Goal: Task Accomplishment & Management: Manage account settings

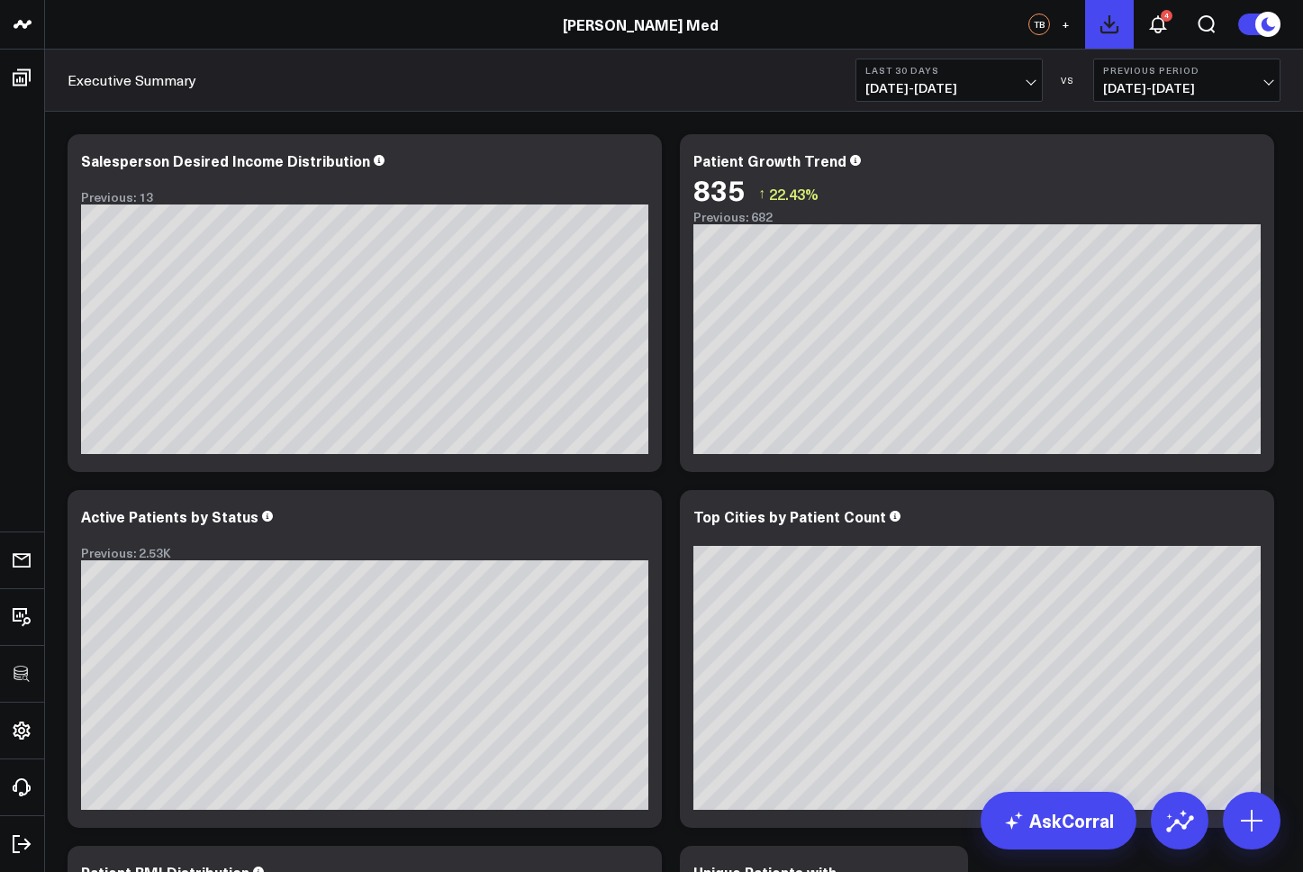
click at [1121, 26] on button at bounding box center [1109, 24] width 49 height 49
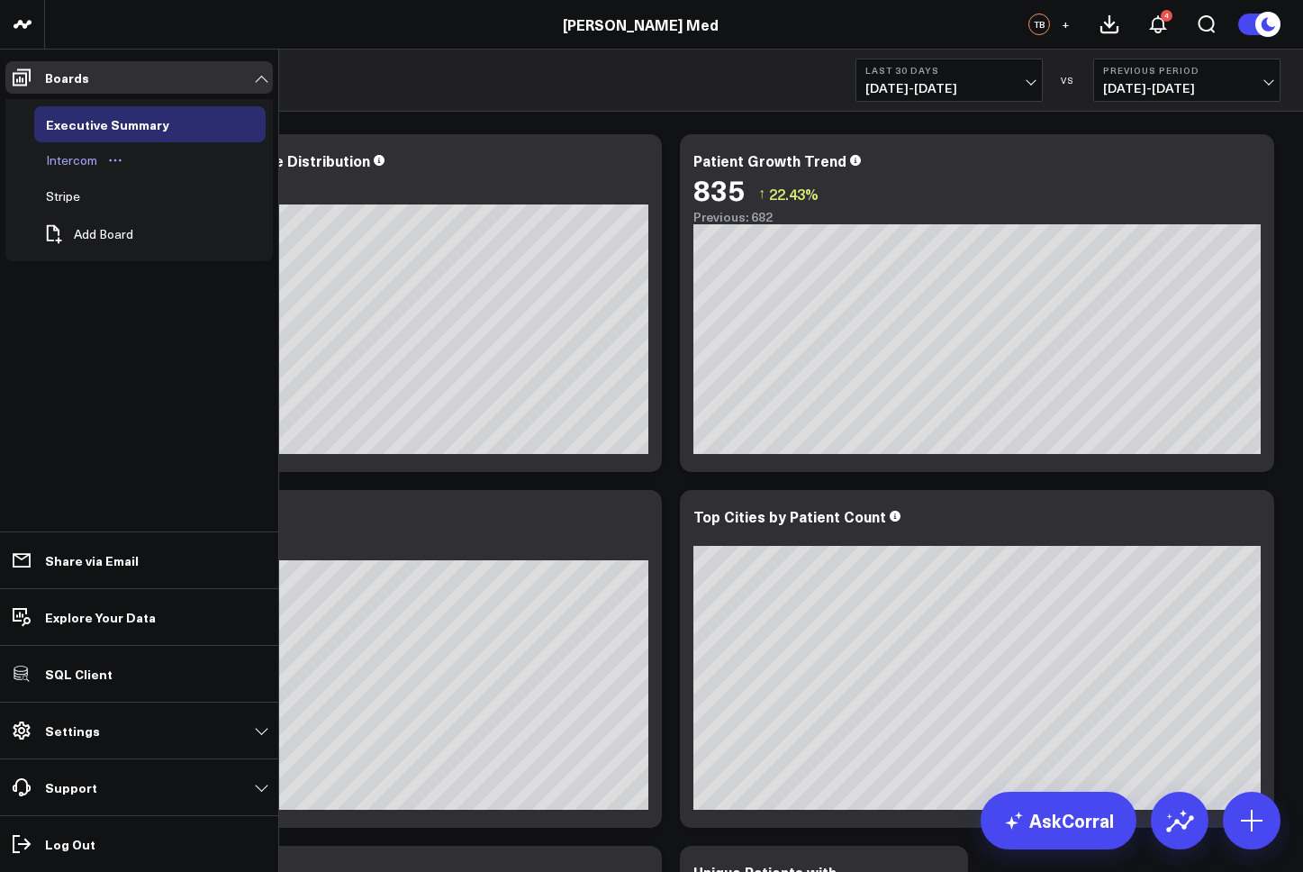
click at [84, 160] on div "Intercom" at bounding box center [71, 161] width 60 height 22
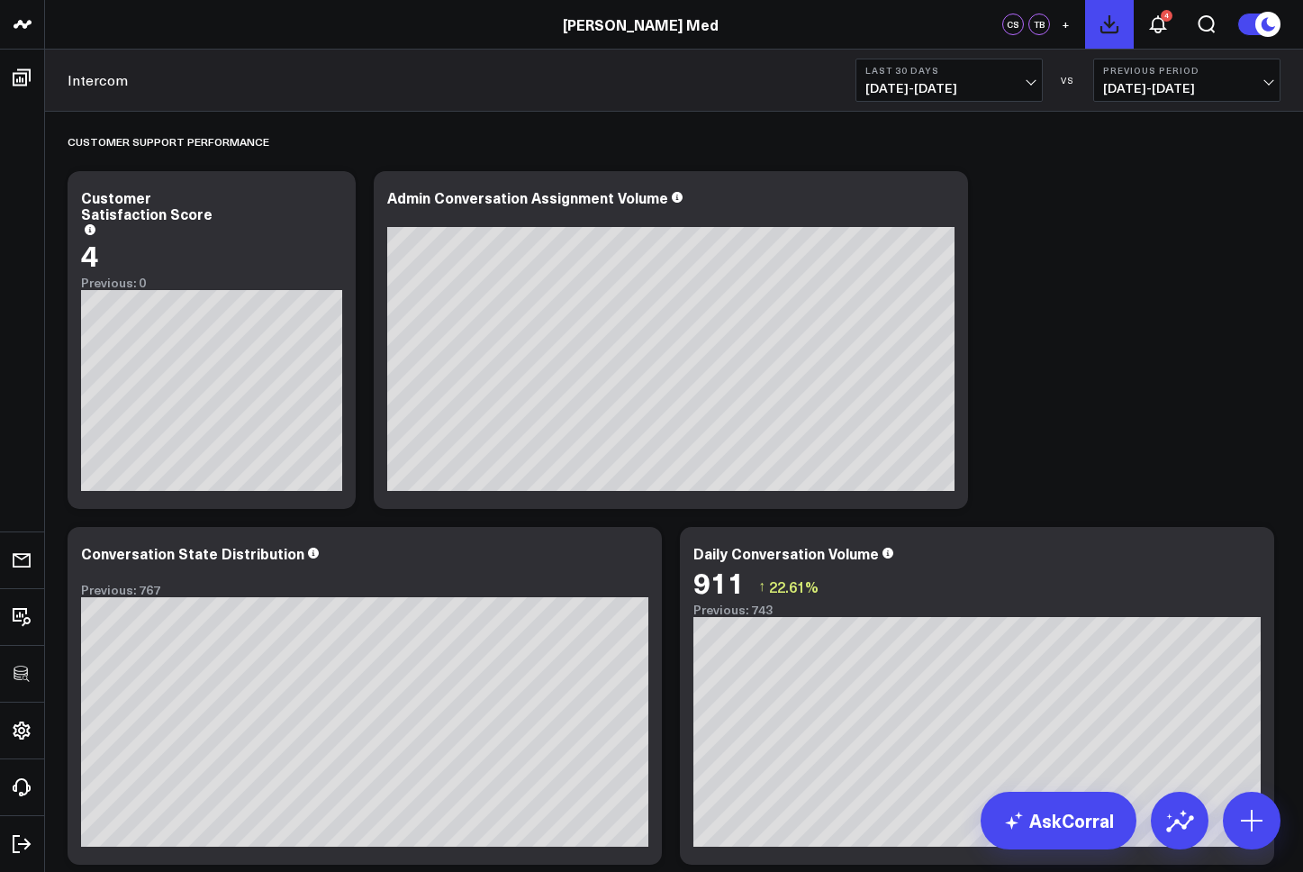
click at [1116, 28] on icon at bounding box center [1110, 25] width 22 height 22
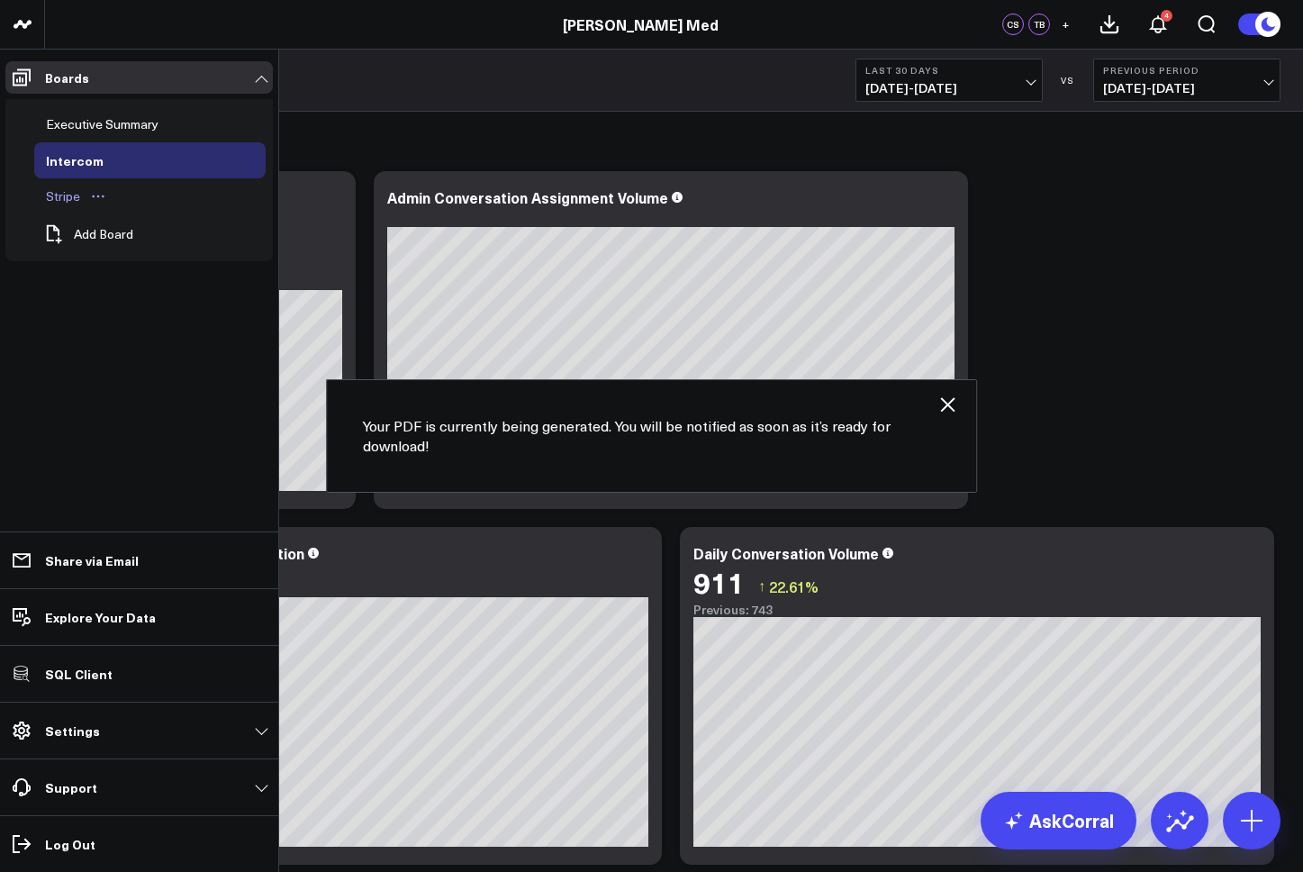
click at [68, 198] on div "Stripe" at bounding box center [62, 197] width 43 height 22
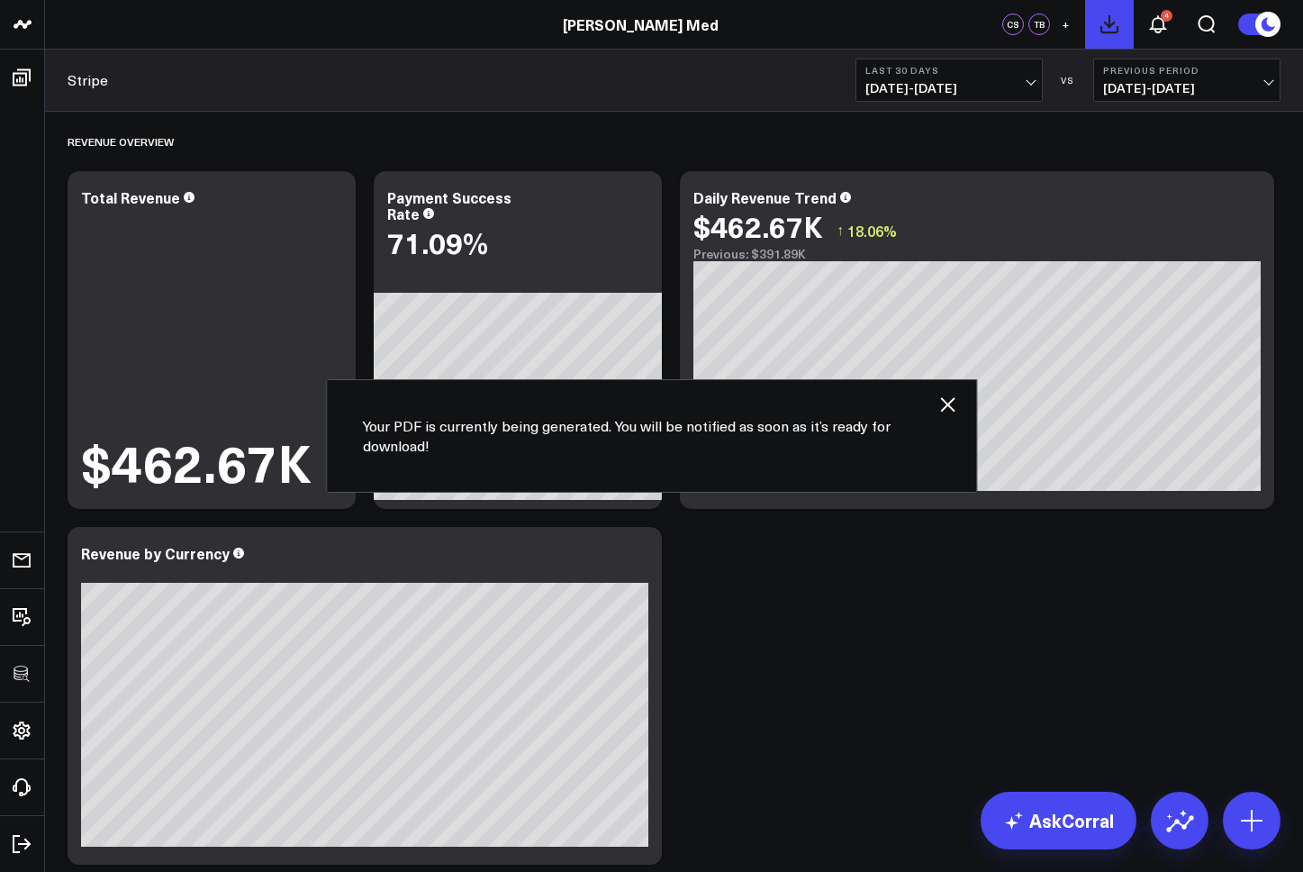
click at [1109, 27] on icon at bounding box center [1110, 24] width 16 height 16
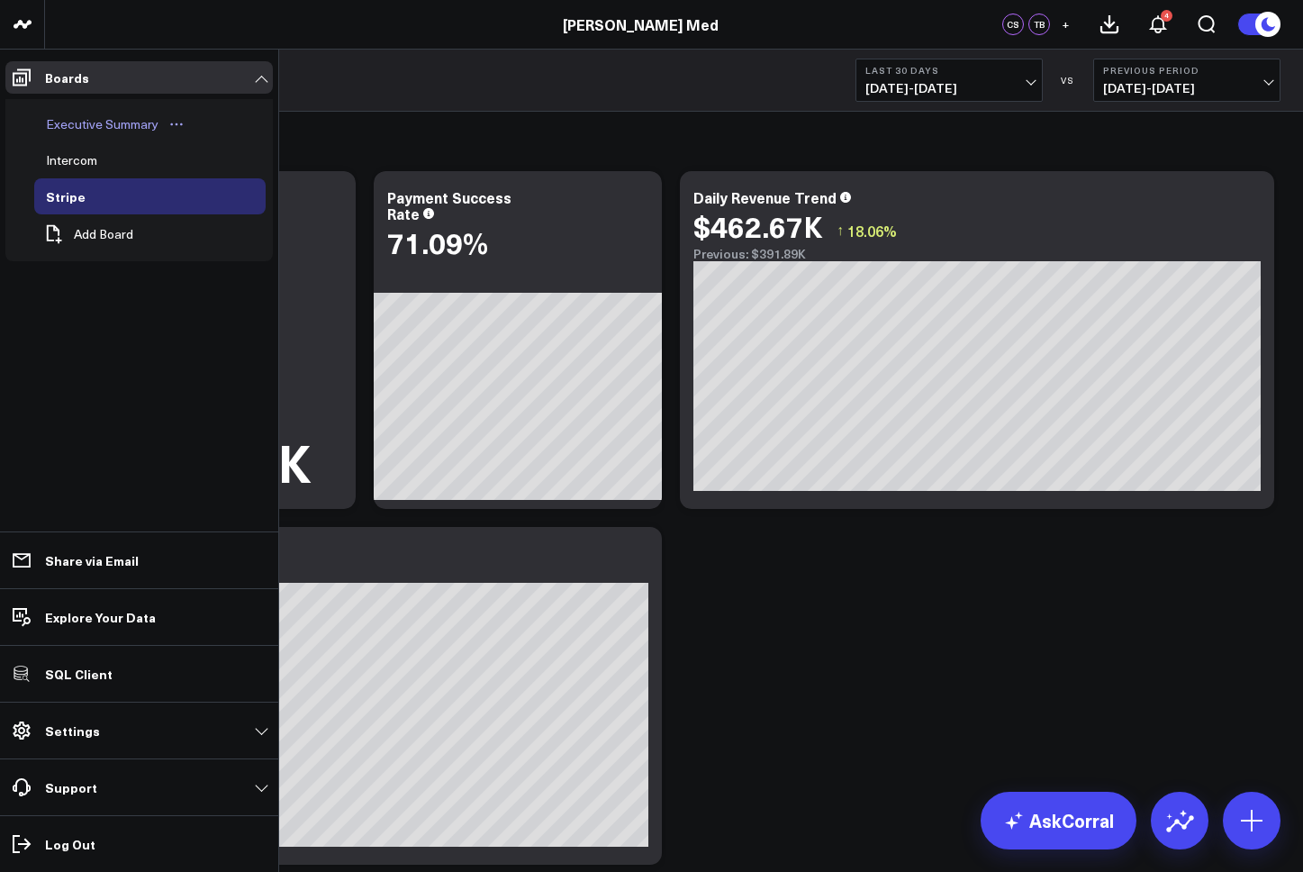
click at [80, 120] on div "Executive Summary" at bounding box center [102, 124] width 122 height 22
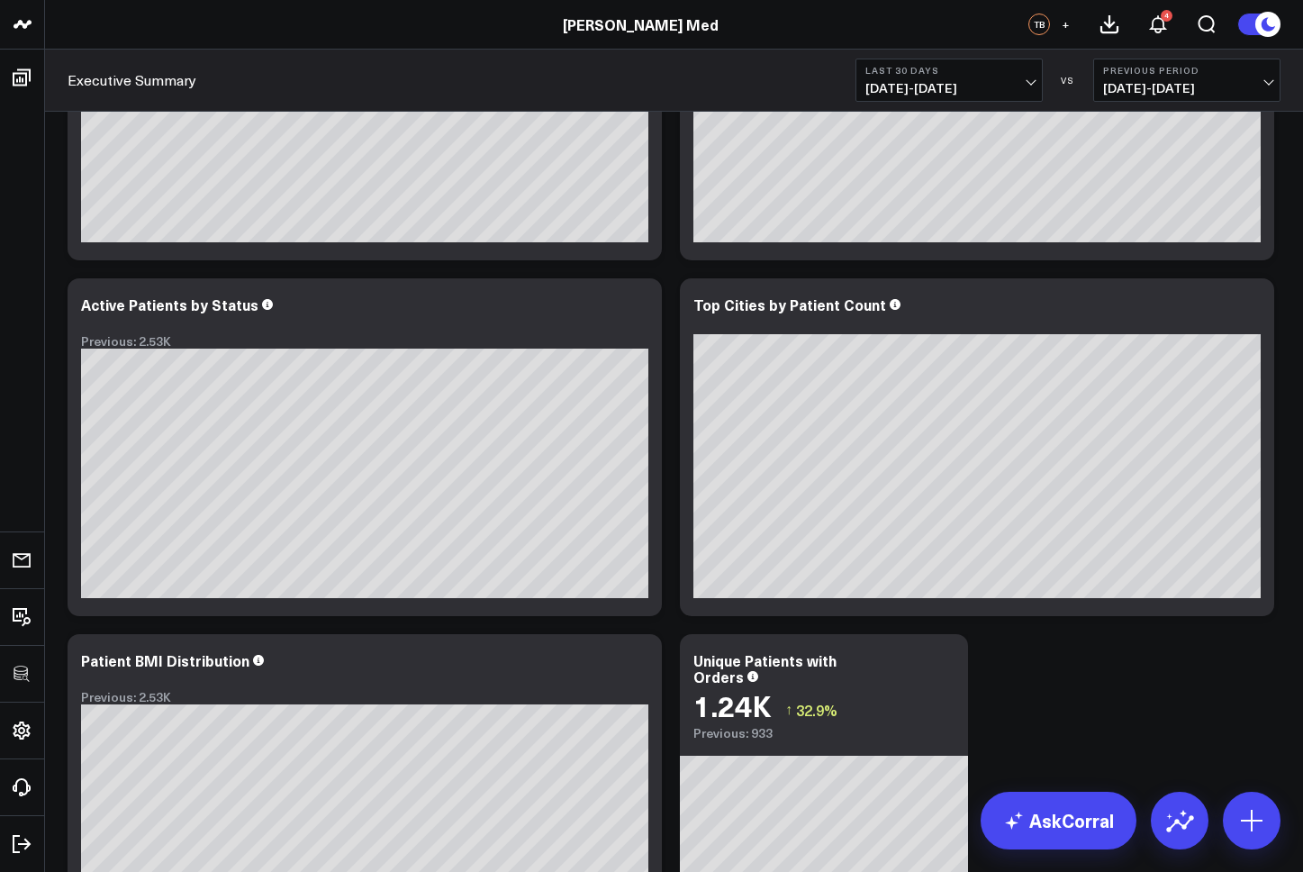
scroll to position [207, 0]
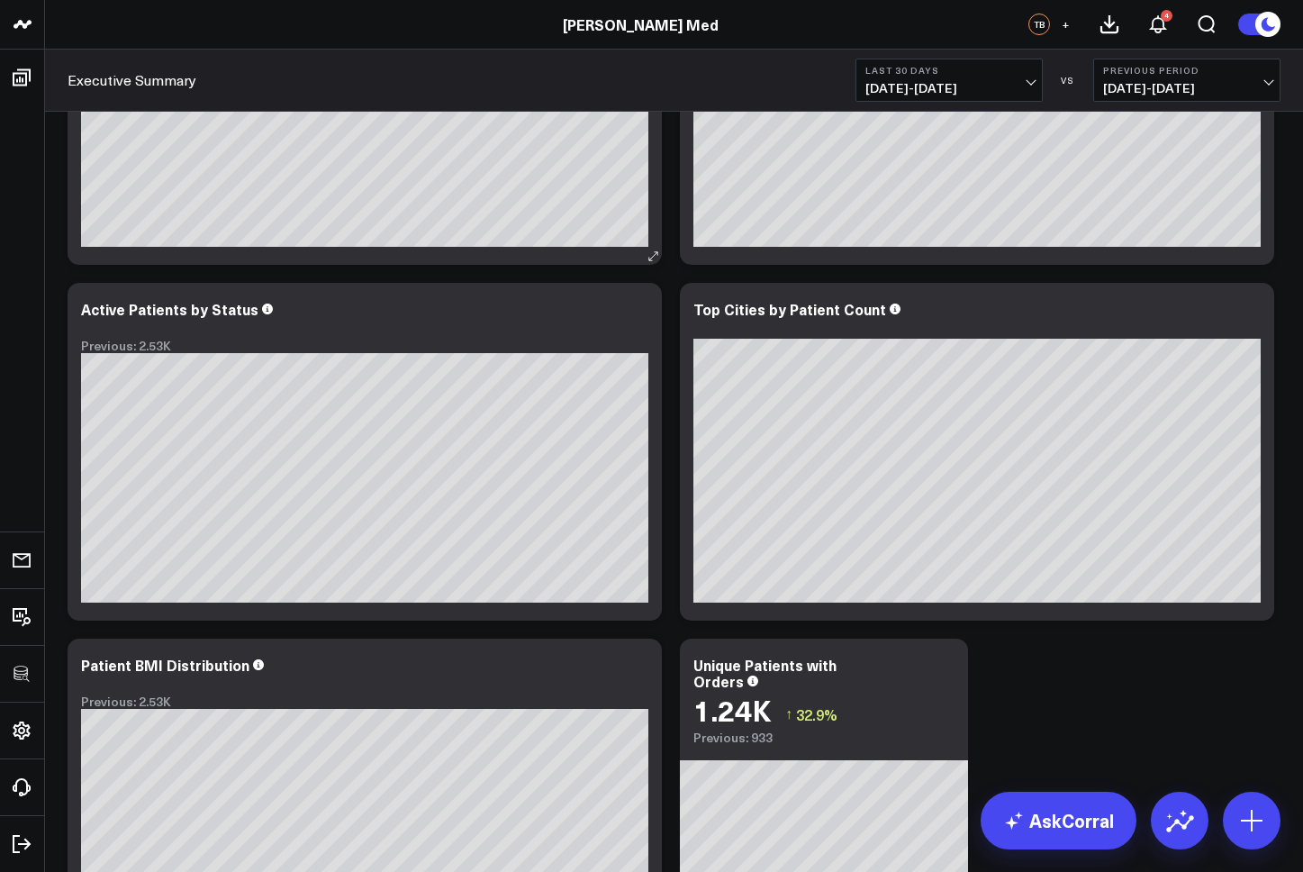
click at [370, 216] on div "Modify via AI Copy link to widget Ask support Remove Create linked copy Executi…" at bounding box center [674, 451] width 1231 height 1067
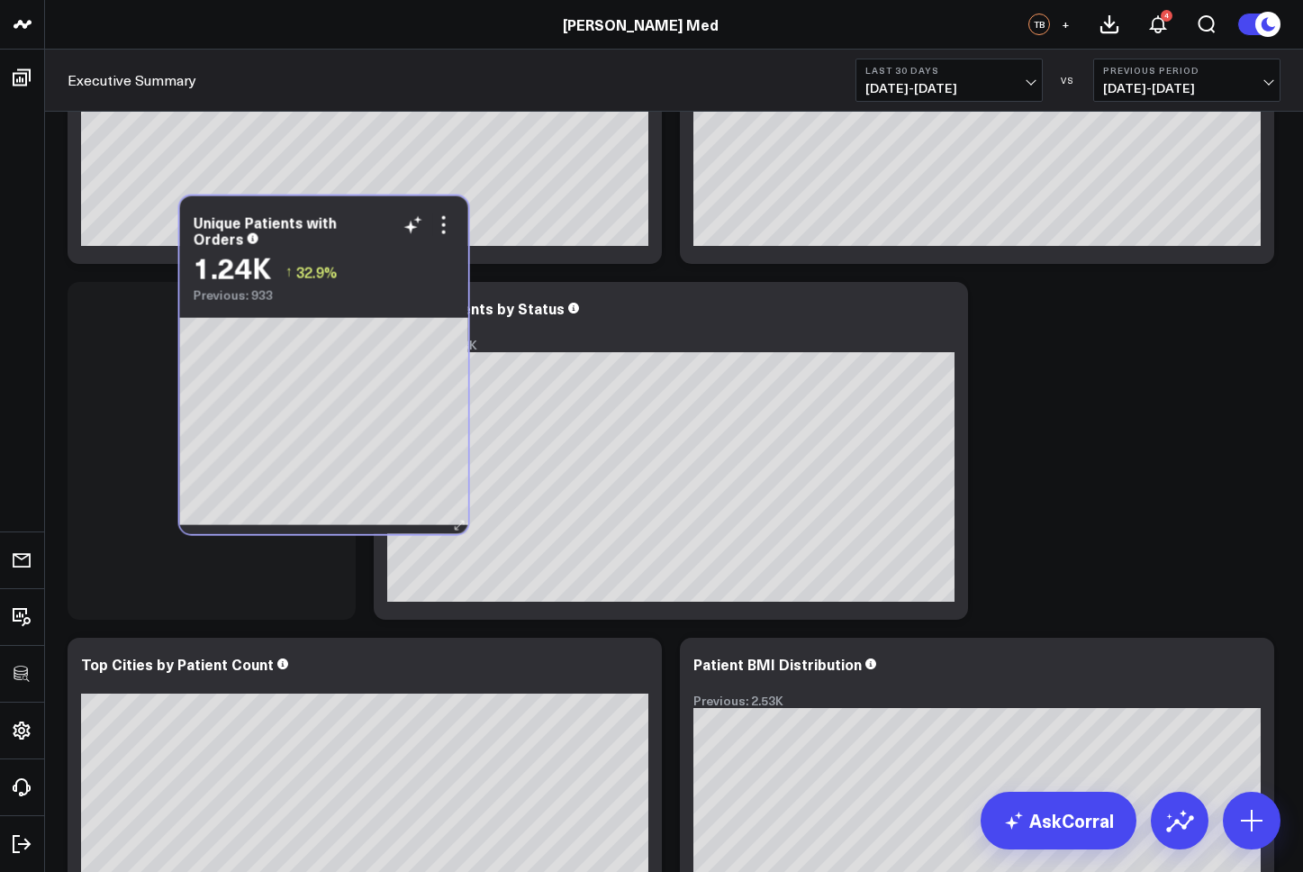
drag, startPoint x: 810, startPoint y: 643, endPoint x: 259, endPoint y: 243, distance: 680.3
click at [259, 243] on div "Unique Patients with Orders 1.24K ↑ 32.9% Previous: 933" at bounding box center [324, 249] width 288 height 106
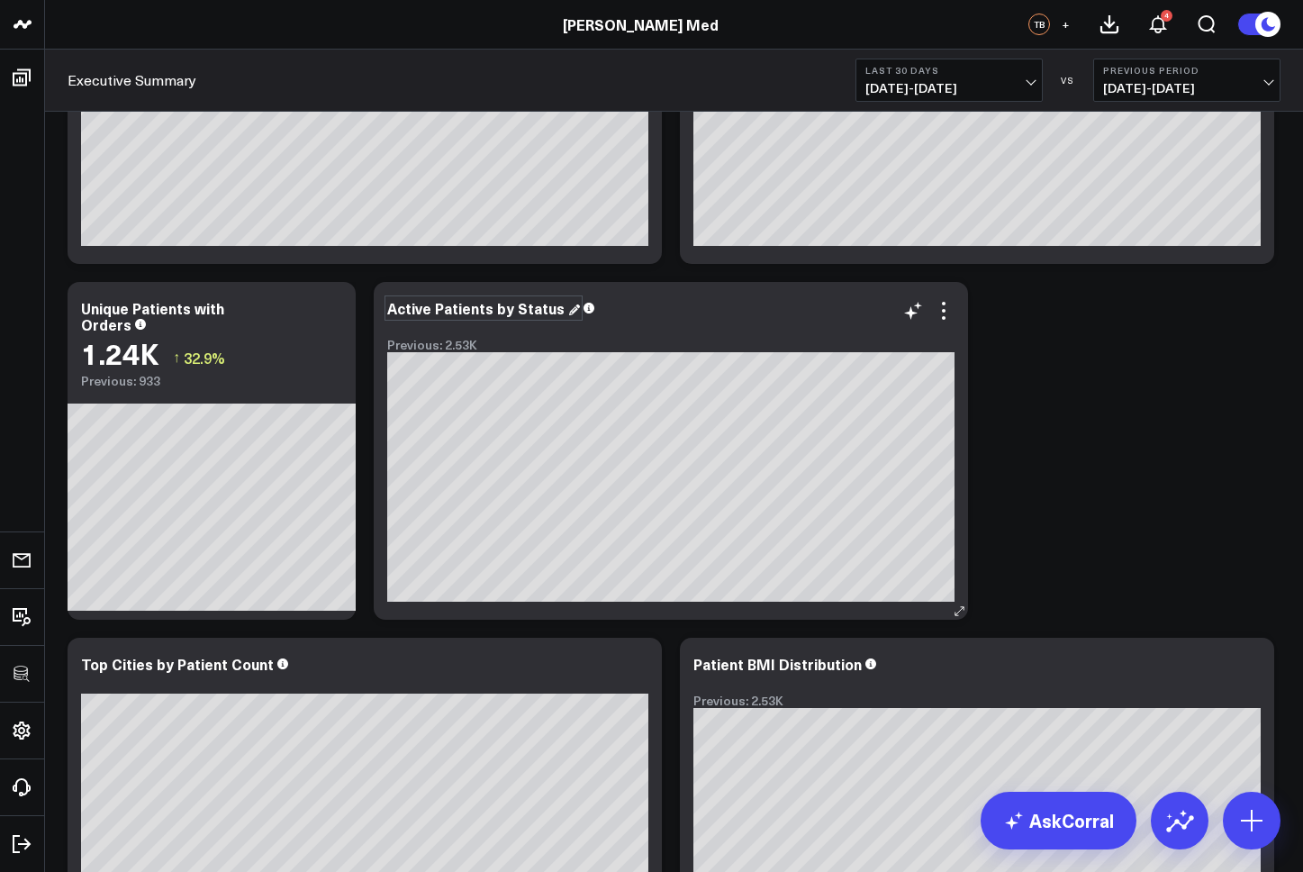
scroll to position [0, 0]
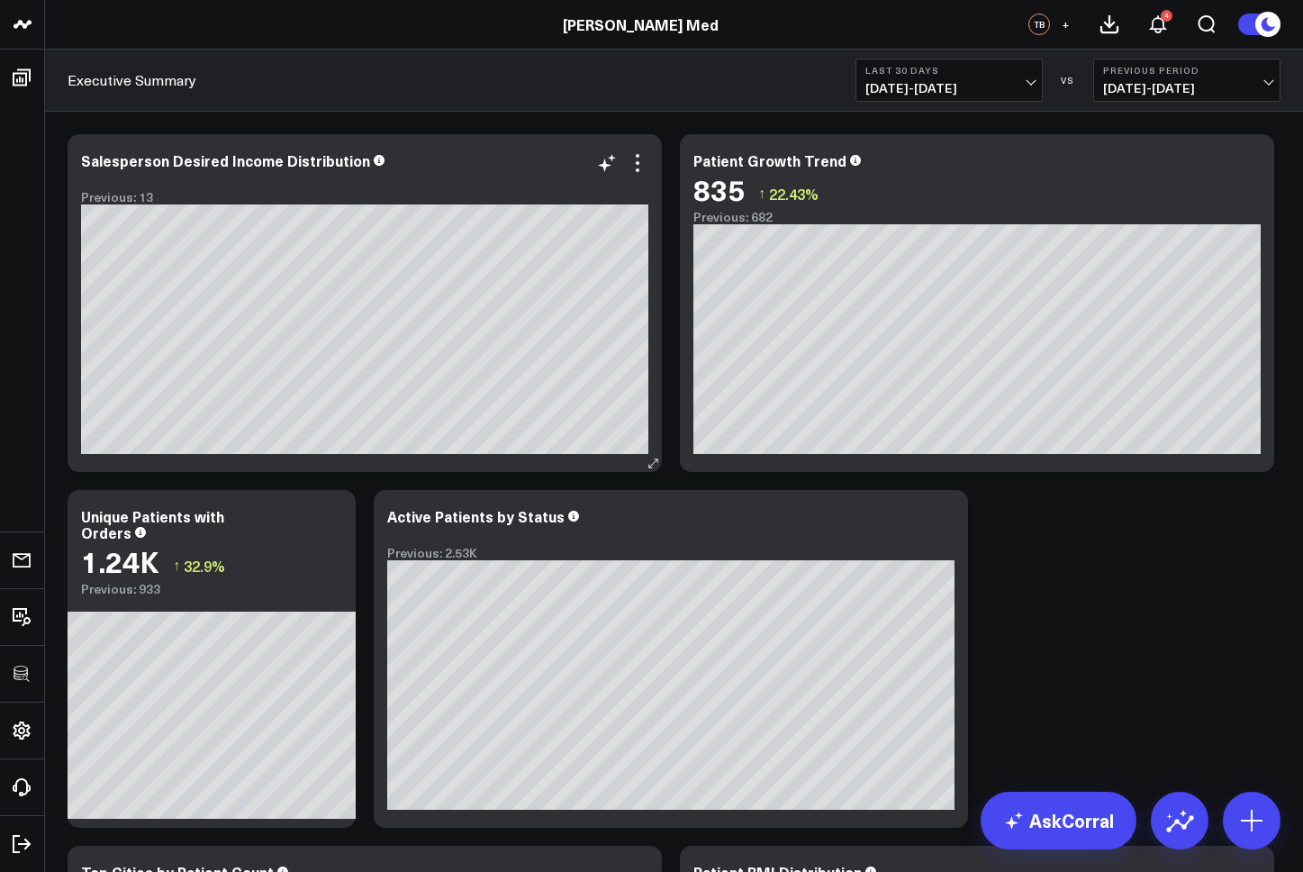
drag, startPoint x: 186, startPoint y: 500, endPoint x: 165, endPoint y: 183, distance: 317.8
click at [165, 183] on div "Modify via AI Copy link to widget Ask support Remove Create linked copy Executi…" at bounding box center [674, 658] width 1231 height 1067
click at [267, 316] on div "Modify via AI Copy link to widget Ask support Remove Create linked copy Executi…" at bounding box center [674, 658] width 1231 height 1067
click at [192, 379] on div "Modify via AI Copy link to widget Ask support Remove Create linked copy Executi…" at bounding box center [674, 658] width 1231 height 1067
drag, startPoint x: 254, startPoint y: 519, endPoint x: 50, endPoint y: 368, distance: 253.7
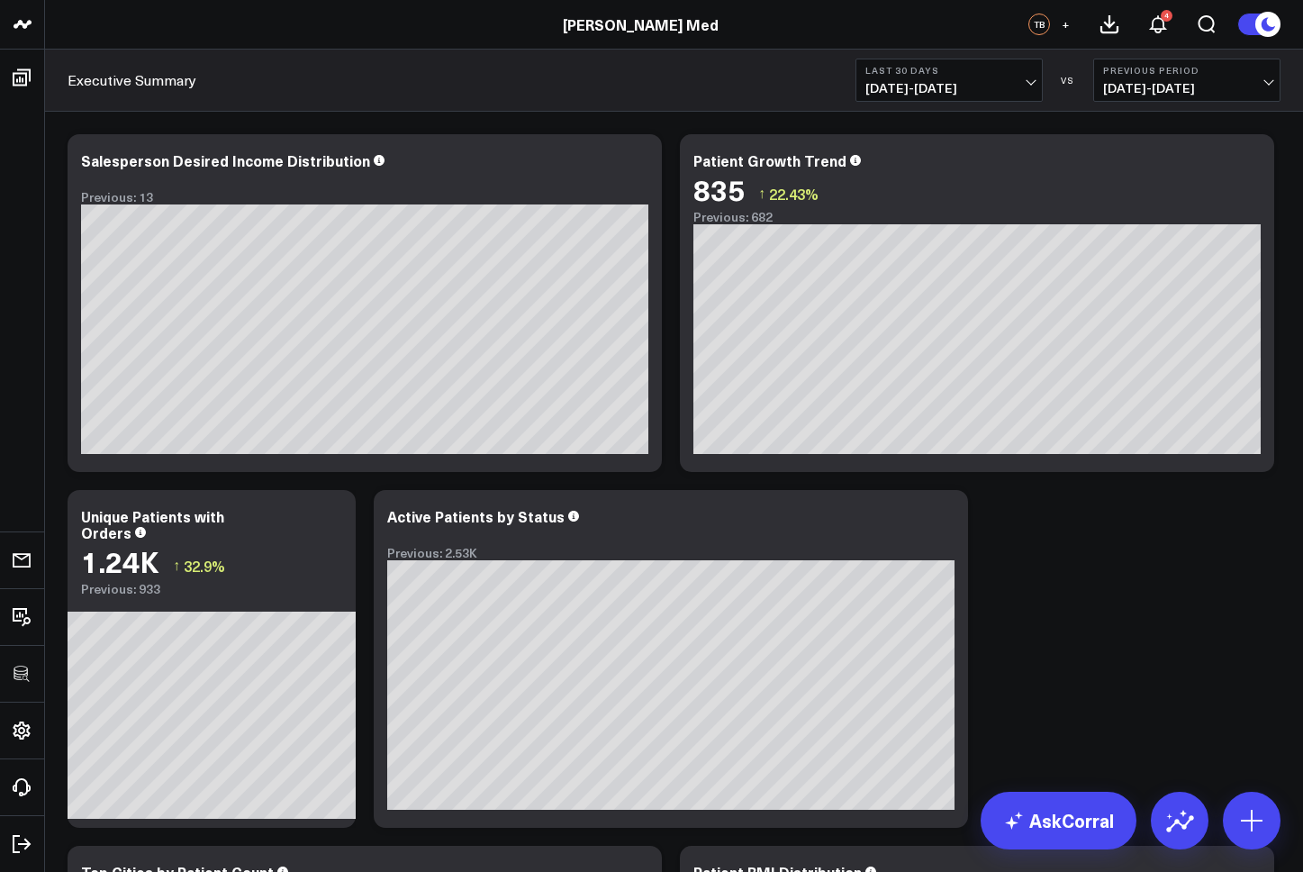
click at [43, 366] on div "100525 Test 100625-2 3725 Test 829 Studios Accenture Acme Industrial Activant C…" at bounding box center [651, 650] width 1303 height 1301
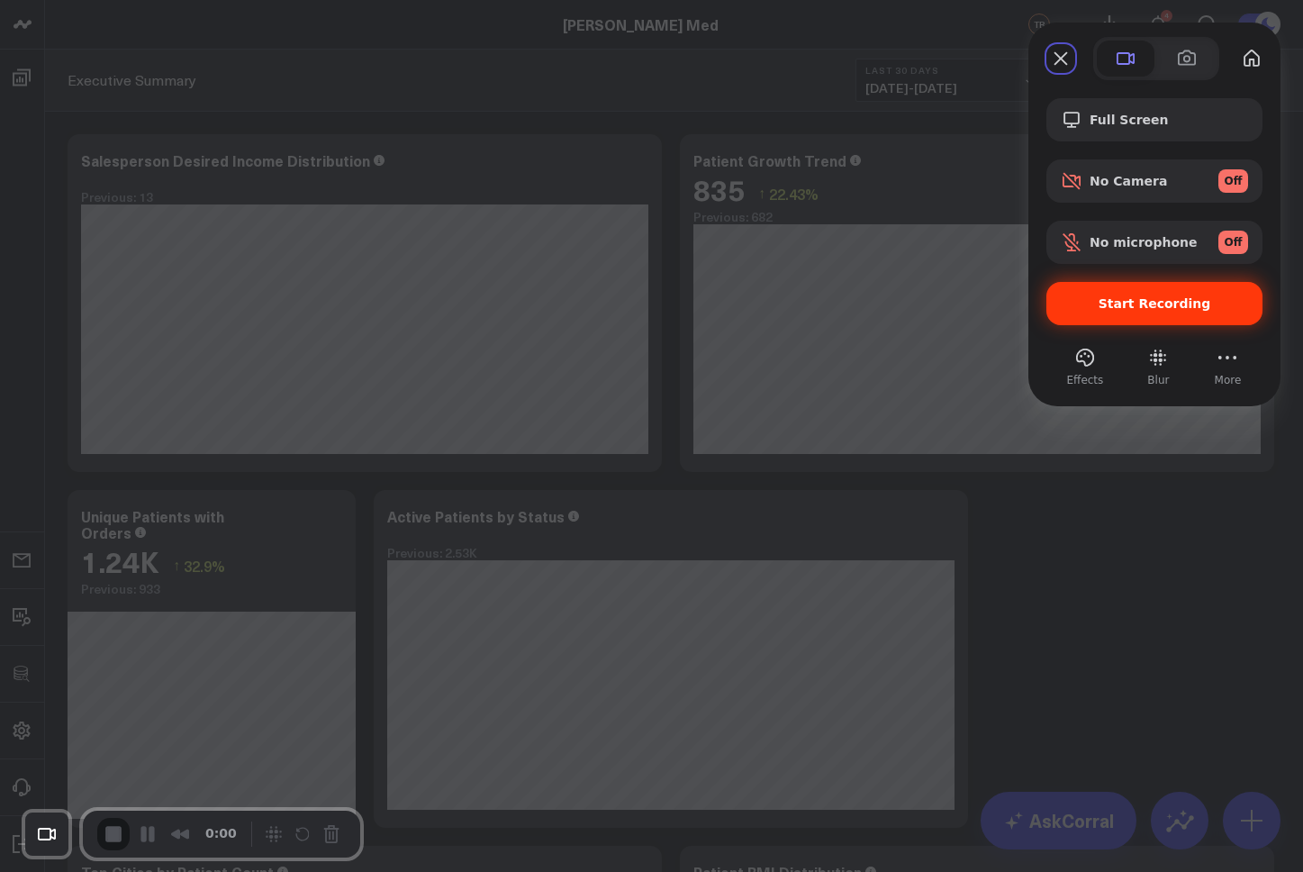
click at [1152, 308] on span "Start Recording" at bounding box center [1155, 303] width 113 height 14
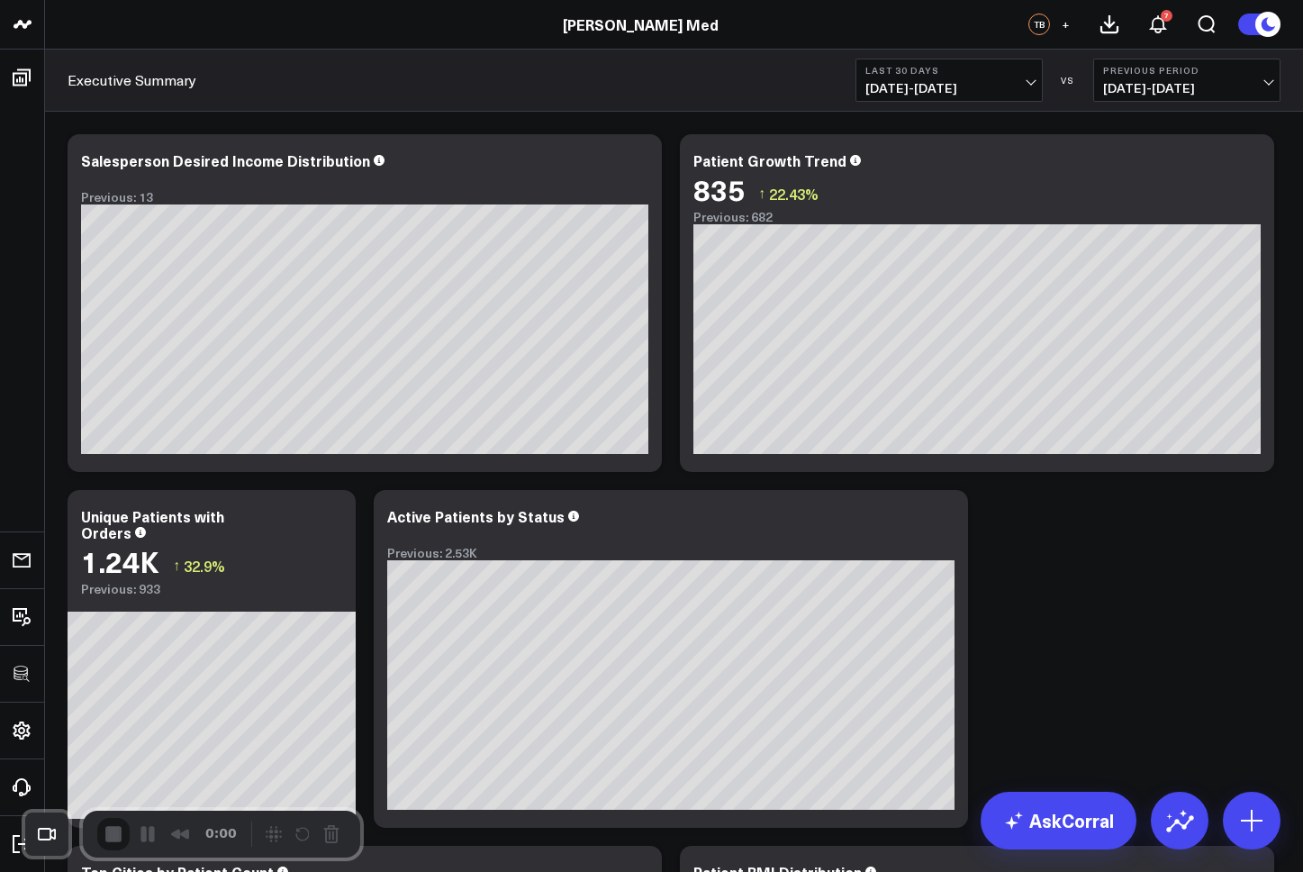
drag, startPoint x: 259, startPoint y: 510, endPoint x: 118, endPoint y: 153, distance: 383.7
click at [118, 153] on div "Modify via AI Copy link to widget Ask support Remove Create linked copy Executi…" at bounding box center [674, 658] width 1231 height 1067
drag, startPoint x: 275, startPoint y: 504, endPoint x: 199, endPoint y: 192, distance: 320.7
click at [199, 192] on div "Modify via AI Copy link to widget Ask support Remove Create linked copy Executi…" at bounding box center [674, 658] width 1231 height 1067
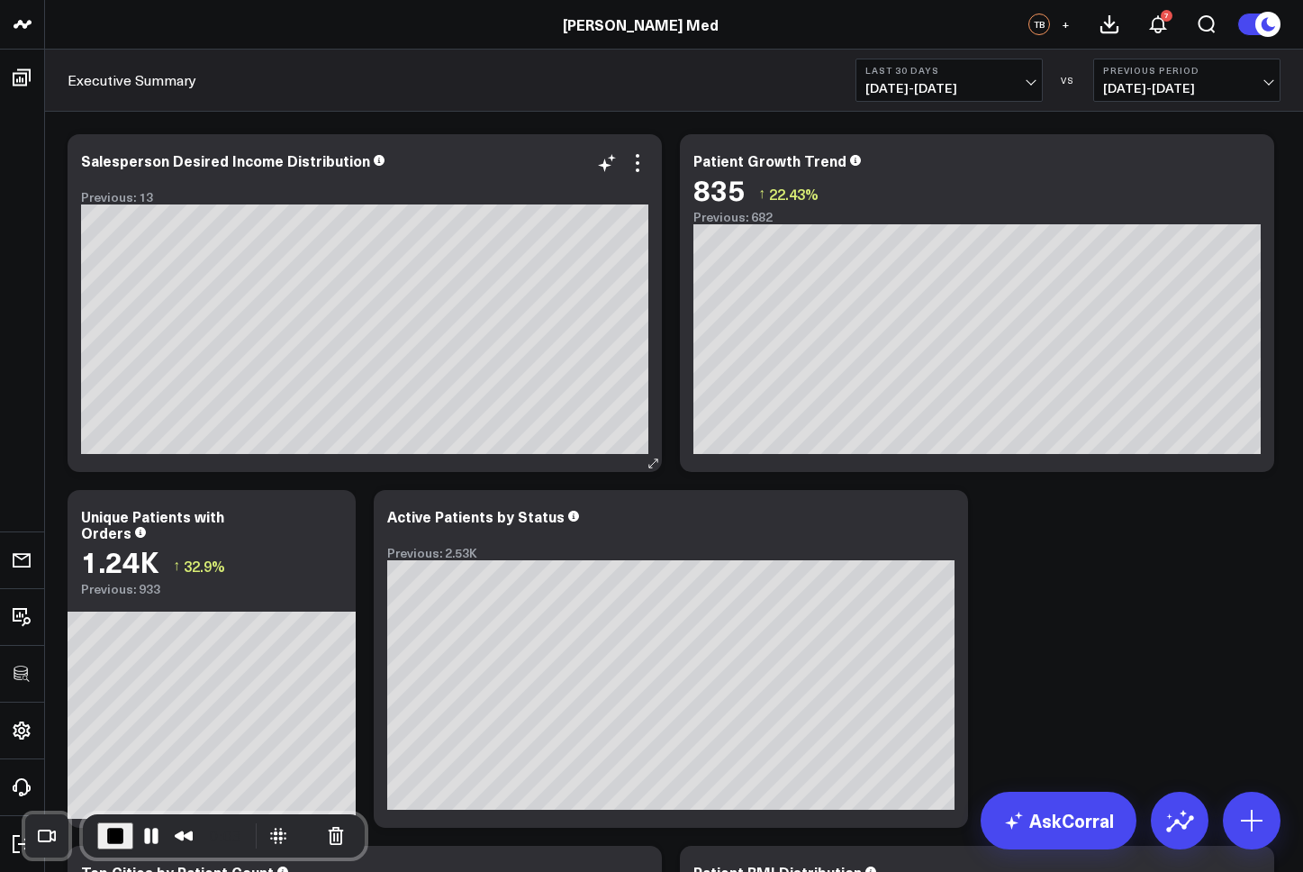
click at [179, 380] on div "Modify via AI Copy link to widget Ask support Remove Create linked copy Executi…" at bounding box center [674, 658] width 1231 height 1067
click at [113, 283] on div "Modify via AI Copy link to widget Ask support Remove Create linked copy Executi…" at bounding box center [674, 658] width 1231 height 1067
drag, startPoint x: 268, startPoint y: 508, endPoint x: 942, endPoint y: 509, distance: 674.7
click at [600, 522] on div "Modify via AI Copy link to widget Ask support Remove Create linked copy Executi…" at bounding box center [674, 658] width 1231 height 1067
drag, startPoint x: 805, startPoint y: 515, endPoint x: 877, endPoint y: 521, distance: 72.3
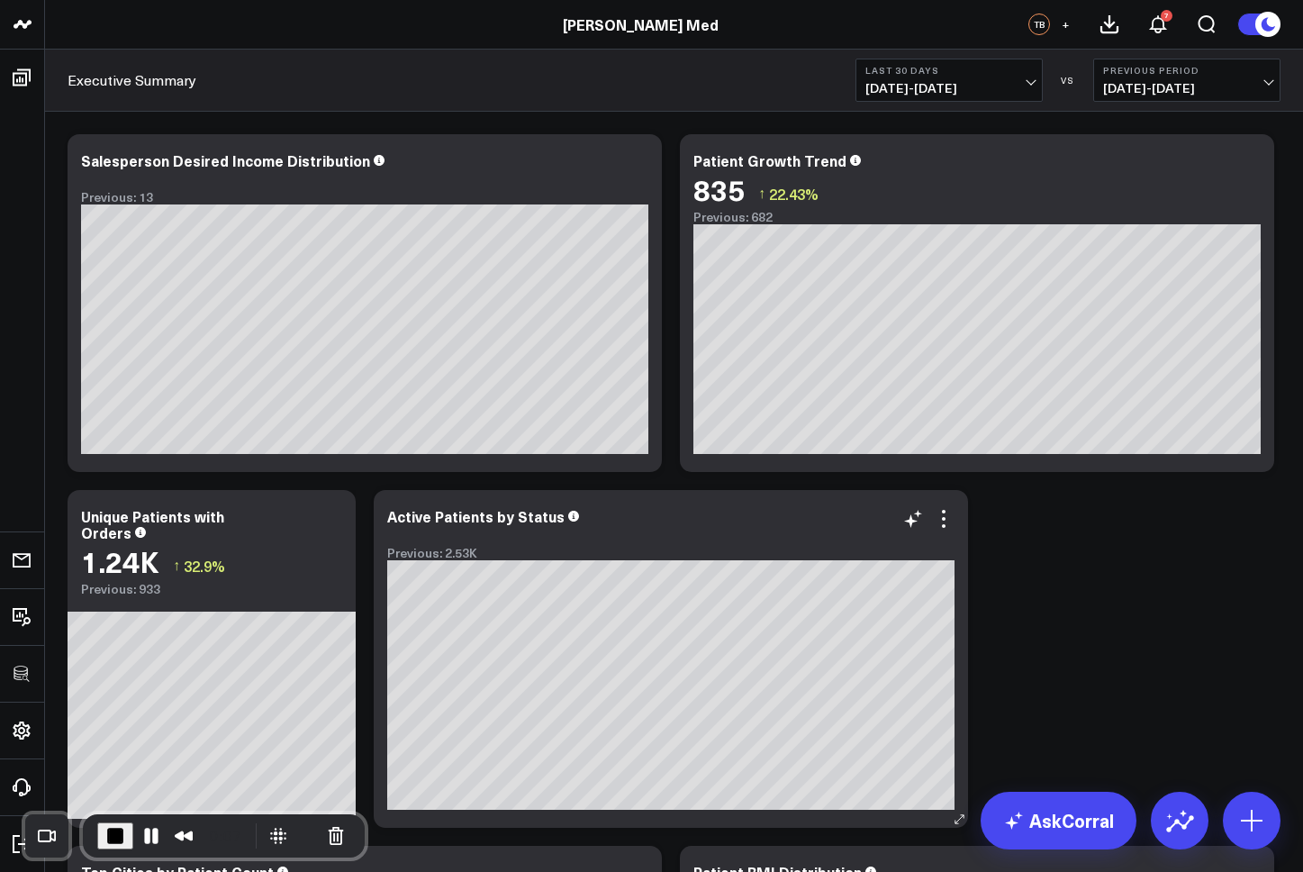
click at [591, 486] on div "Modify via AI Copy link to widget Ask support Remove Create linked copy Executi…" at bounding box center [674, 658] width 1231 height 1067
drag, startPoint x: 1109, startPoint y: 561, endPoint x: 1083, endPoint y: 559, distance: 26.2
click at [1107, 561] on div "Modify via AI Copy link to widget Ask support Remove Create linked copy Executi…" at bounding box center [674, 658] width 1231 height 1067
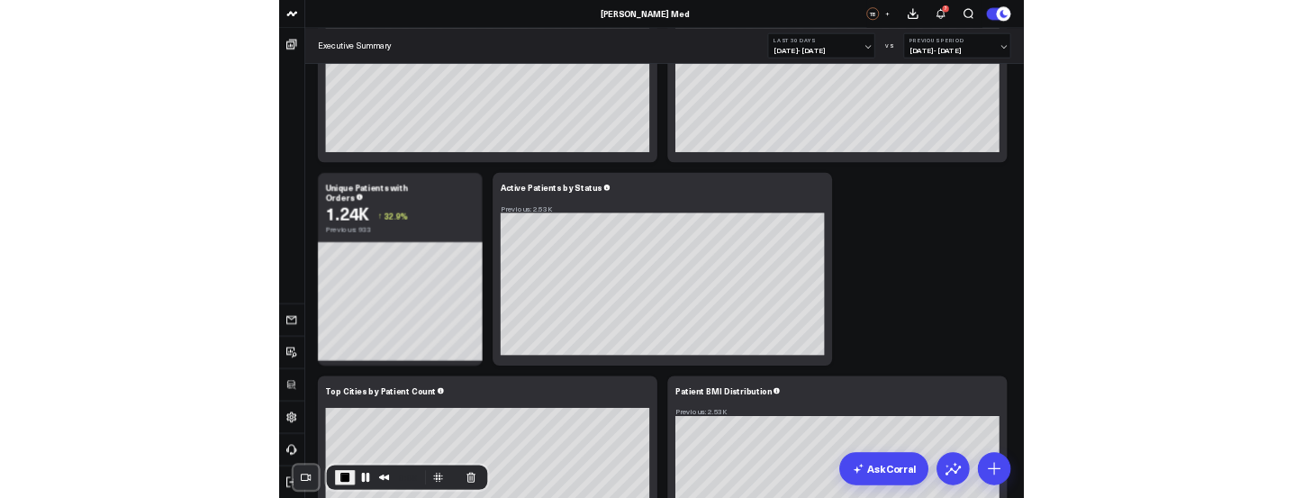
scroll to position [239, 0]
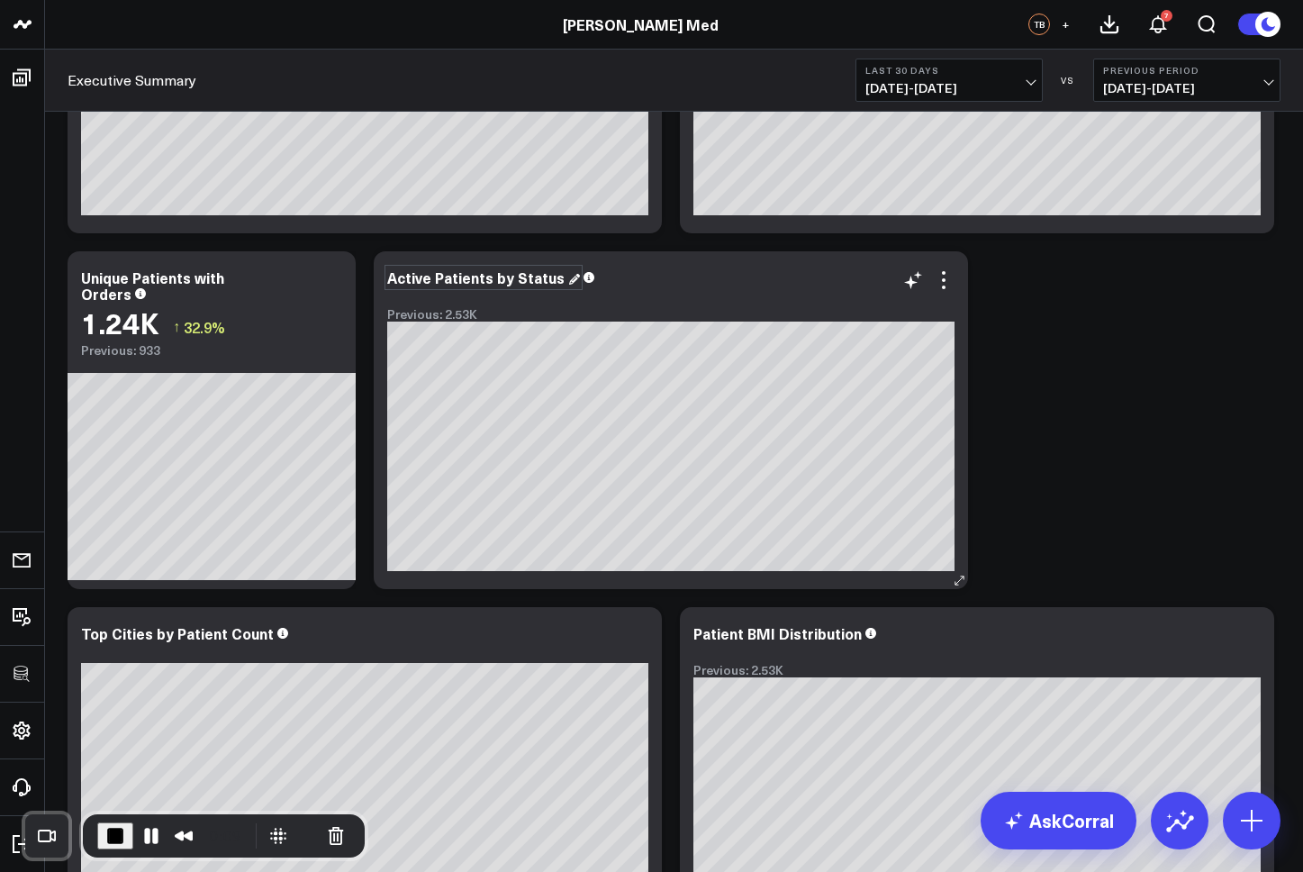
drag, startPoint x: 248, startPoint y: 266, endPoint x: 424, endPoint y: 277, distance: 176.9
click at [424, 277] on div "Modify via AI Copy link to widget Ask support Remove Create linked copy Executi…" at bounding box center [674, 420] width 1231 height 1067
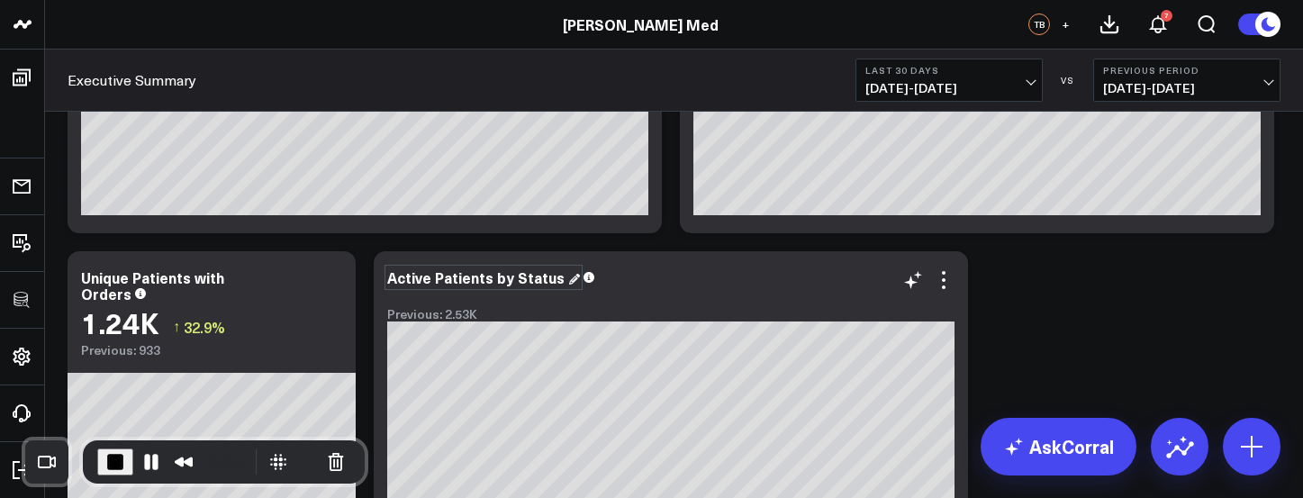
drag, startPoint x: 262, startPoint y: 268, endPoint x: 413, endPoint y: 272, distance: 150.5
click at [413, 272] on div "Modify via AI Copy link to widget Ask support Remove Create linked copy Executi…" at bounding box center [674, 420] width 1231 height 1067
drag, startPoint x: 701, startPoint y: 263, endPoint x: 286, endPoint y: 458, distance: 458.6
click at [432, 253] on div "Active Patients by Status Previous: 2.53K [fontSize:14px lineHeight:16px]ACTIVE…" at bounding box center [671, 420] width 594 height 338
drag, startPoint x: 243, startPoint y: 264, endPoint x: 450, endPoint y: 282, distance: 208.0
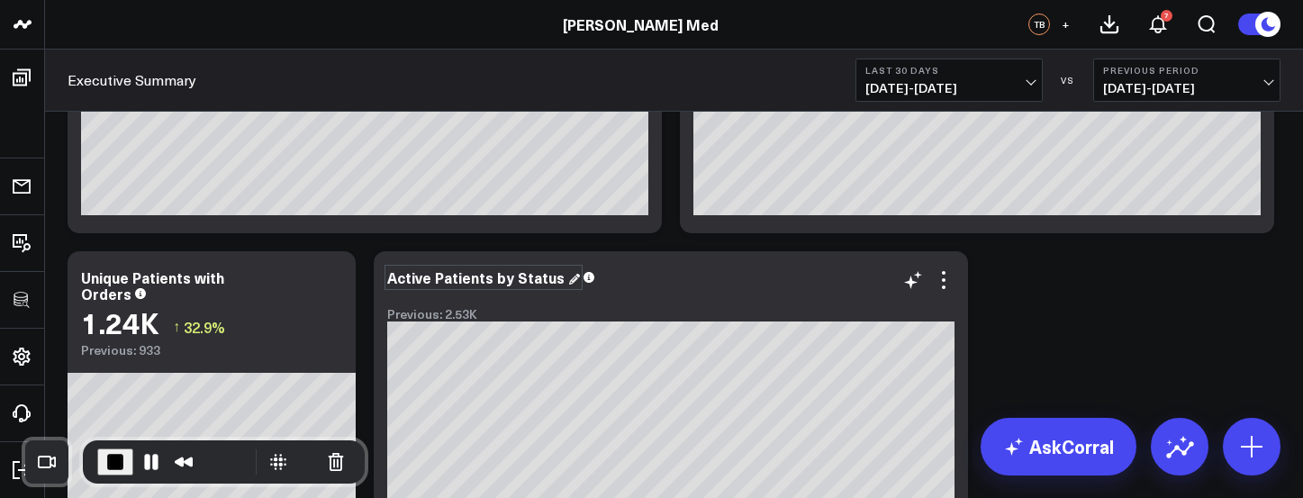
click at [450, 282] on div "Modify via AI Copy link to widget Ask support Remove Create linked copy Executi…" at bounding box center [674, 420] width 1231 height 1067
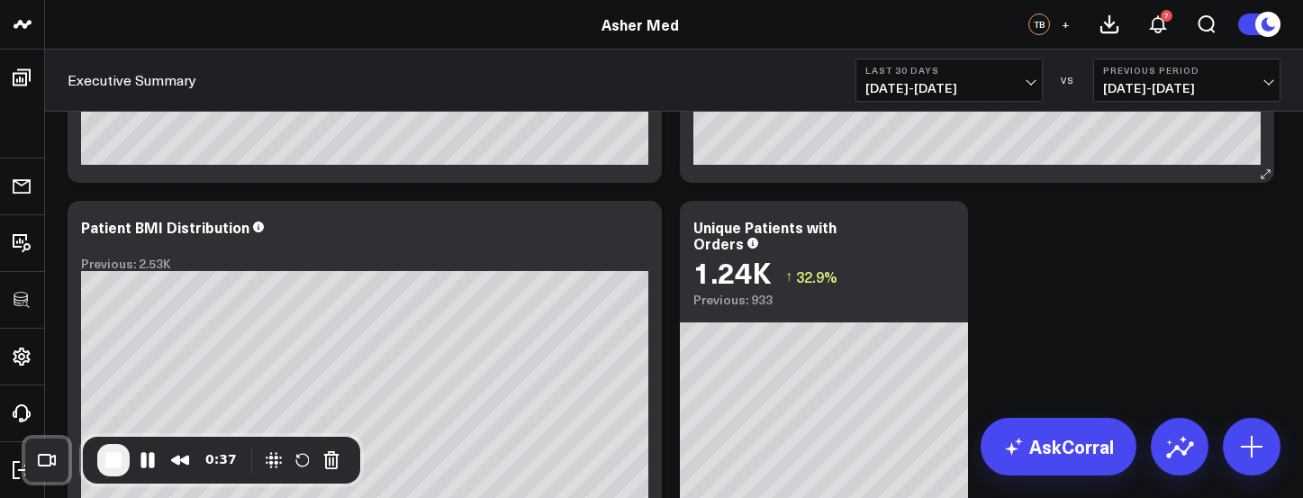
scroll to position [557, 0]
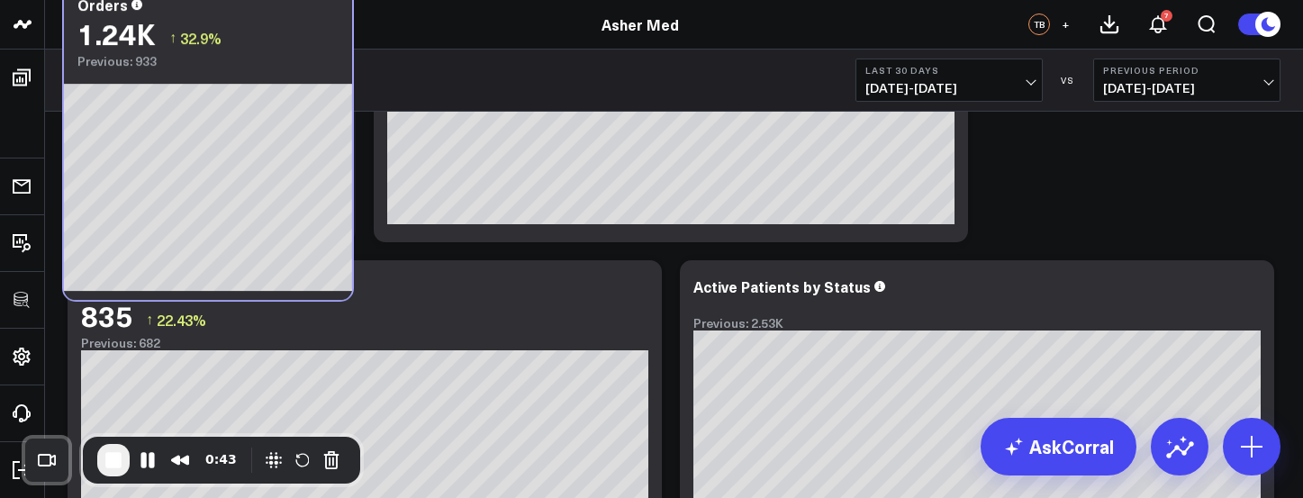
drag, startPoint x: 875, startPoint y: 304, endPoint x: 259, endPoint y: -28, distance: 699.6
click at [259, 0] on html "100525 Test 100625-2 3725 Test 829 Studios Accenture Acme Industrial Activant C…" at bounding box center [651, 420] width 1303 height 1301
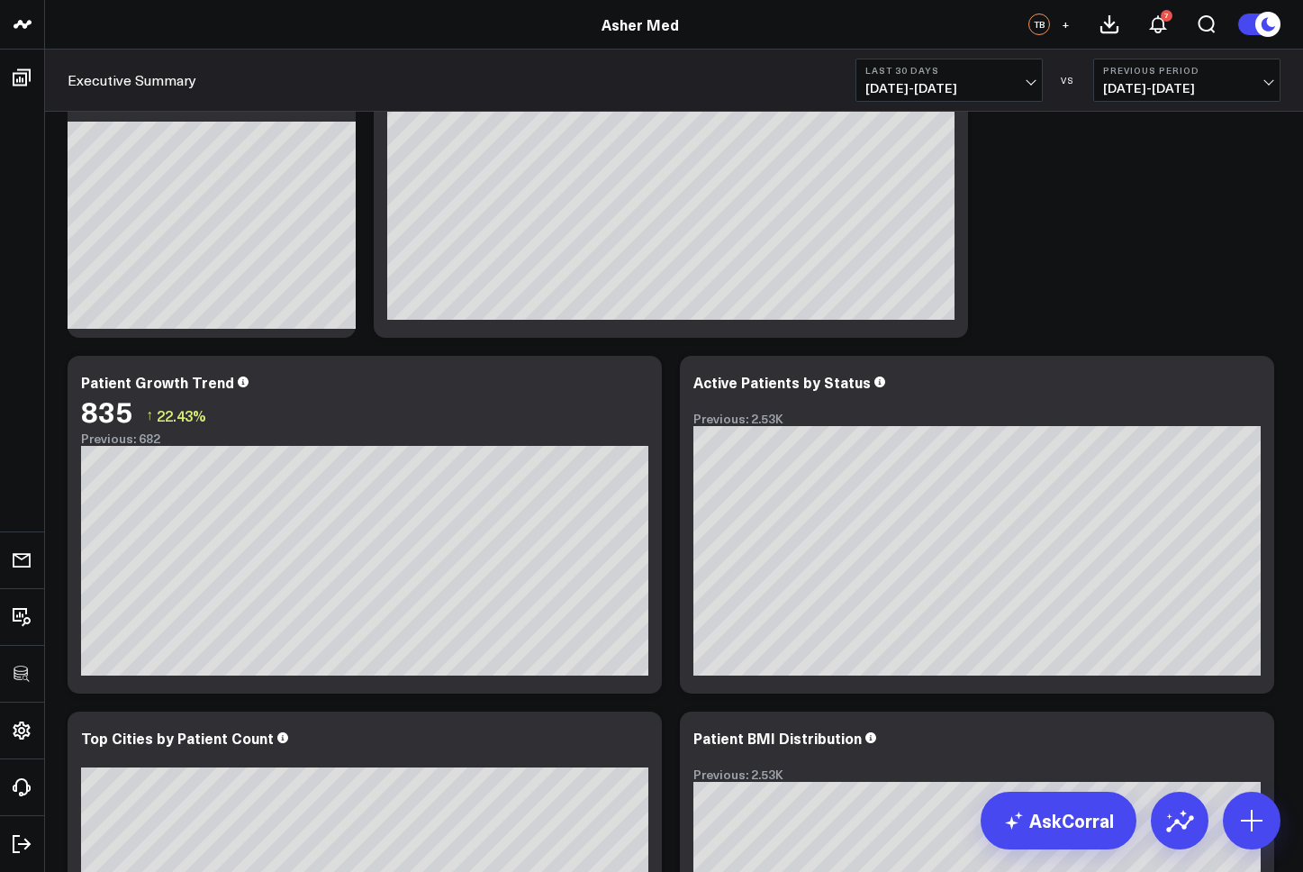
scroll to position [0, 0]
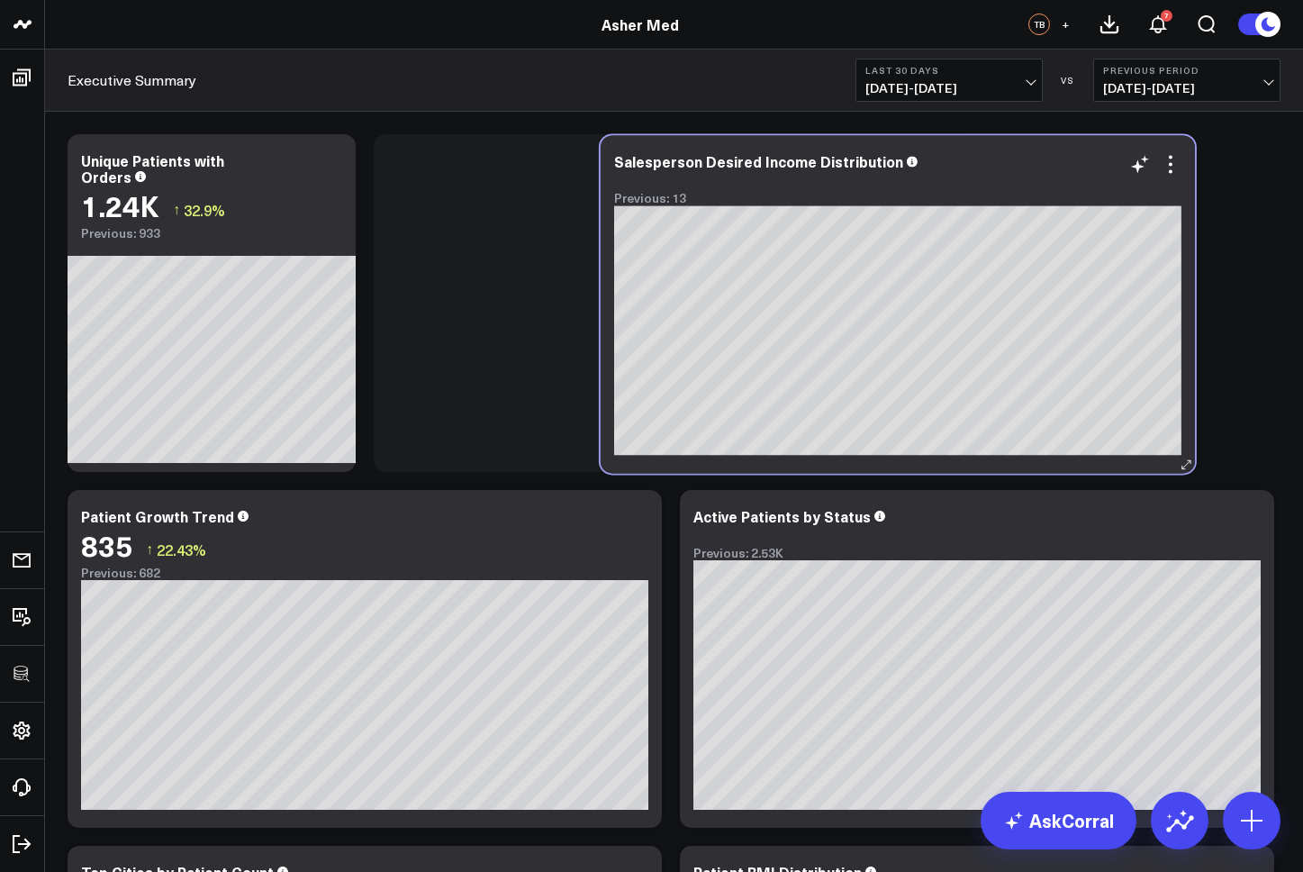
drag, startPoint x: 806, startPoint y: 169, endPoint x: 1032, endPoint y: 171, distance: 226.1
click at [1032, 171] on div "Salesperson Desired Income Distribution Previous: 13" at bounding box center [897, 179] width 567 height 52
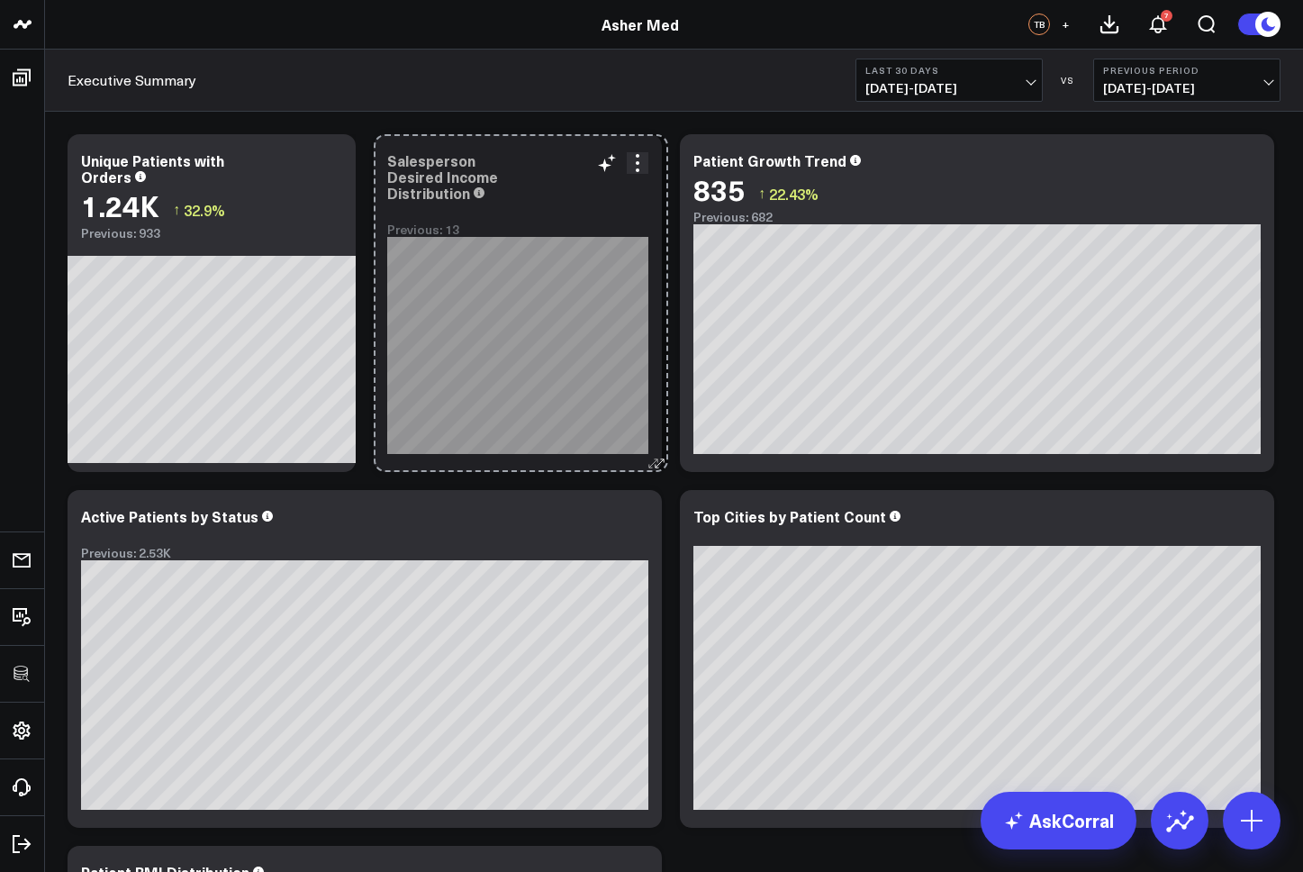
drag, startPoint x: 957, startPoint y: 464, endPoint x: 658, endPoint y: 450, distance: 300.3
click at [658, 450] on div "Salesperson Desired Income Distribution Previous: 13 [fontSize:14px lineHeight:…" at bounding box center [518, 303] width 288 height 338
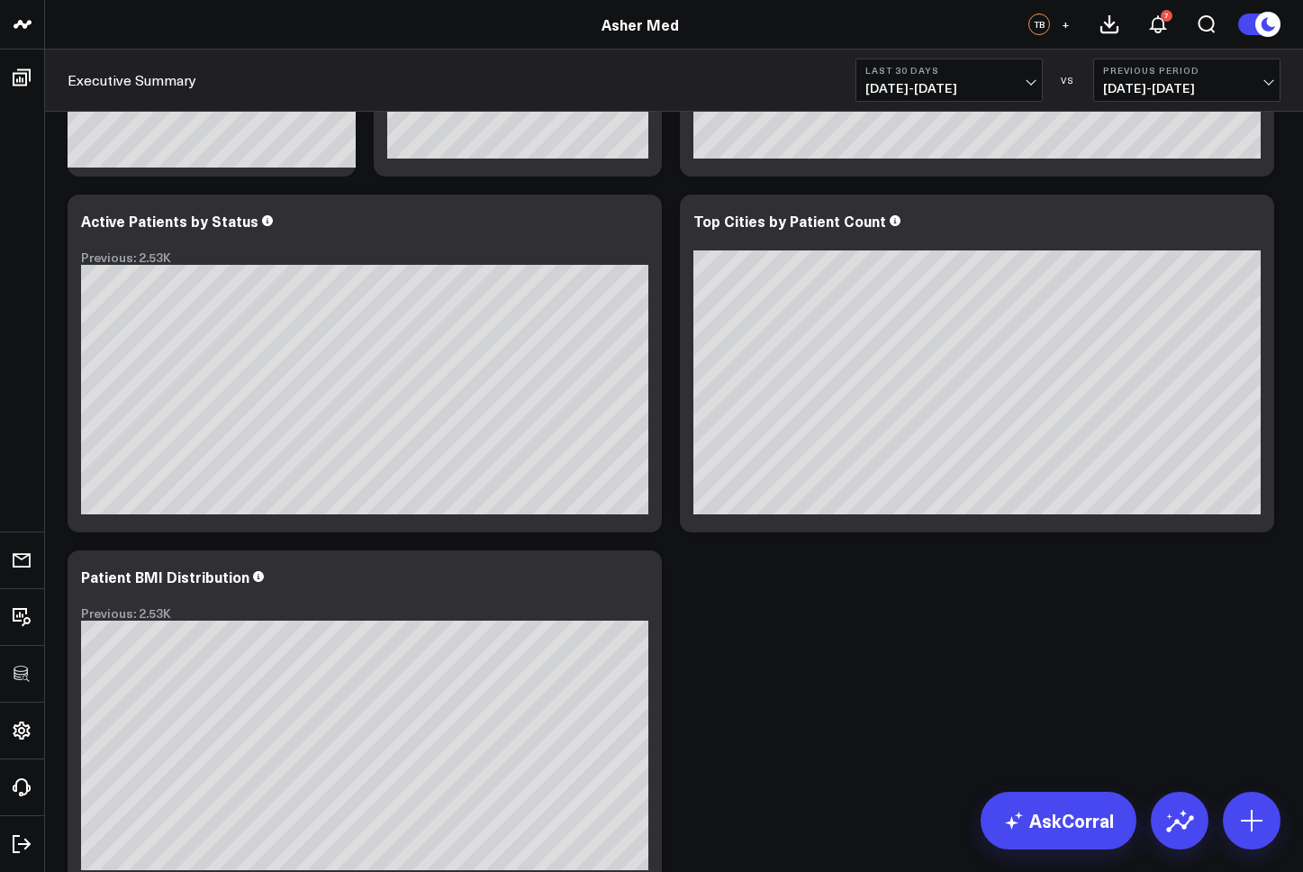
scroll to position [300, 0]
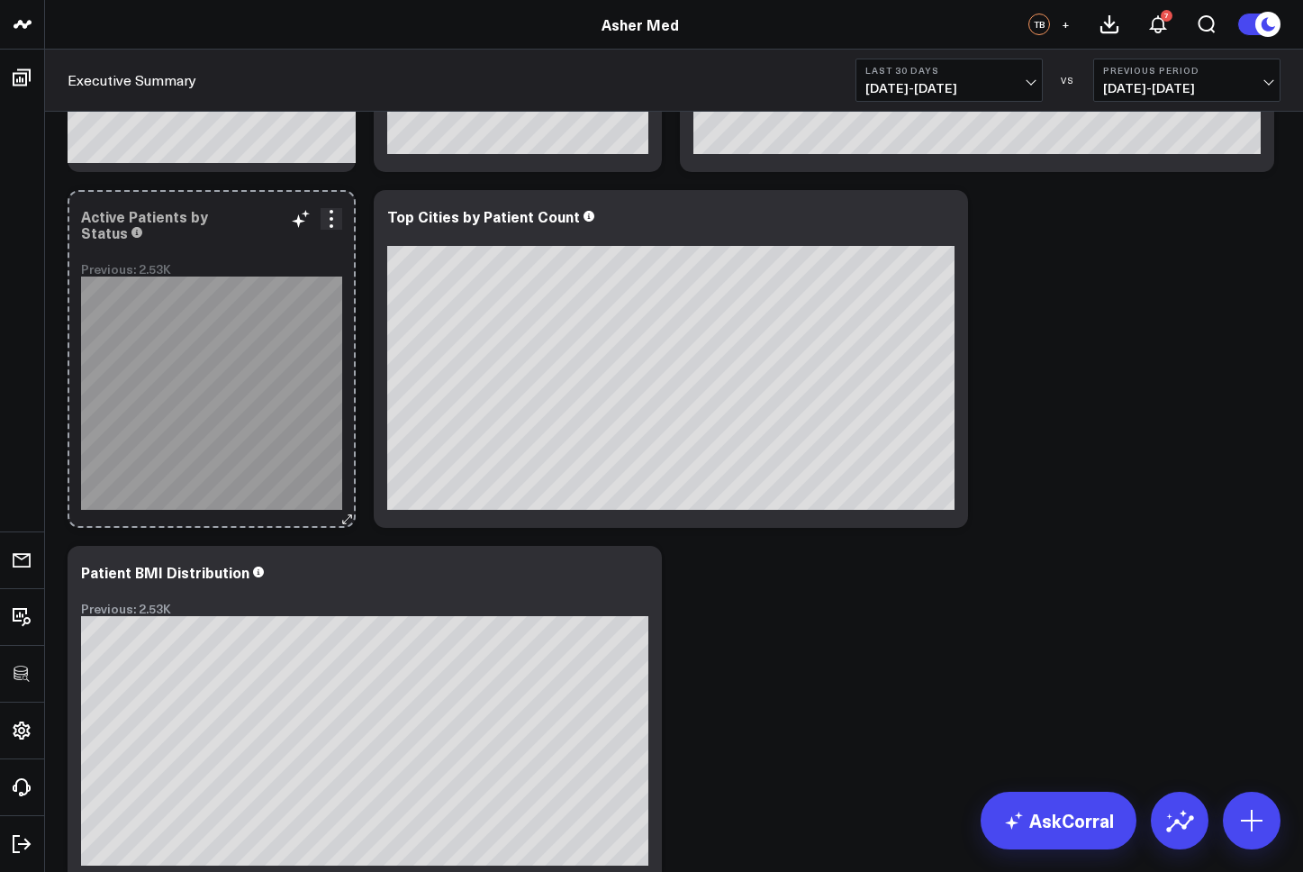
click at [330, 497] on div "Active Patients by Status Previous: 2.53K So sorry. The query returned no resul…" at bounding box center [212, 359] width 288 height 338
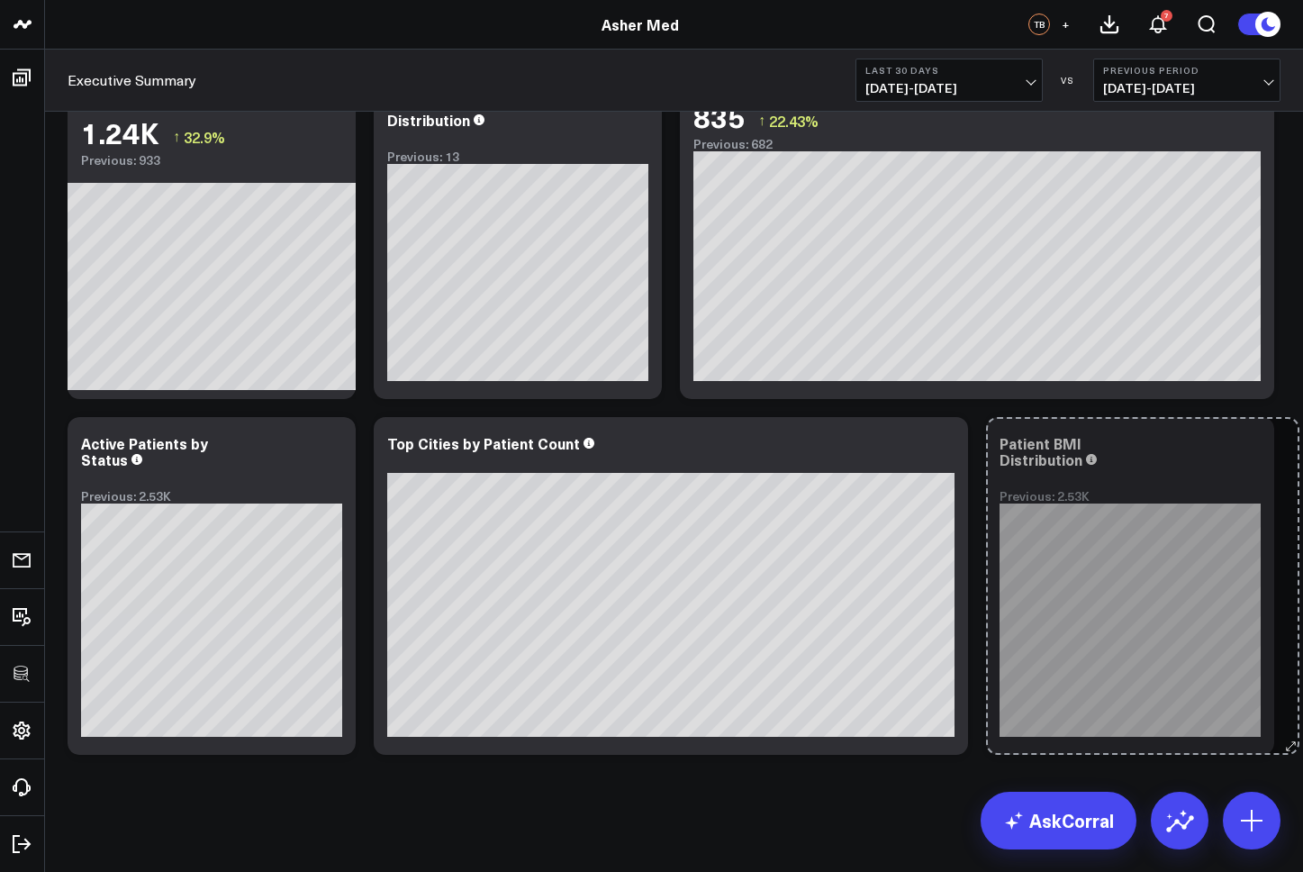
scroll to position [73, 0]
drag, startPoint x: 651, startPoint y: 749, endPoint x: 370, endPoint y: 731, distance: 281.7
click at [370, 497] on div "Modify via AI Copy link to widget Ask support Remove Create linked copy Executi…" at bounding box center [674, 408] width 1231 height 712
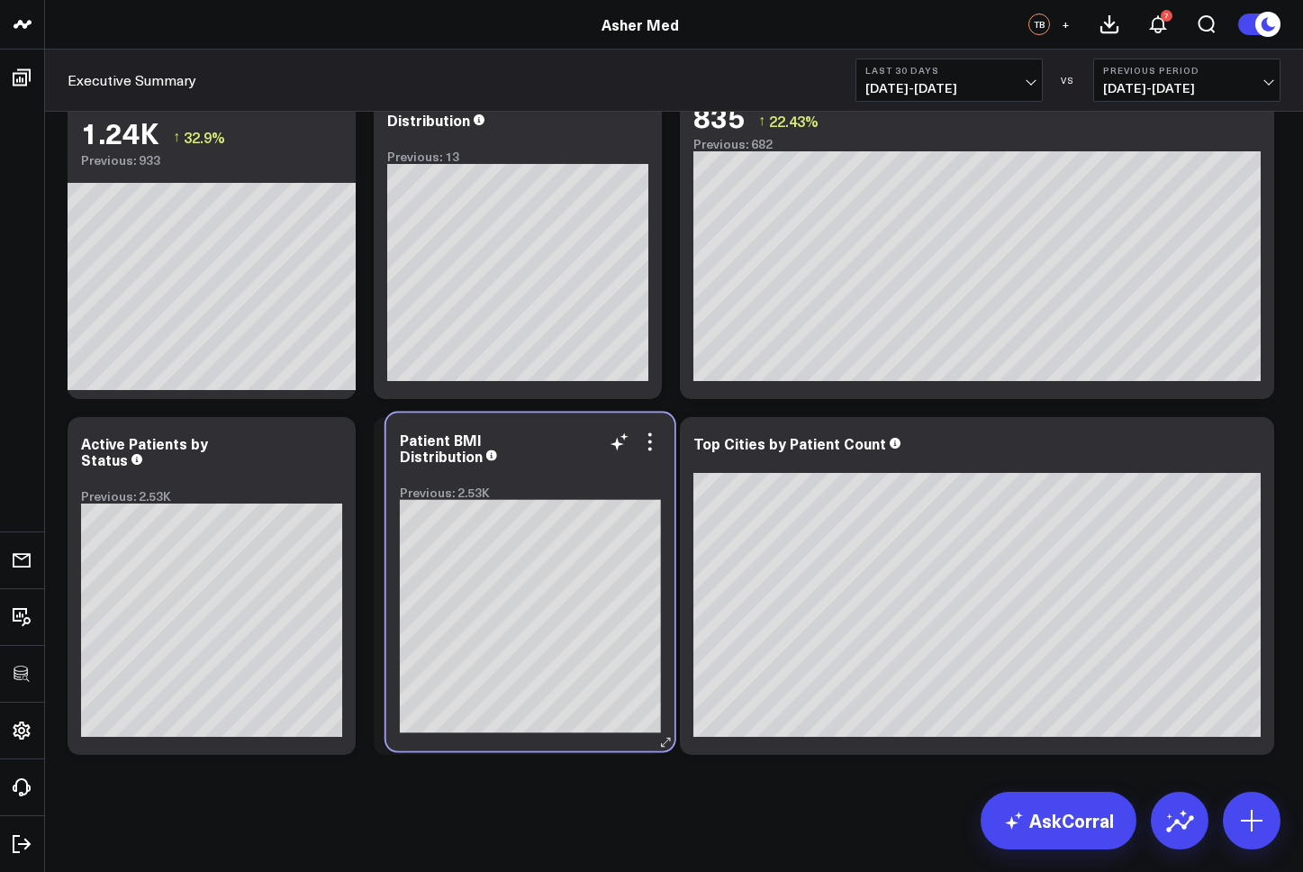
drag, startPoint x: 1167, startPoint y: 432, endPoint x: 567, endPoint y: 428, distance: 599.9
click at [567, 428] on div "Patient BMI Distribution Previous: 2.53K" at bounding box center [530, 582] width 288 height 338
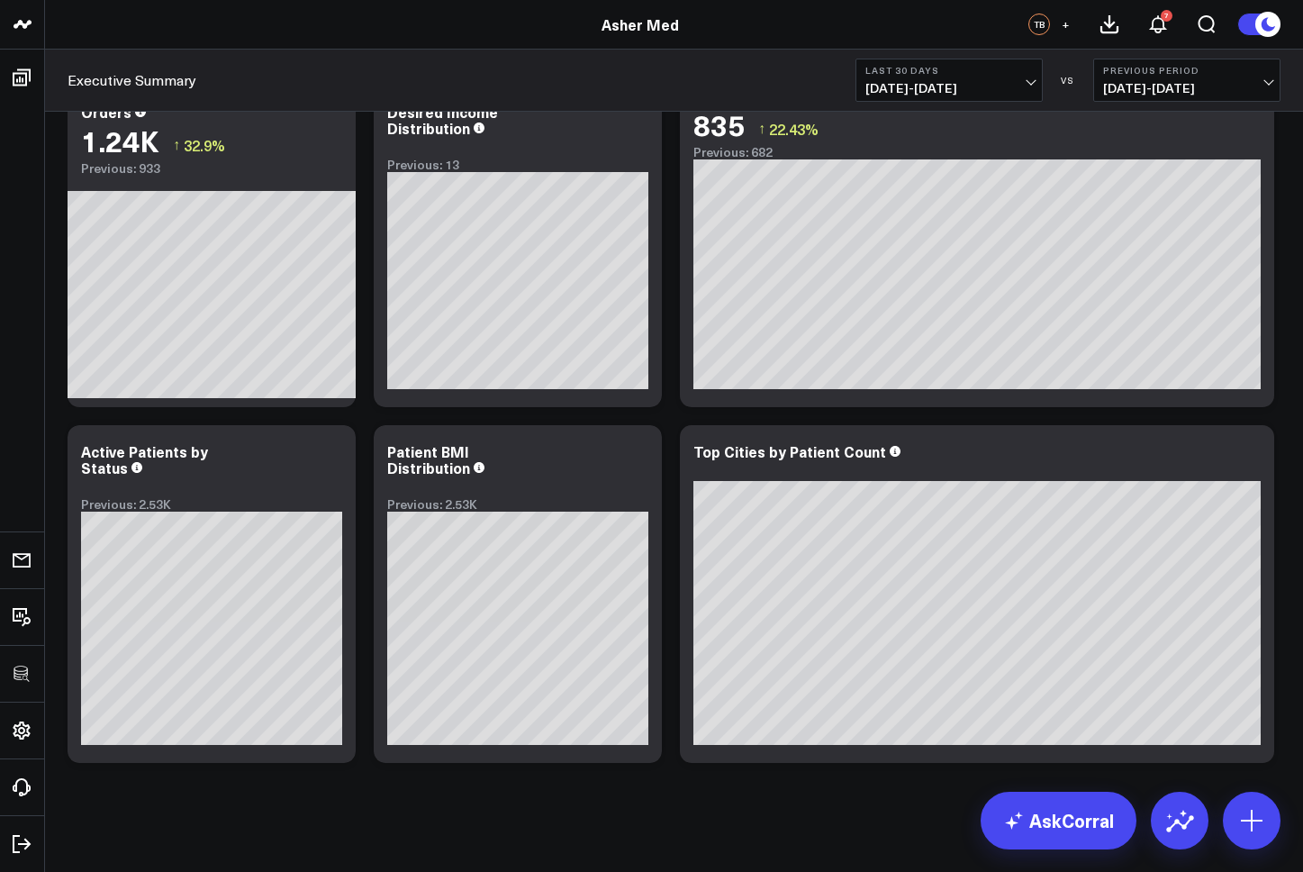
scroll to position [0, 0]
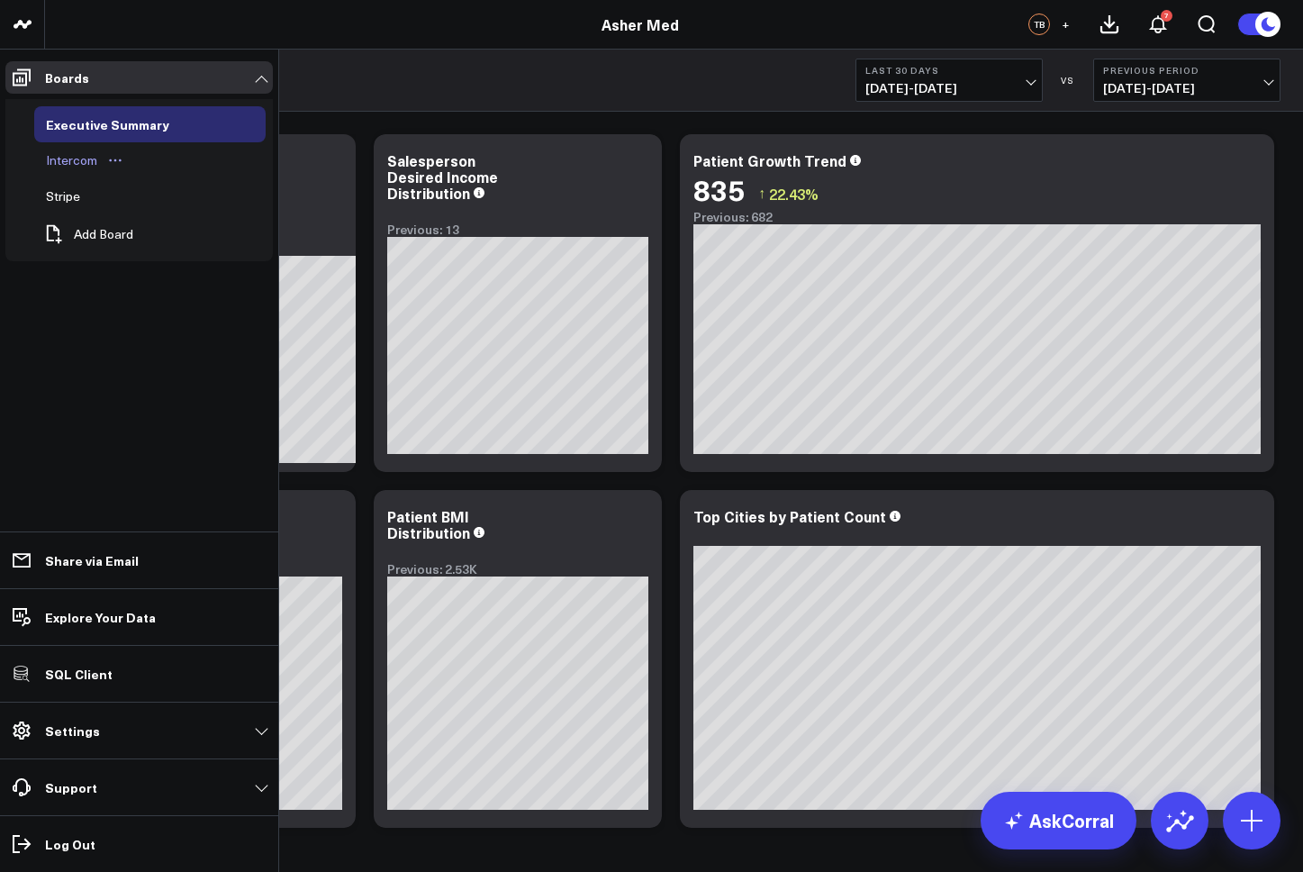
click at [77, 163] on div "Intercom" at bounding box center [71, 161] width 60 height 22
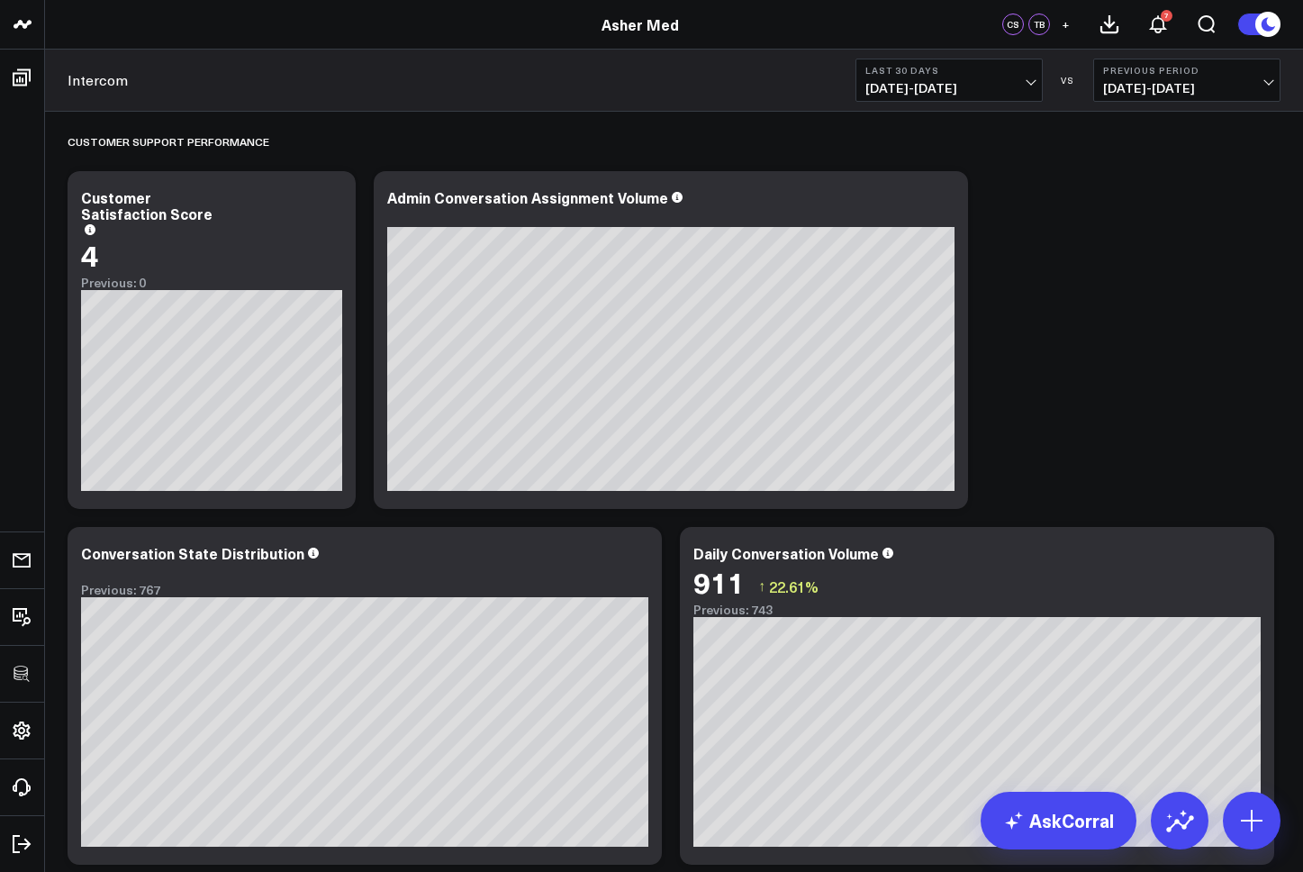
scroll to position [440, 0]
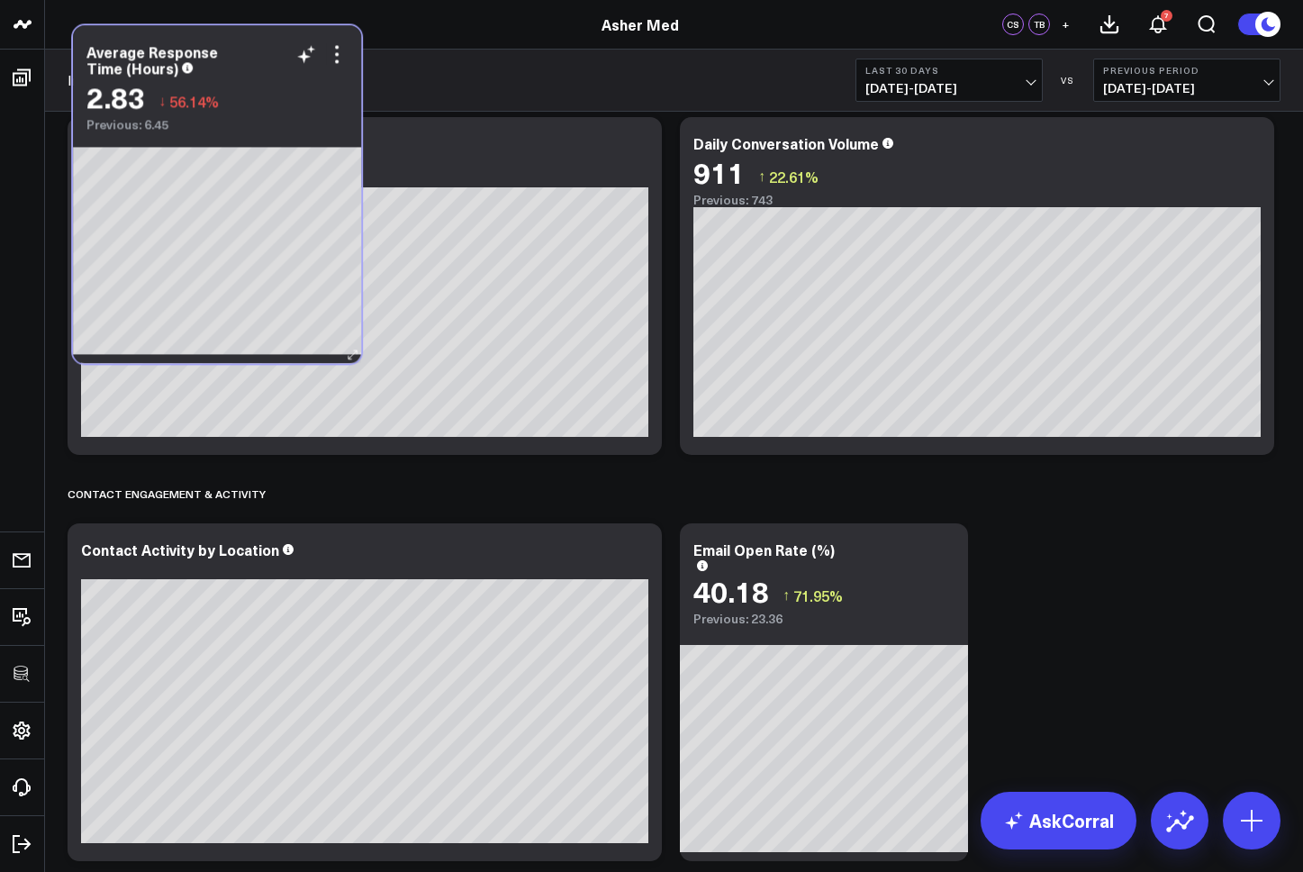
drag, startPoint x: 267, startPoint y: 462, endPoint x: 272, endPoint y: 41, distance: 420.7
click at [272, 43] on div "Average Response Time (Hours)" at bounding box center [216, 59] width 261 height 32
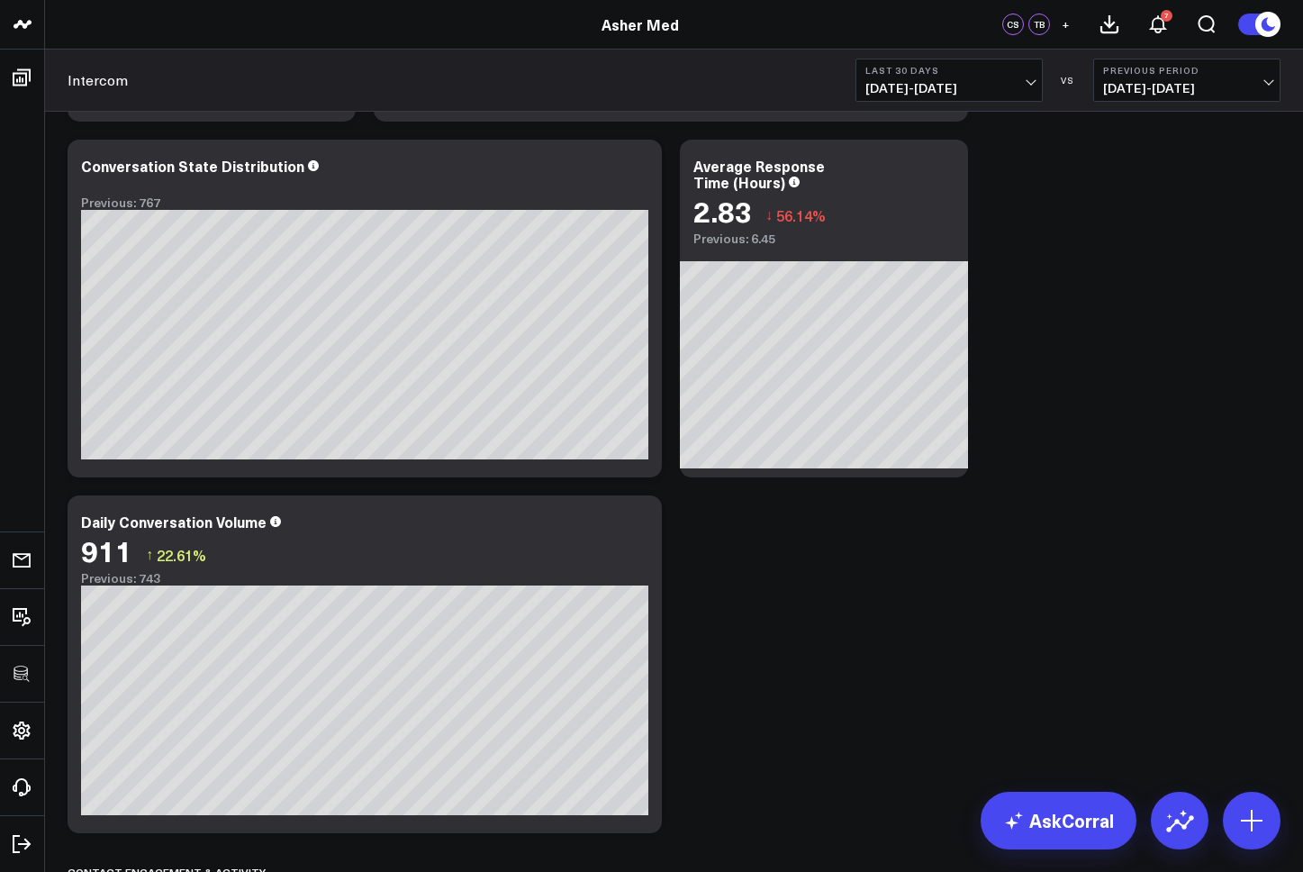
scroll to position [0, 0]
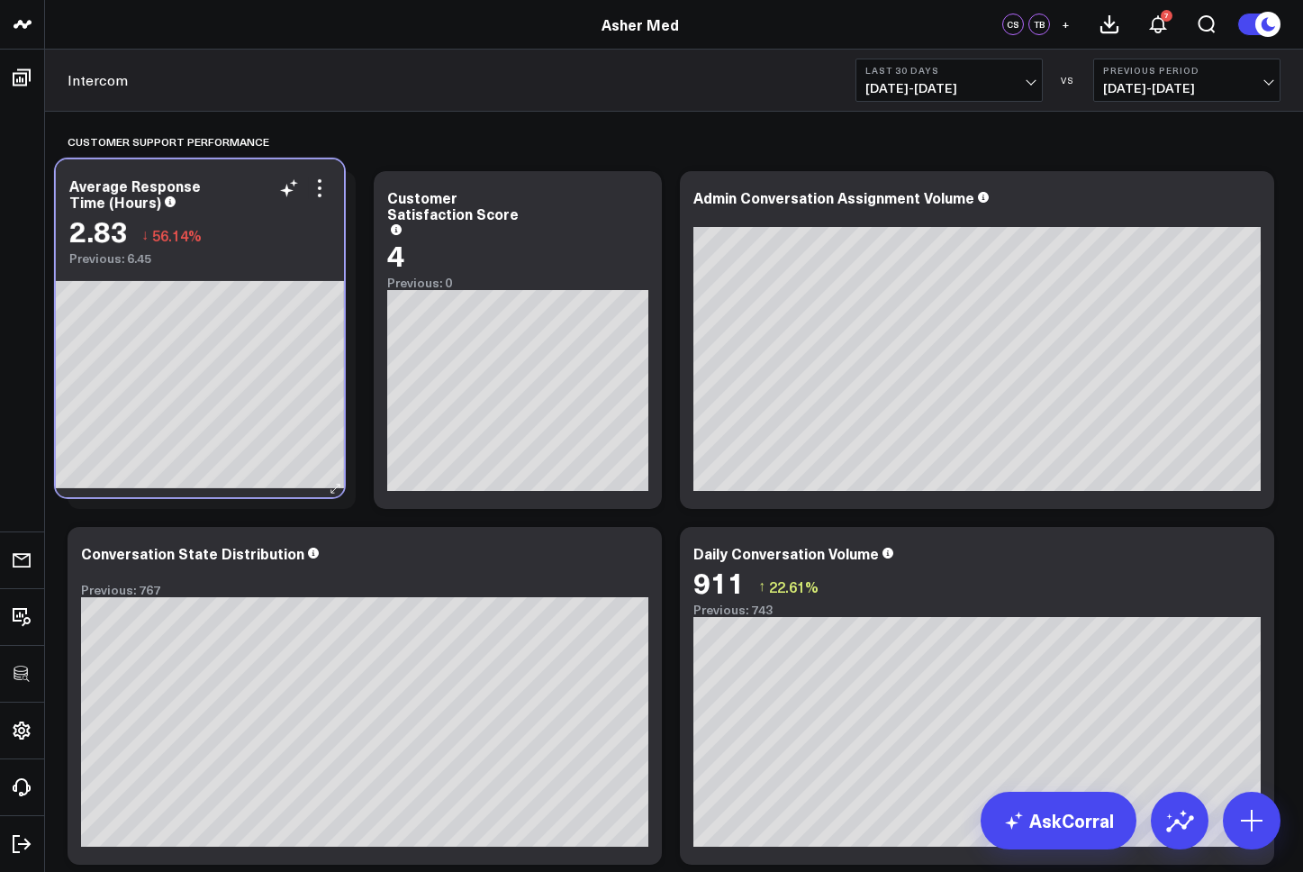
drag, startPoint x: 884, startPoint y: 548, endPoint x: 259, endPoint y: 181, distance: 723.9
click at [259, 181] on div "Average Response Time (Hours)" at bounding box center [199, 193] width 261 height 32
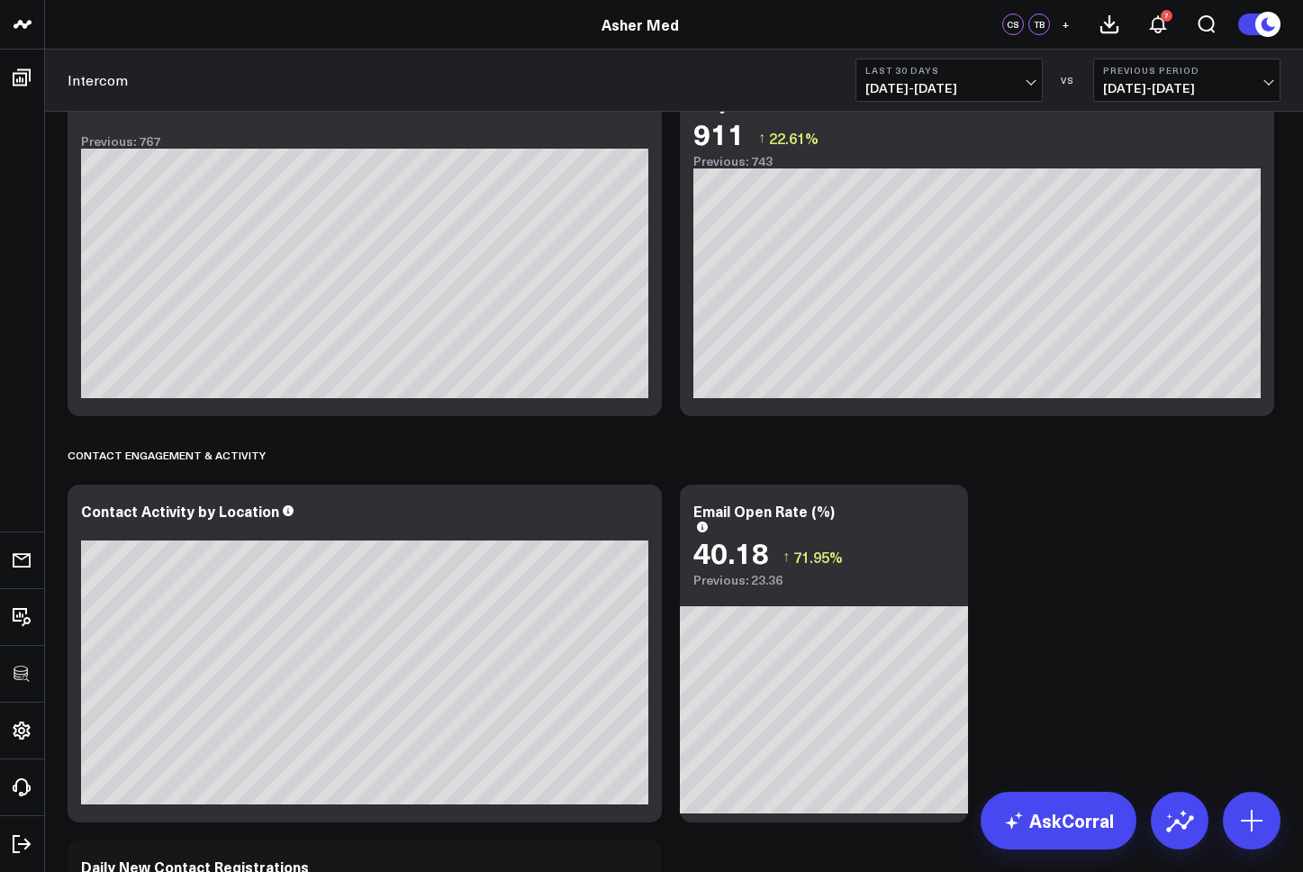
scroll to position [703, 0]
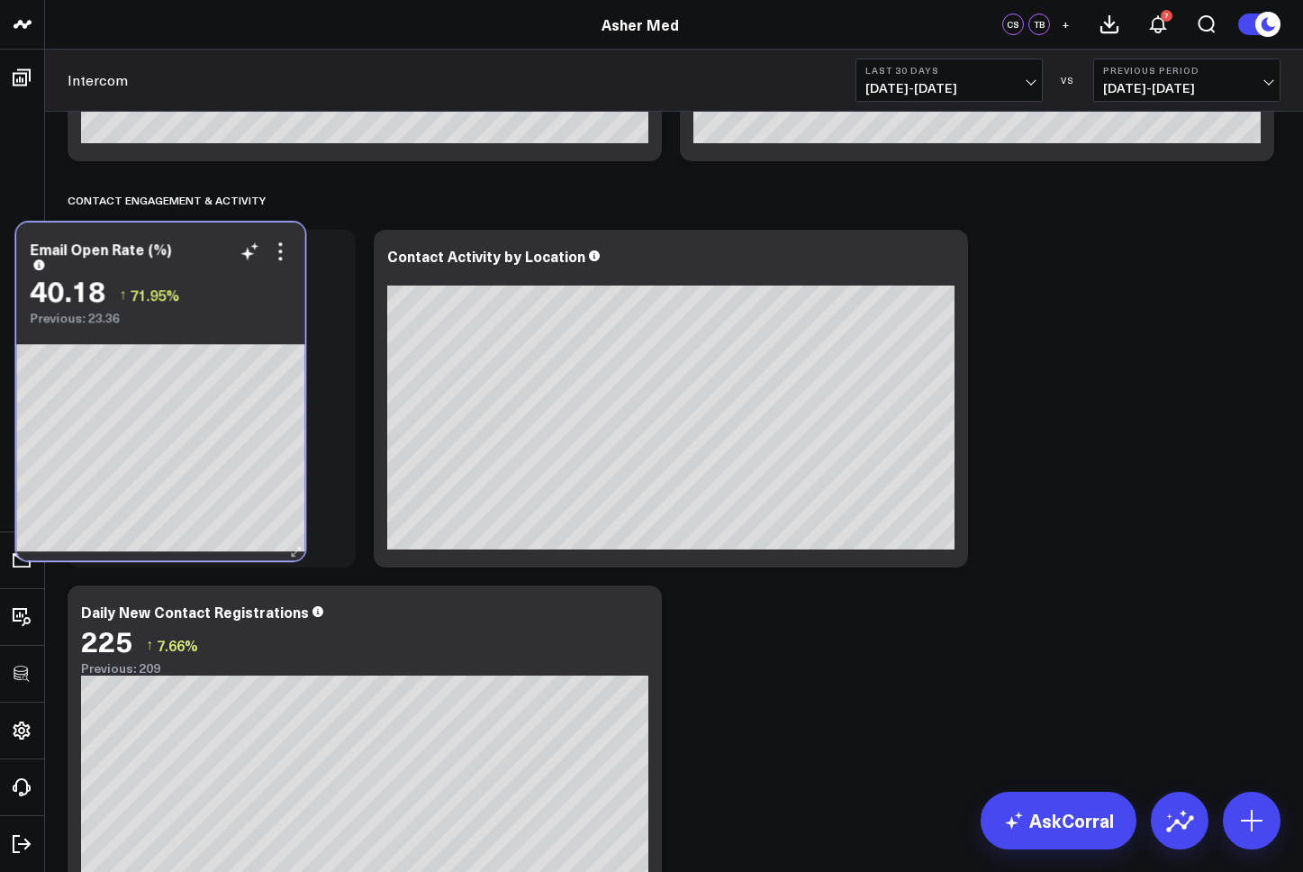
drag, startPoint x: 877, startPoint y: 244, endPoint x: 213, endPoint y: 237, distance: 663.9
click at [213, 237] on div "Email Open Rate (%) 40.18 ↑ 71.95% Previous: 23.36" at bounding box center [160, 273] width 288 height 103
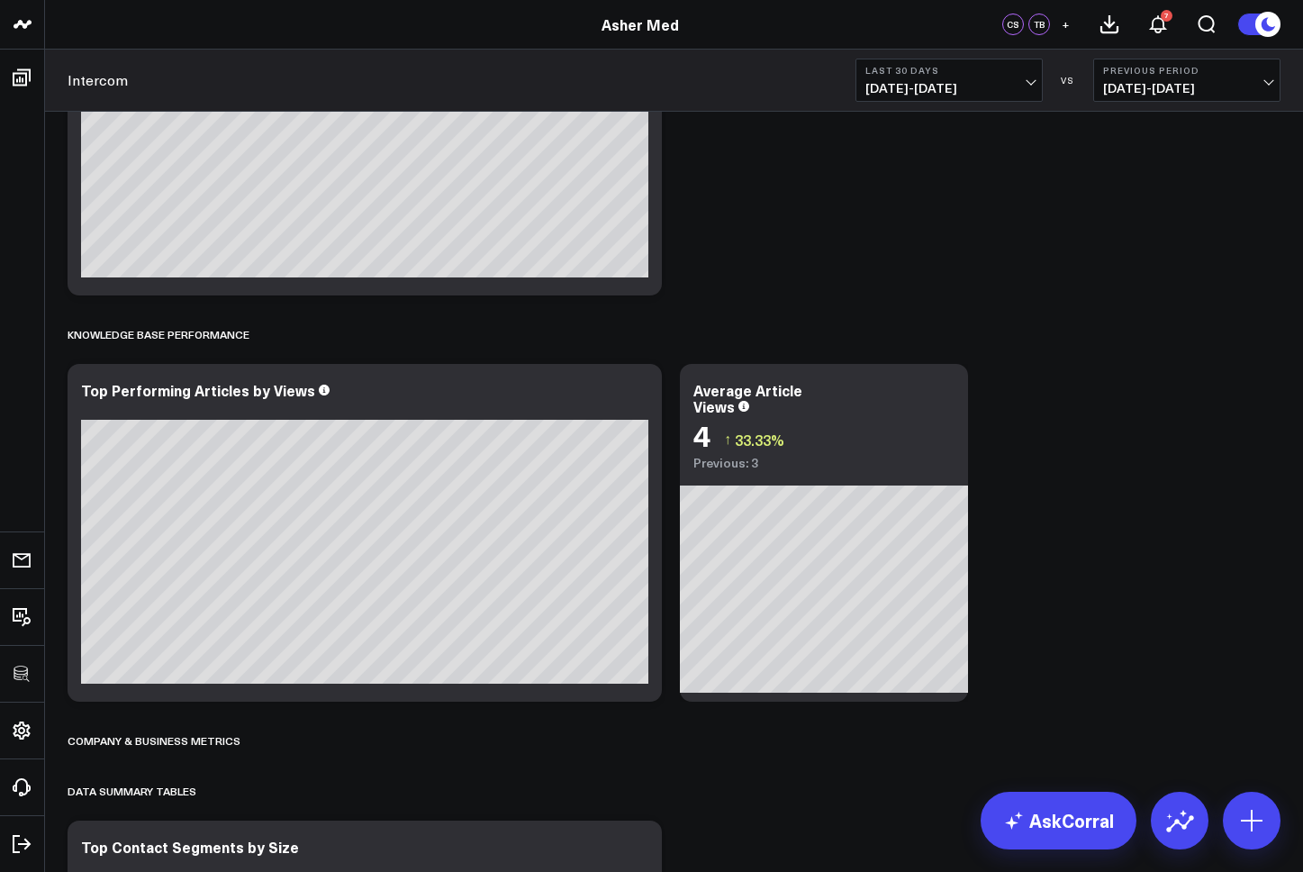
scroll to position [1421, 0]
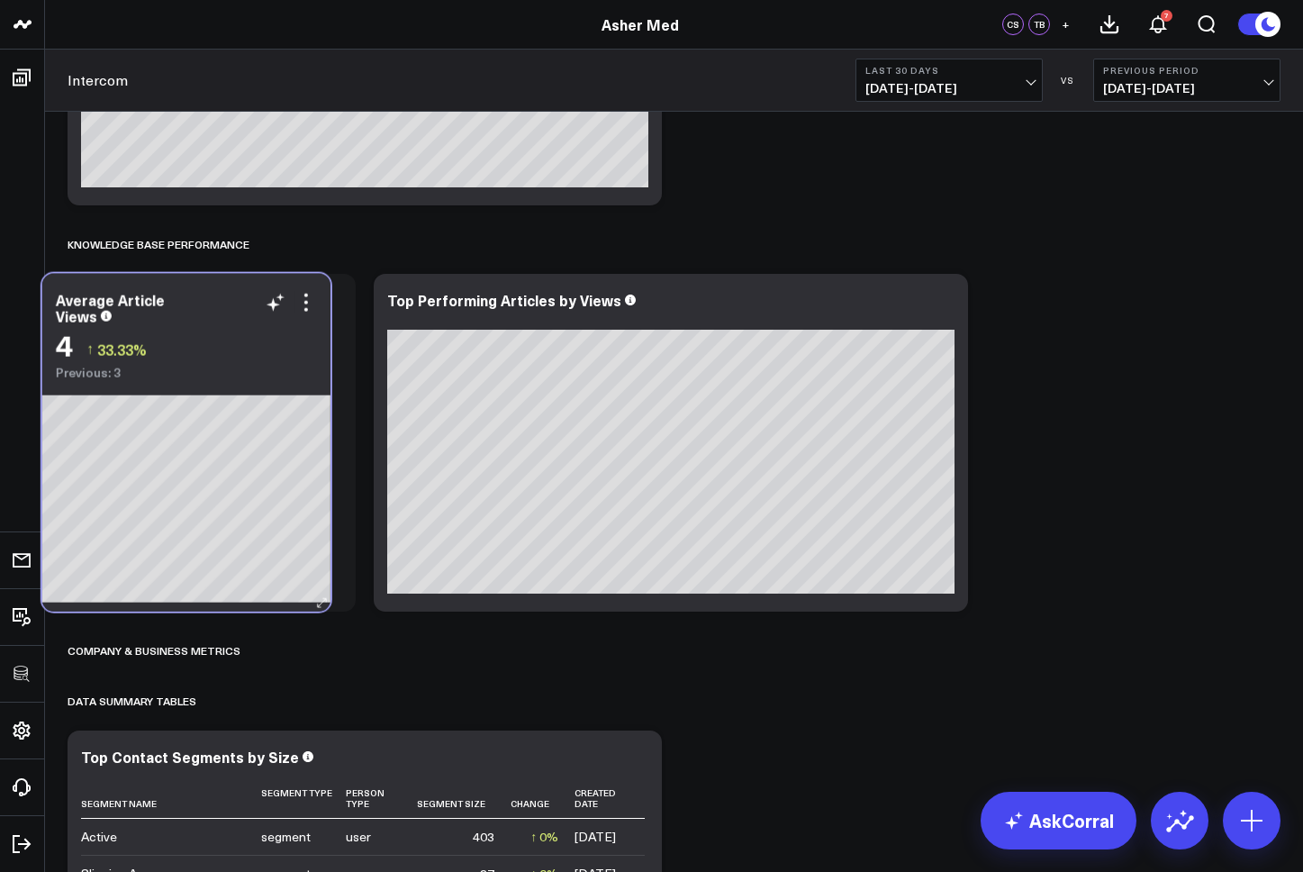
drag, startPoint x: 851, startPoint y: 295, endPoint x: 213, endPoint y: 294, distance: 638.6
click at [213, 294] on div "Average Article Views" at bounding box center [186, 308] width 261 height 32
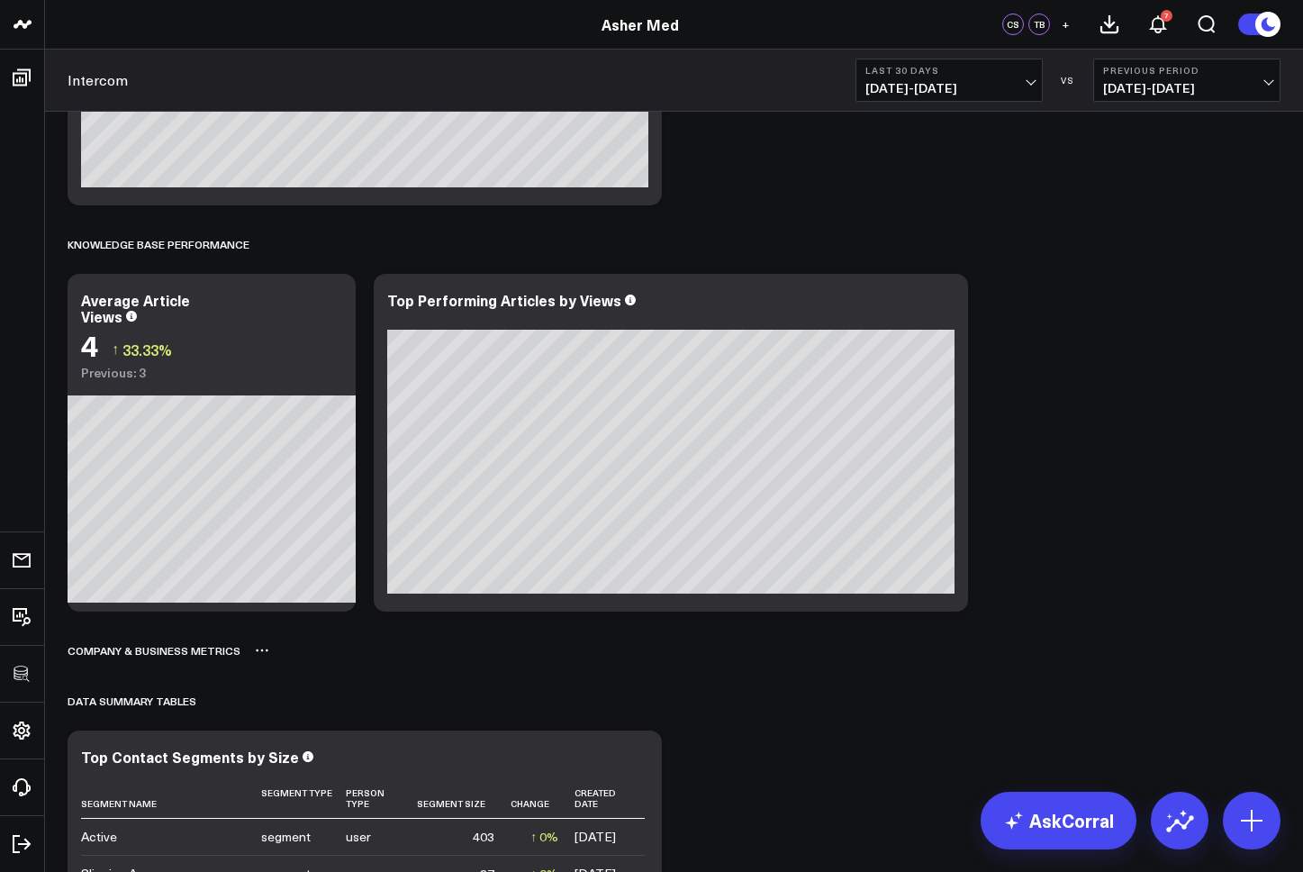
scroll to position [1735, 0]
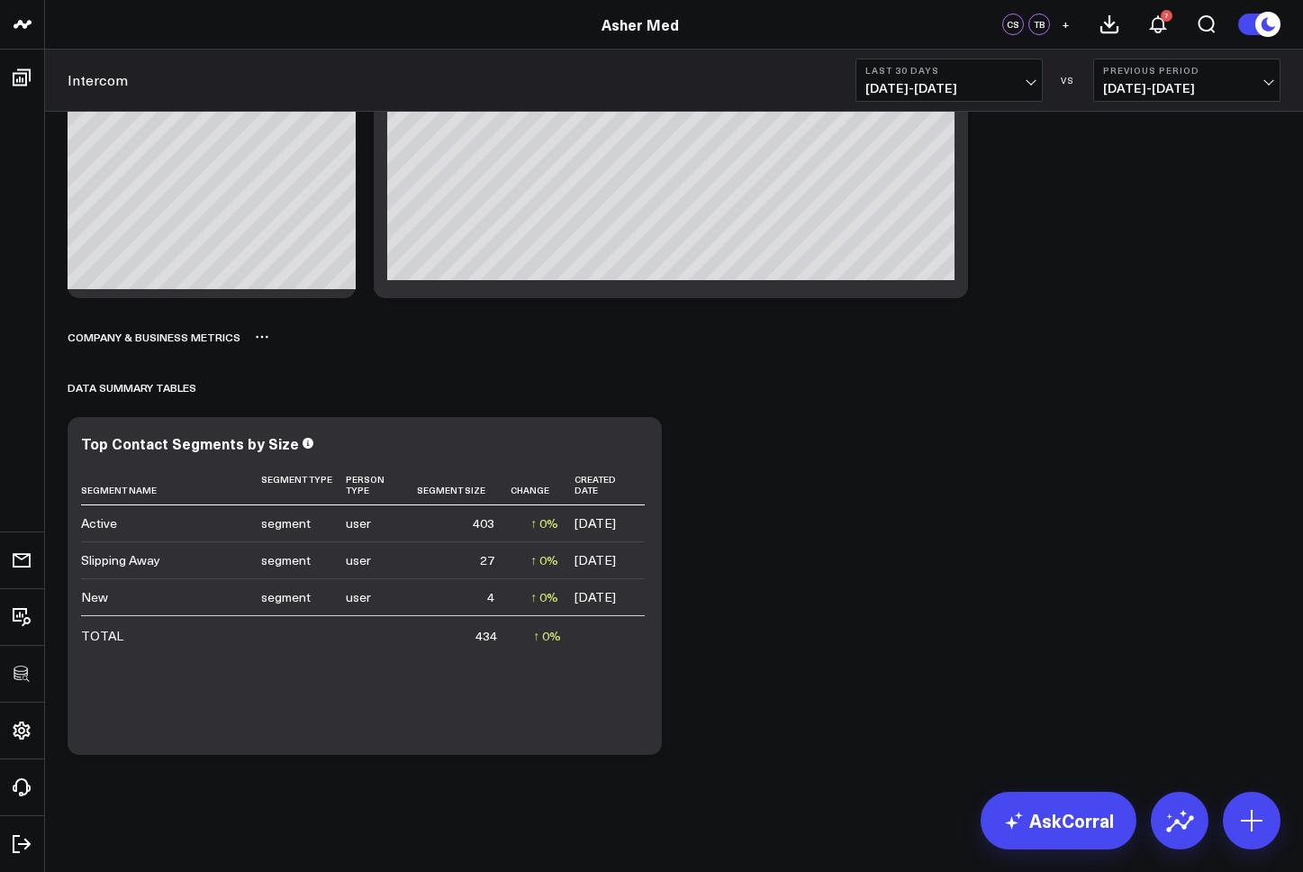
click at [258, 340] on icon at bounding box center [262, 337] width 14 height 14
click at [289, 386] on button "Delete" at bounding box center [309, 388] width 78 height 32
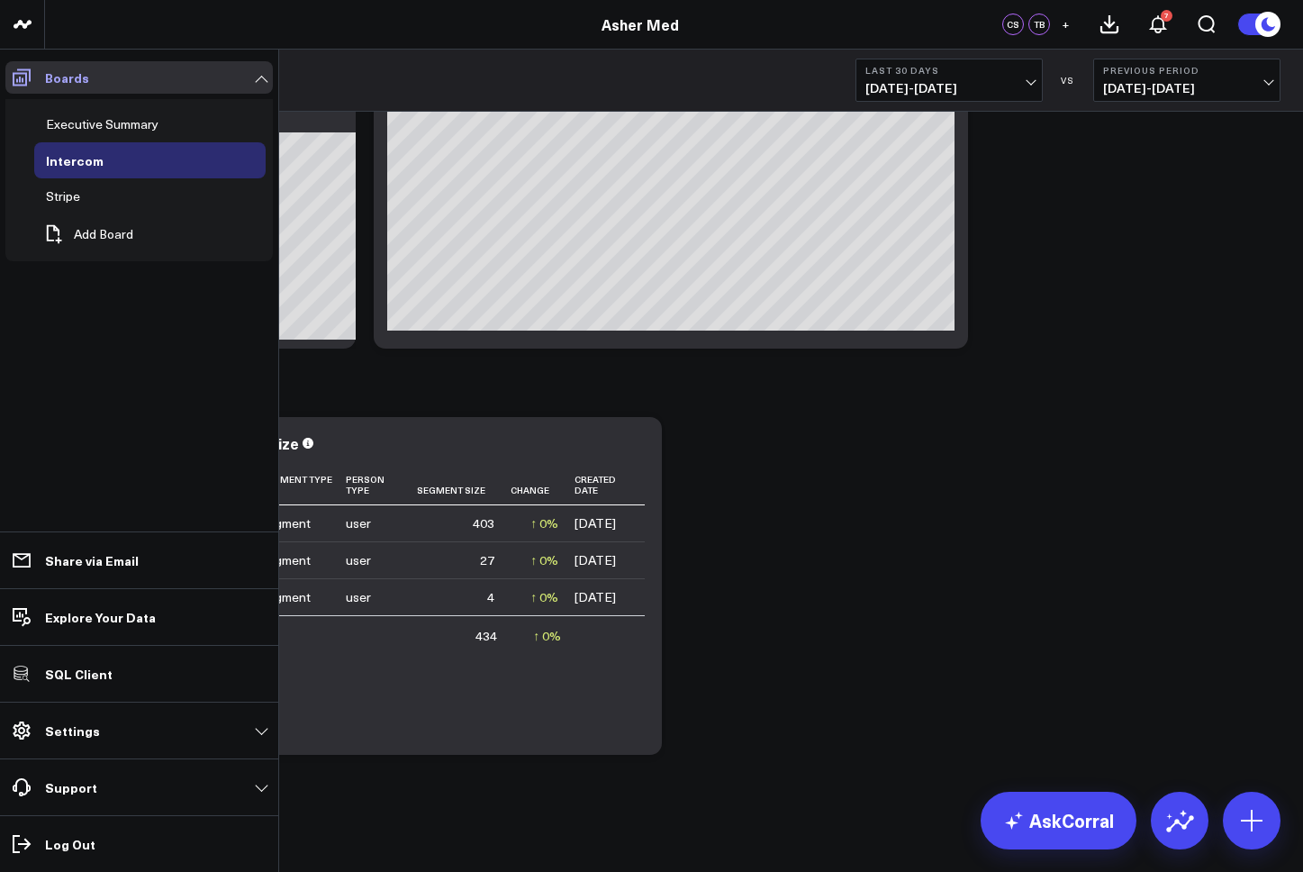
scroll to position [1684, 0]
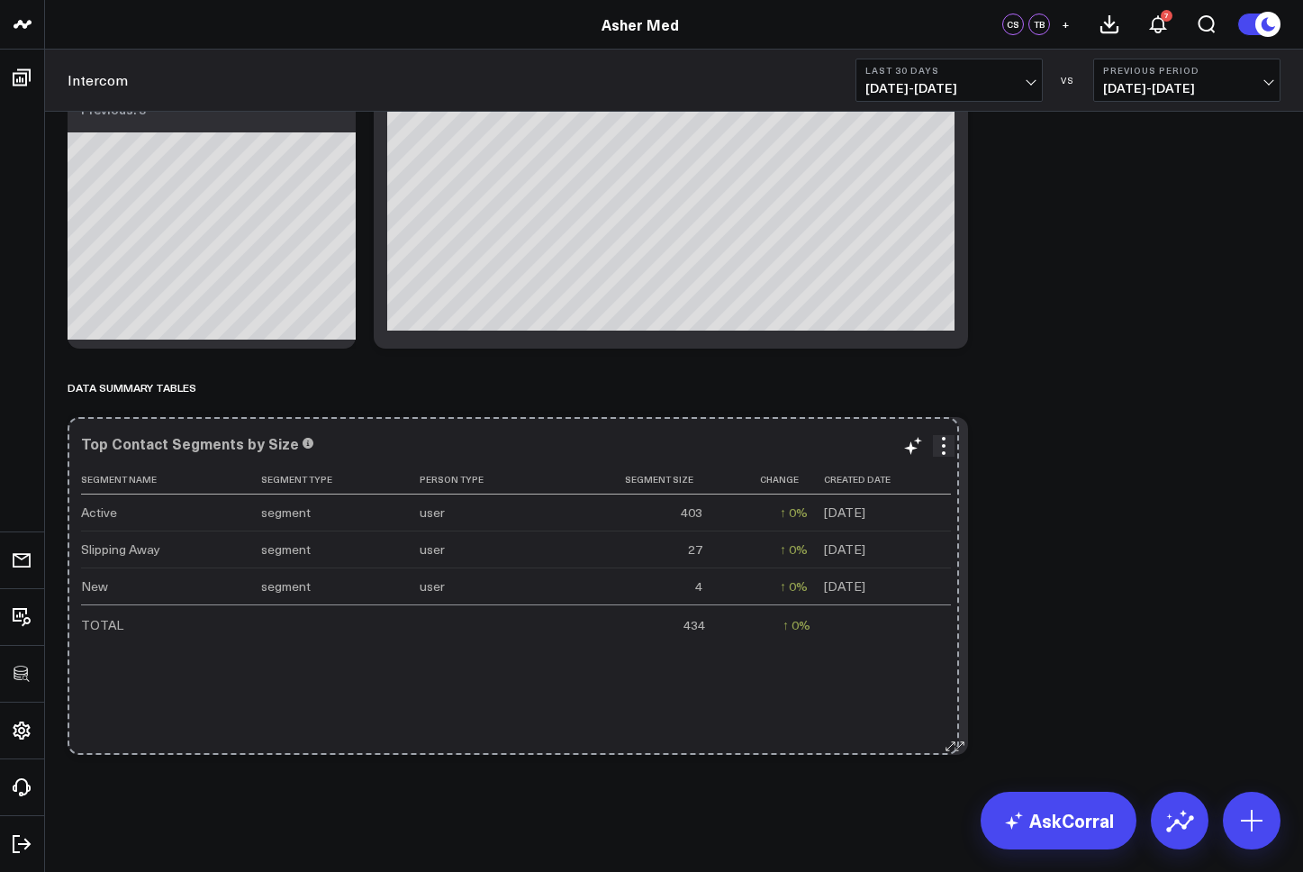
drag, startPoint x: 648, startPoint y: 740, endPoint x: 945, endPoint y: 718, distance: 298.1
click at [945, 497] on div "Top Contact Segments by Size Segment Name Segment Type Person Type Segment Size…" at bounding box center [518, 586] width 901 height 338
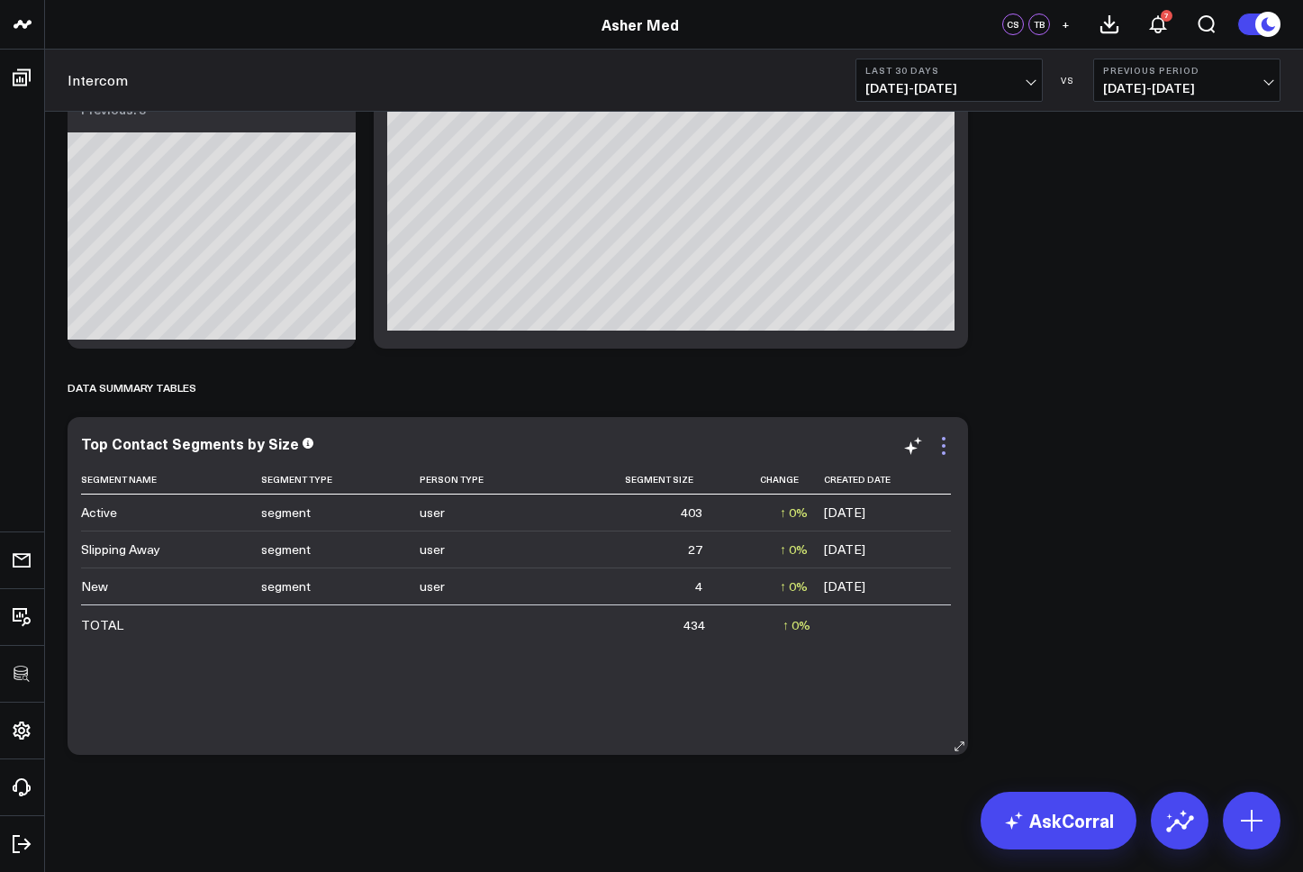
click at [944, 441] on icon at bounding box center [944, 446] width 22 height 22
click at [945, 446] on icon at bounding box center [944, 446] width 4 height 4
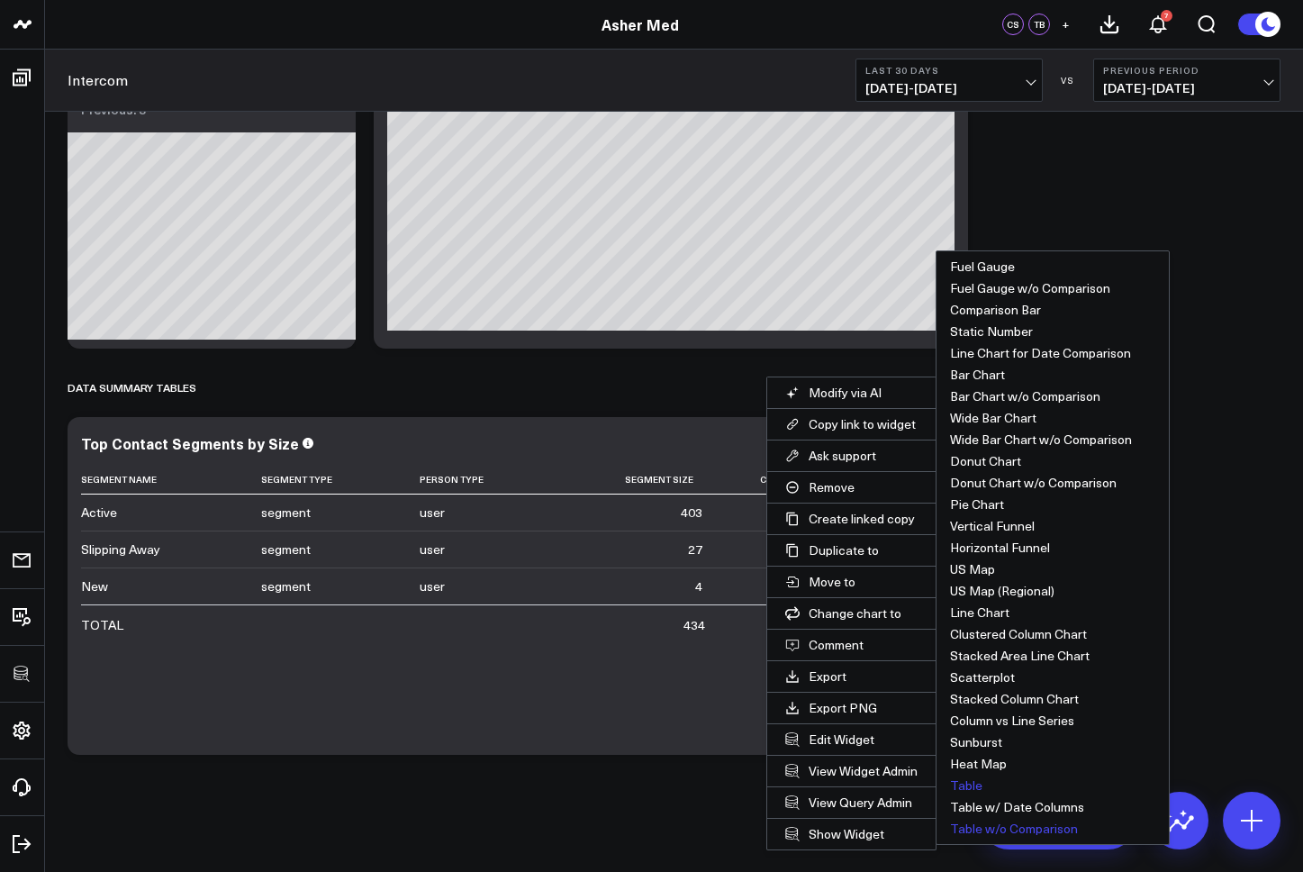
click at [1015, 497] on button "Table w/o Comparison" at bounding box center [1053, 829] width 232 height 22
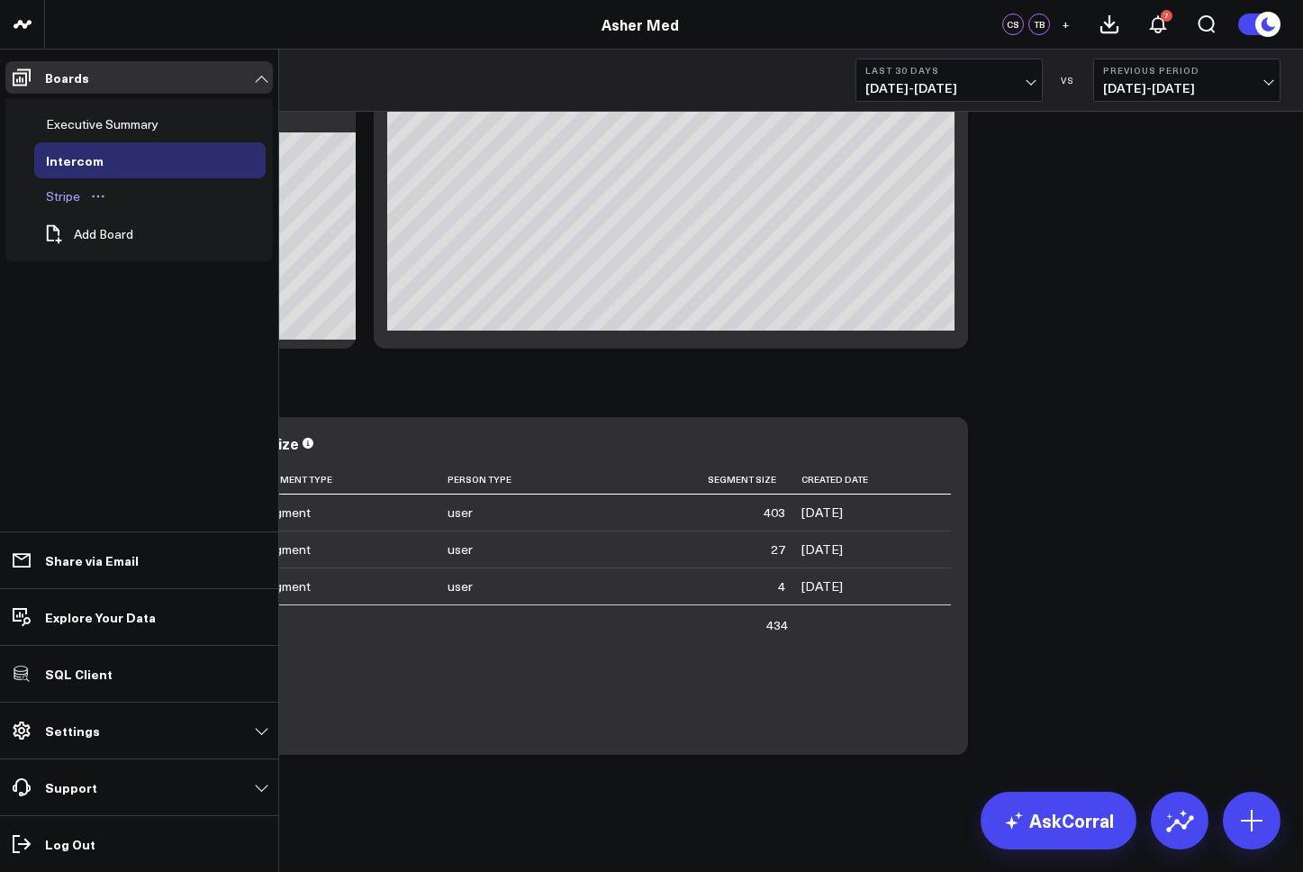
click at [69, 198] on div "Stripe" at bounding box center [62, 197] width 43 height 22
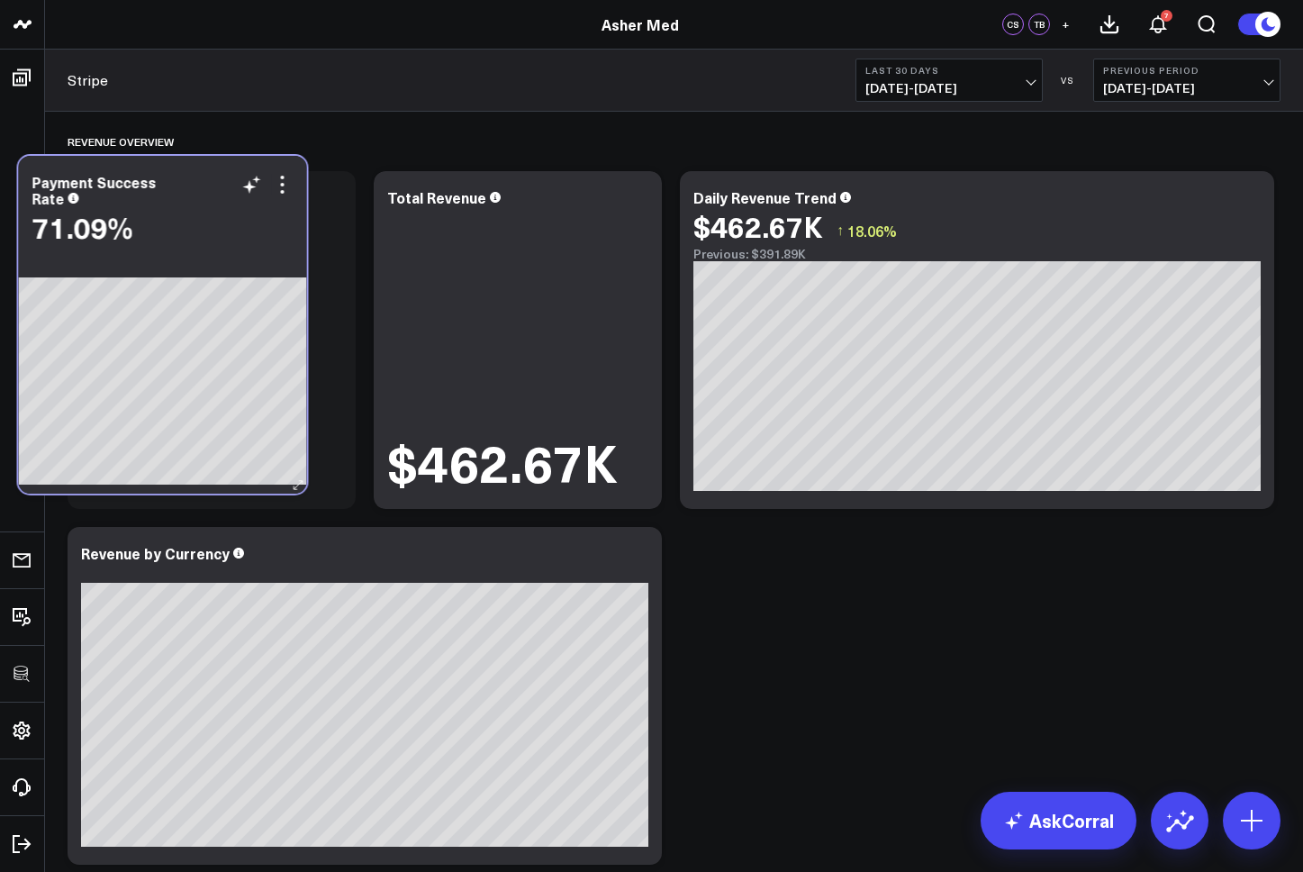
drag, startPoint x: 545, startPoint y: 189, endPoint x: 189, endPoint y: 174, distance: 356.1
click at [189, 174] on div "Payment Success Rate" at bounding box center [162, 190] width 261 height 32
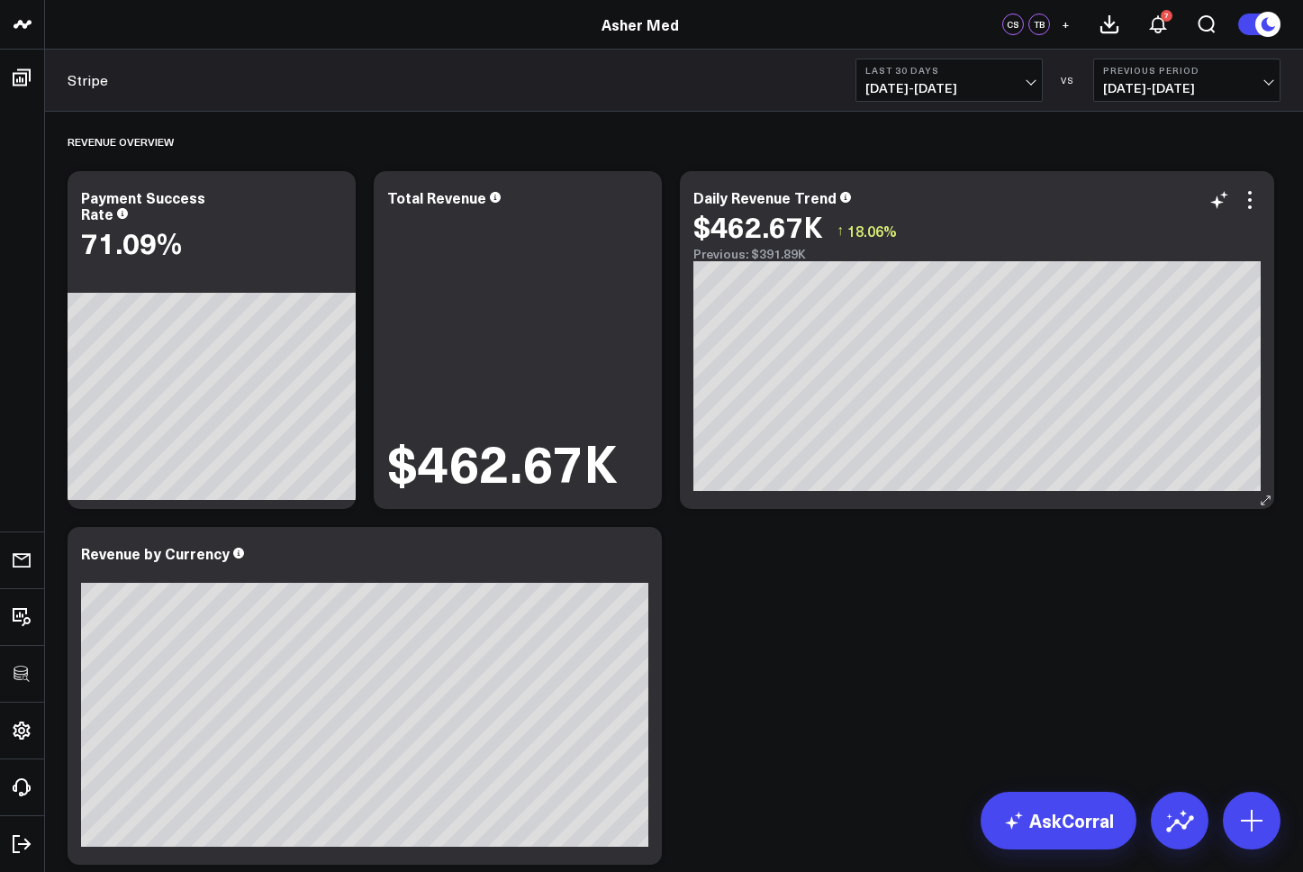
scroll to position [172, 0]
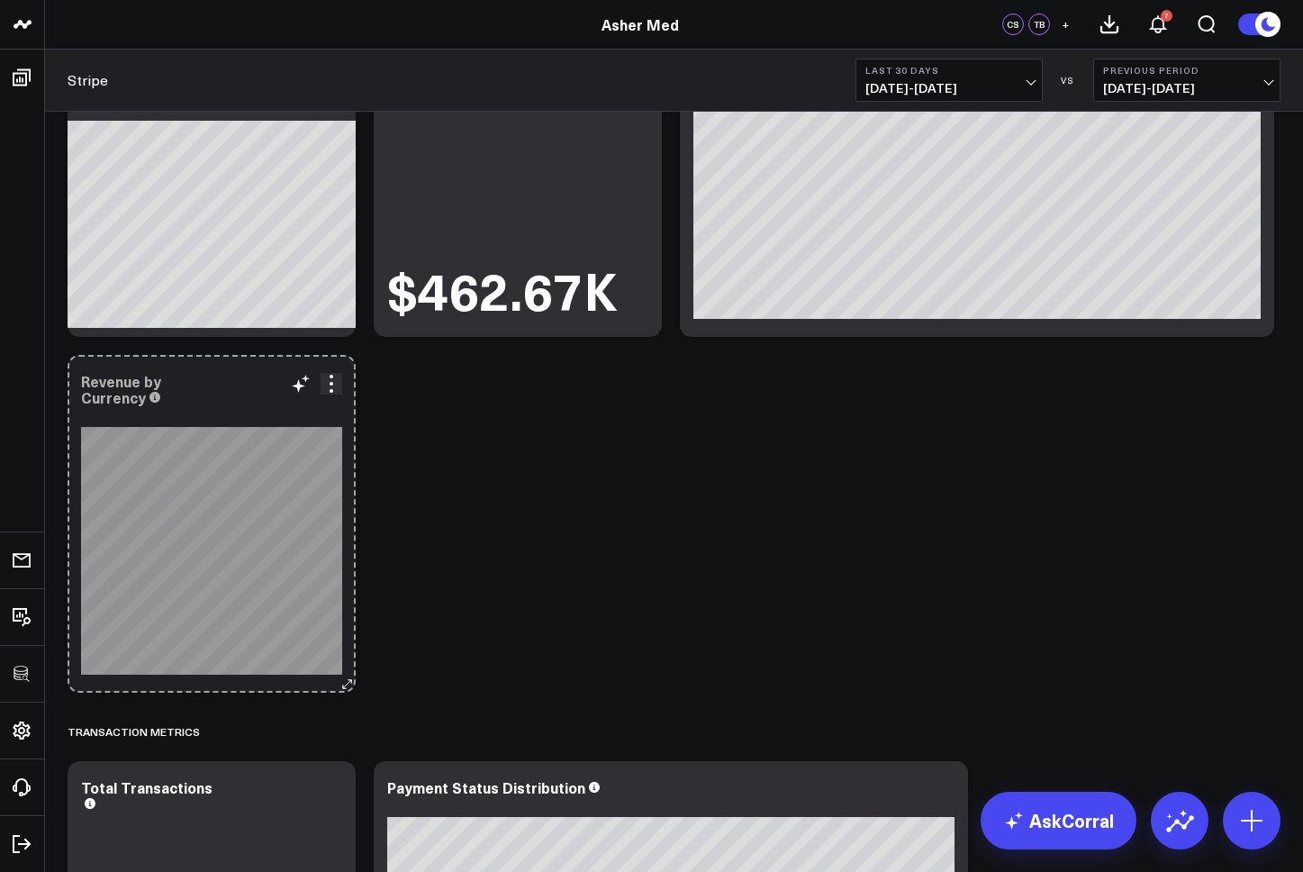
click at [304, 497] on div "Revenue by Currency So sorry. The query returned no results. Ask a Data Analyst" at bounding box center [212, 524] width 288 height 338
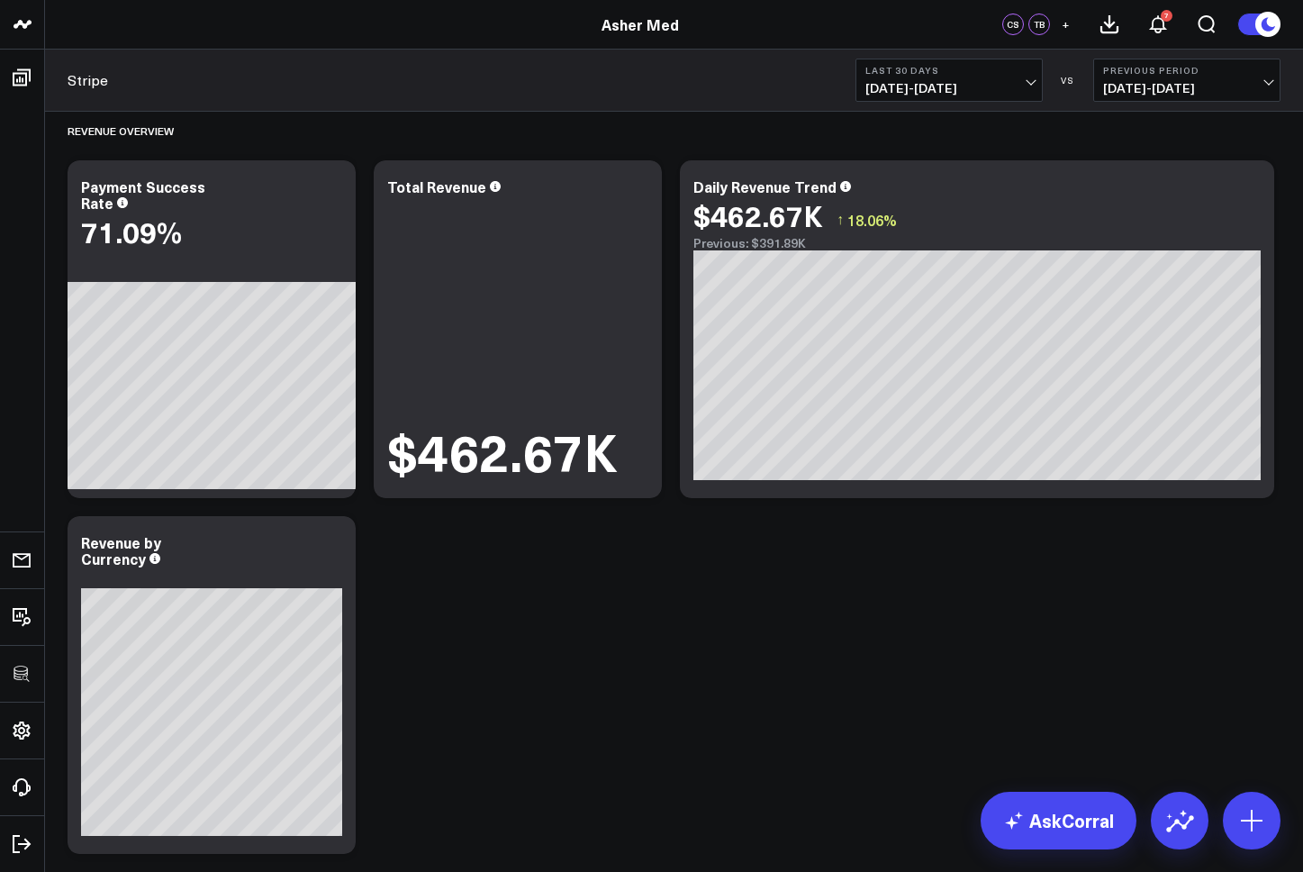
scroll to position [12, 0]
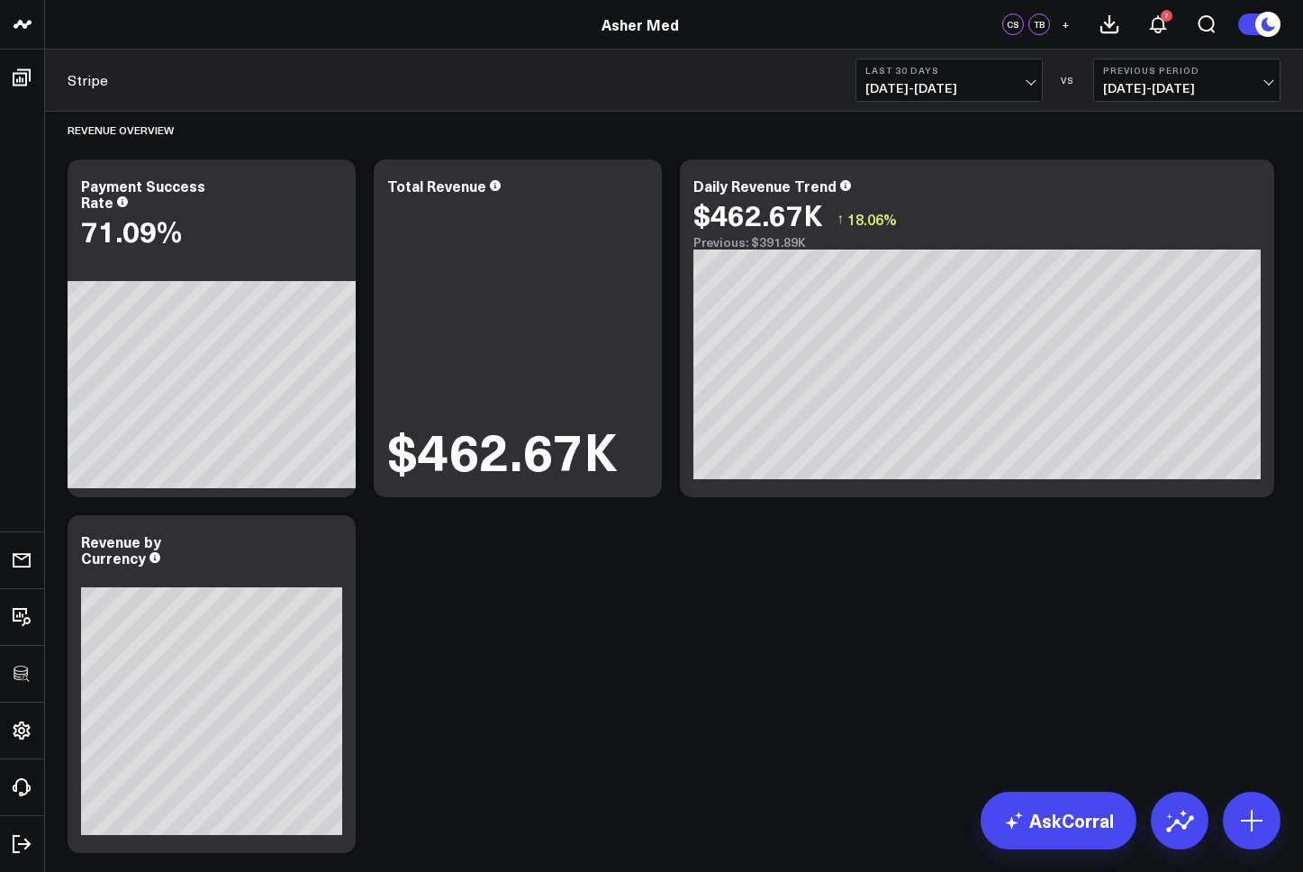
drag, startPoint x: 329, startPoint y: 544, endPoint x: 428, endPoint y: 540, distance: 99.1
click at [0, 0] on icon at bounding box center [0, 0] width 0 height 0
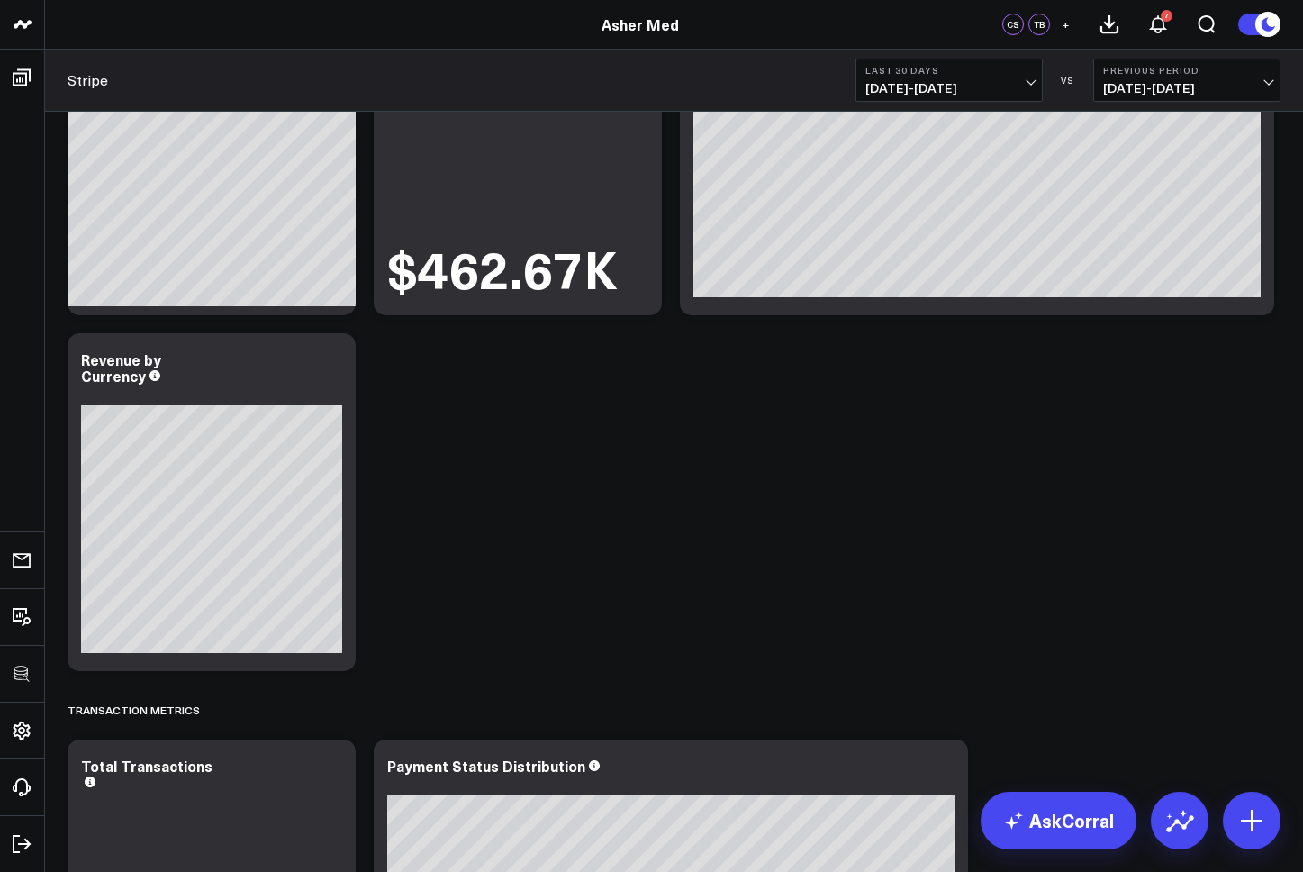
scroll to position [202, 0]
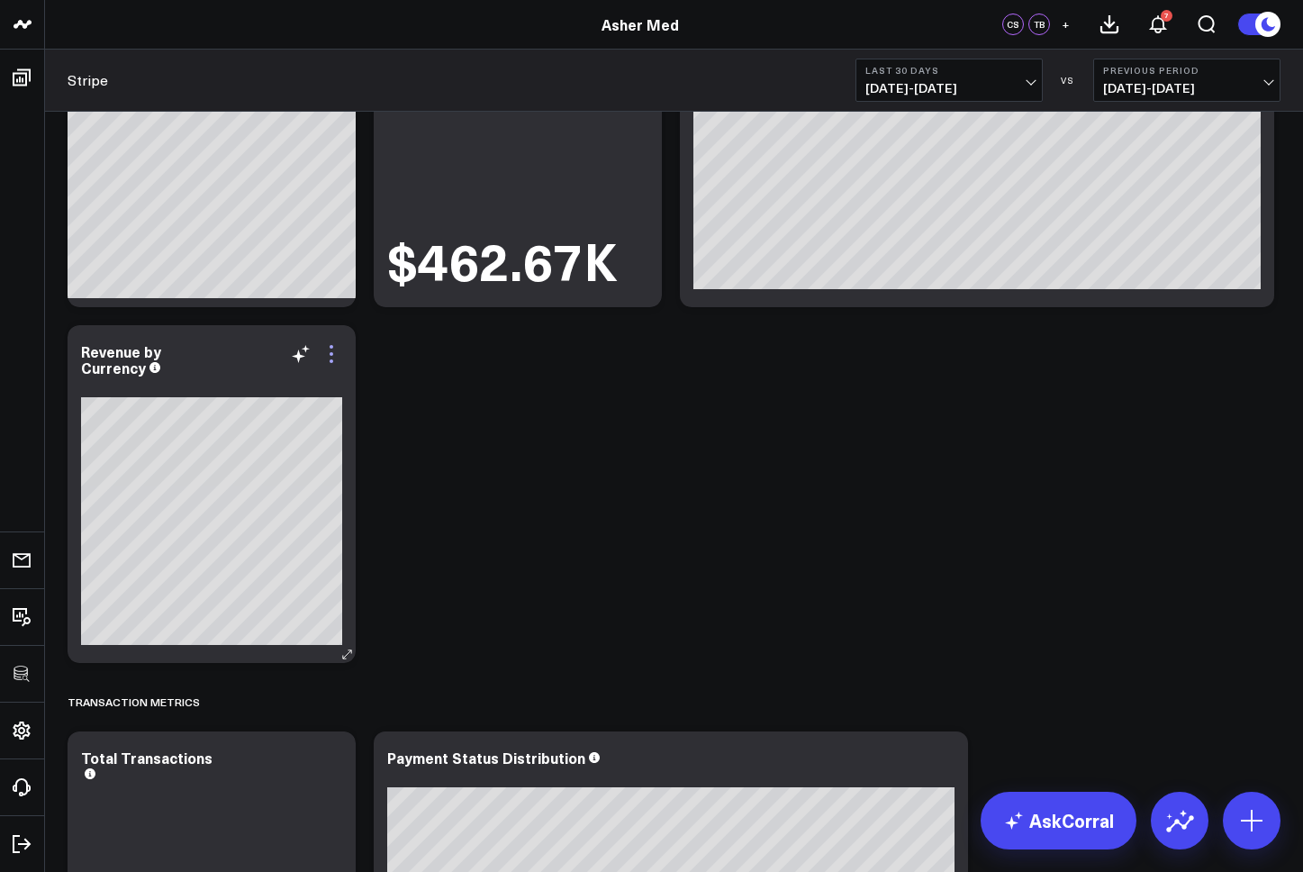
click at [328, 363] on icon at bounding box center [332, 354] width 22 height 22
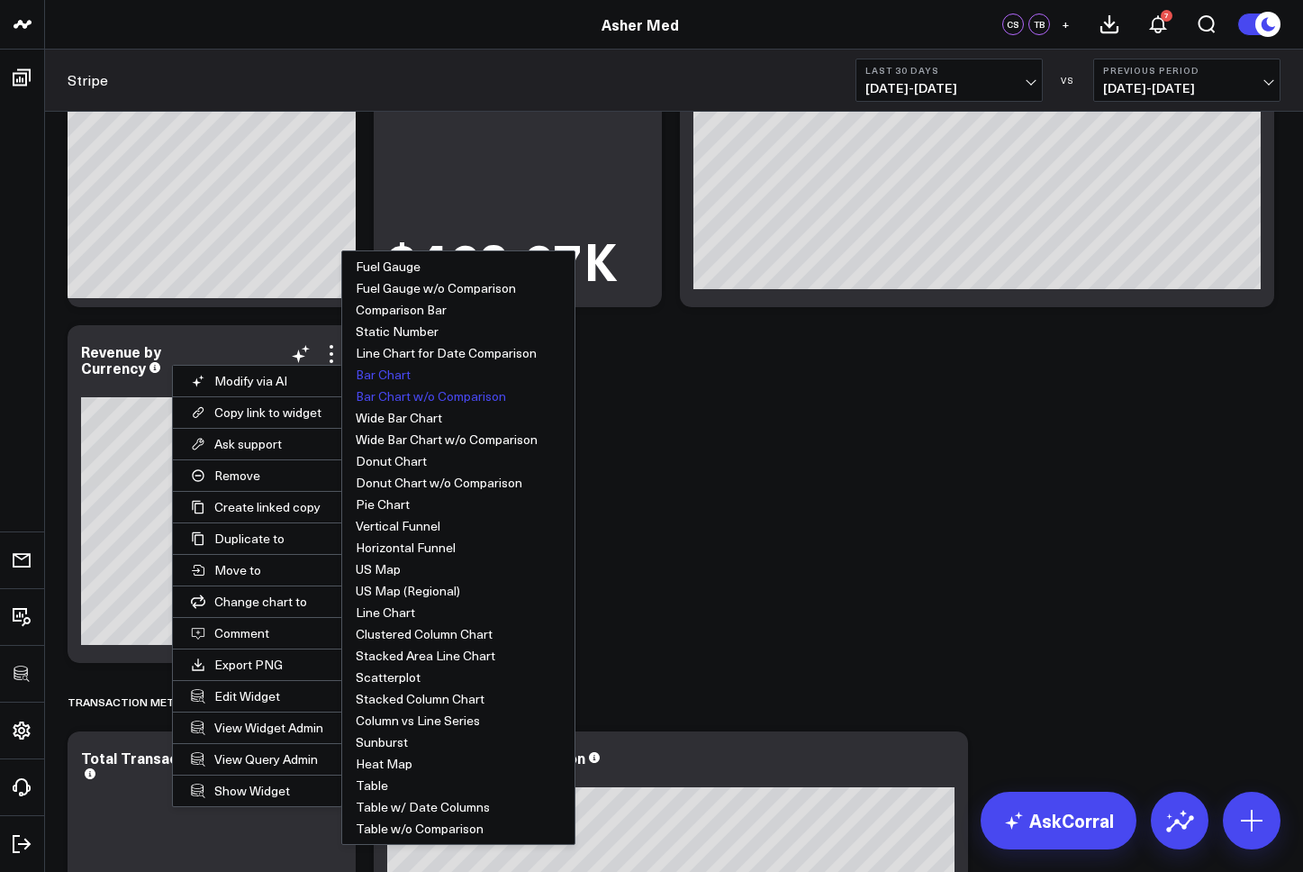
click at [386, 376] on button "Bar Chart" at bounding box center [458, 375] width 232 height 22
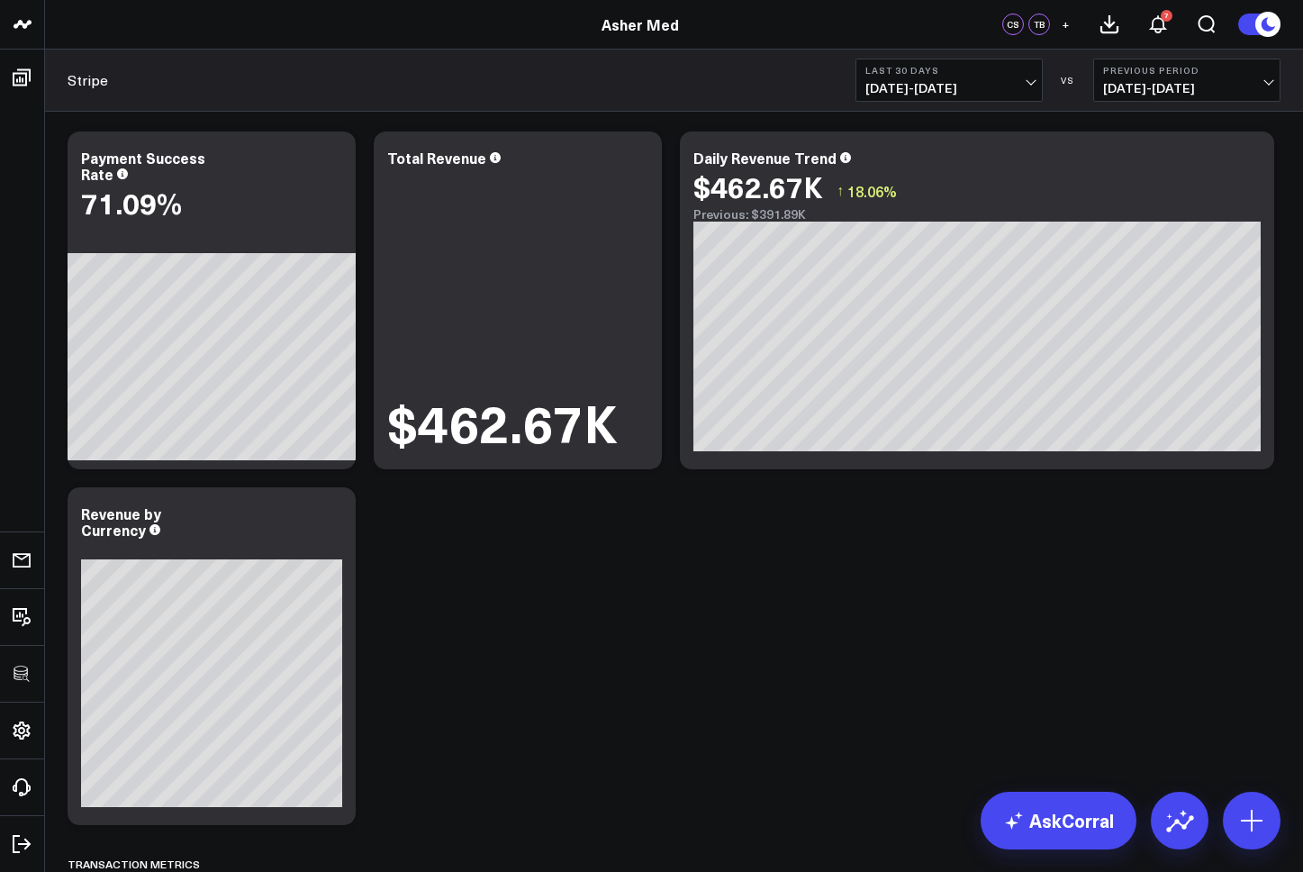
scroll to position [0, 0]
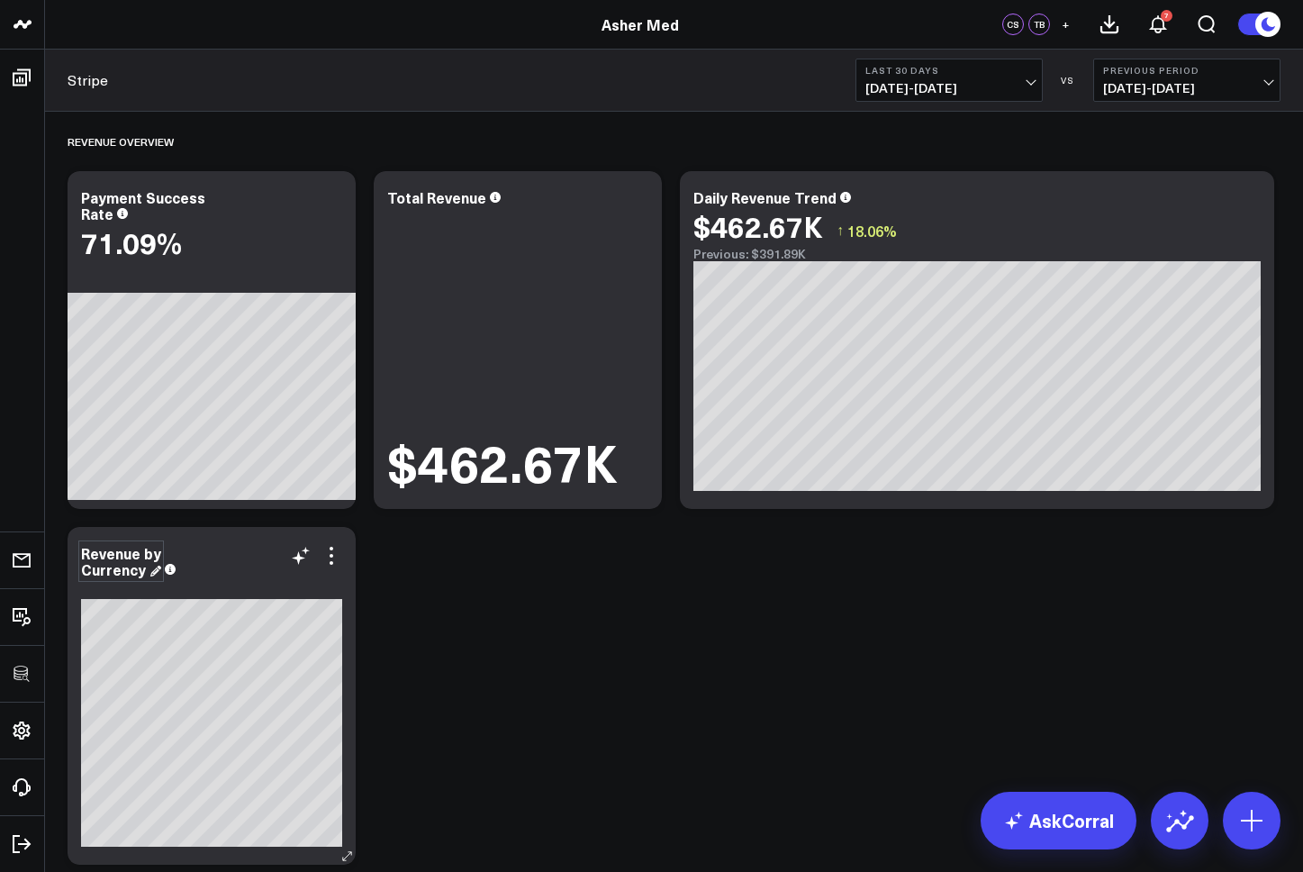
click at [161, 497] on div "Revenue by Currency" at bounding box center [121, 561] width 80 height 36
click at [82, 497] on div "Revenue by Currency" at bounding box center [121, 561] width 80 height 36
drag, startPoint x: 177, startPoint y: 555, endPoint x: 149, endPoint y: 569, distance: 31.4
click at [149, 497] on div "Total Revenue by Currency" at bounding box center [211, 561] width 261 height 32
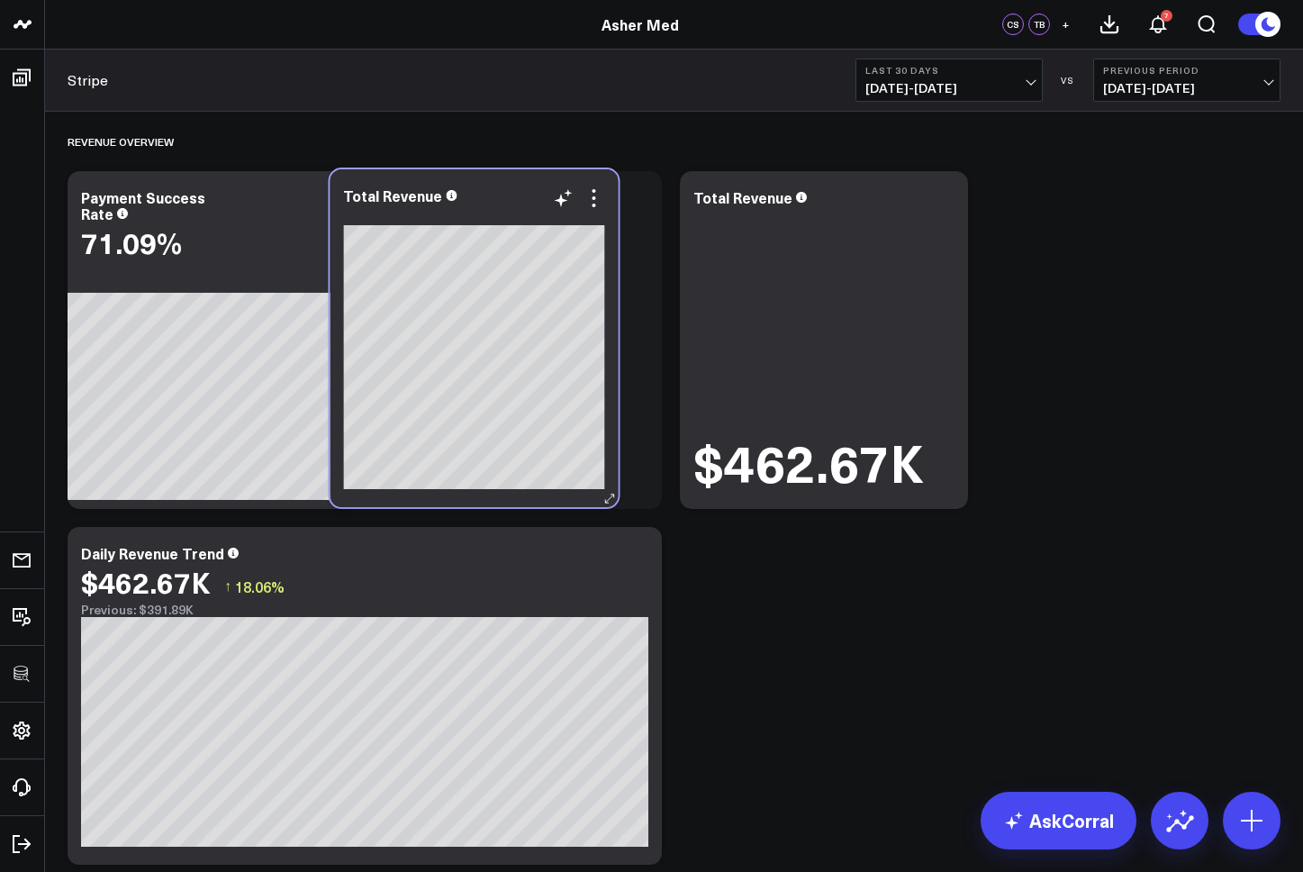
drag, startPoint x: 232, startPoint y: 545, endPoint x: 495, endPoint y: 187, distance: 443.9
click at [495, 187] on div "Total Revenue" at bounding box center [473, 195] width 261 height 16
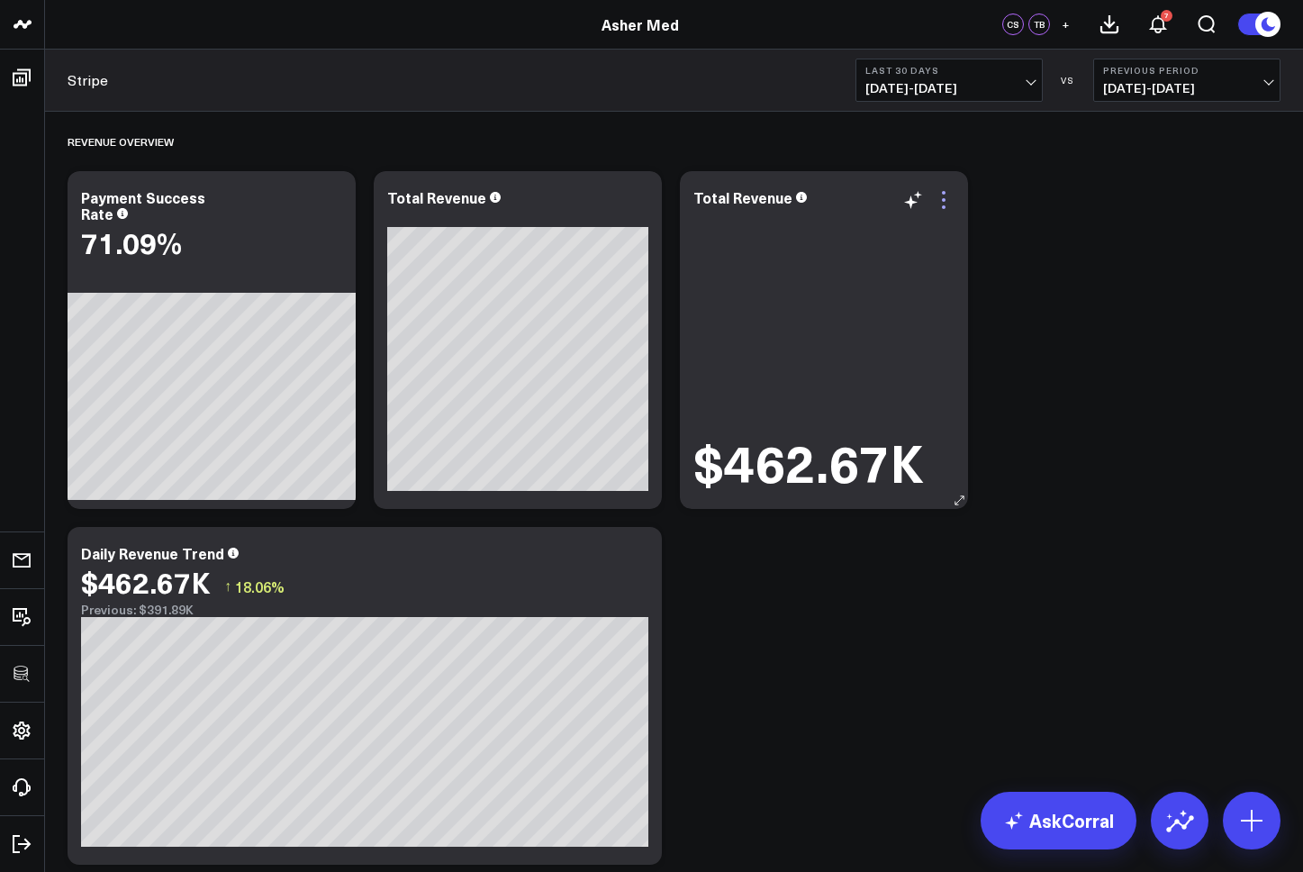
click at [945, 196] on icon at bounding box center [944, 200] width 22 height 22
click at [947, 204] on icon at bounding box center [944, 200] width 22 height 22
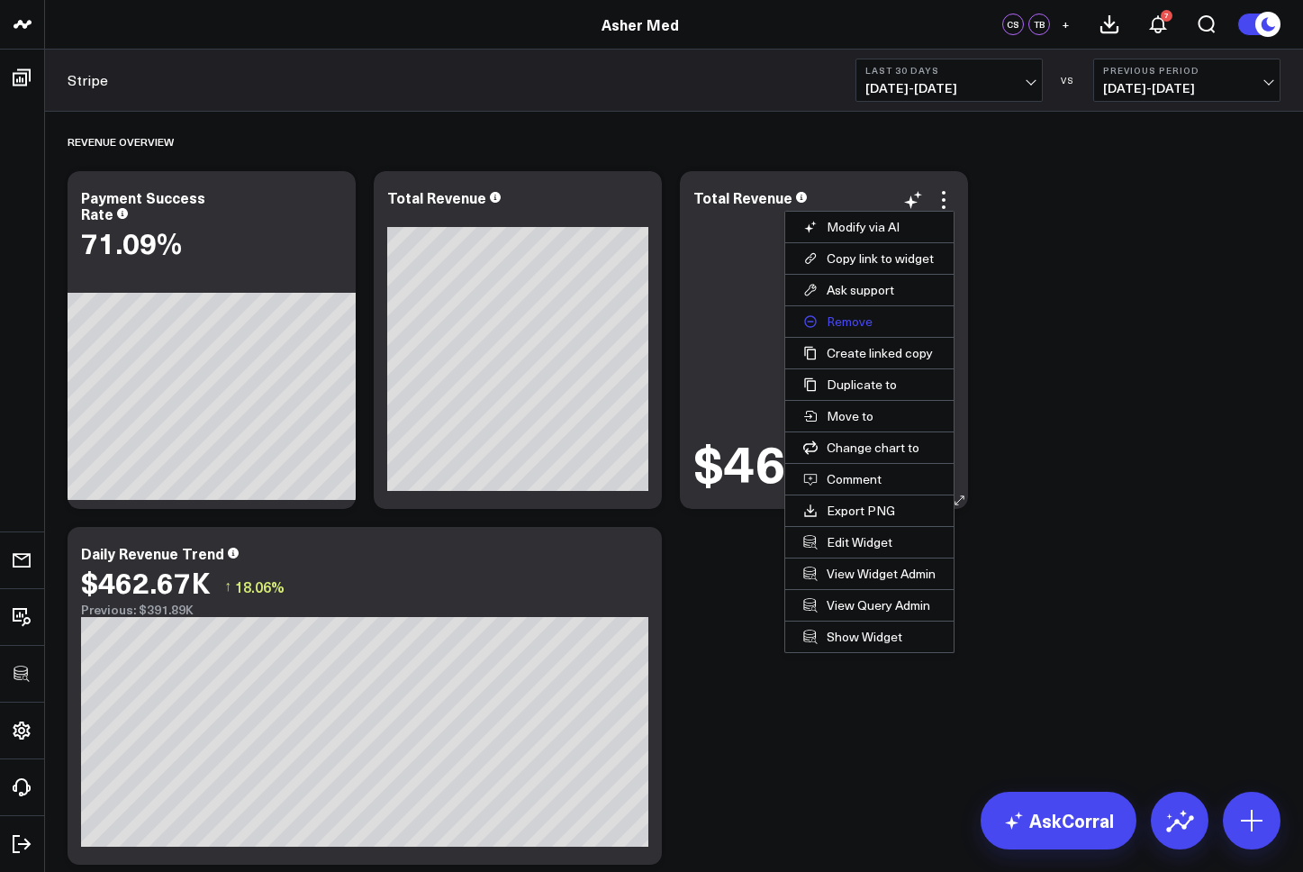
click at [854, 319] on button "Remove" at bounding box center [869, 321] width 168 height 31
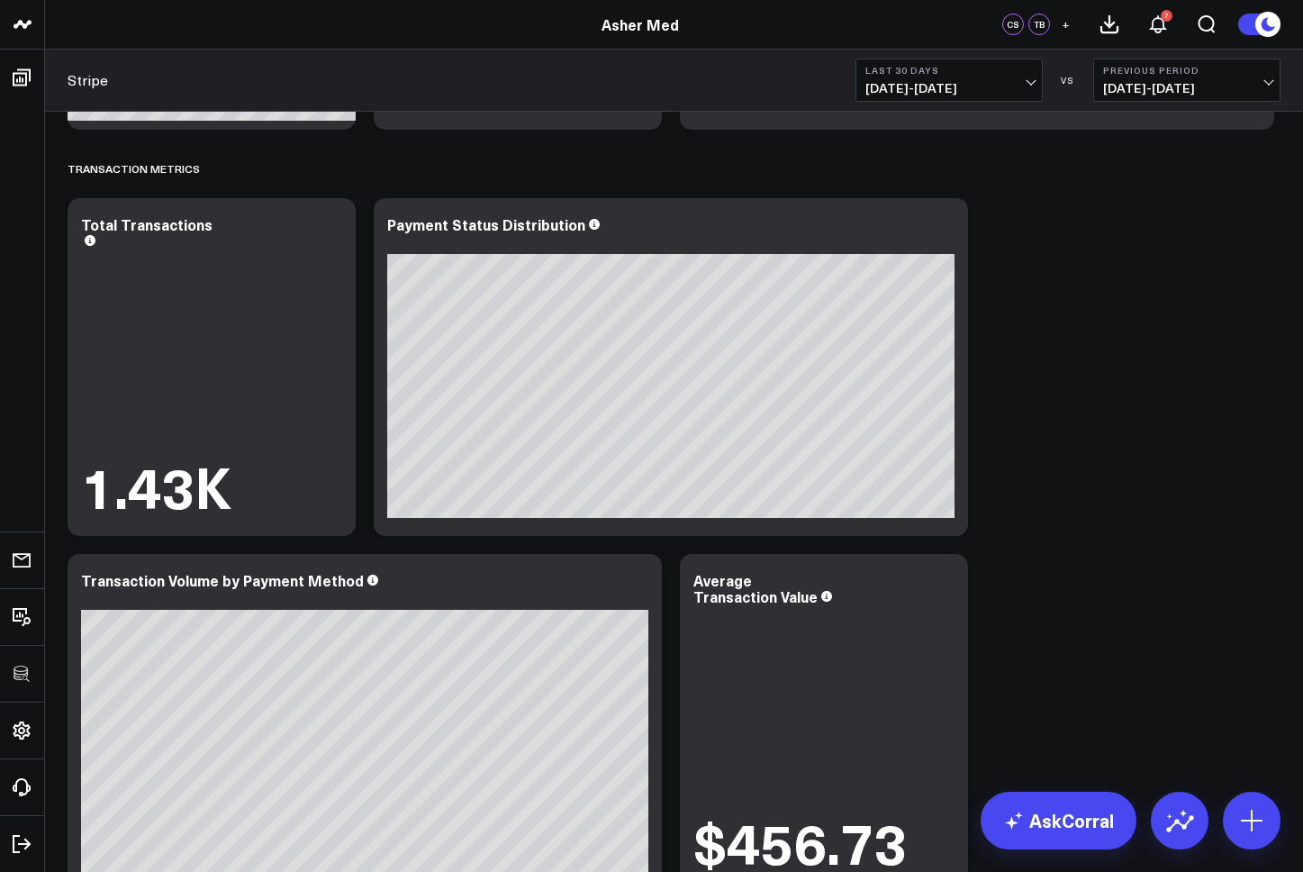
scroll to position [382, 0]
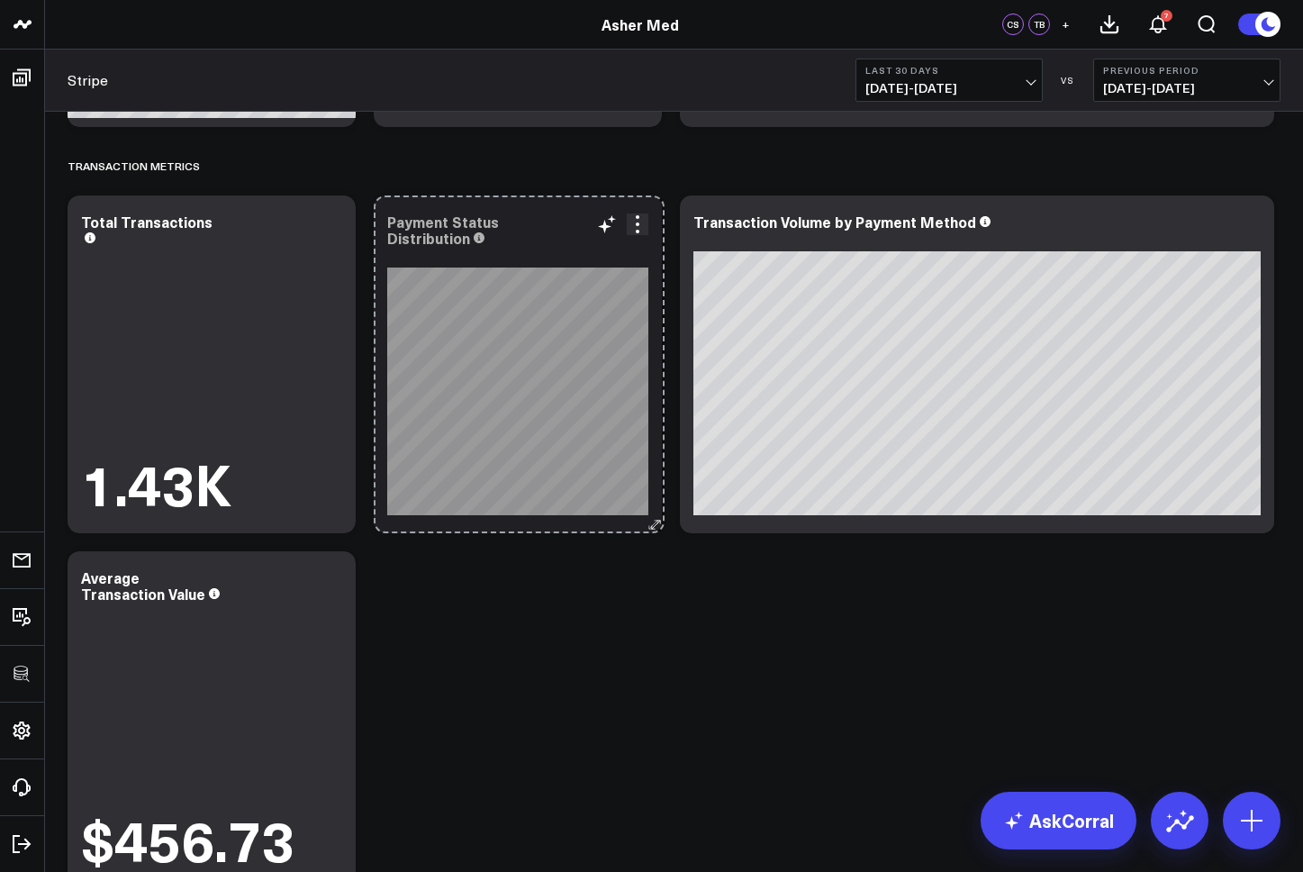
drag, startPoint x: 961, startPoint y: 525, endPoint x: 658, endPoint y: 508, distance: 304.0
click at [658, 497] on div "Payment Status Distribution So sorry. The query returned no results. Ask a Data…" at bounding box center [518, 364] width 288 height 338
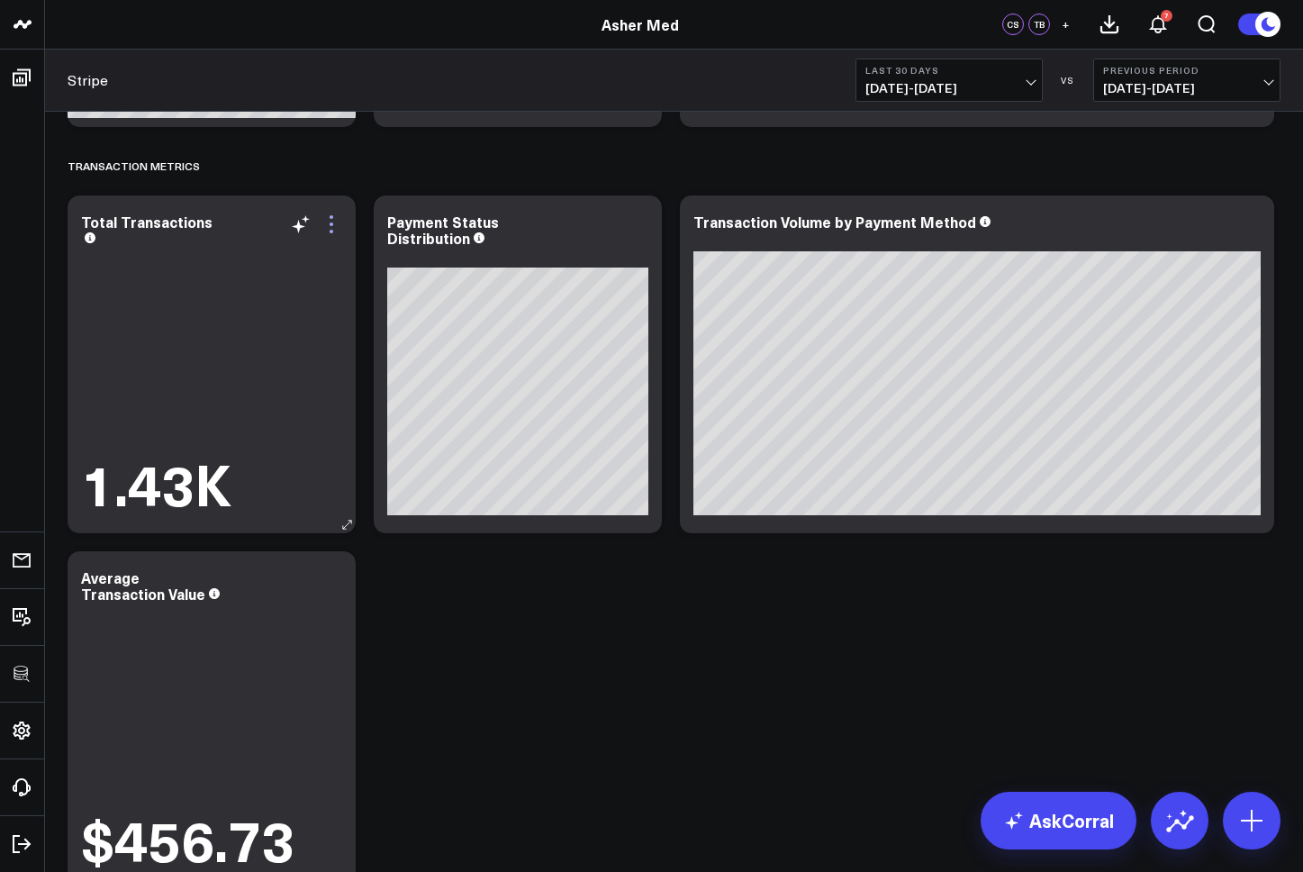
click at [330, 224] on icon at bounding box center [332, 224] width 4 height 4
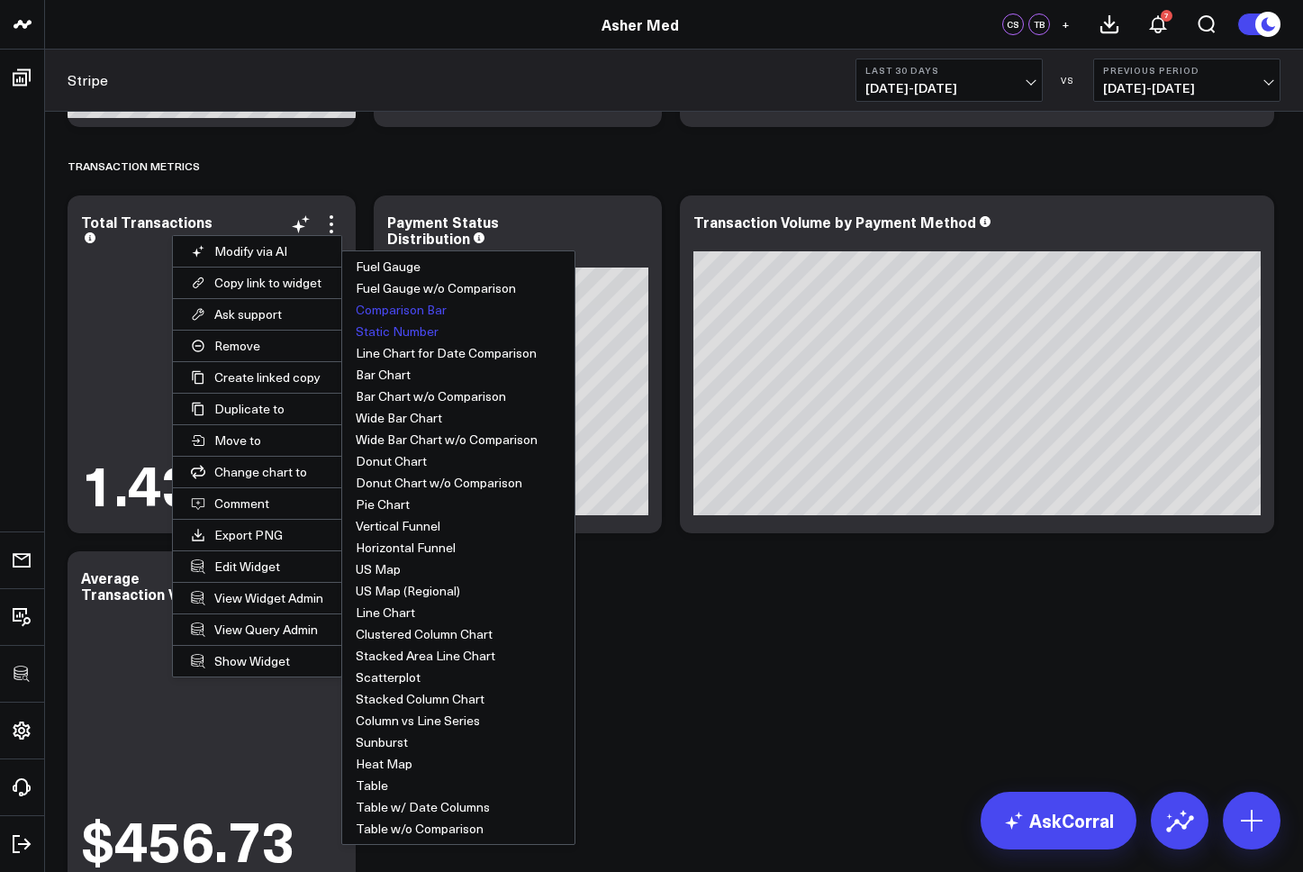
click at [399, 309] on button "Comparison Bar" at bounding box center [458, 310] width 232 height 22
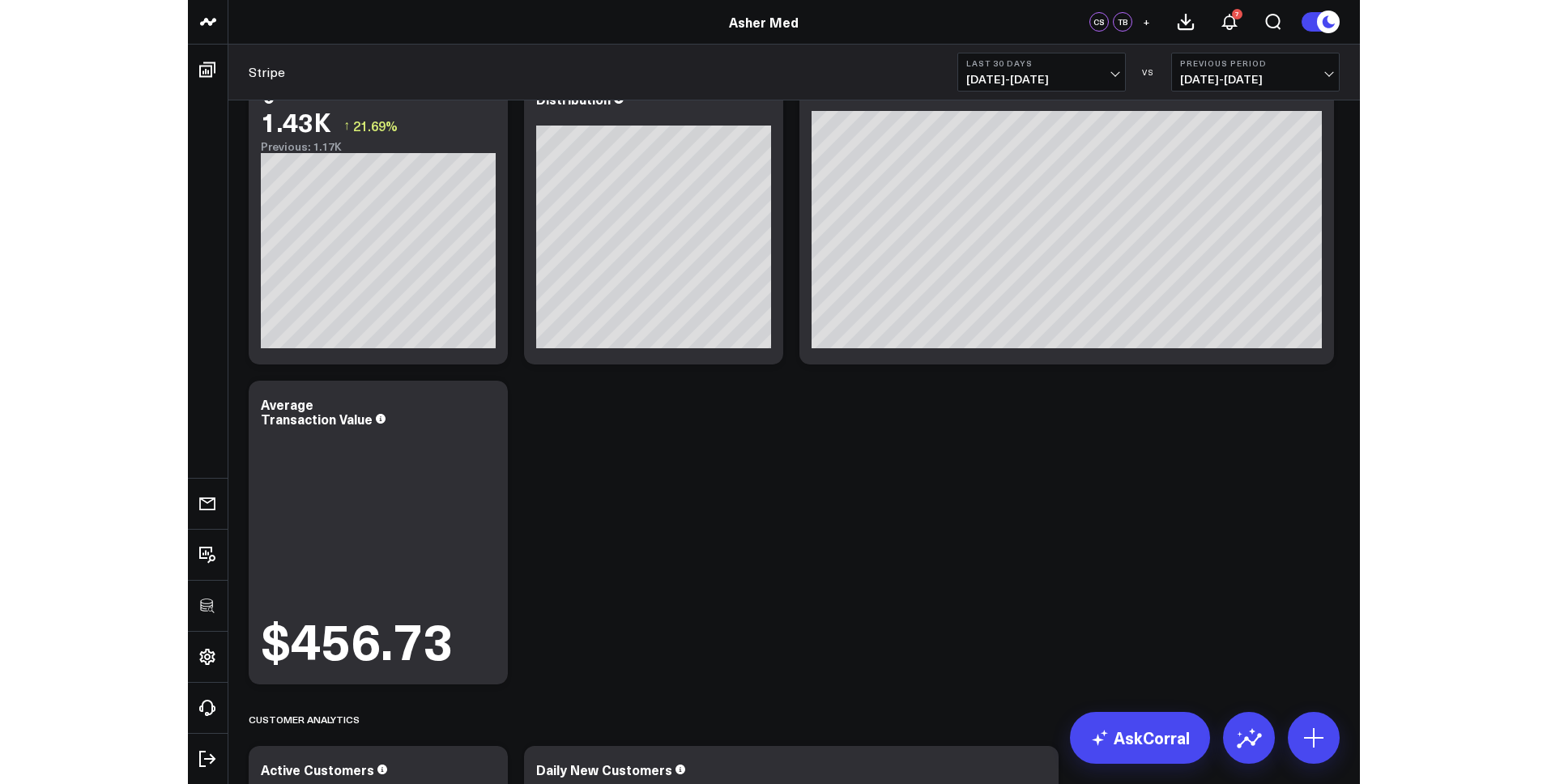
scroll to position [468, 0]
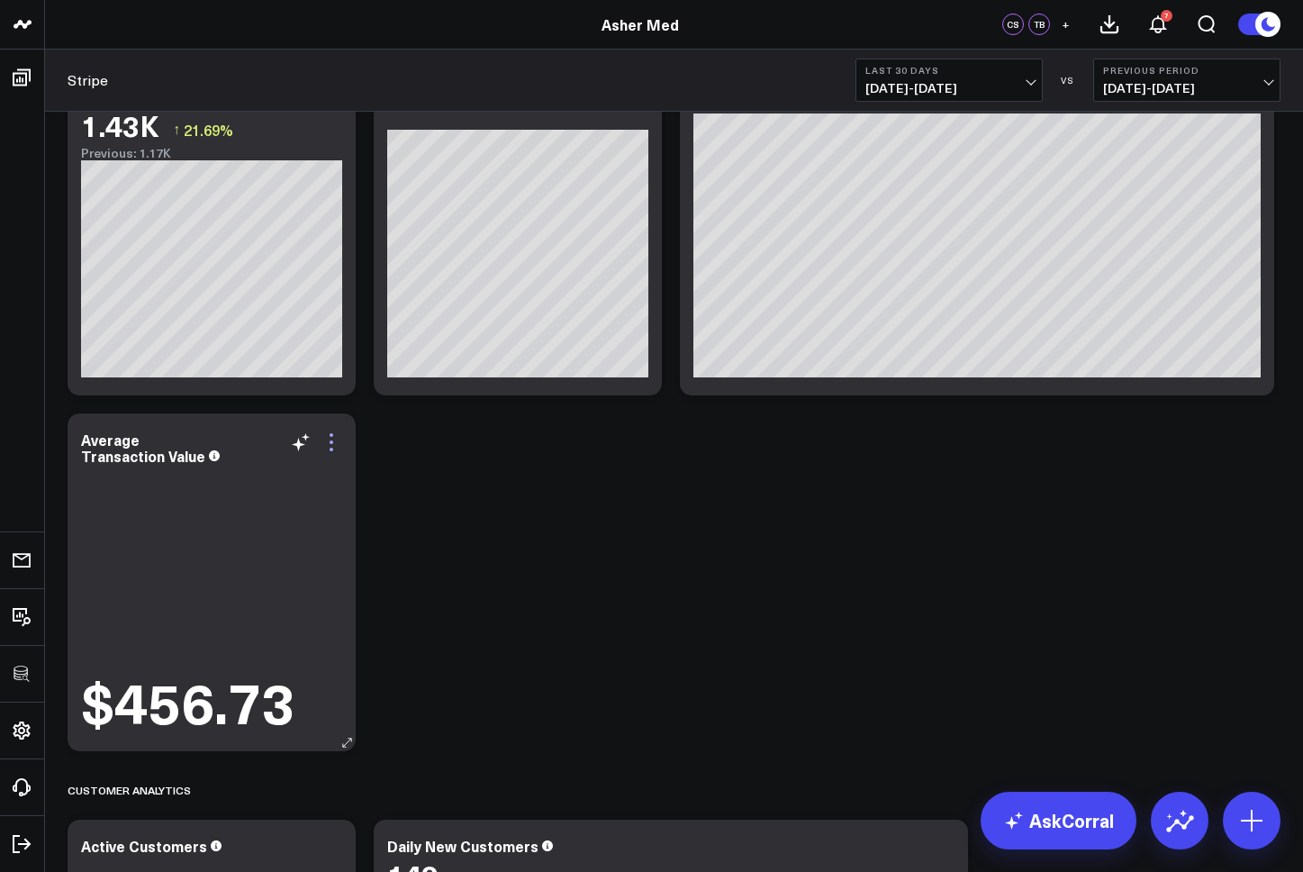
click at [330, 446] on icon at bounding box center [332, 442] width 22 height 22
click at [331, 439] on icon at bounding box center [332, 442] width 22 height 22
click at [331, 444] on icon at bounding box center [332, 442] width 22 height 22
click at [330, 446] on icon at bounding box center [332, 442] width 22 height 22
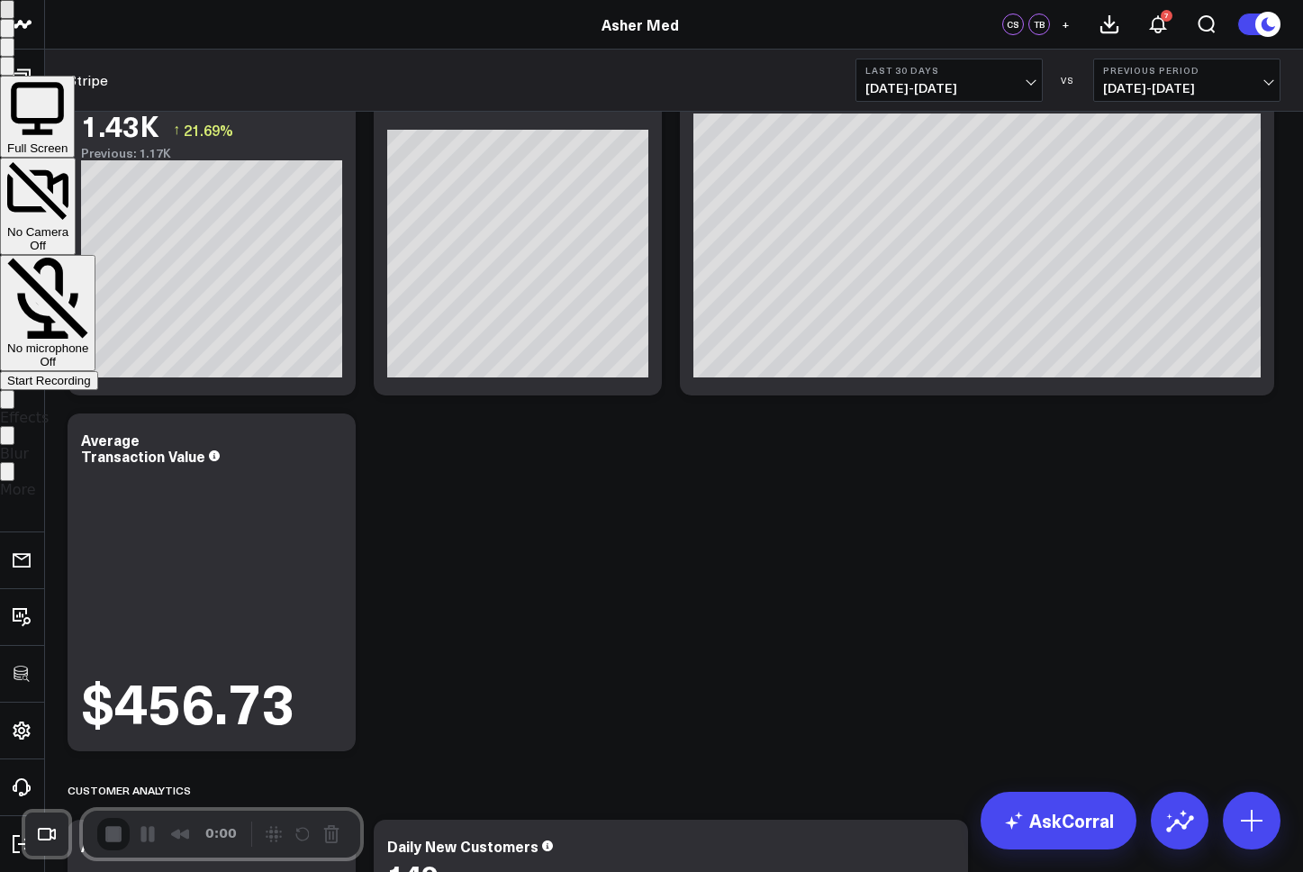
click at [91, 374] on span "Start Recording" at bounding box center [49, 381] width 84 height 14
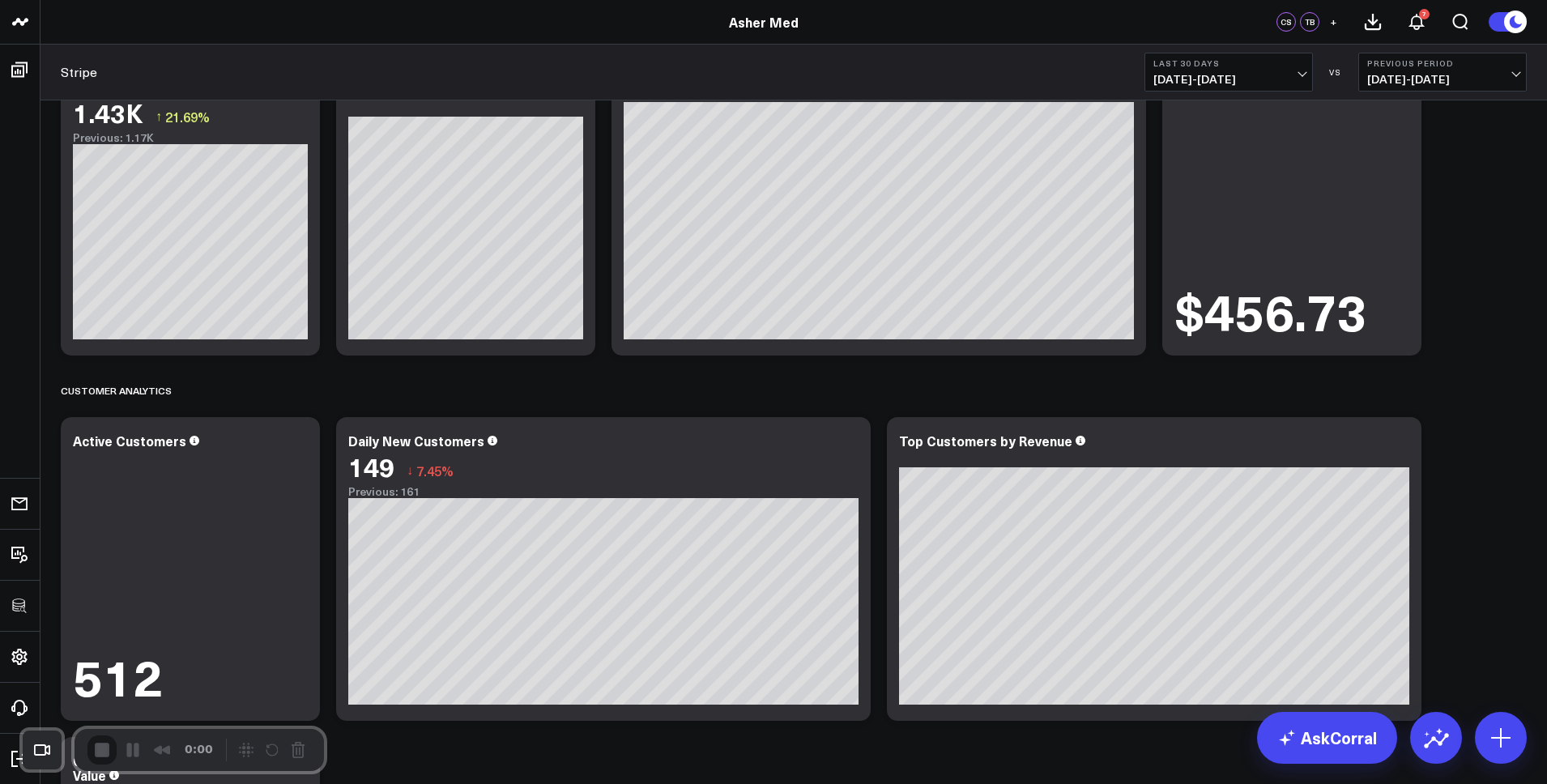
click at [296, 439] on icon at bounding box center [299, 443] width 20 height 20
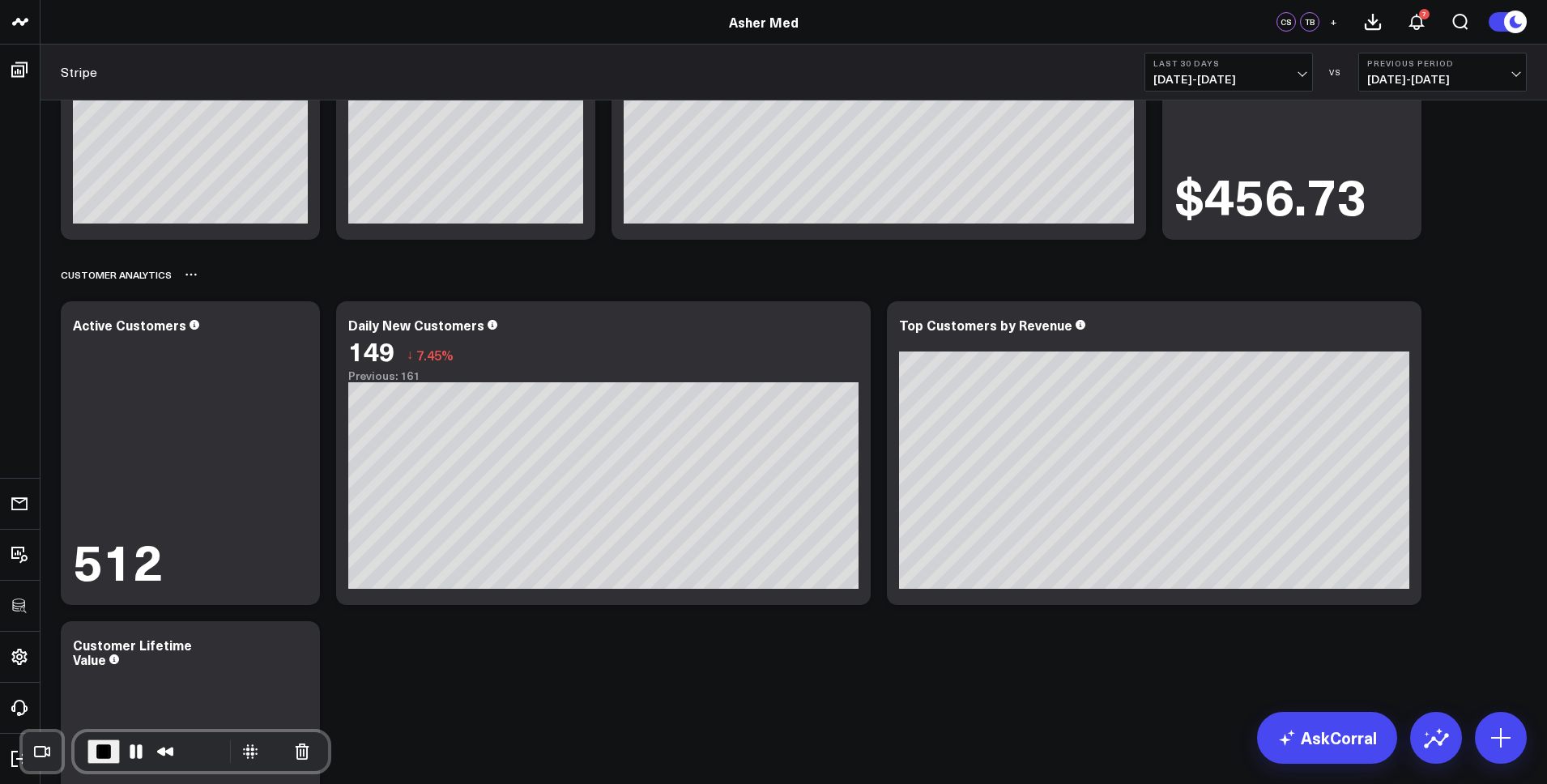
scroll to position [618, 0]
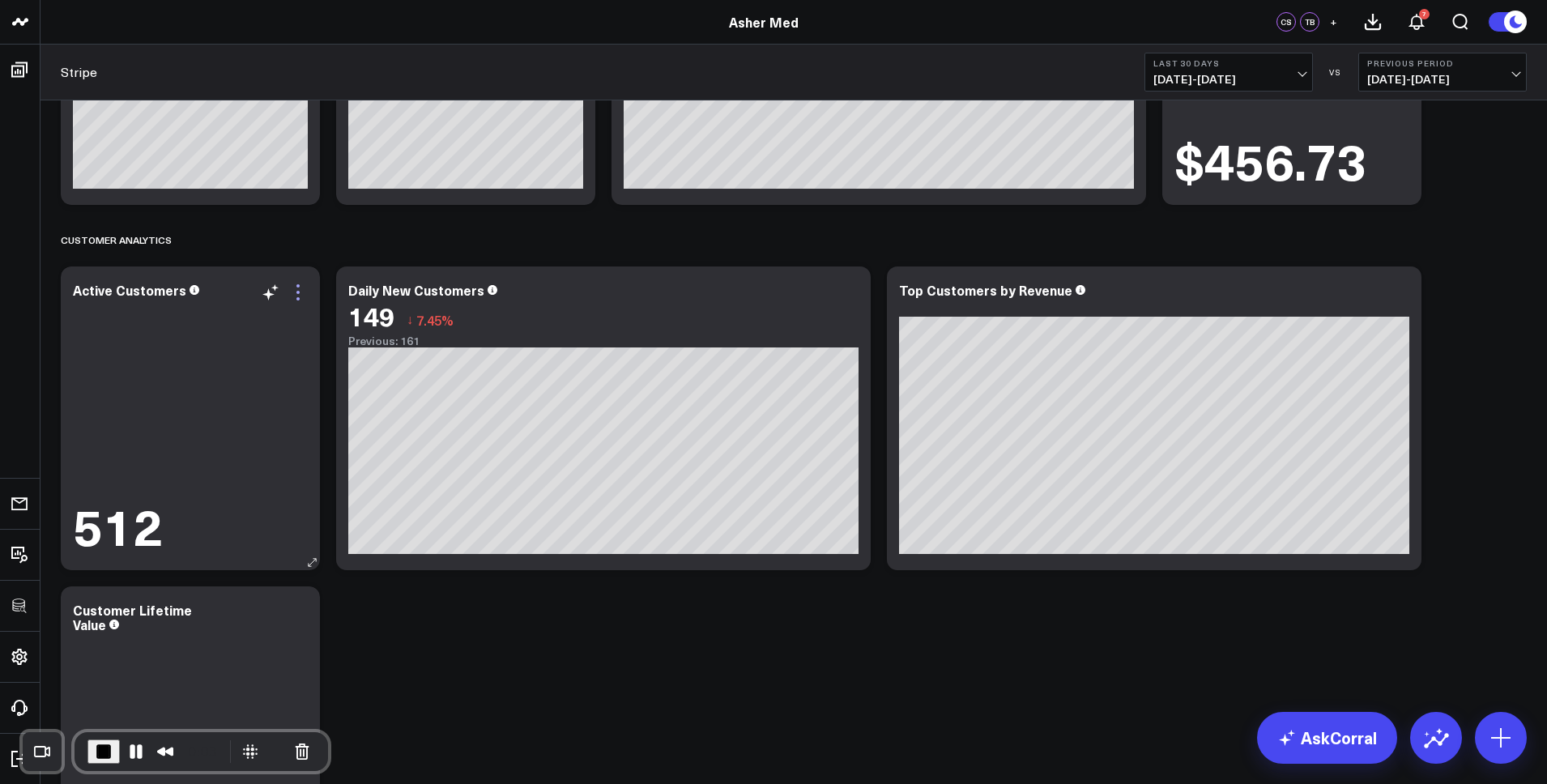
click at [297, 291] on icon at bounding box center [299, 292] width 4 height 4
click at [336, 248] on div "Customer Analytics" at bounding box center [794, 239] width 1466 height 37
click at [297, 289] on icon at bounding box center [299, 292] width 20 height 20
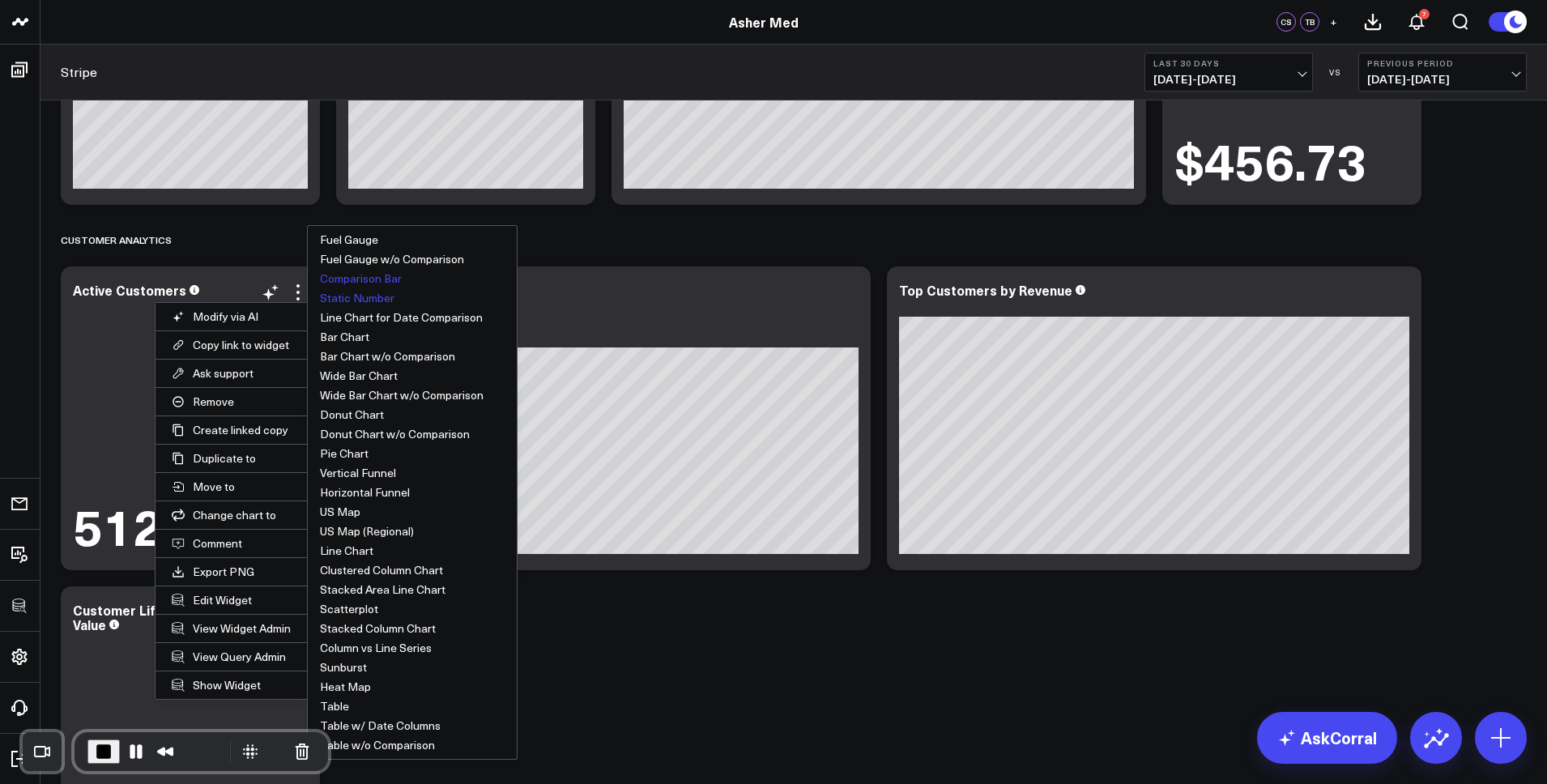
click at [359, 278] on button "Comparison Bar" at bounding box center [412, 279] width 209 height 20
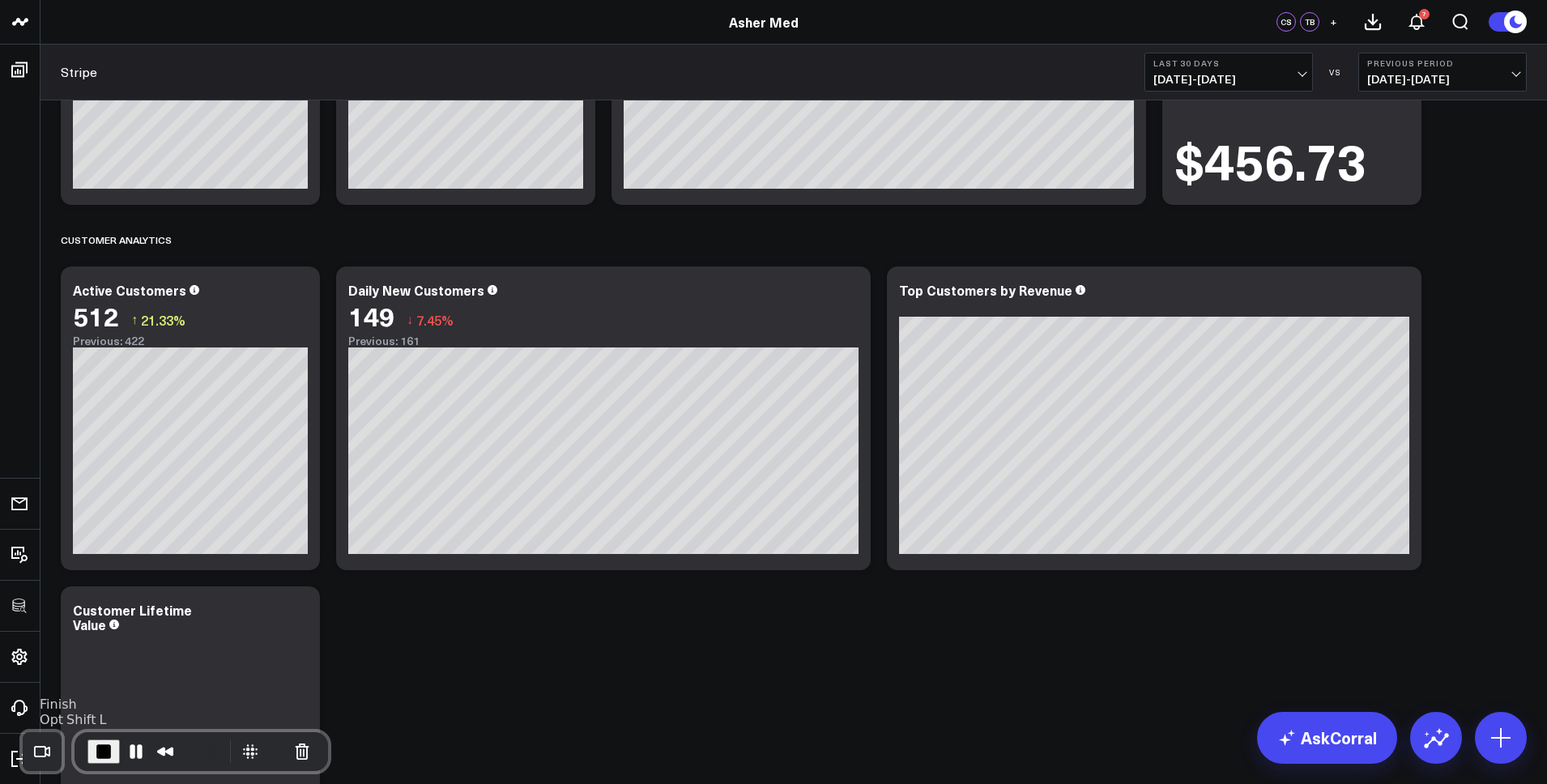
click at [102, 447] on span "End Recording" at bounding box center [103, 752] width 20 height 20
click at [299, 286] on icon at bounding box center [299, 286] width 4 height 4
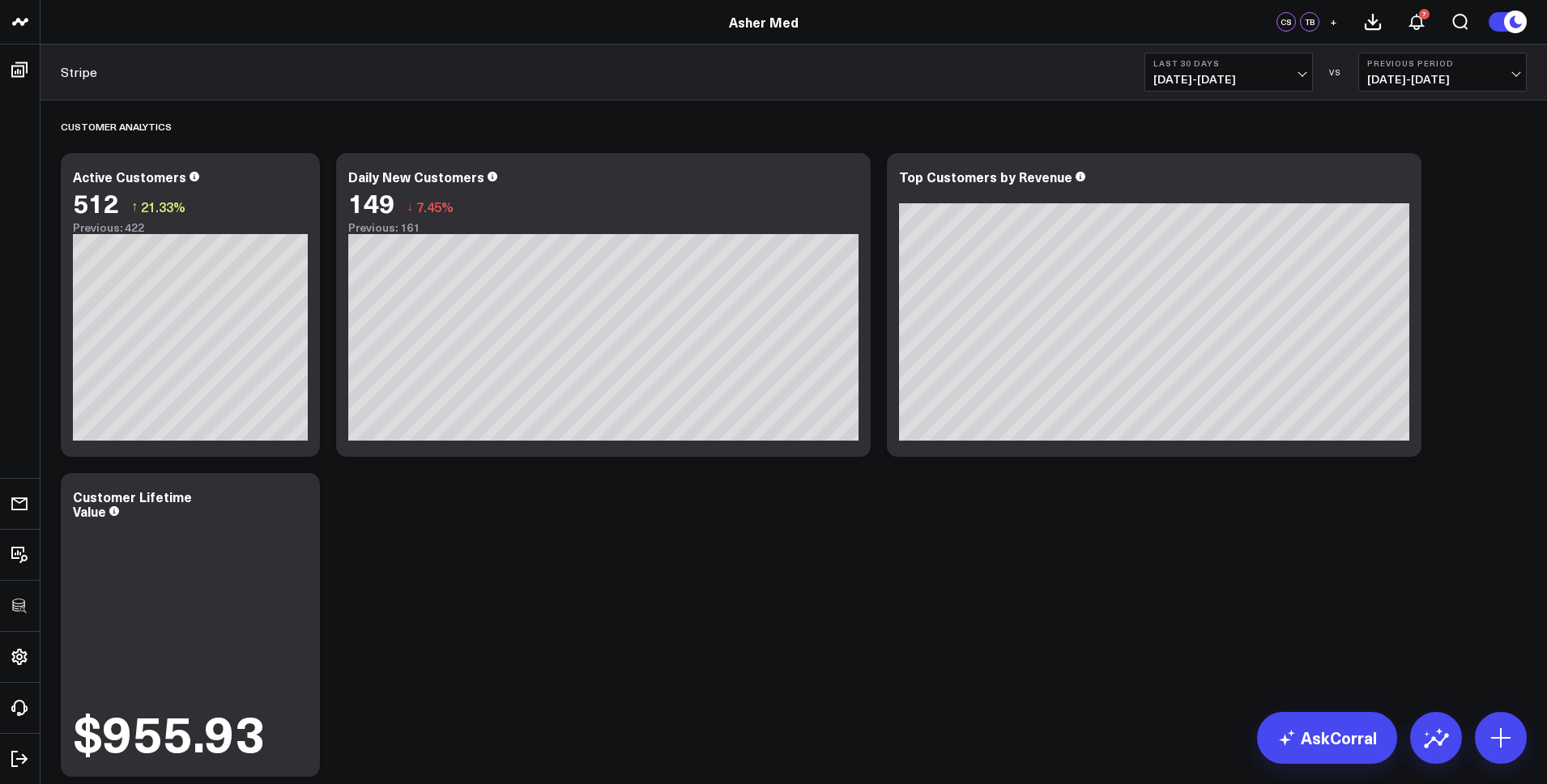
scroll to position [756, 0]
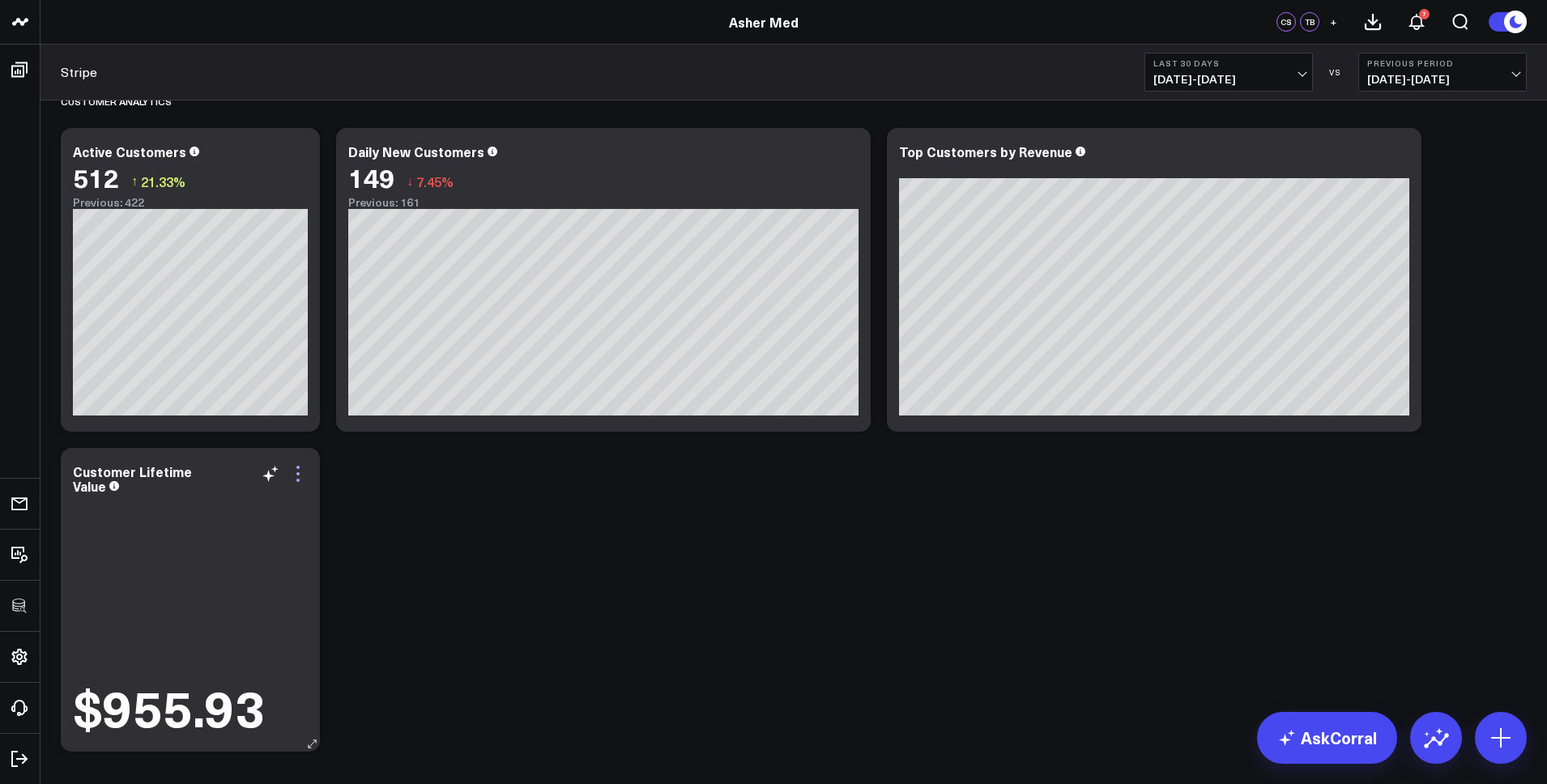
click at [298, 447] on icon at bounding box center [299, 474] width 4 height 4
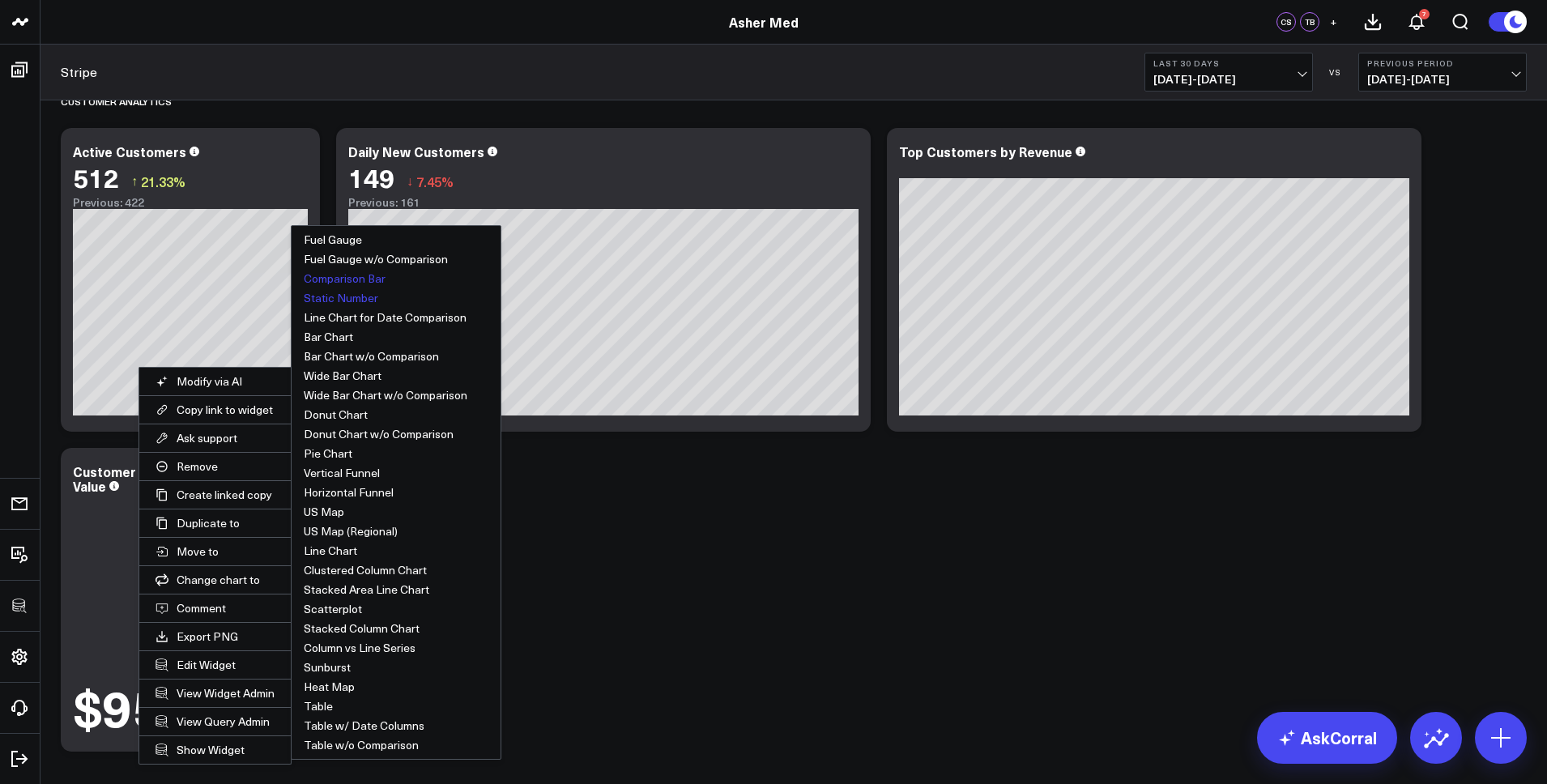
click at [347, 278] on button "Comparison Bar" at bounding box center [396, 279] width 209 height 20
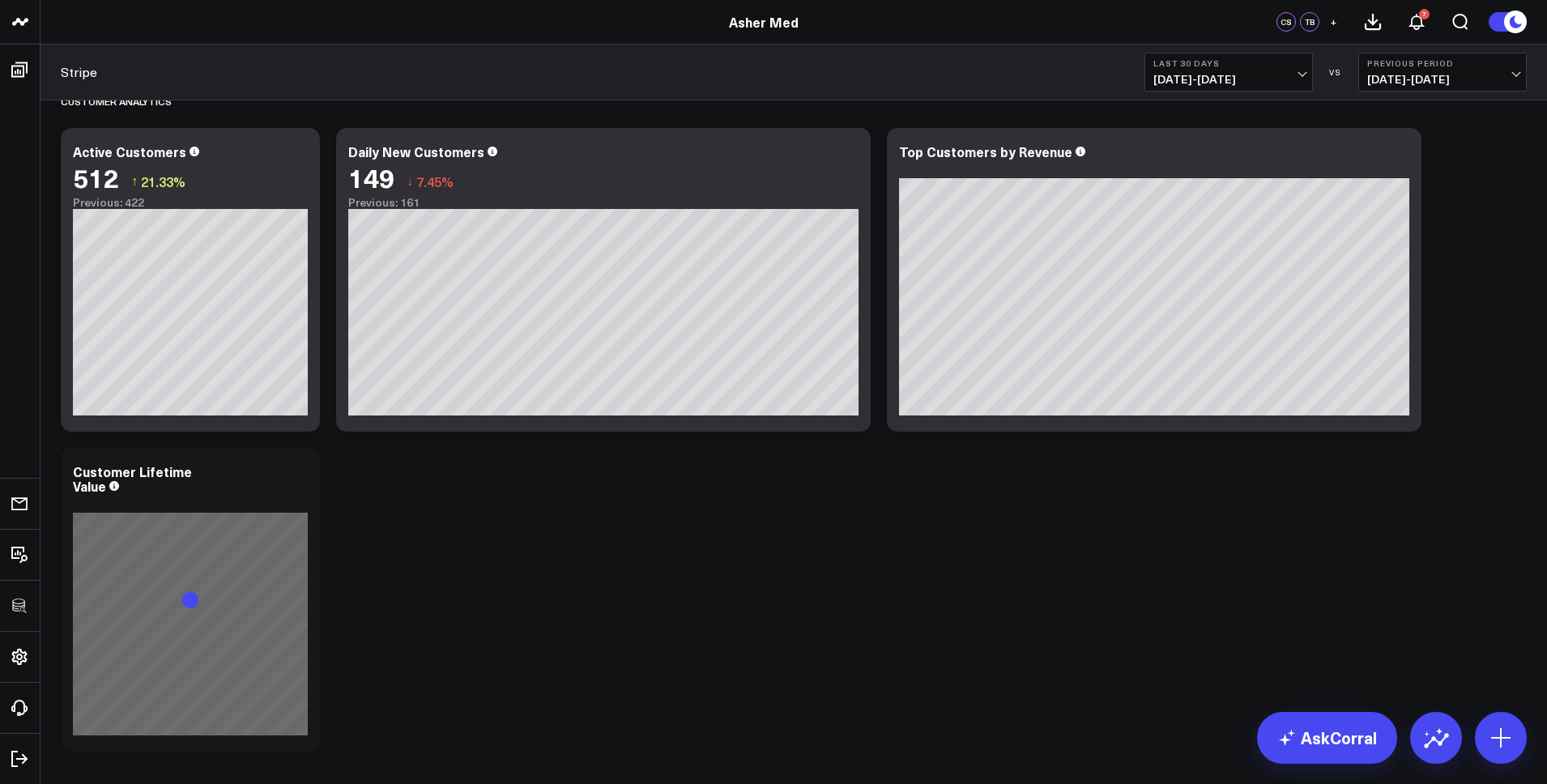
scroll to position [628, 0]
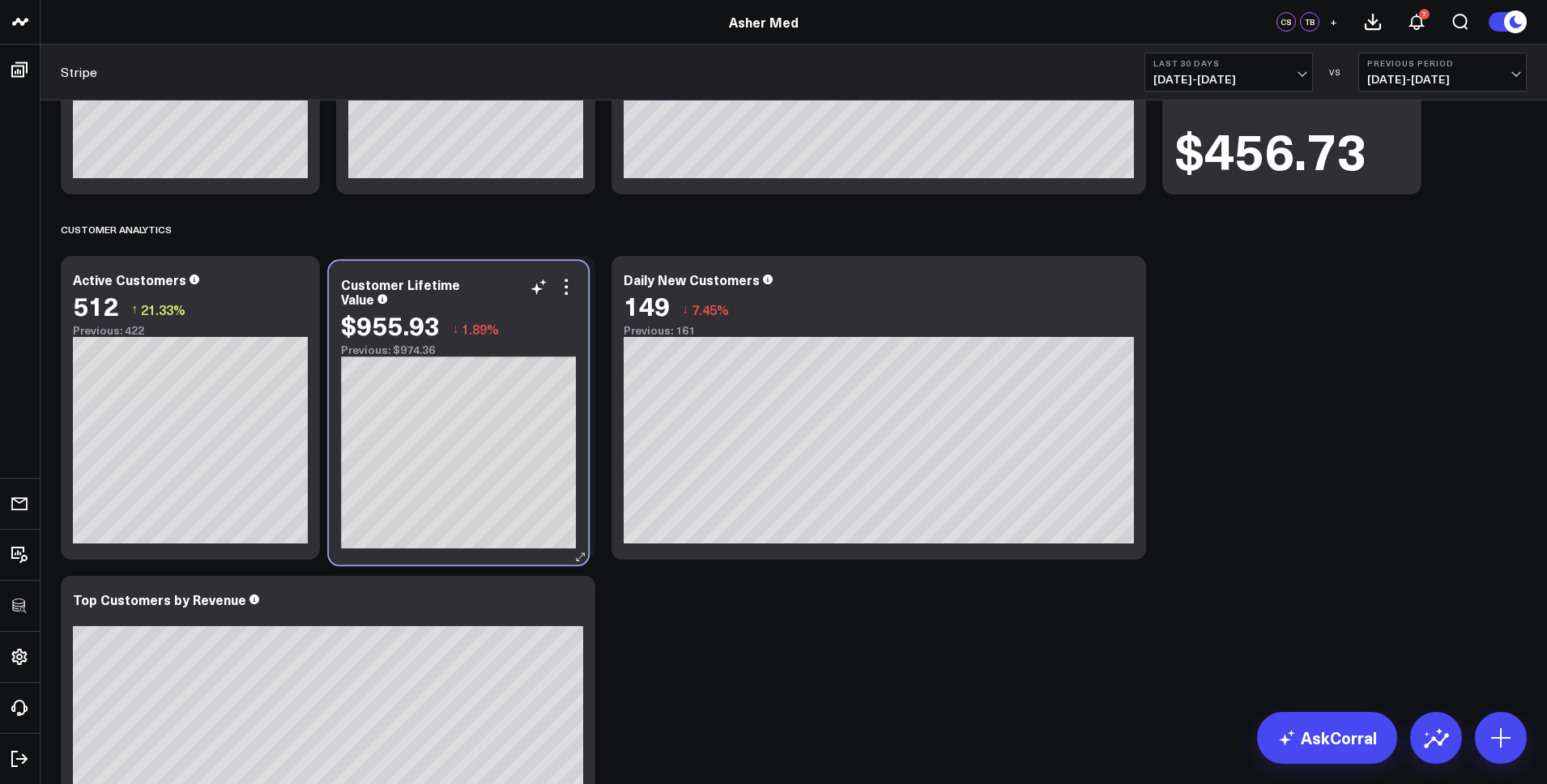
drag, startPoint x: 210, startPoint y: 599, endPoint x: 479, endPoint y: 283, distance: 415.0
click at [479, 283] on div "Customer Lifetime Value" at bounding box center [458, 291] width 235 height 29
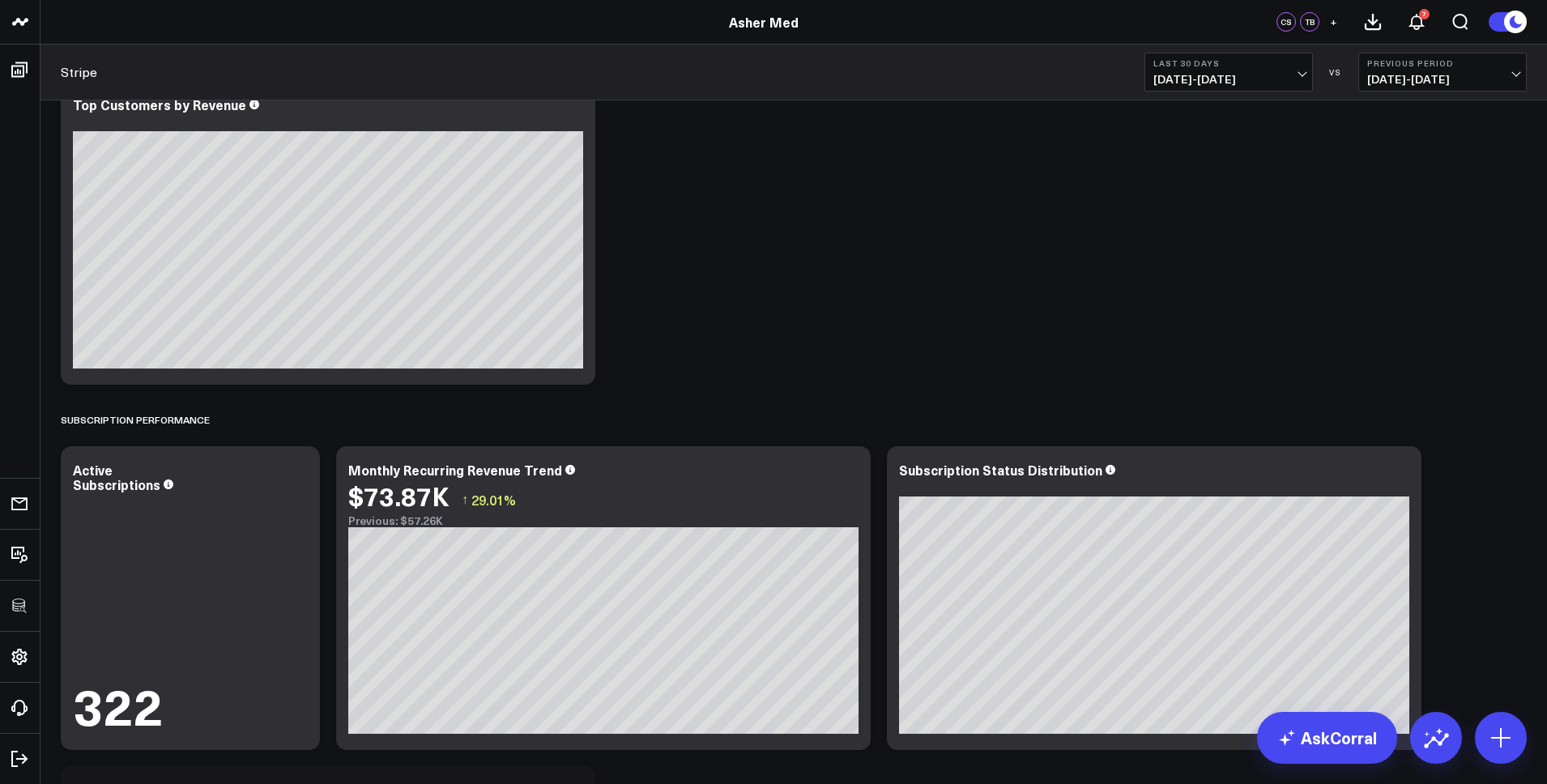
scroll to position [1170, 0]
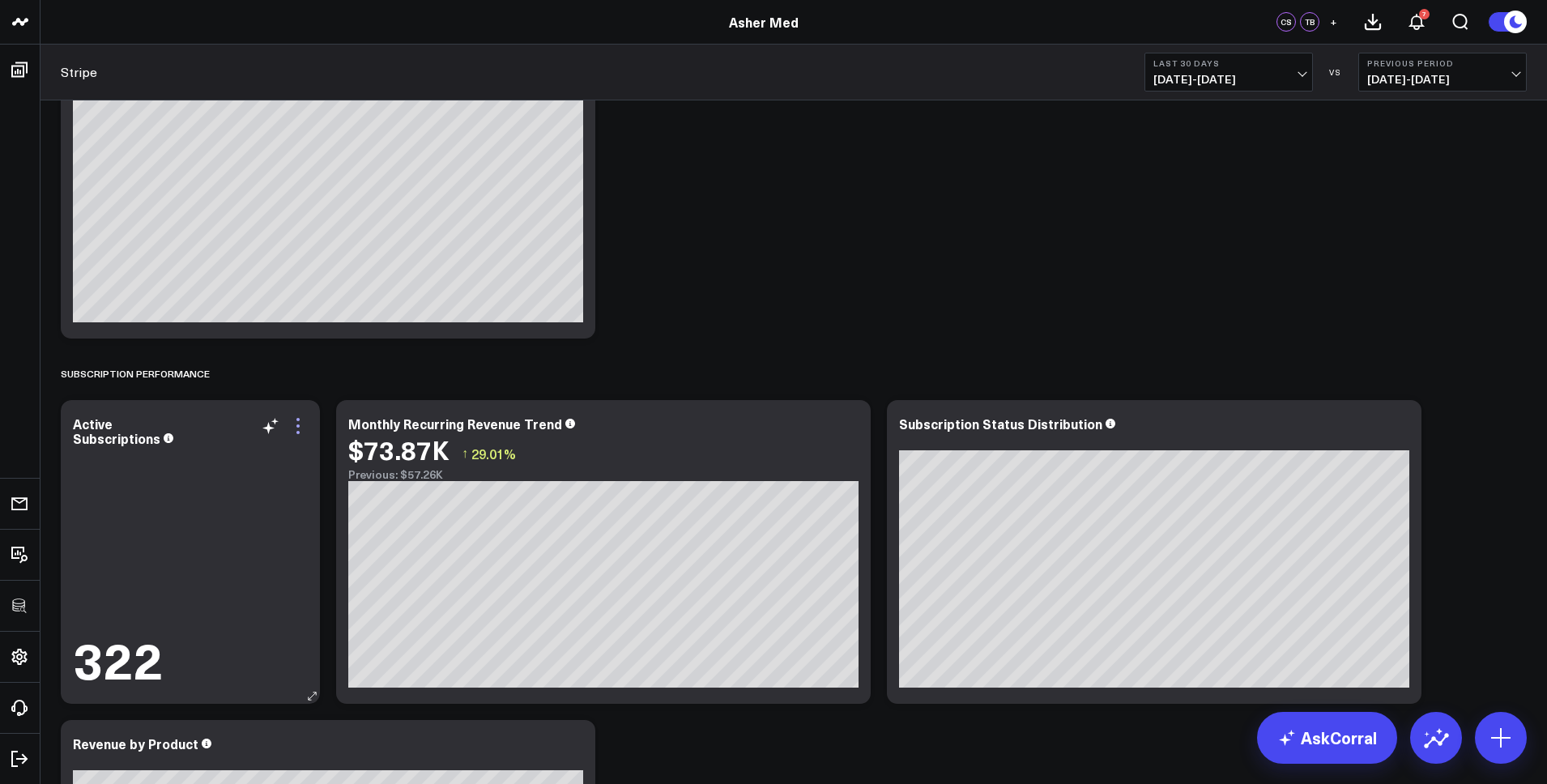
click at [298, 428] on icon at bounding box center [299, 426] width 20 height 20
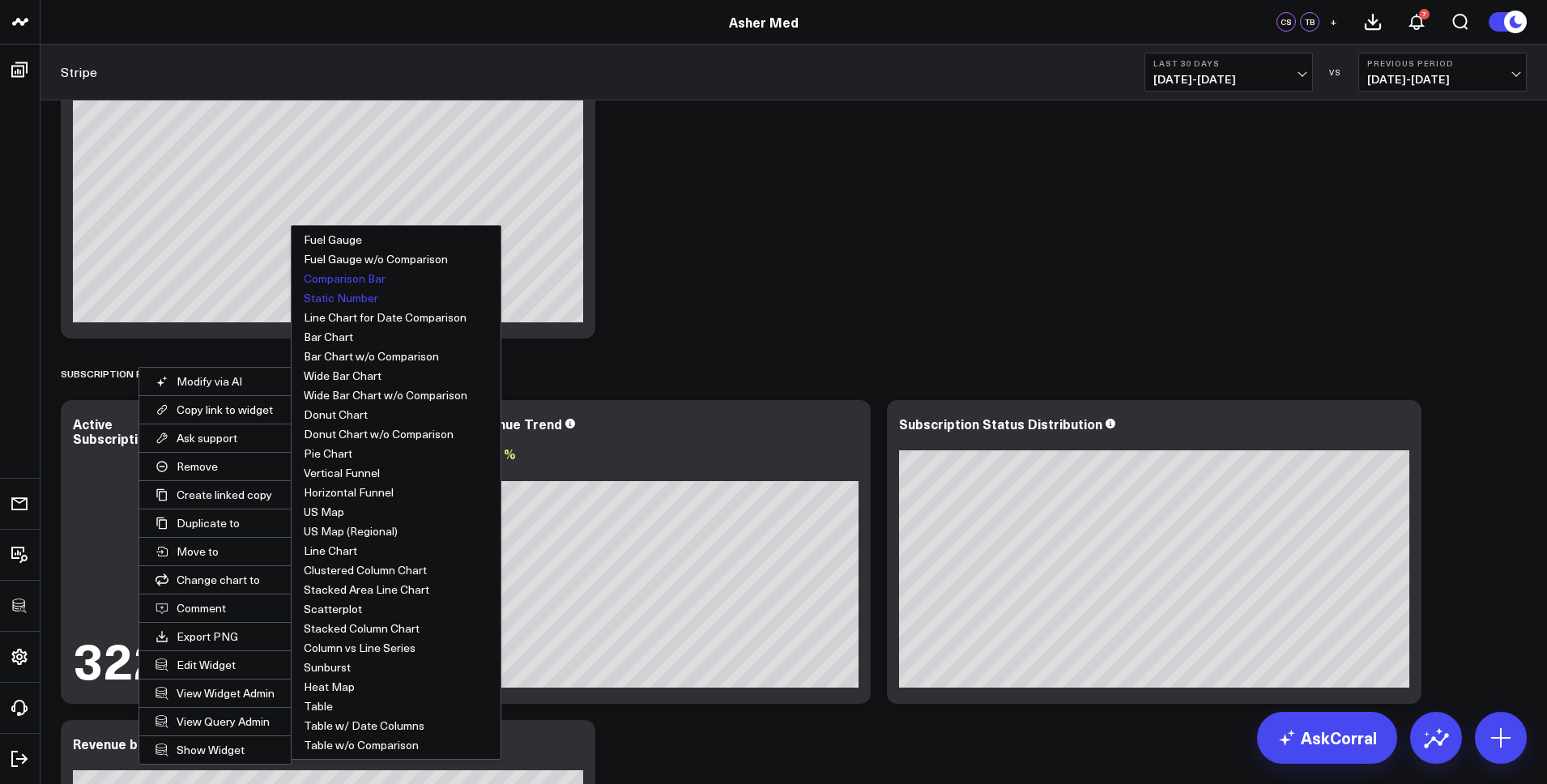
click at [365, 286] on button "Comparison Bar" at bounding box center [396, 279] width 209 height 20
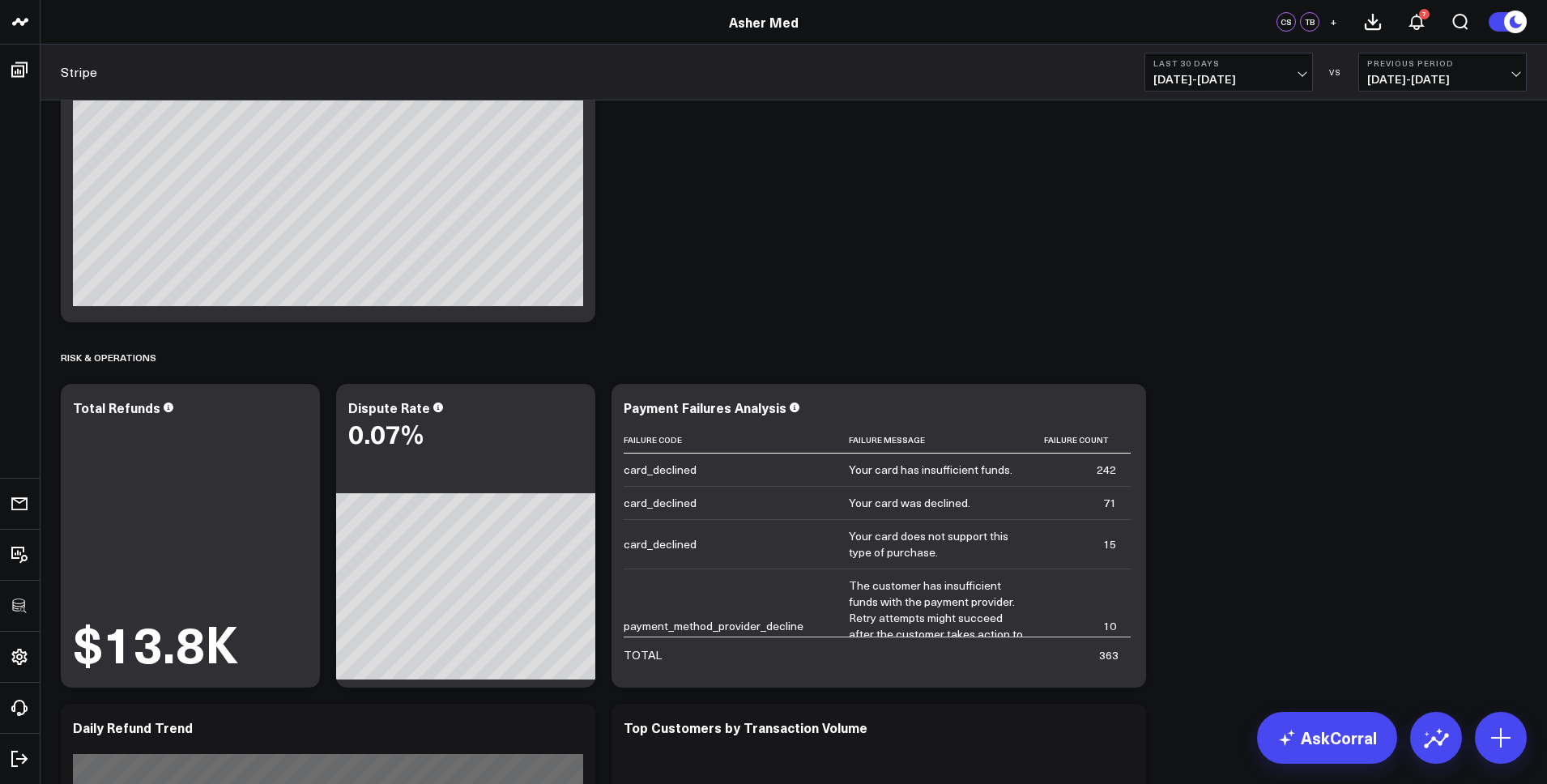
scroll to position [1981, 0]
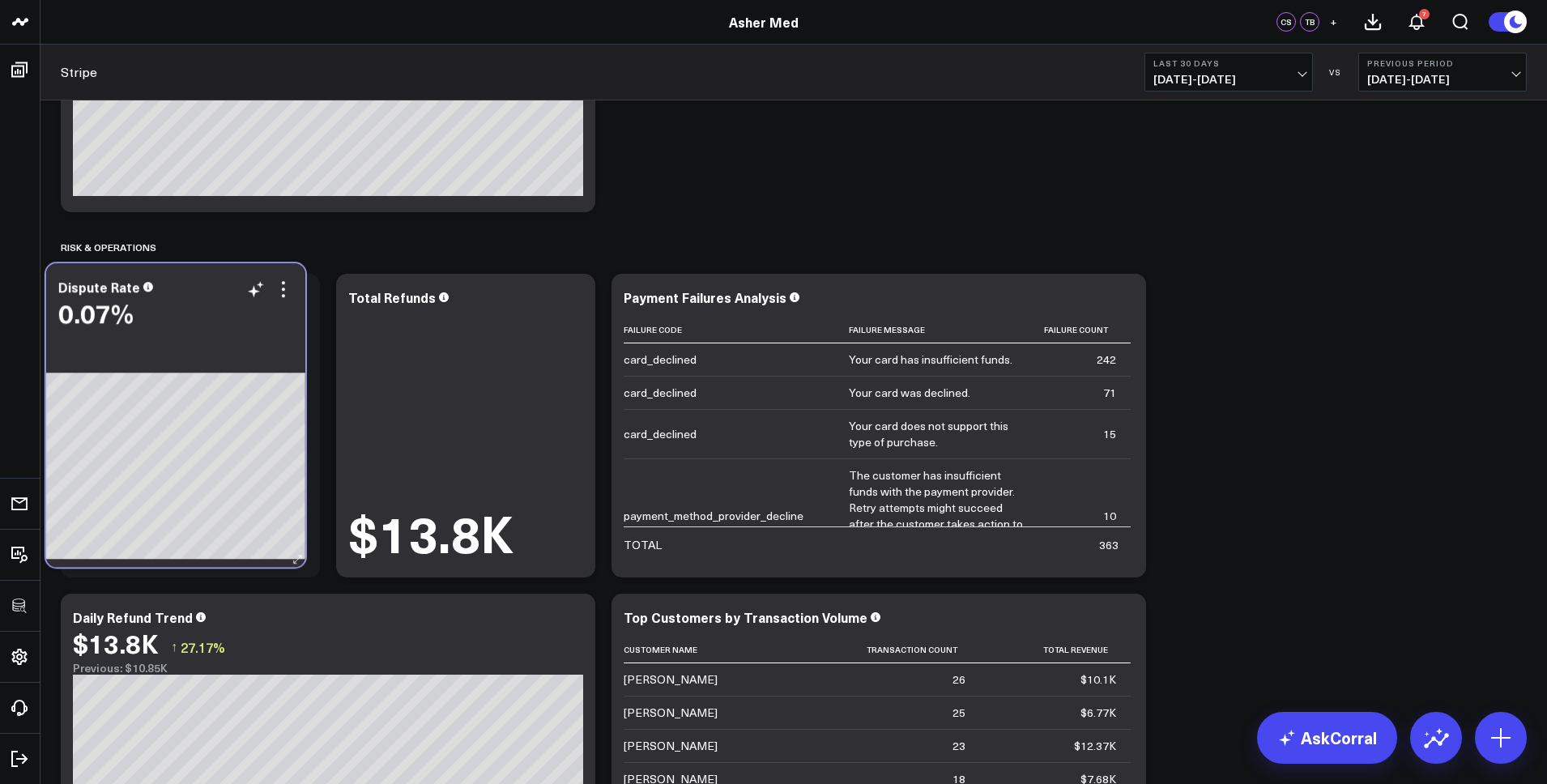
drag, startPoint x: 494, startPoint y: 298, endPoint x: 237, endPoint y: 292, distance: 257.1
click at [202, 289] on div "Dispute Rate" at bounding box center [175, 287] width 235 height 14
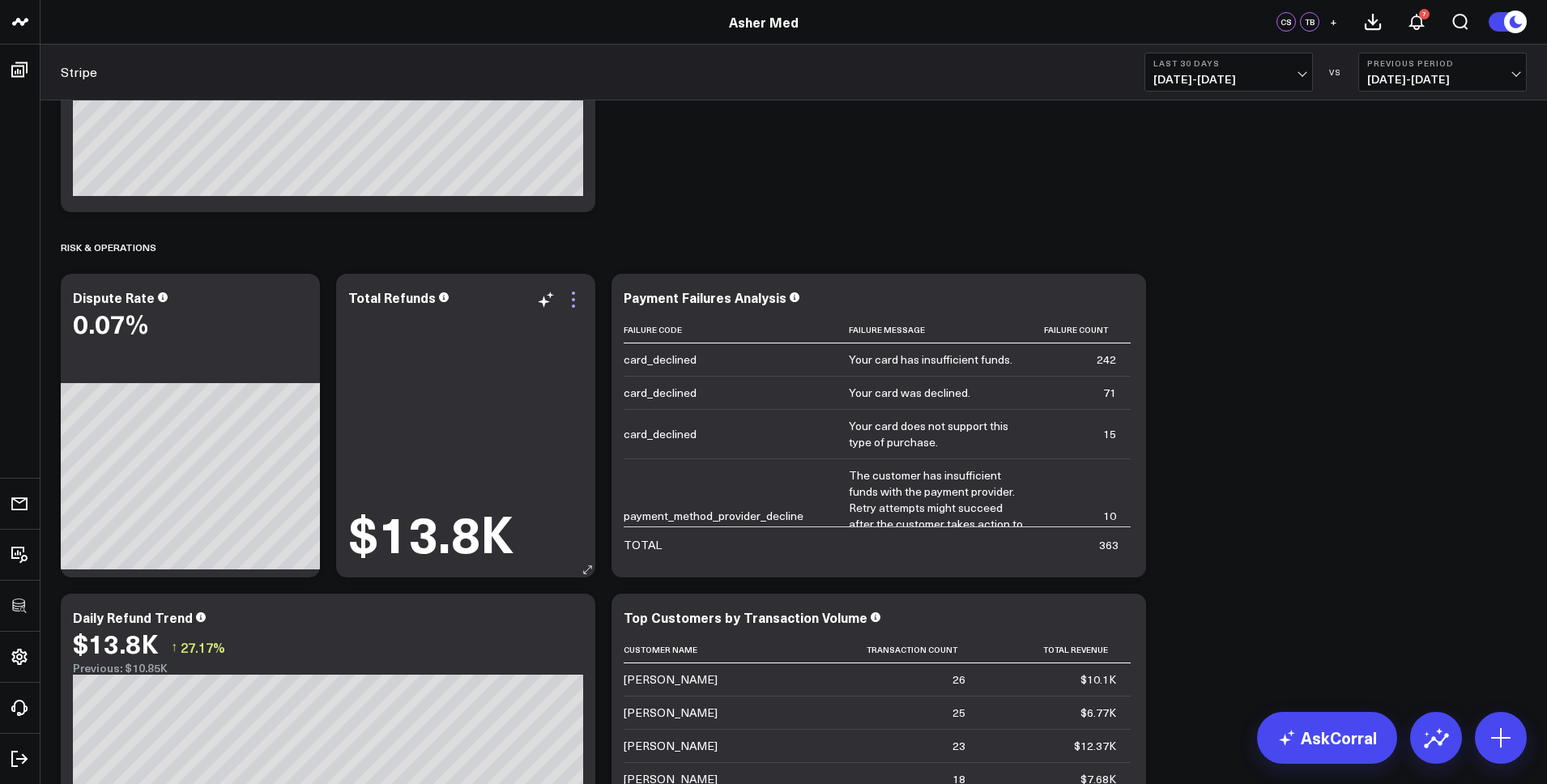
click at [572, 301] on icon at bounding box center [574, 299] width 20 height 20
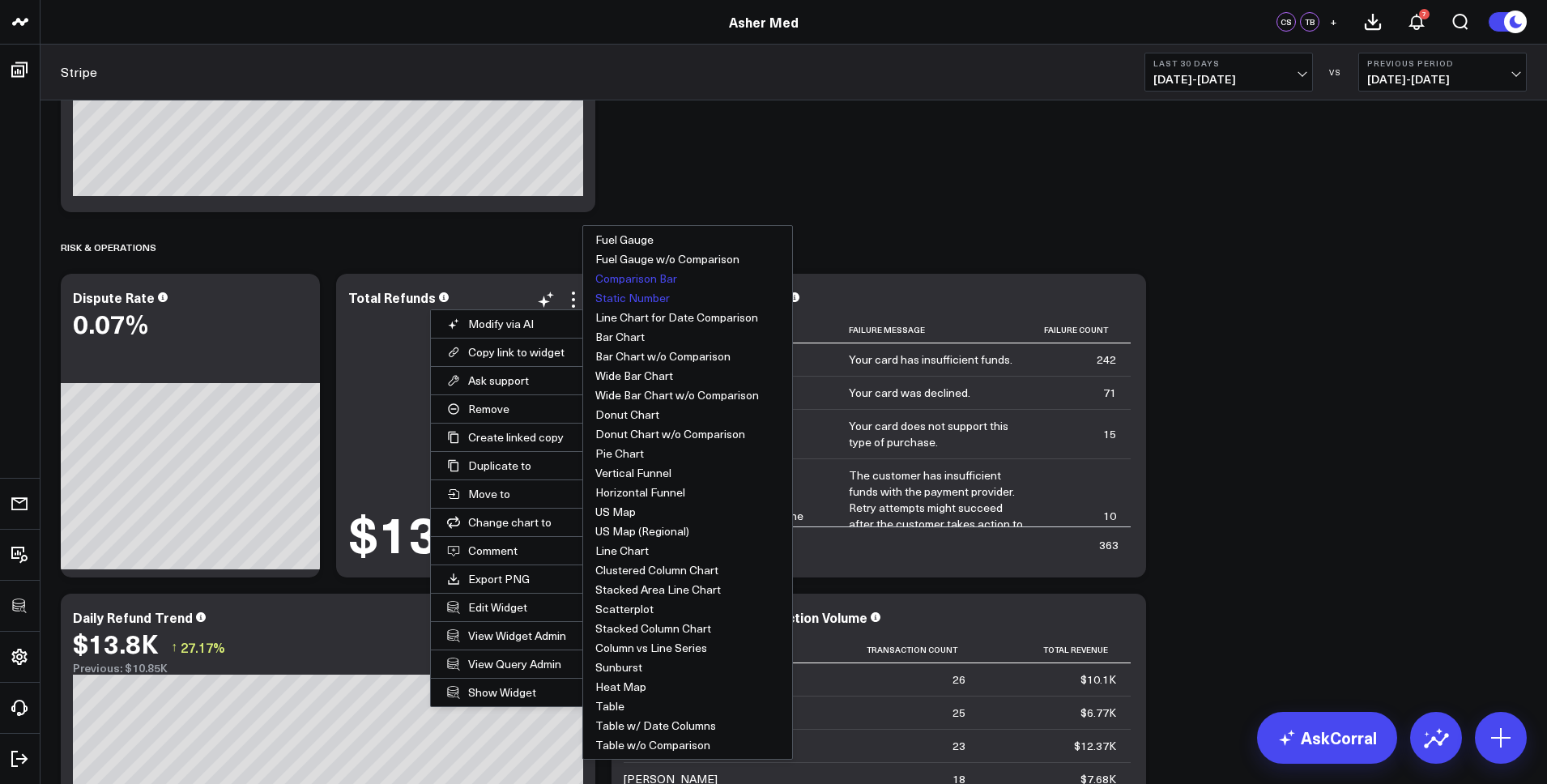
click at [638, 280] on button "Comparison Bar" at bounding box center [688, 279] width 209 height 20
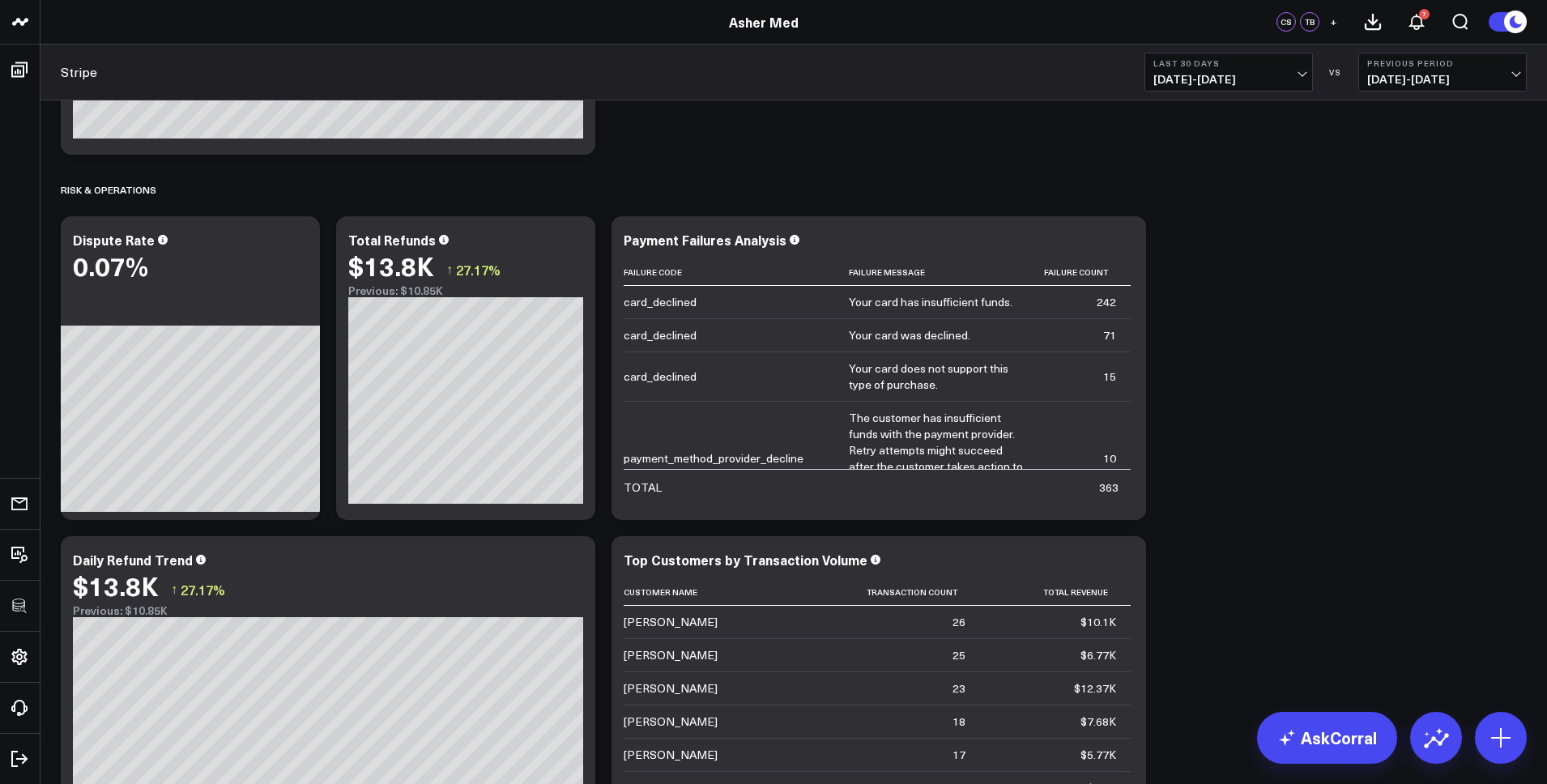
scroll to position [2037, 0]
click at [570, 244] on icon at bounding box center [574, 243] width 20 height 20
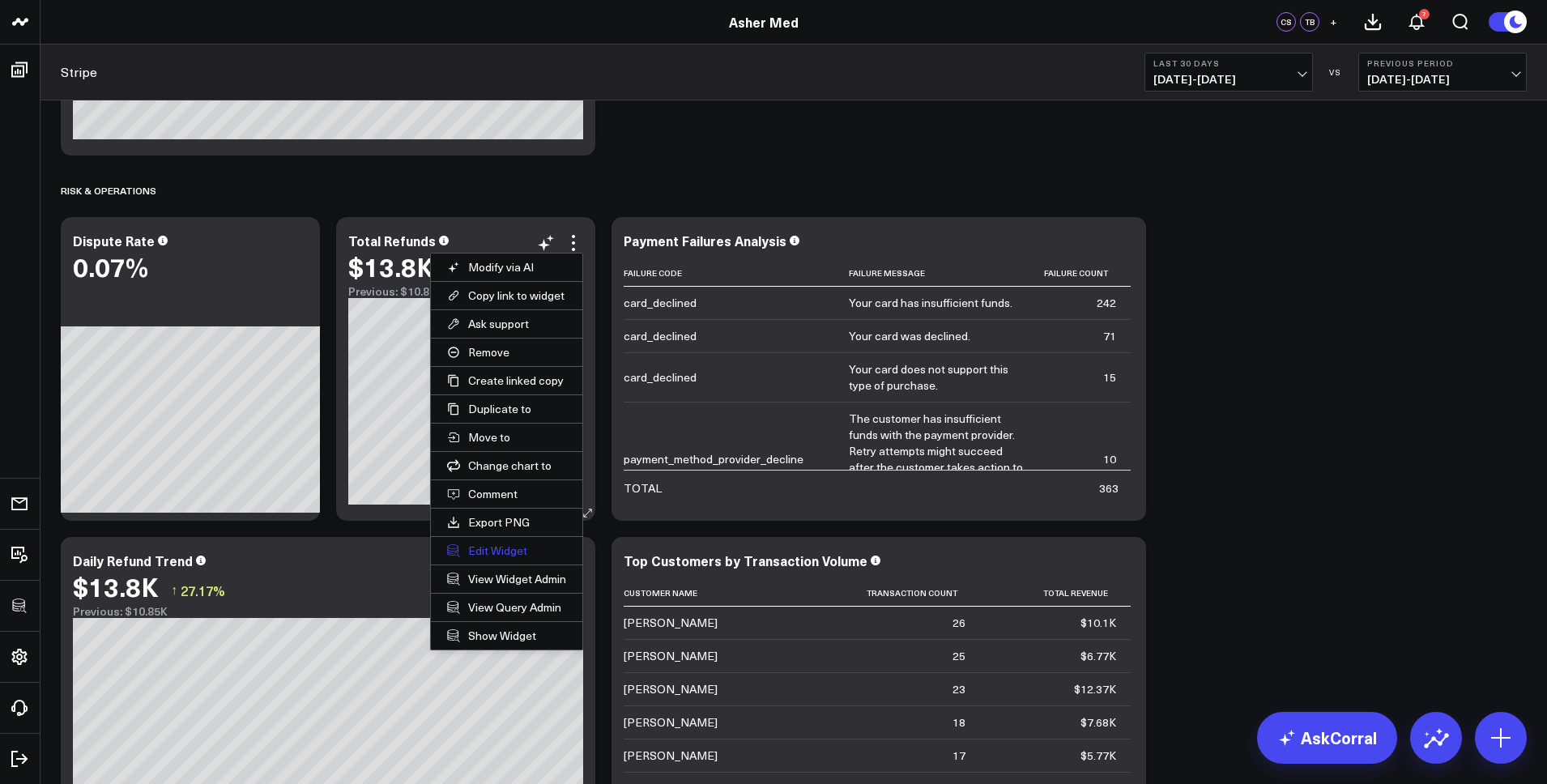
click at [502, 447] on button "Edit Widget" at bounding box center [506, 550] width 151 height 28
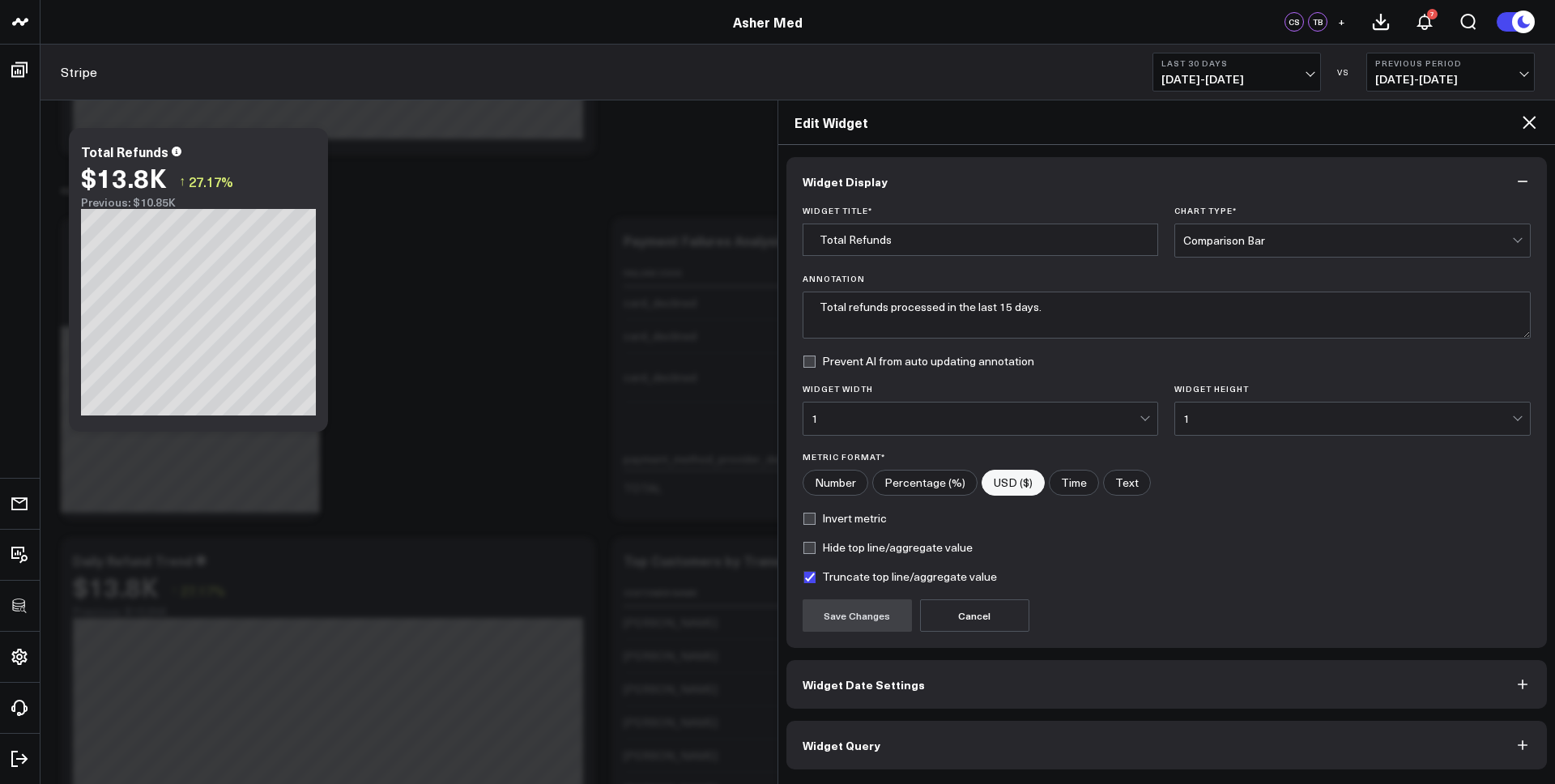
click at [836, 447] on label "Invert metric" at bounding box center [845, 518] width 85 height 13
click at [816, 447] on input "Invert metric" at bounding box center [809, 518] width 13 height 13
click at [856, 447] on button "Save Changes" at bounding box center [858, 616] width 110 height 32
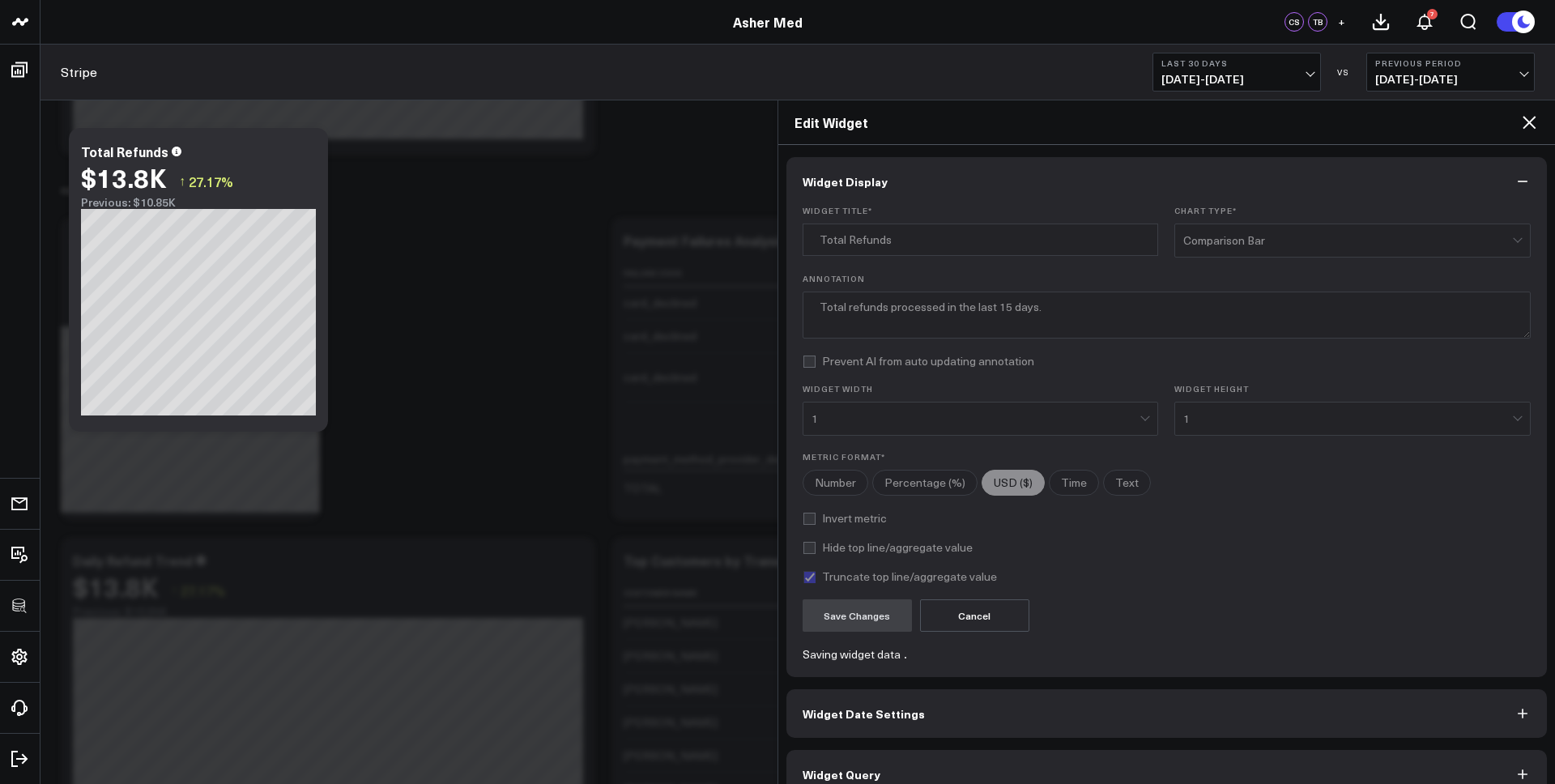
click at [1171, 123] on icon at bounding box center [1529, 122] width 13 height 13
click at [1171, 123] on icon at bounding box center [1530, 122] width 20 height 20
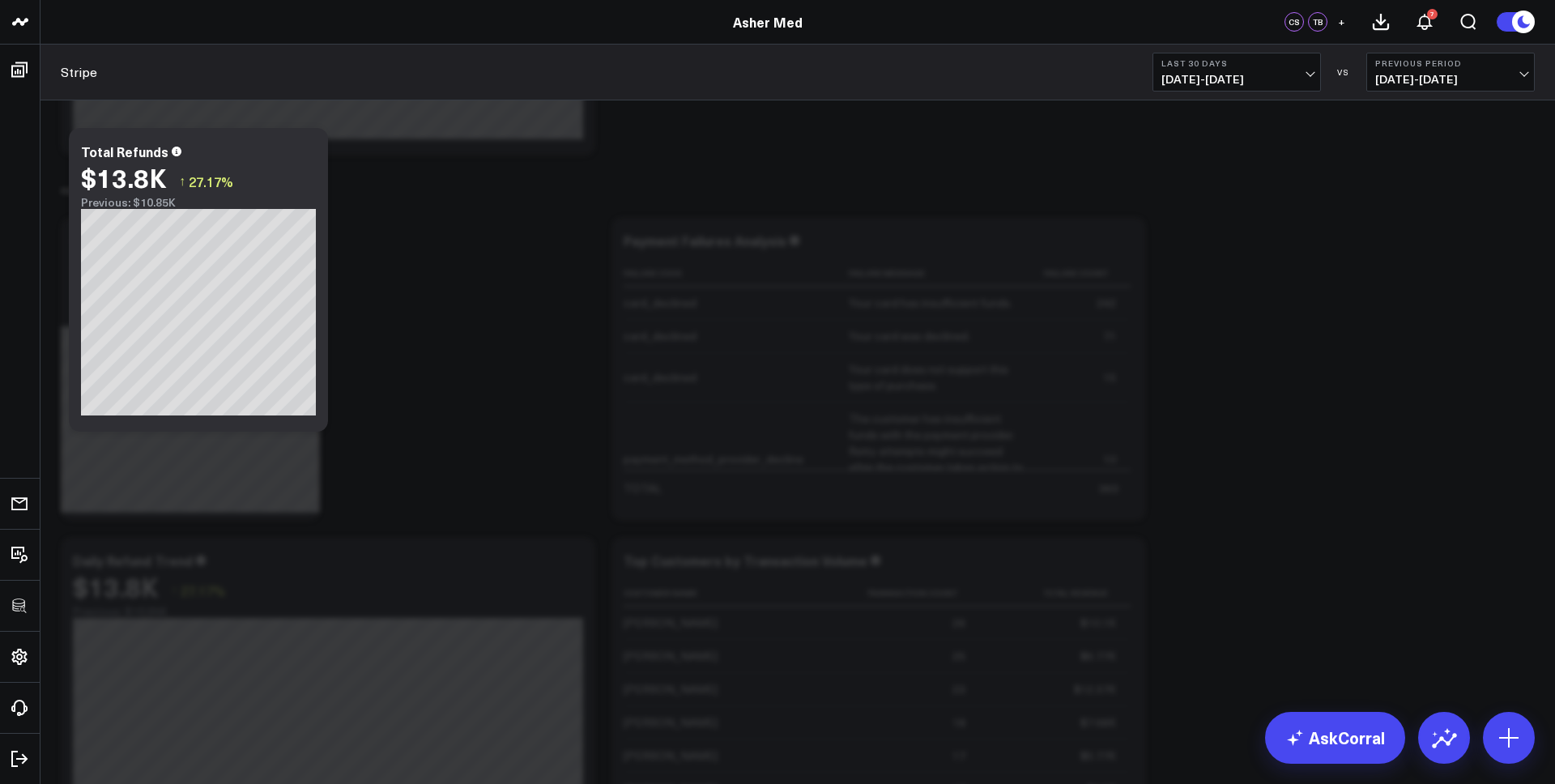
checkbox input "true"
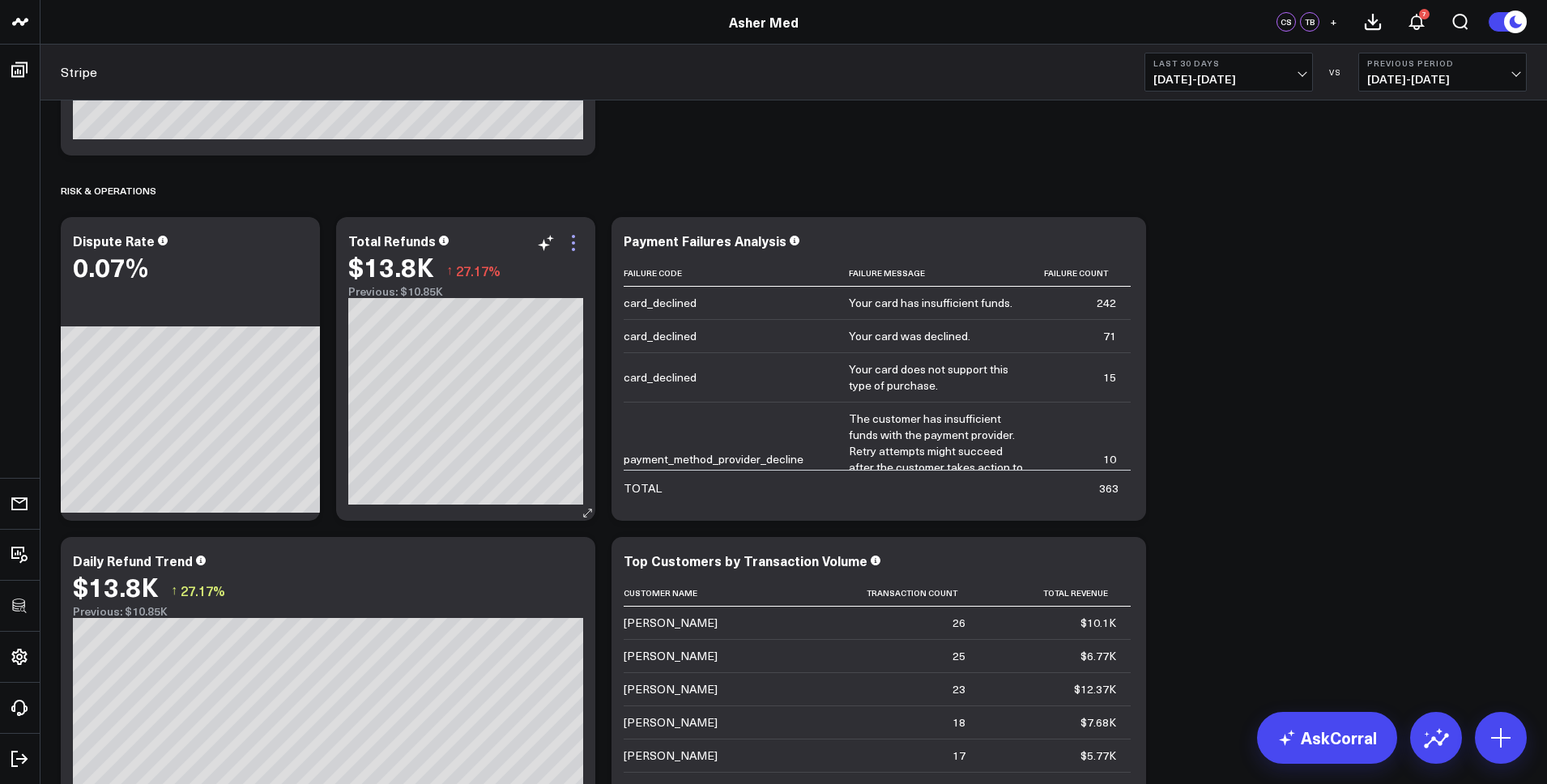
click at [578, 244] on icon at bounding box center [574, 243] width 20 height 20
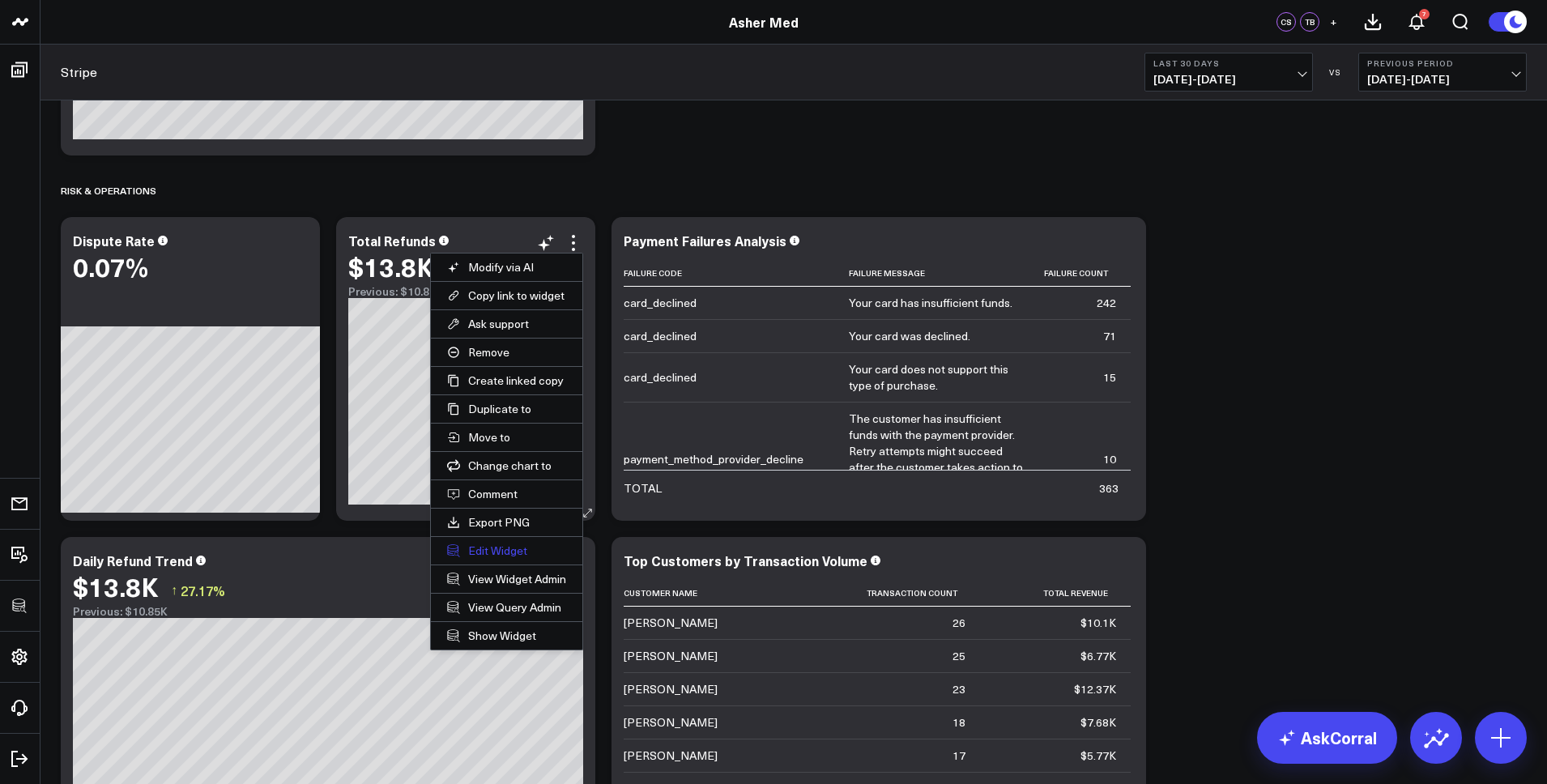
click at [518, 552] on button "Edit Widget" at bounding box center [506, 550] width 151 height 28
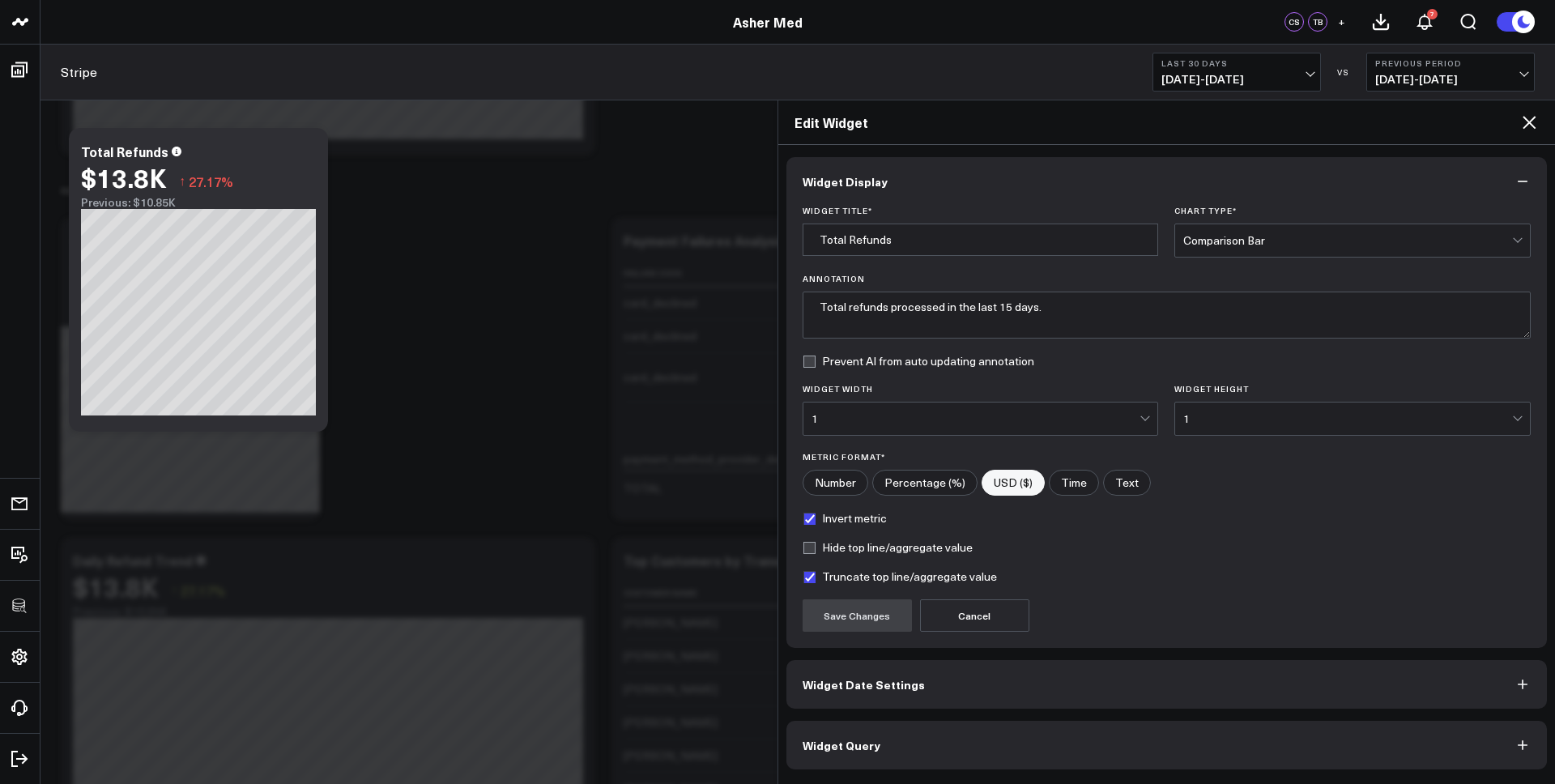
click at [816, 519] on label "Invert metric" at bounding box center [845, 518] width 85 height 13
click at [816, 519] on input "Invert metric" at bounding box center [809, 518] width 13 height 13
checkbox input "false"
click at [843, 628] on button "Save Changes" at bounding box center [858, 616] width 110 height 32
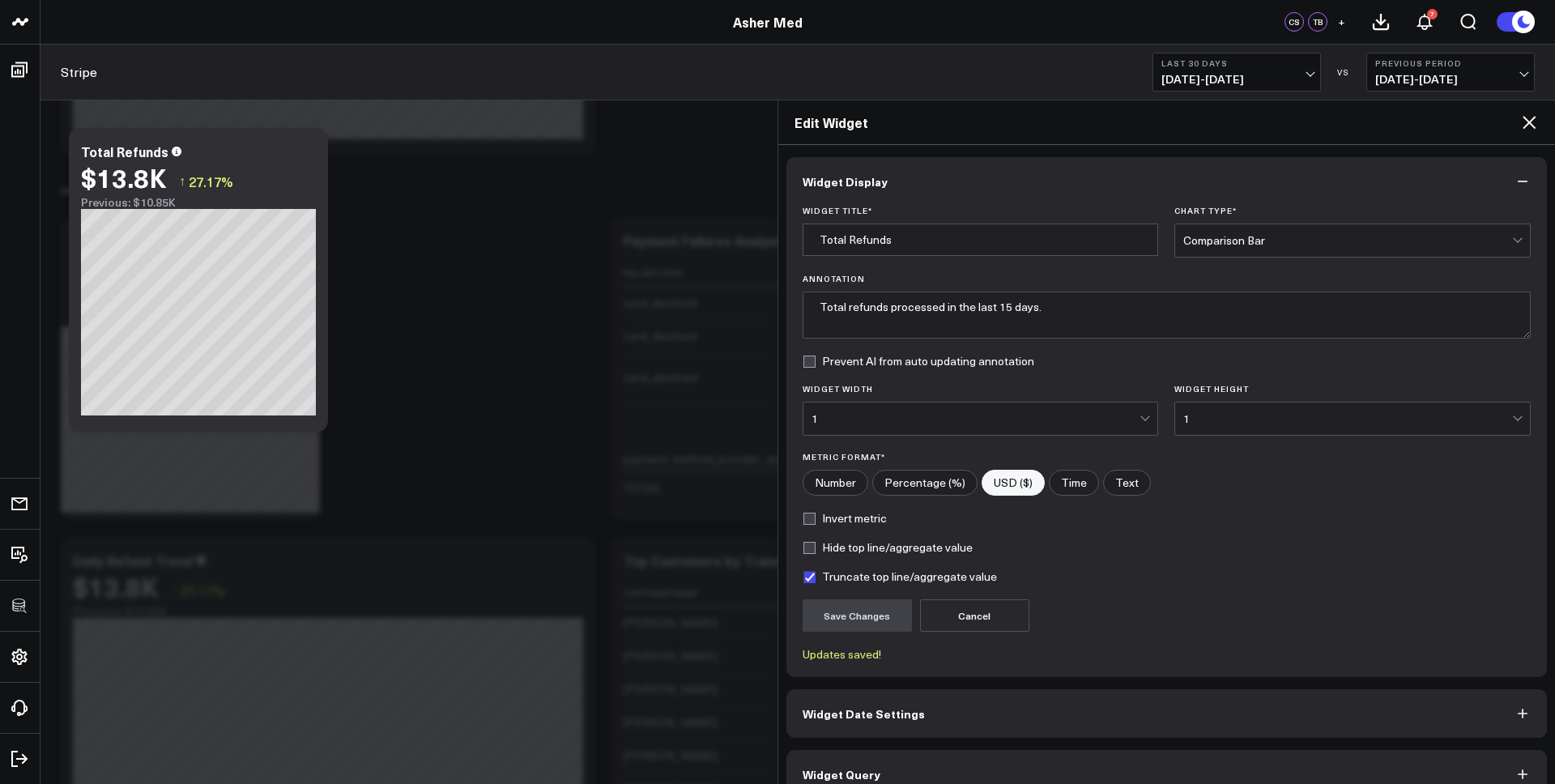
click at [1525, 121] on icon at bounding box center [1530, 122] width 20 height 20
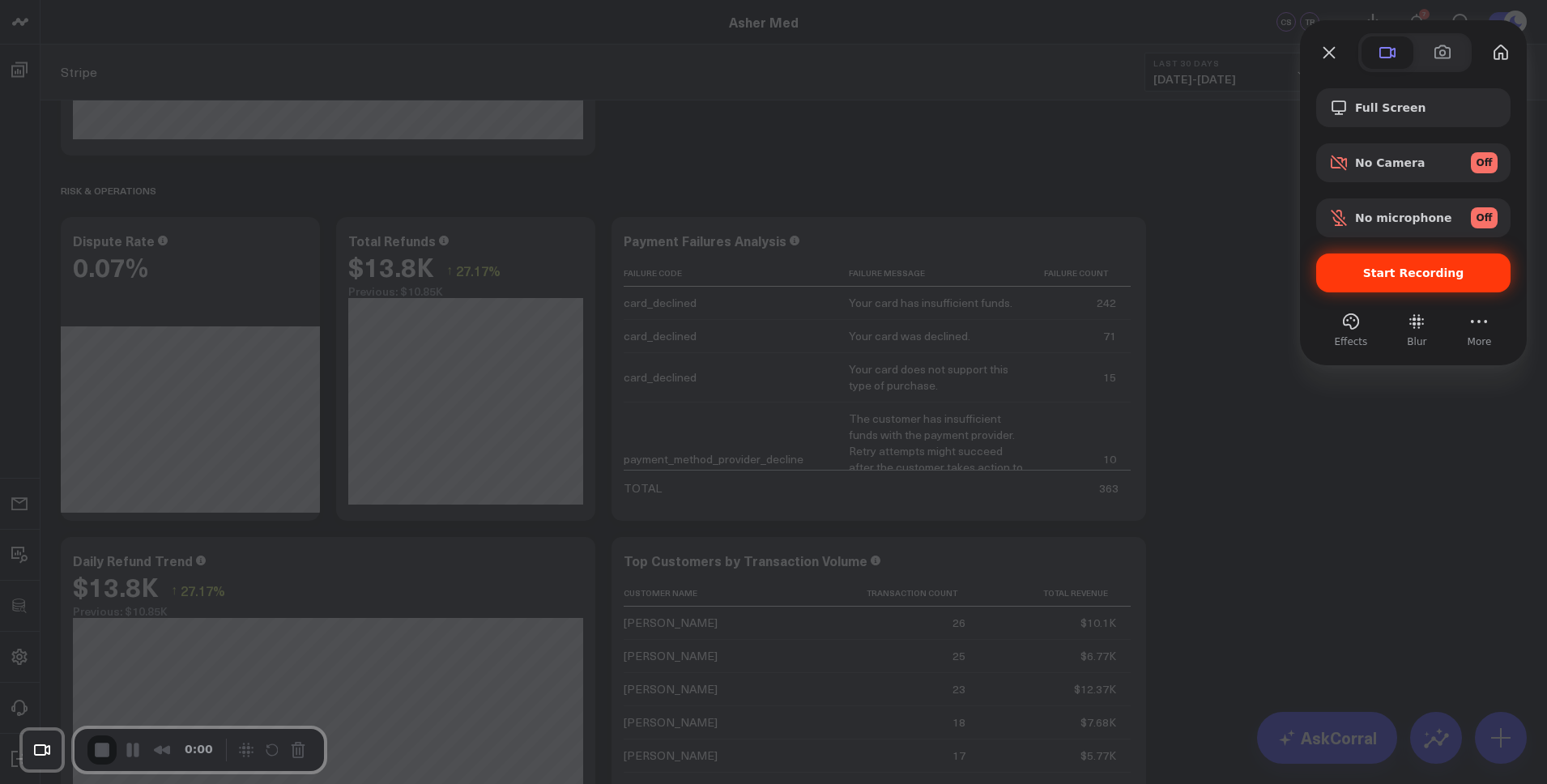
click at [1417, 276] on span "Start Recording" at bounding box center [1414, 272] width 102 height 13
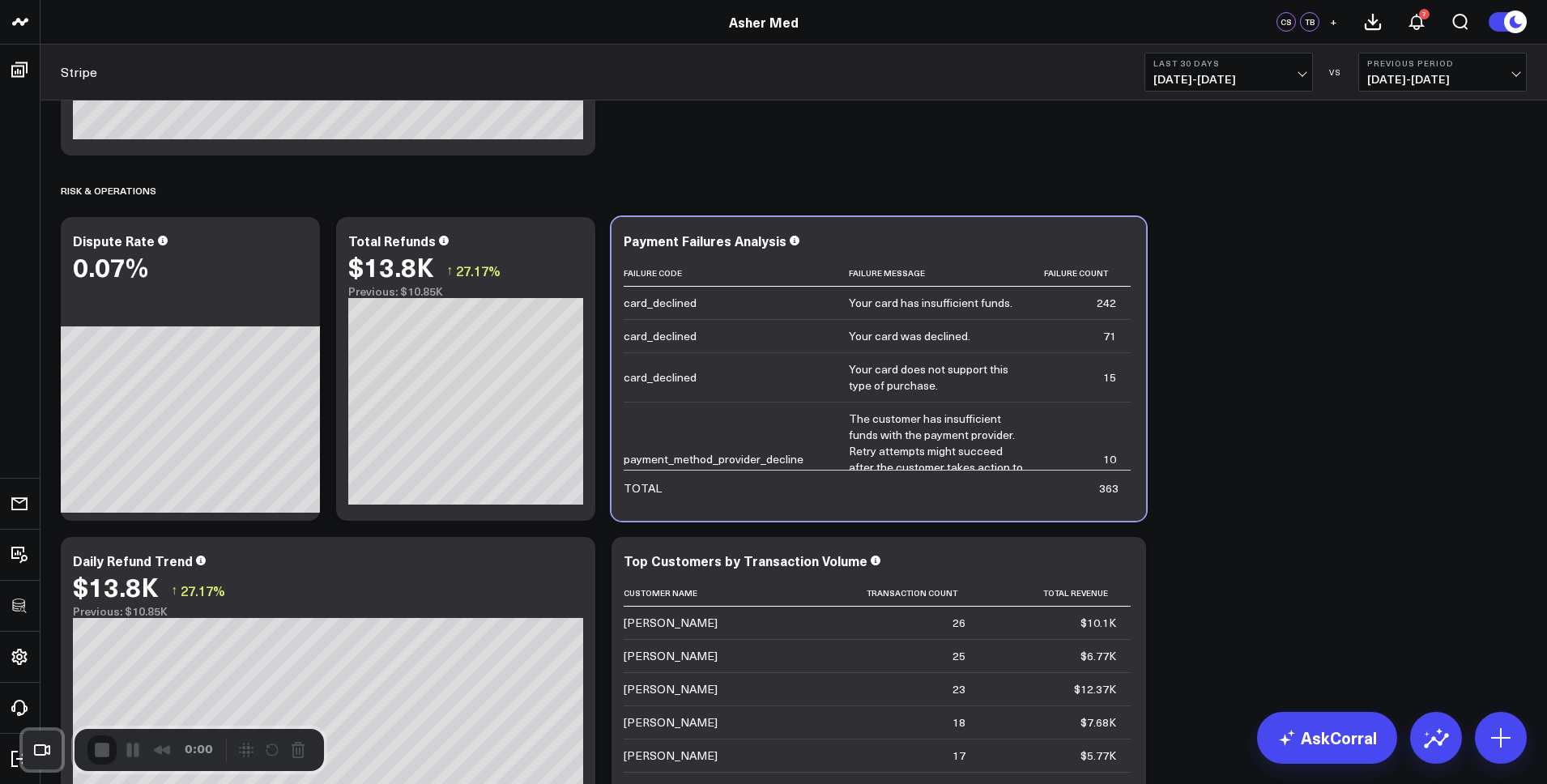
click at [782, 366] on td "card_declined" at bounding box center [737, 377] width 225 height 49
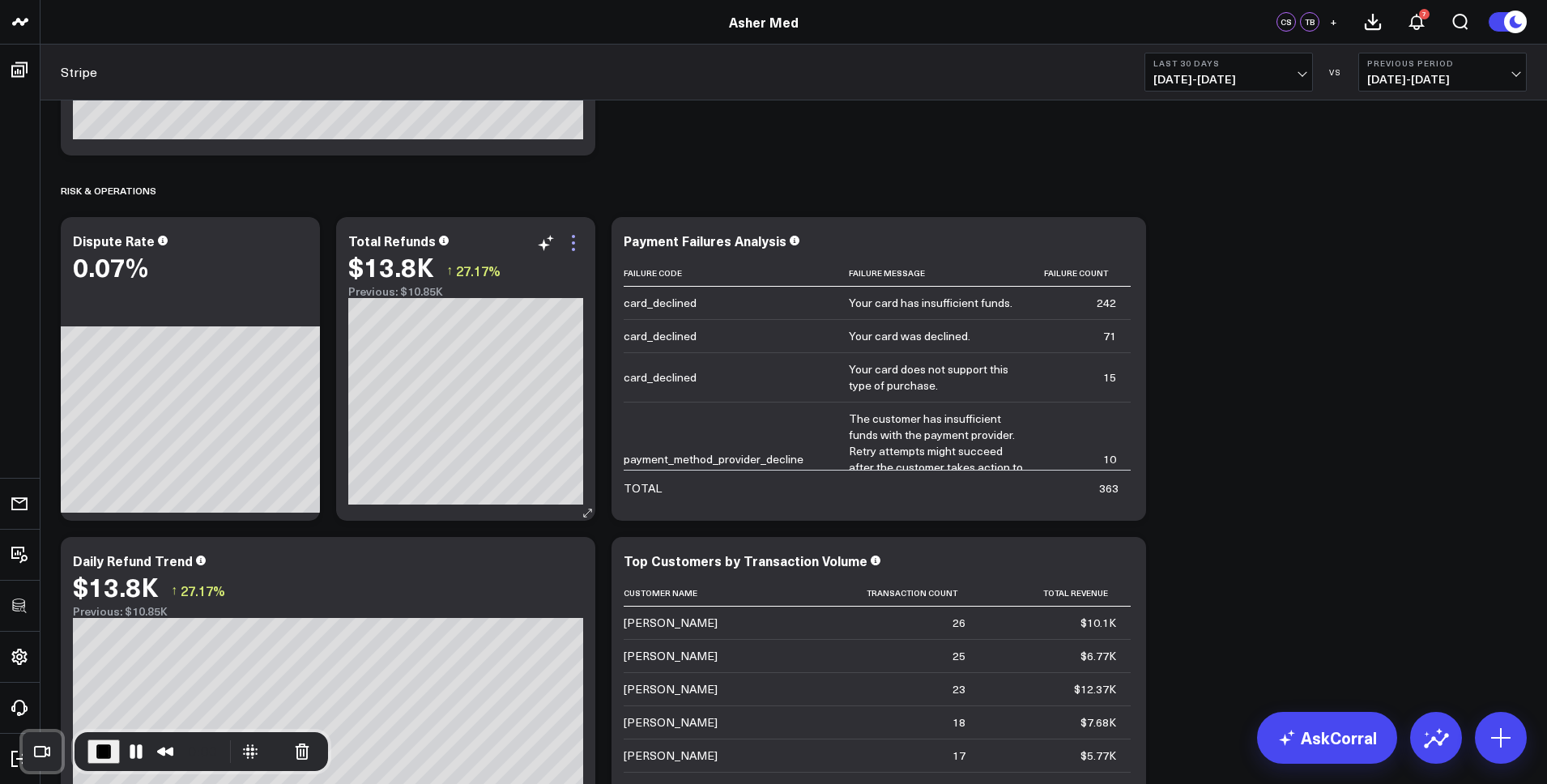
click at [572, 239] on icon at bounding box center [574, 243] width 20 height 20
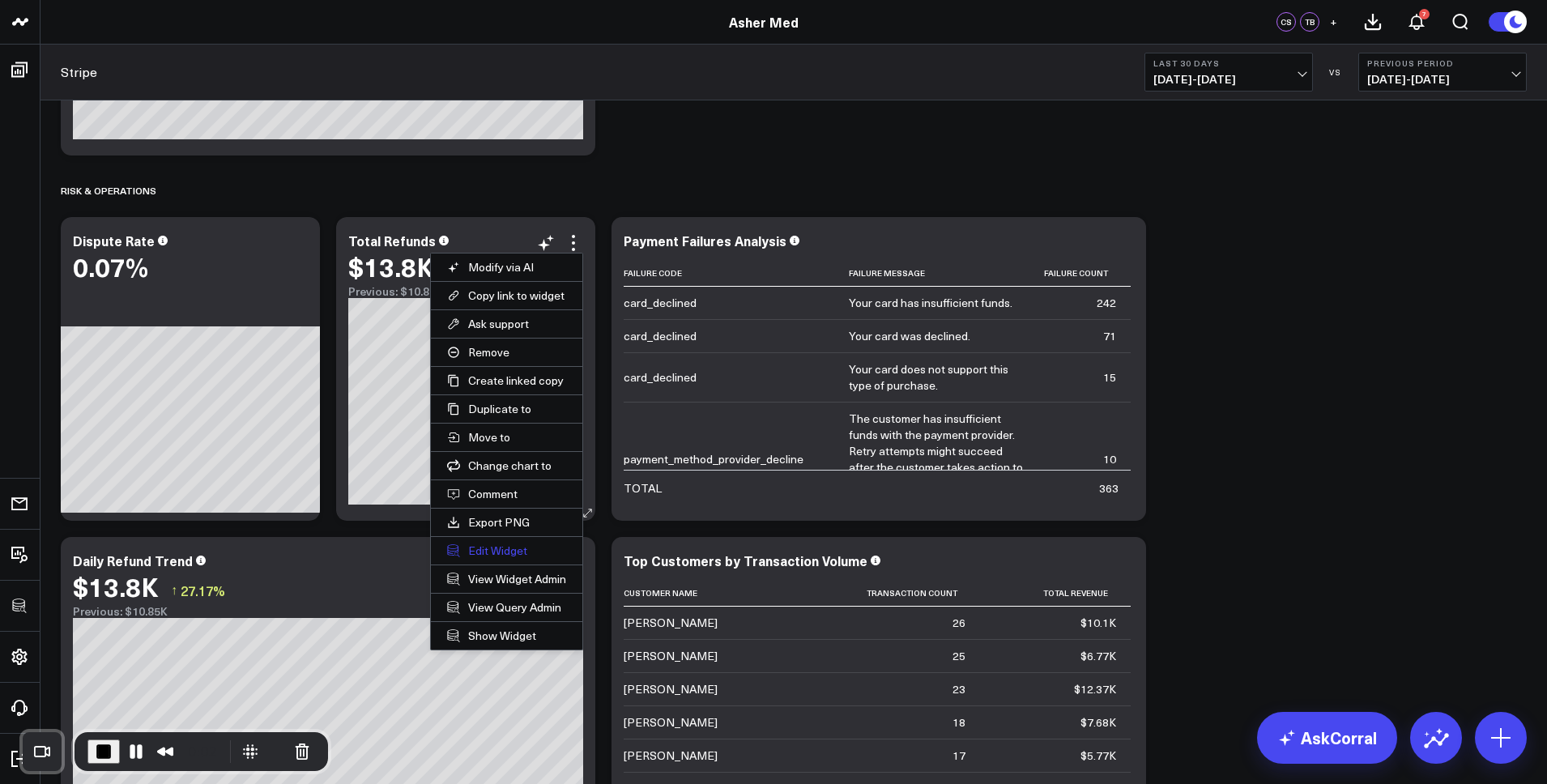
click at [505, 547] on button "Edit Widget" at bounding box center [506, 550] width 151 height 28
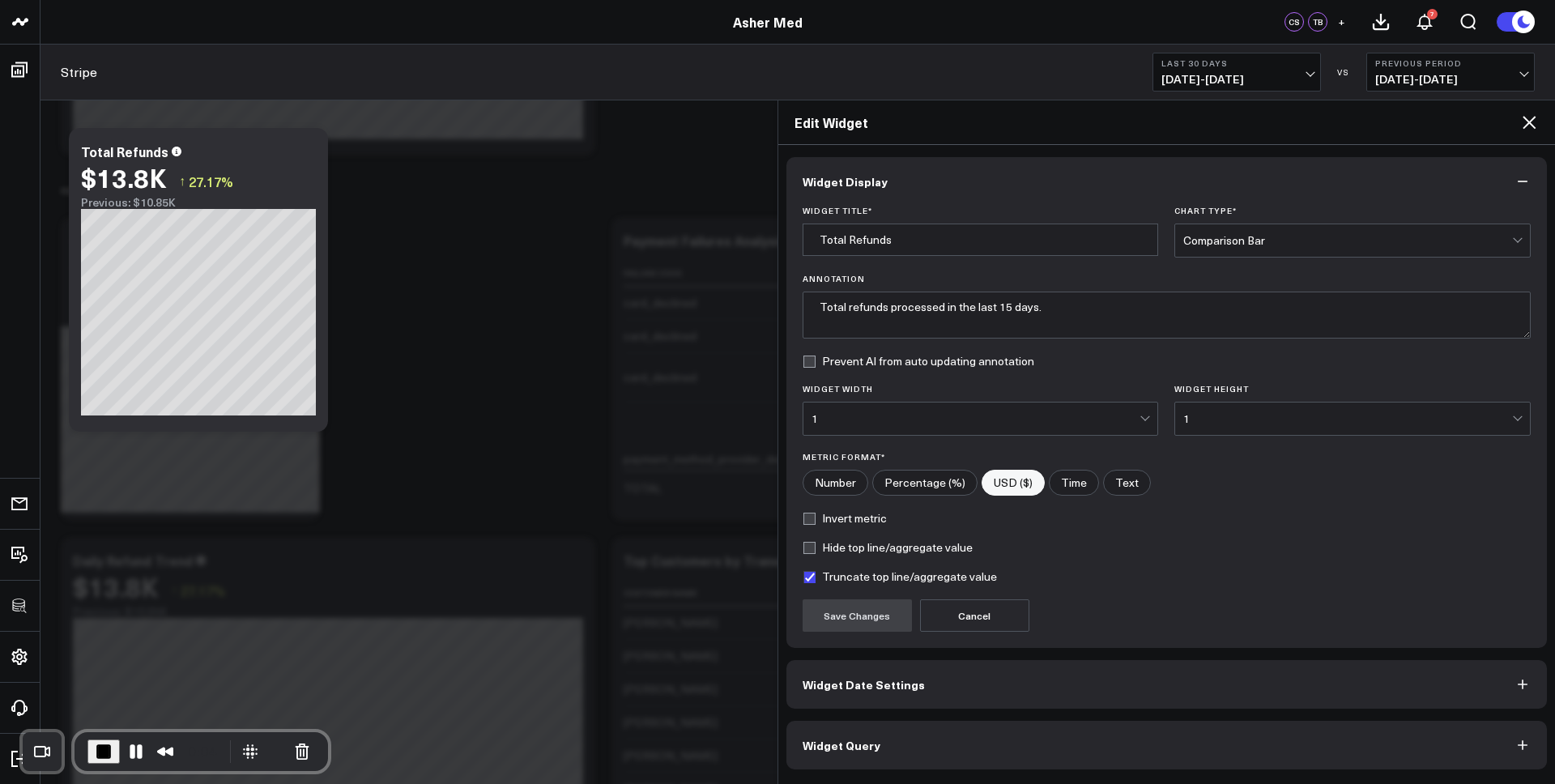
click at [834, 516] on label "Invert metric" at bounding box center [845, 518] width 85 height 13
click at [816, 516] on input "Invert metric" at bounding box center [809, 518] width 13 height 13
checkbox input "true"
click at [847, 619] on button "Save Changes" at bounding box center [858, 616] width 110 height 32
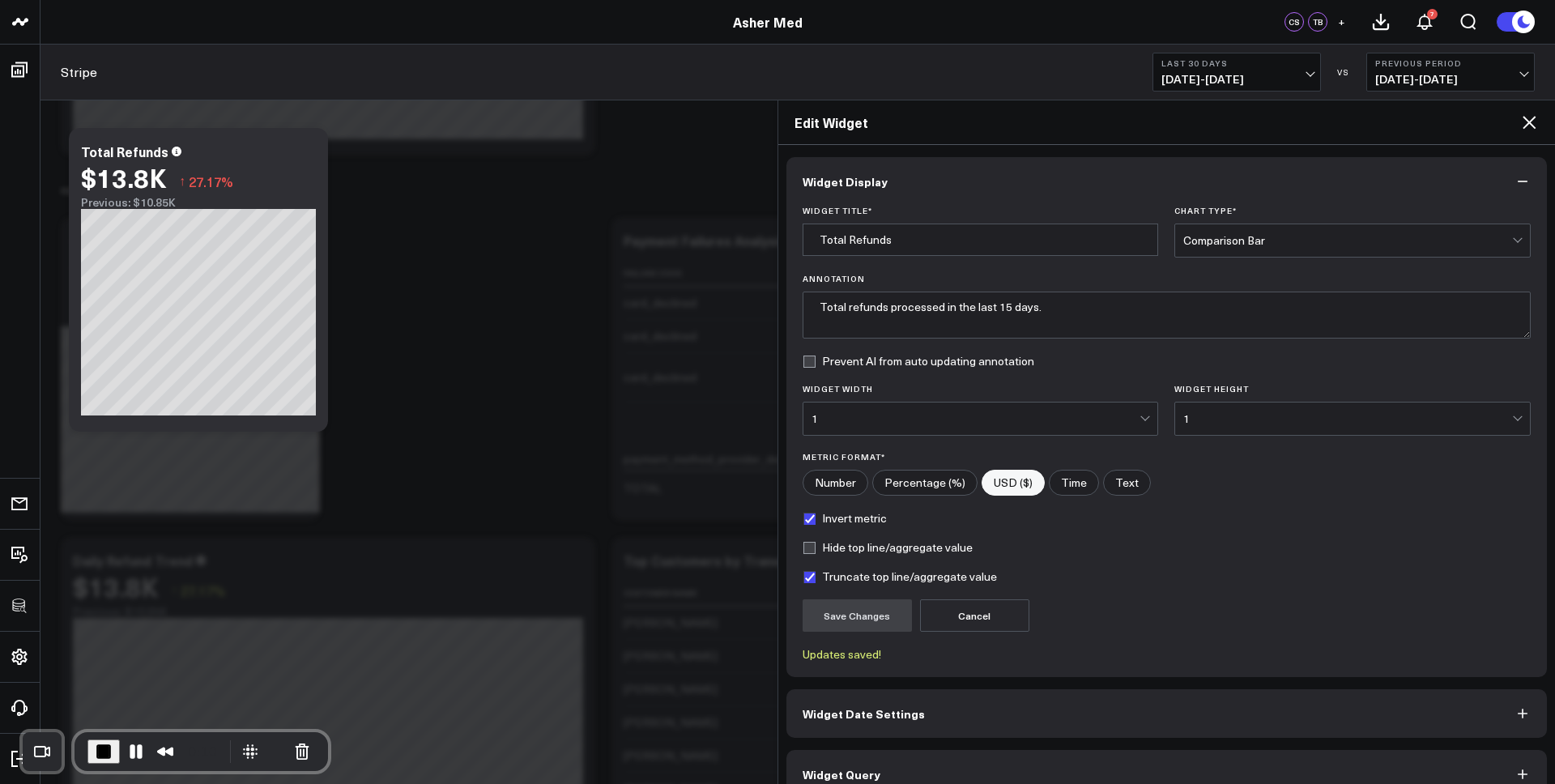
click at [1530, 122] on icon at bounding box center [1529, 122] width 13 height 13
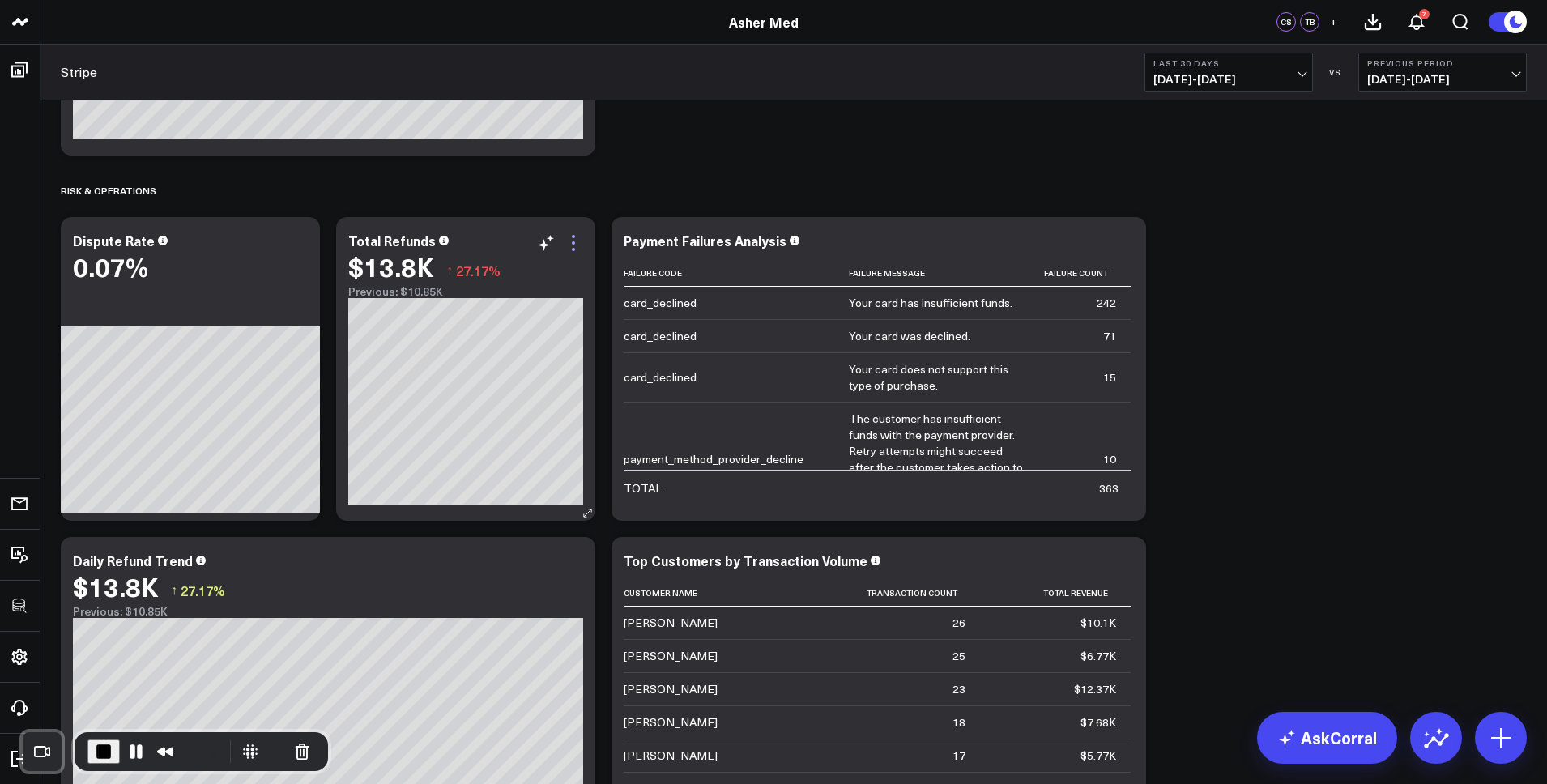
click at [577, 248] on icon at bounding box center [574, 243] width 20 height 20
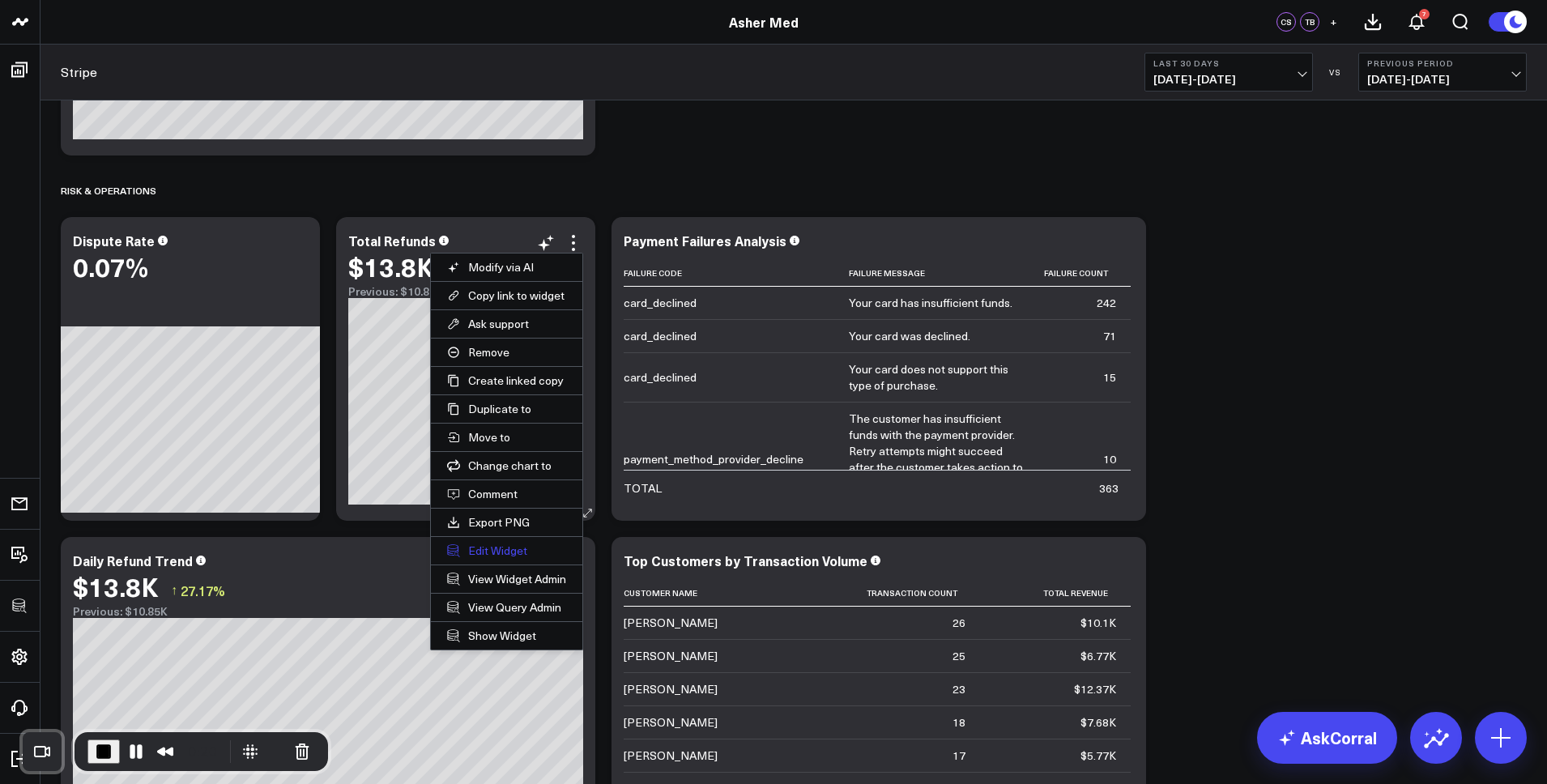
click at [501, 555] on button "Edit Widget" at bounding box center [506, 550] width 151 height 28
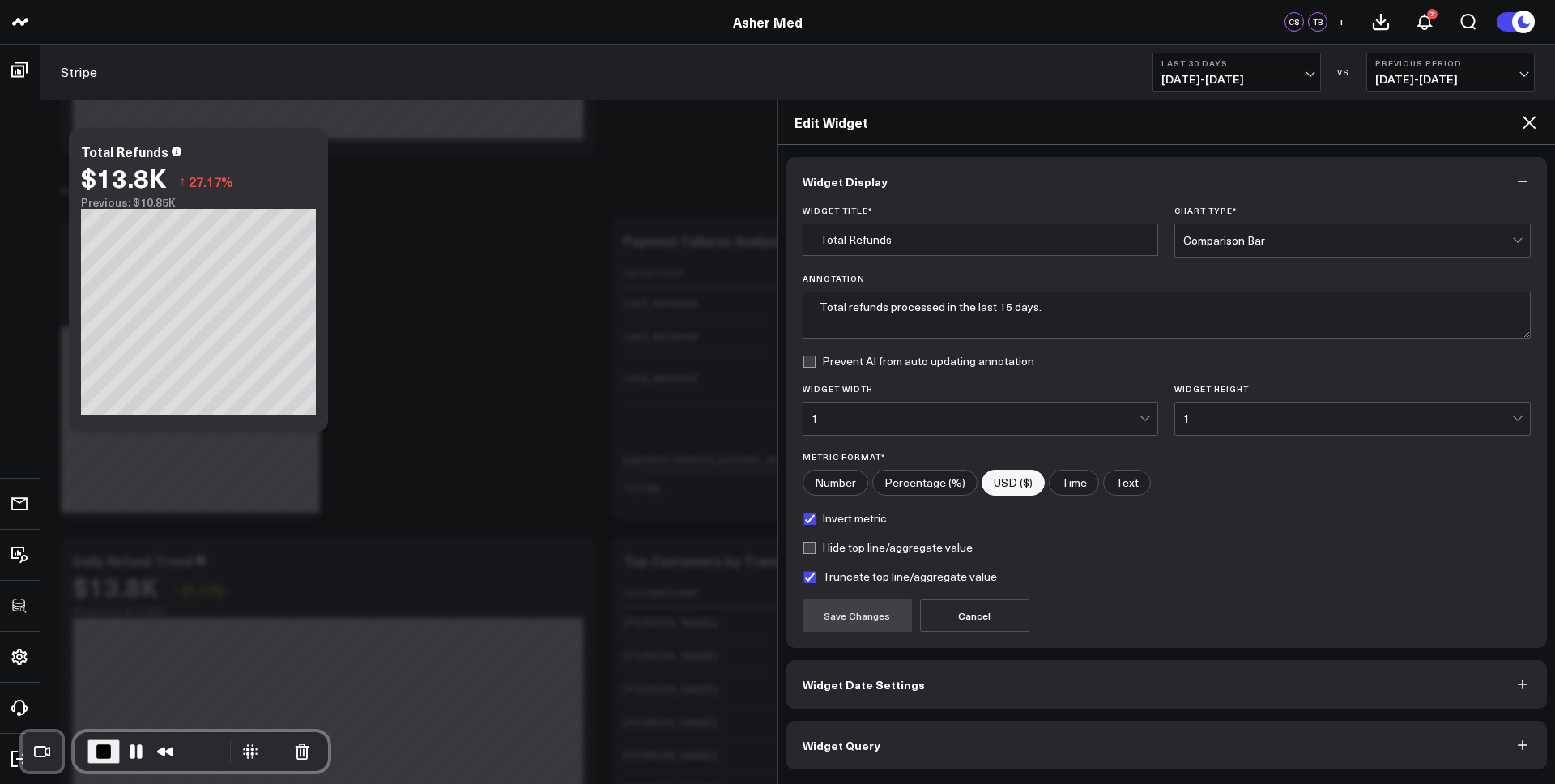
click at [828, 513] on label "Invert metric" at bounding box center [845, 518] width 85 height 13
click at [816, 513] on input "Invert metric" at bounding box center [809, 518] width 13 height 13
checkbox input "false"
click at [862, 610] on button "Save Changes" at bounding box center [858, 616] width 110 height 32
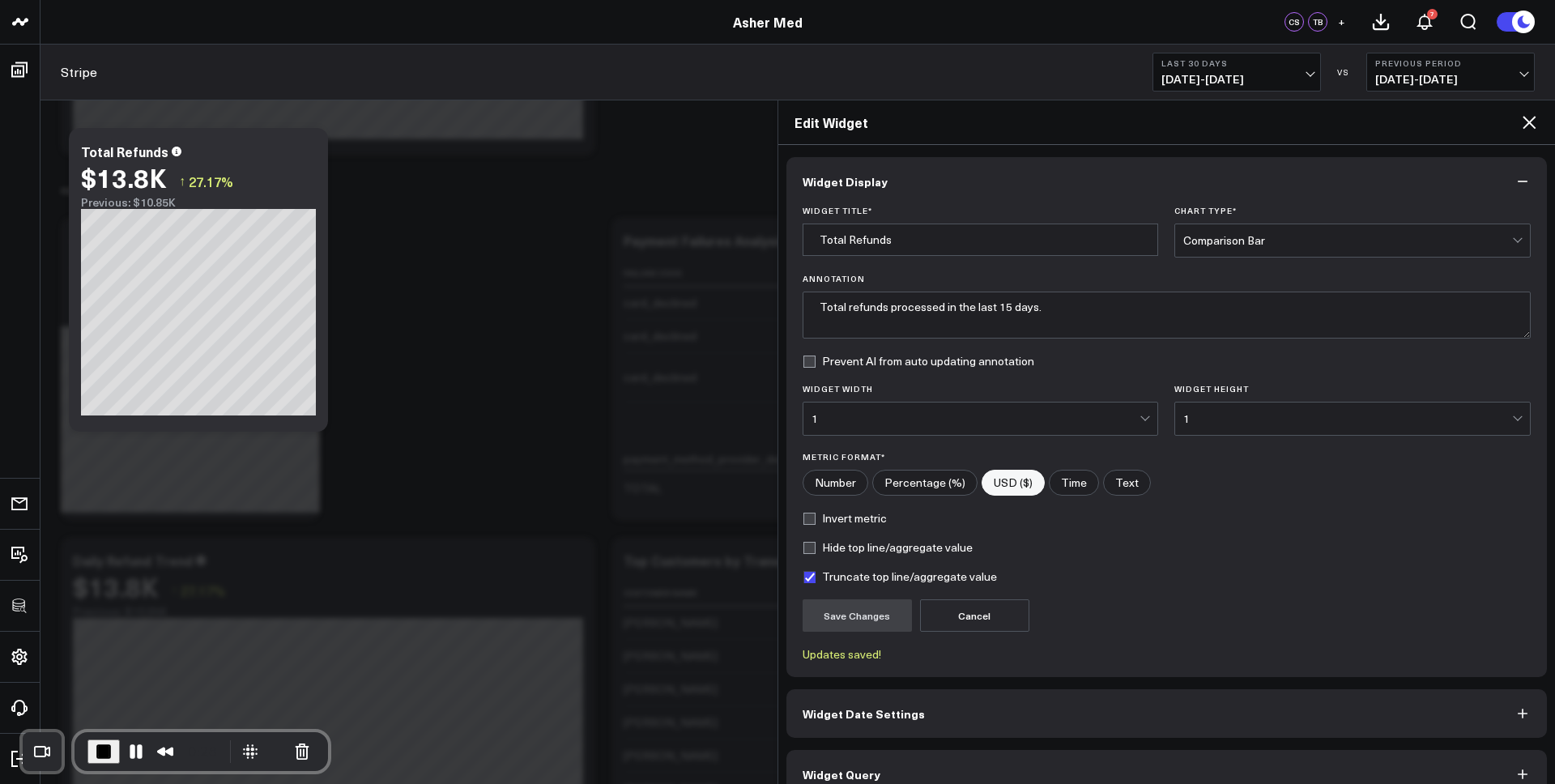
click at [1533, 124] on icon at bounding box center [1530, 122] width 20 height 20
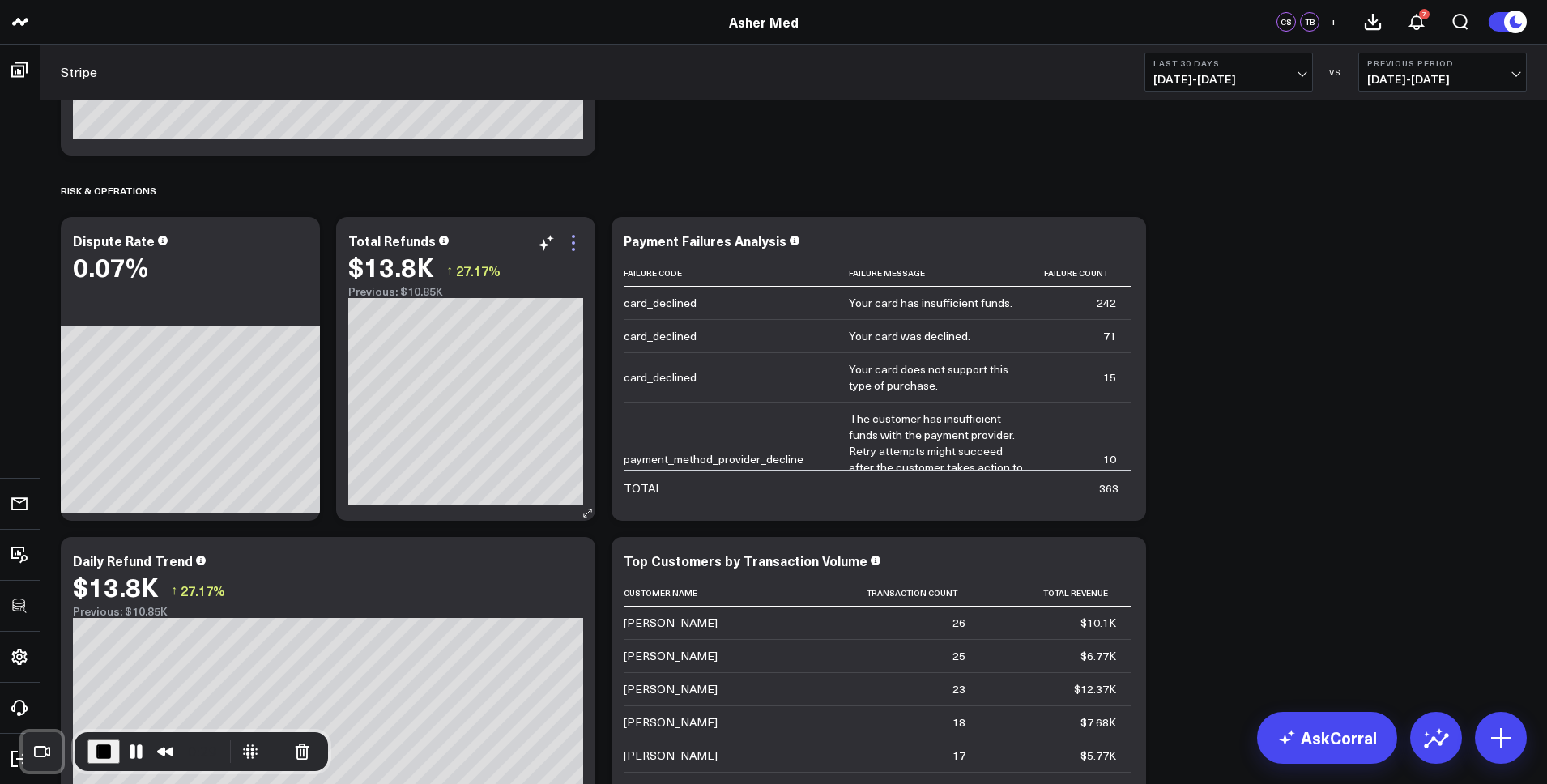
click at [578, 242] on icon at bounding box center [574, 243] width 20 height 20
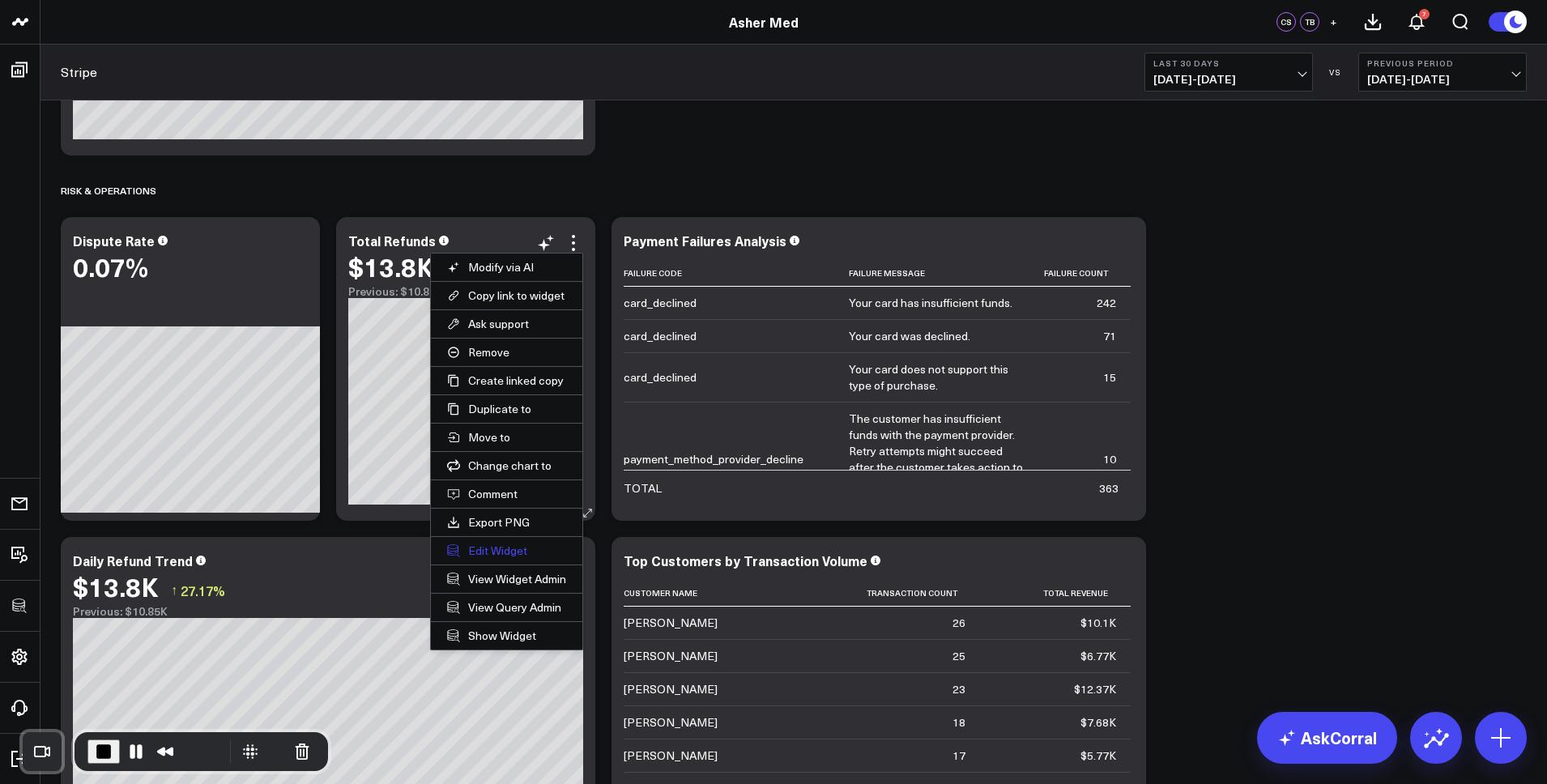
click at [494, 560] on button "Edit Widget" at bounding box center [506, 550] width 151 height 28
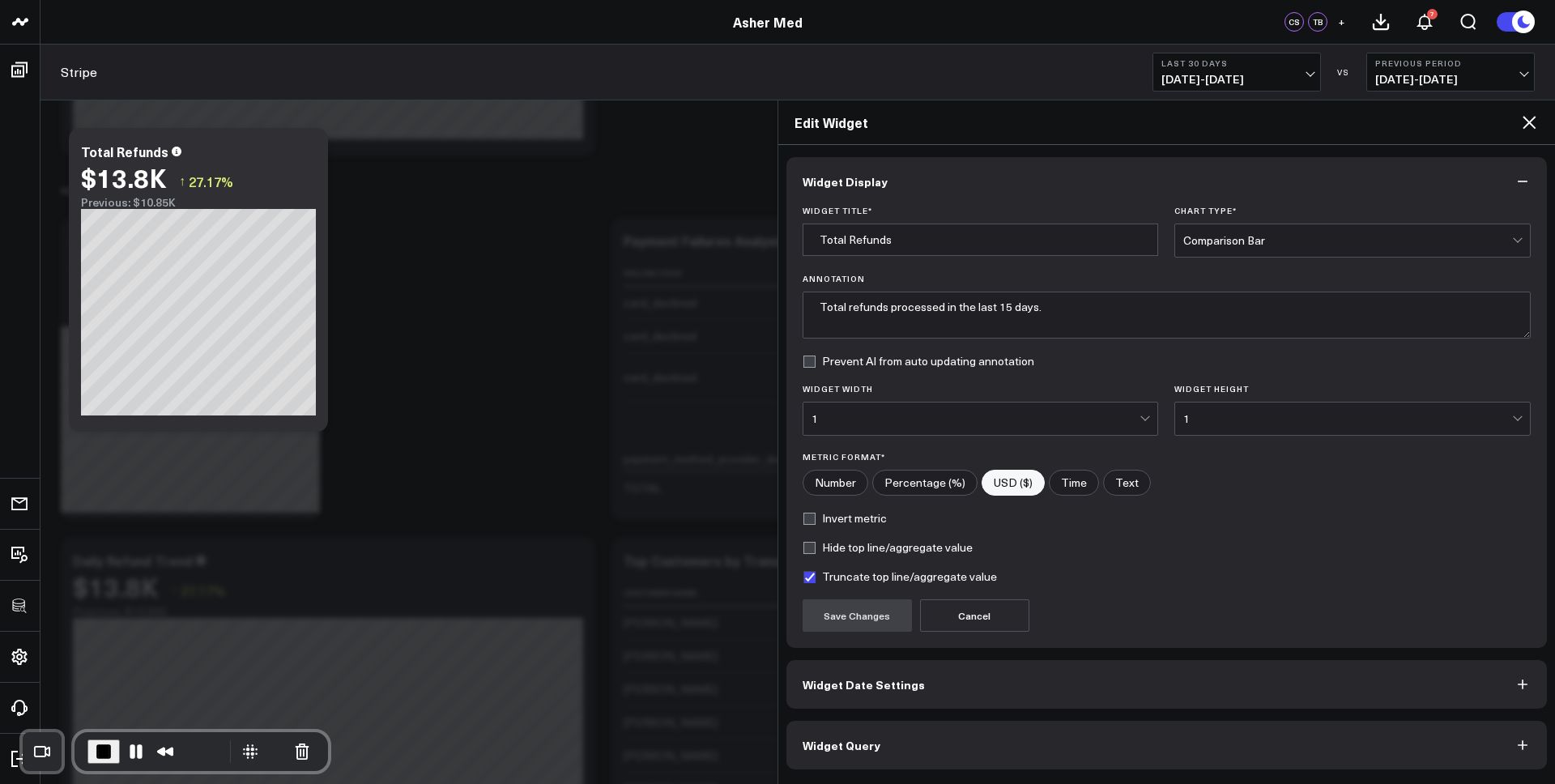
click at [834, 521] on label "Invert metric" at bounding box center [845, 518] width 85 height 13
click at [816, 521] on input "Invert metric" at bounding box center [809, 518] width 13 height 13
checkbox input "true"
click at [853, 623] on button "Save Changes" at bounding box center [858, 616] width 110 height 32
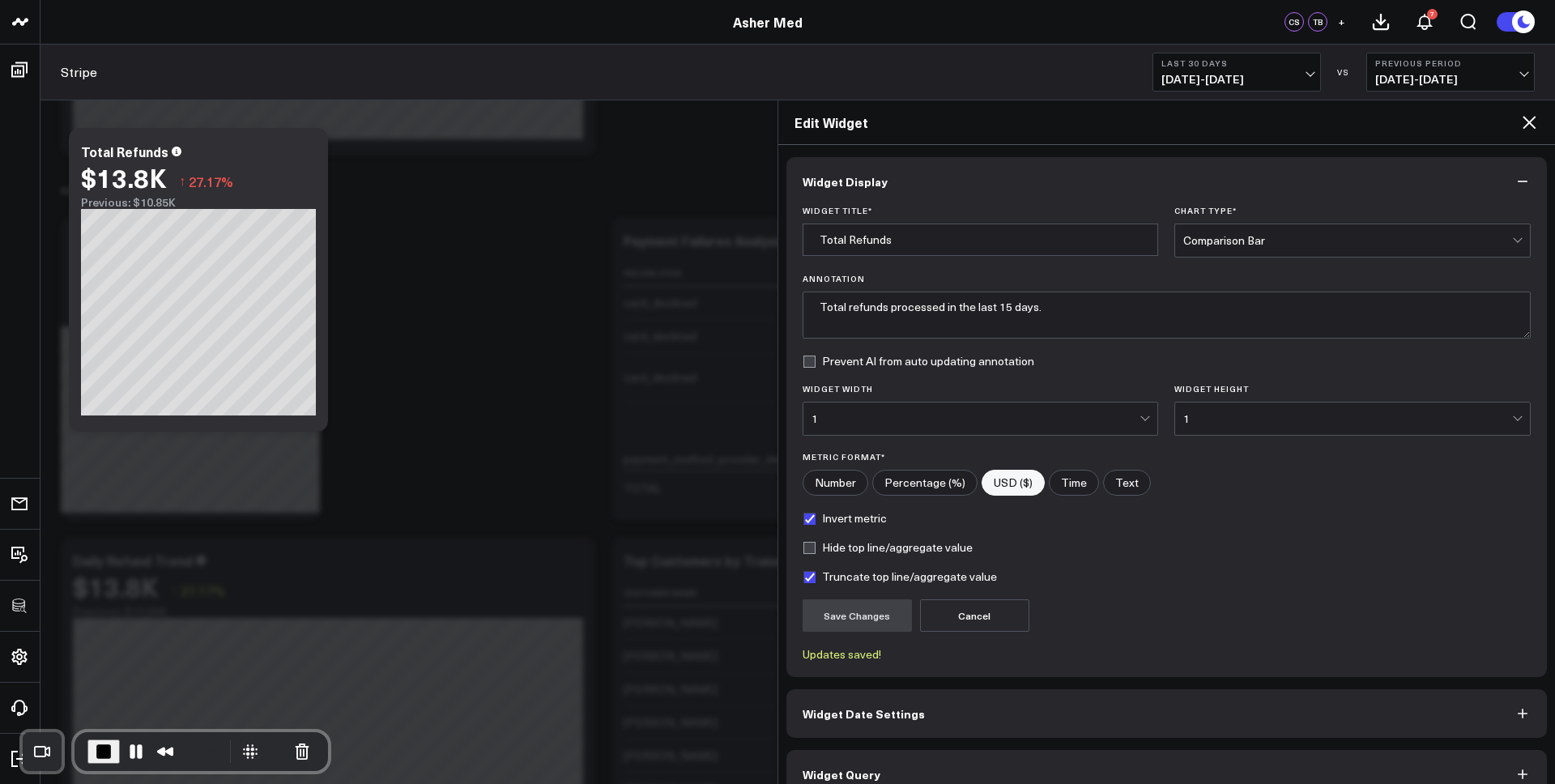
click at [1527, 124] on icon at bounding box center [1529, 122] width 13 height 13
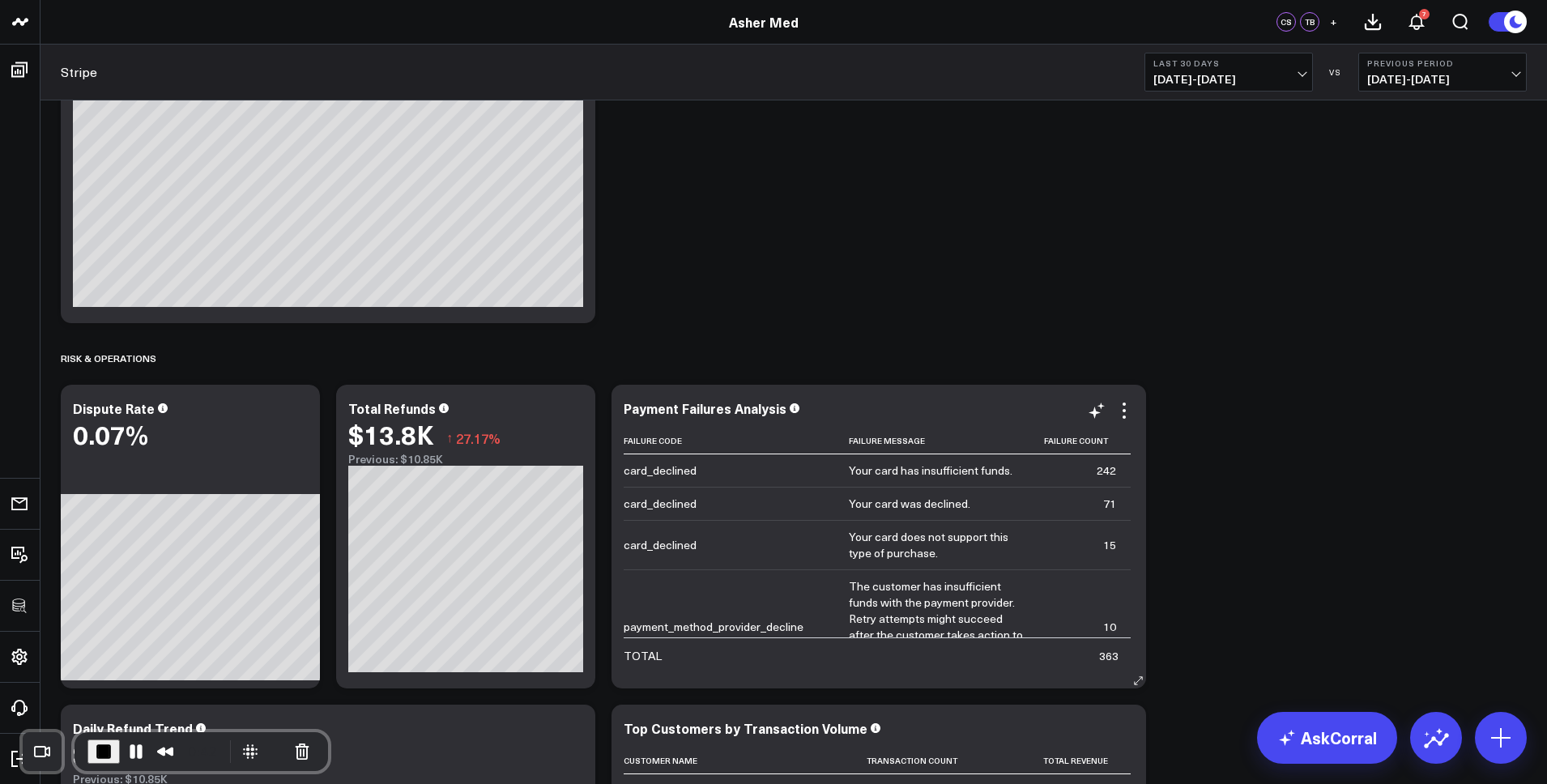
scroll to position [1867, 0]
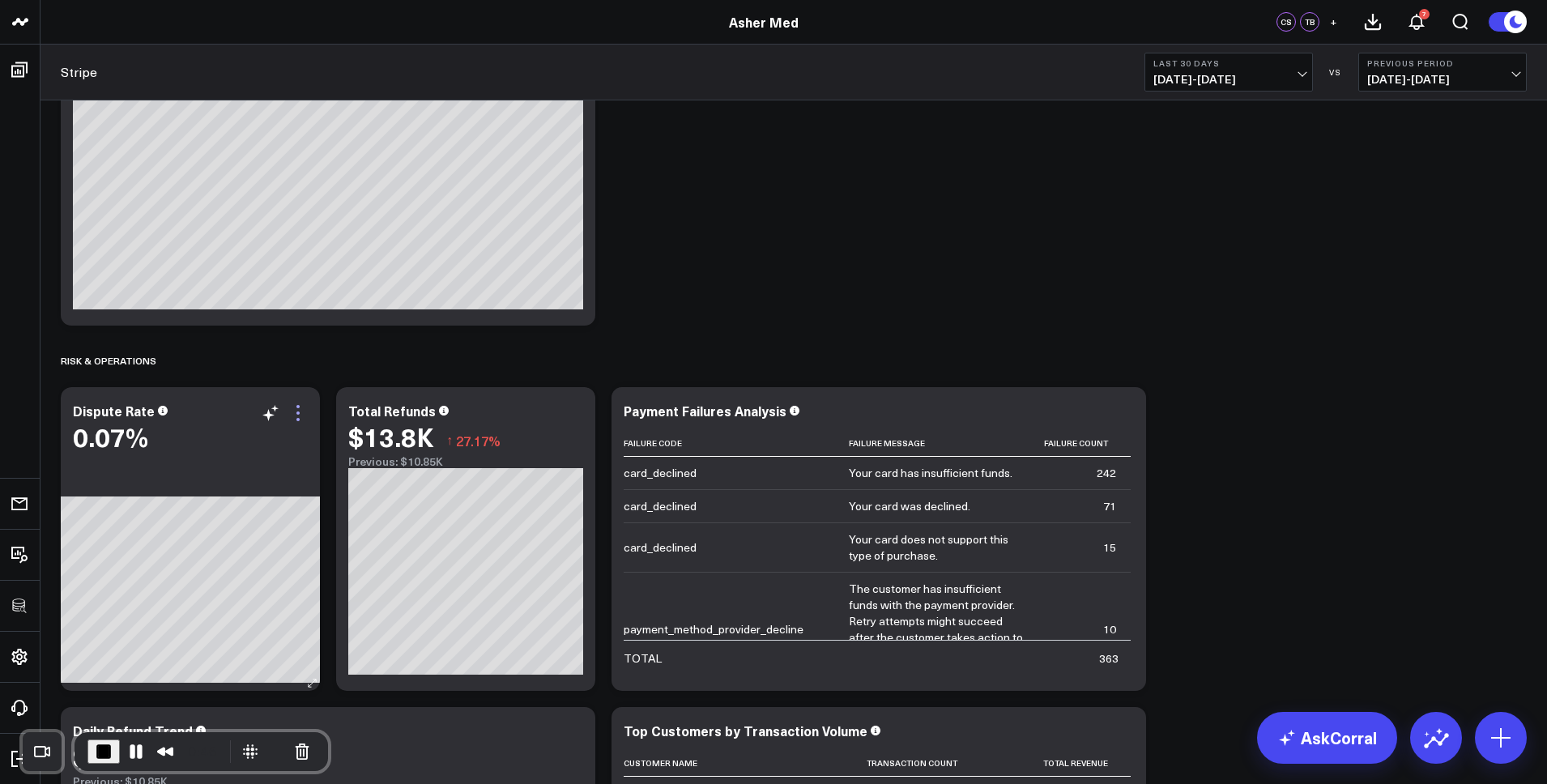
click at [297, 415] on icon at bounding box center [299, 414] width 20 height 20
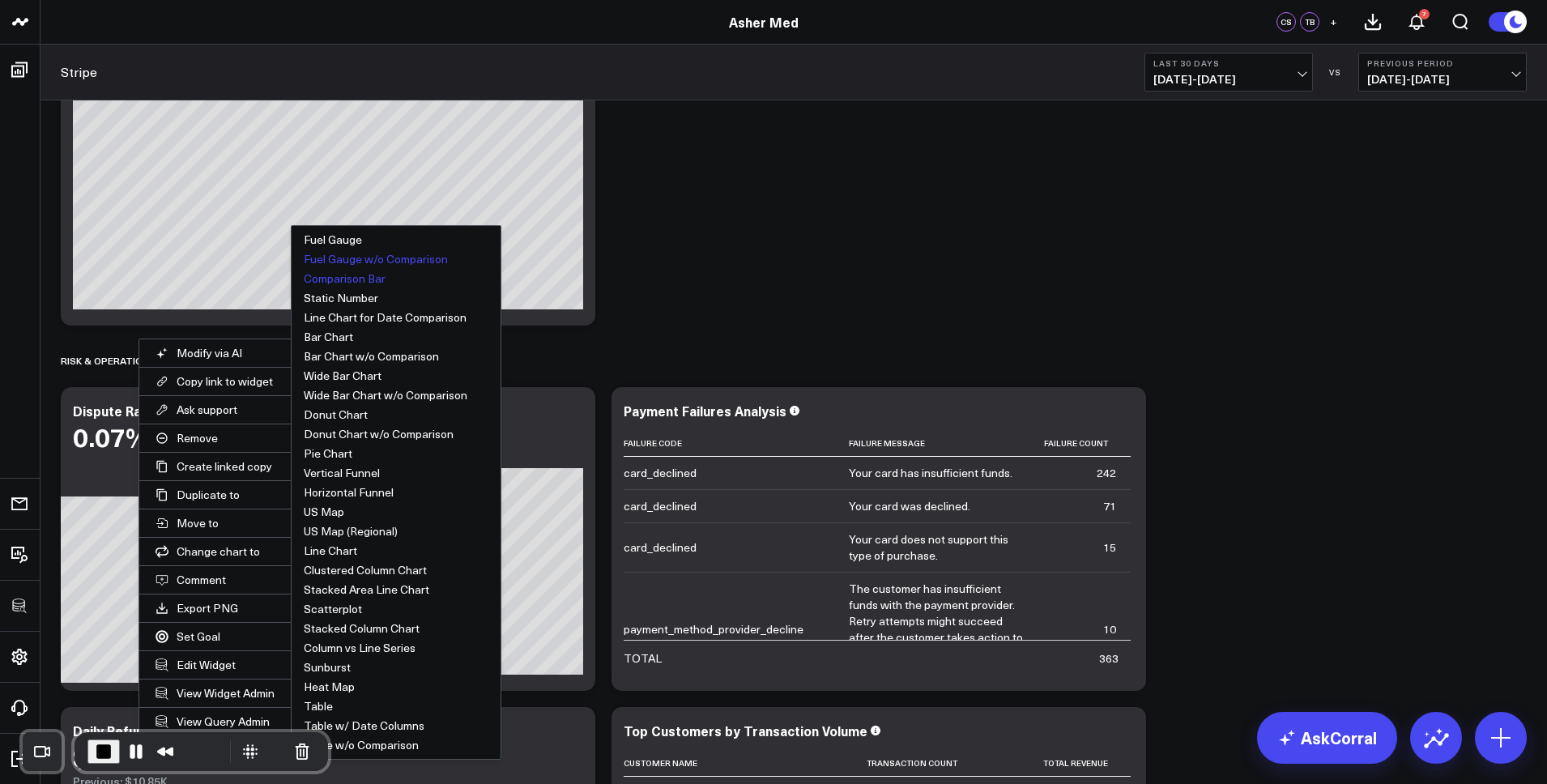
click at [353, 276] on button "Comparison Bar" at bounding box center [396, 279] width 209 height 20
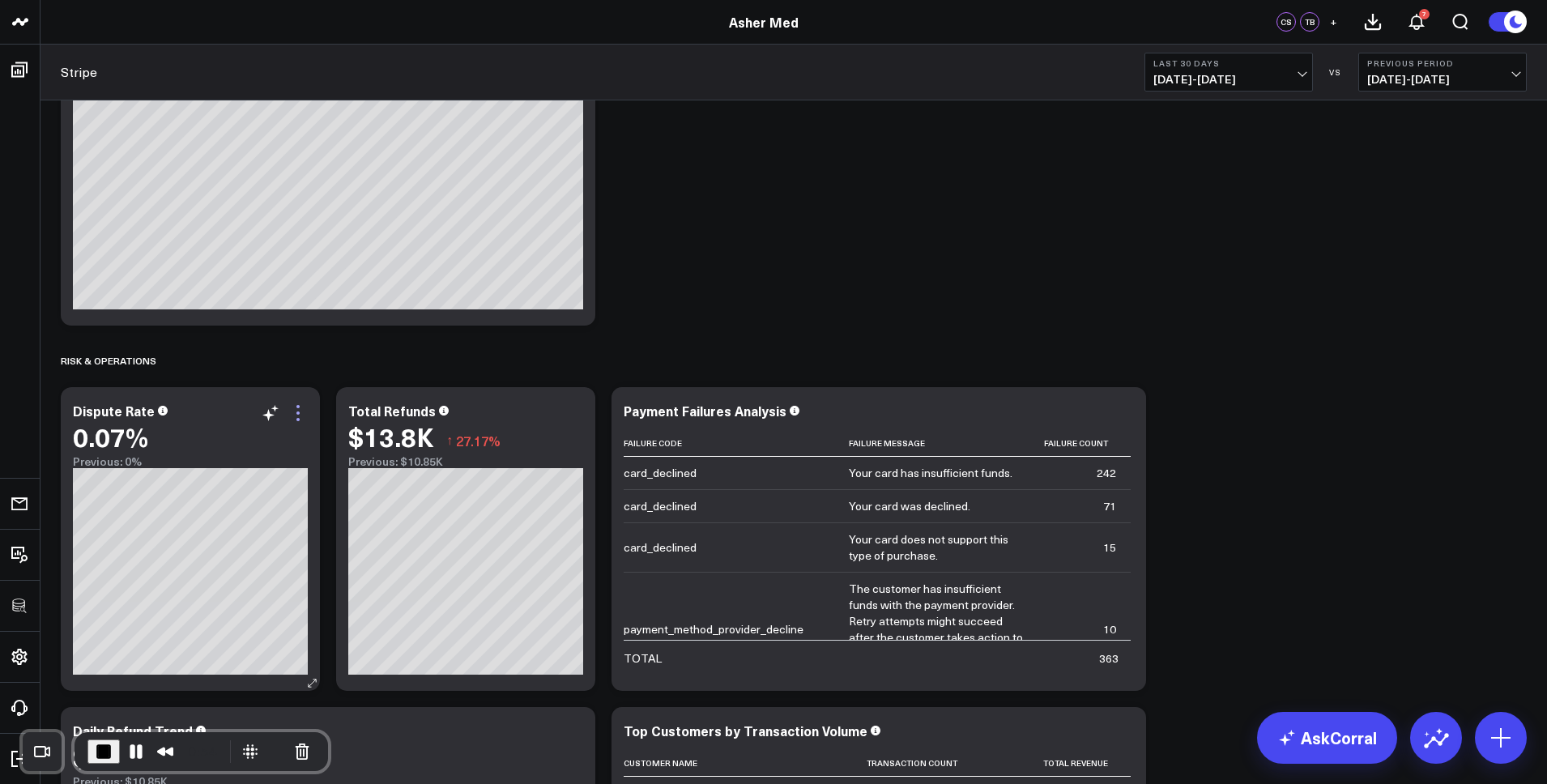
click at [300, 410] on icon at bounding box center [299, 414] width 20 height 20
click at [305, 410] on icon at bounding box center [299, 414] width 20 height 20
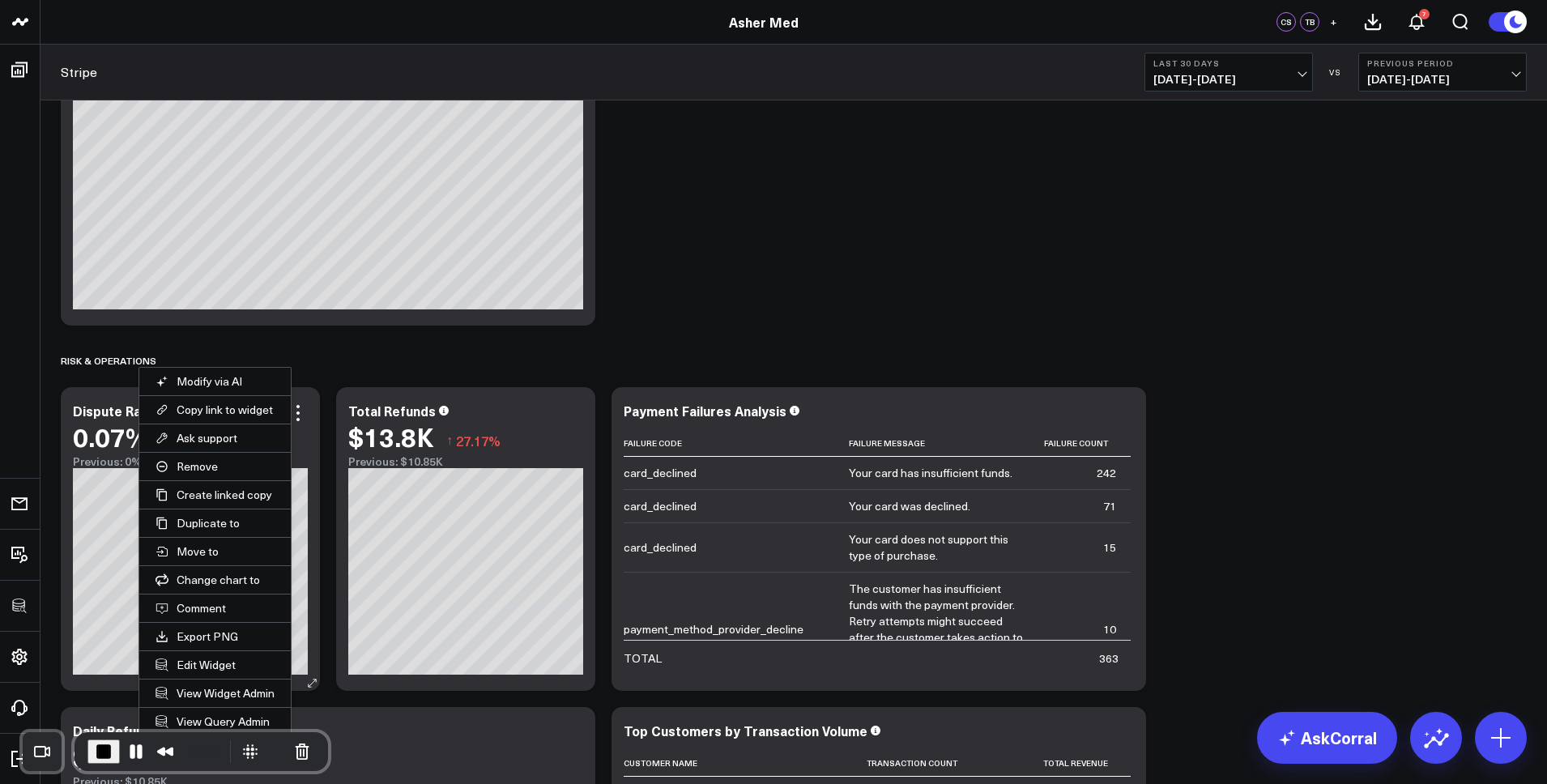
scroll to position [1946, 0]
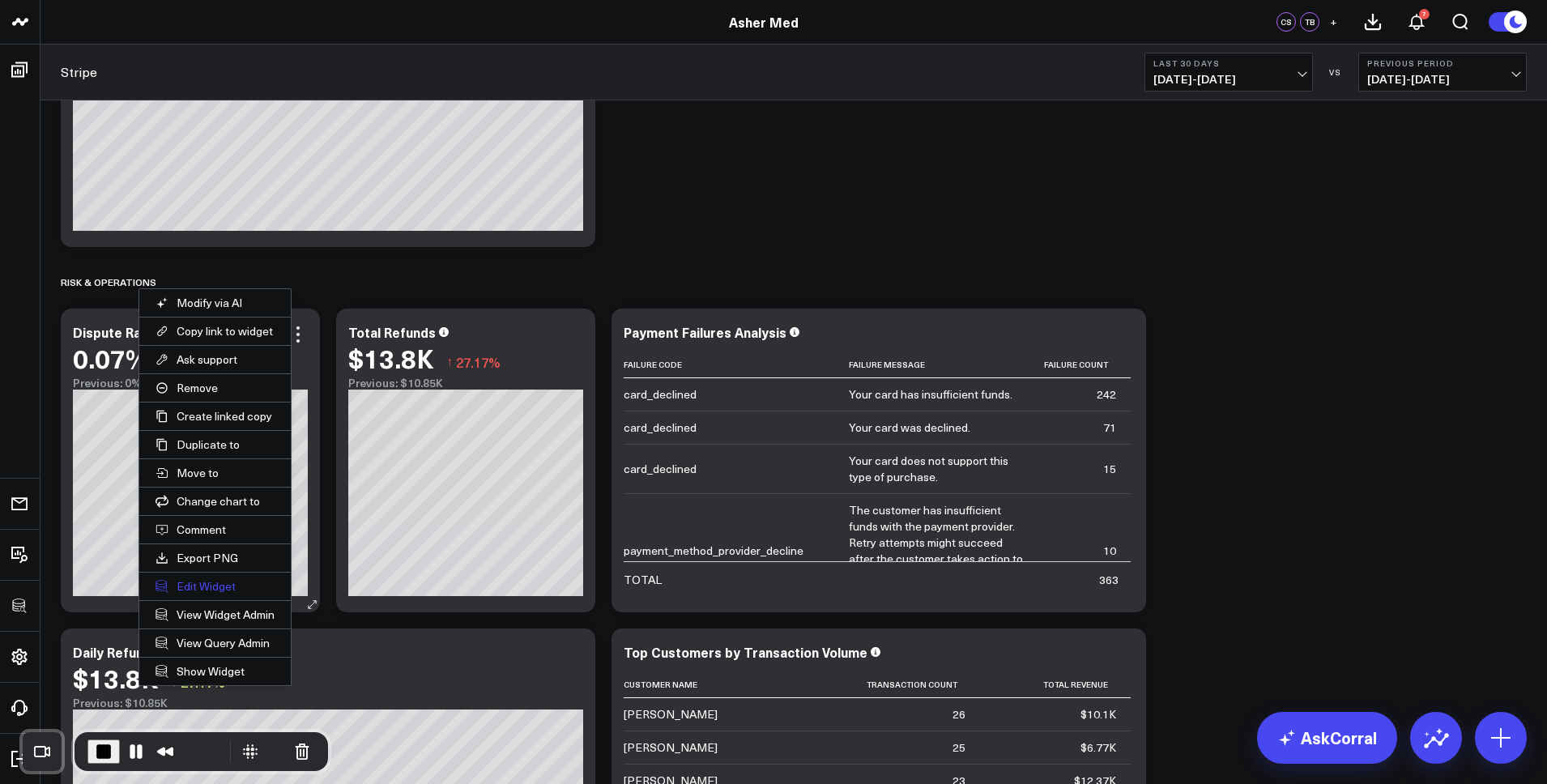
click at [206, 585] on button "Edit Widget" at bounding box center [215, 586] width 151 height 28
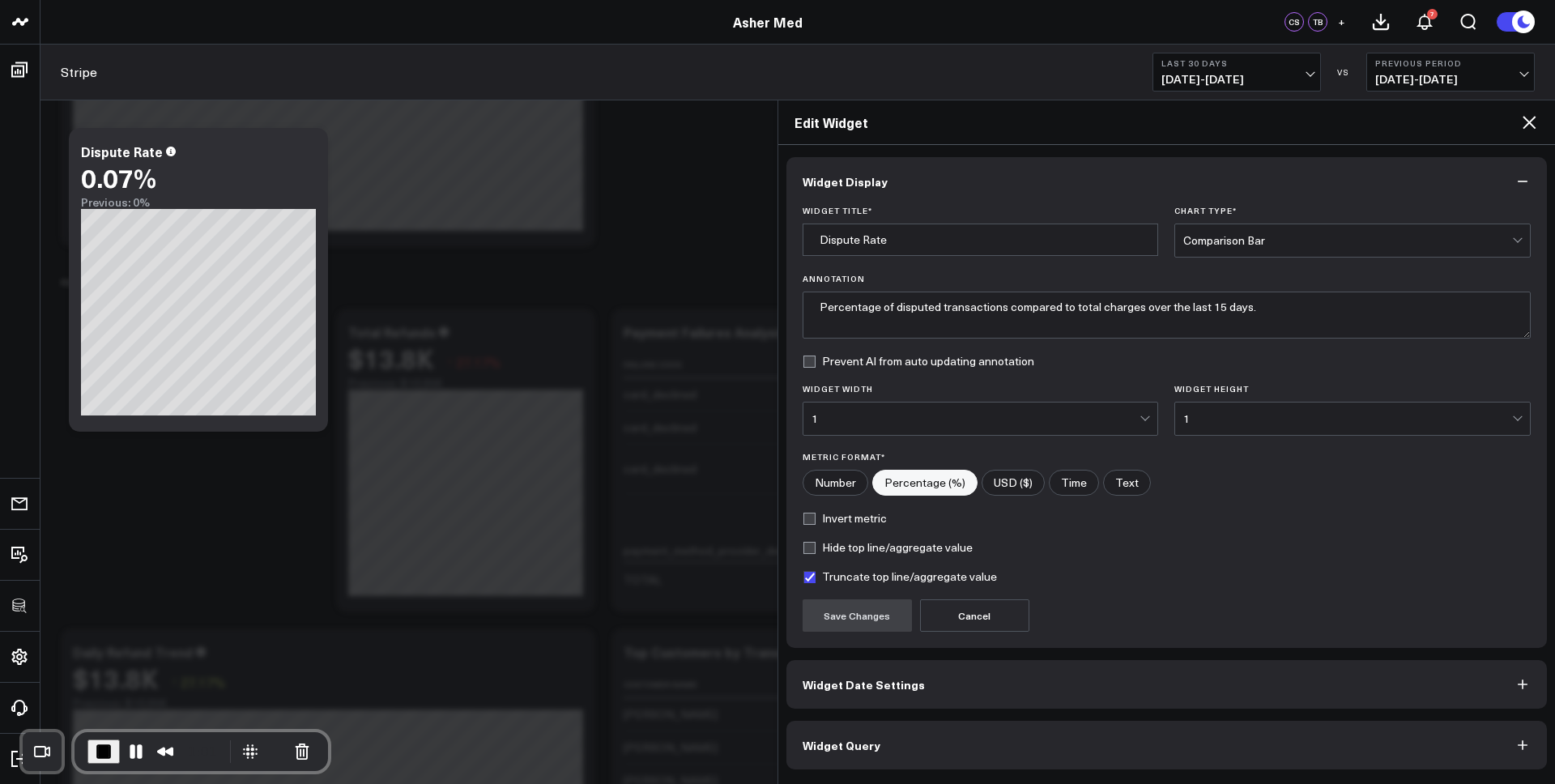
click at [853, 521] on label "Invert metric" at bounding box center [845, 518] width 85 height 13
click at [816, 521] on input "Invert metric" at bounding box center [809, 518] width 13 height 13
click at [854, 618] on button "Save Changes" at bounding box center [858, 616] width 110 height 32
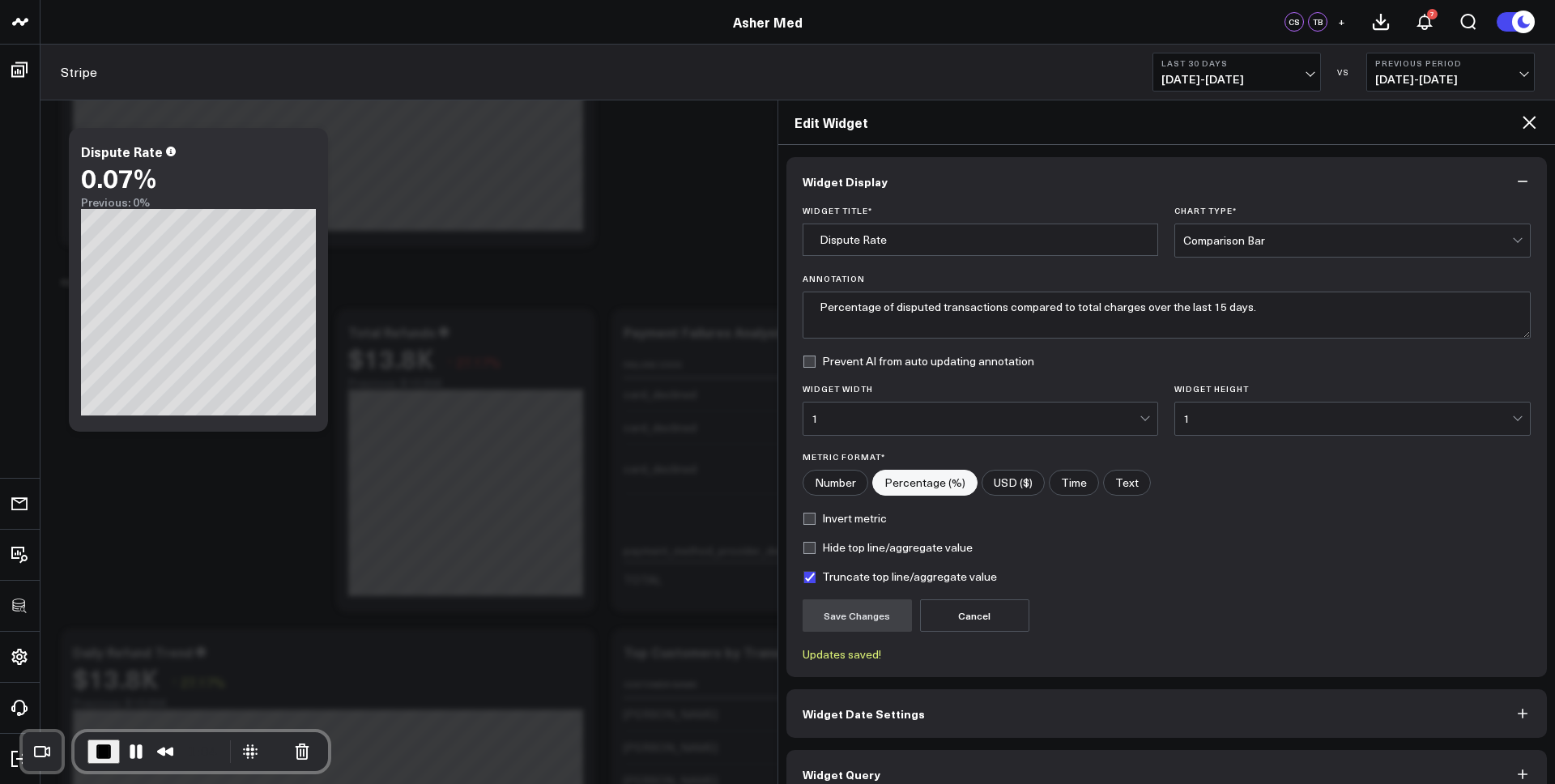
checkbox input "true"
click at [1533, 124] on icon at bounding box center [1530, 122] width 20 height 20
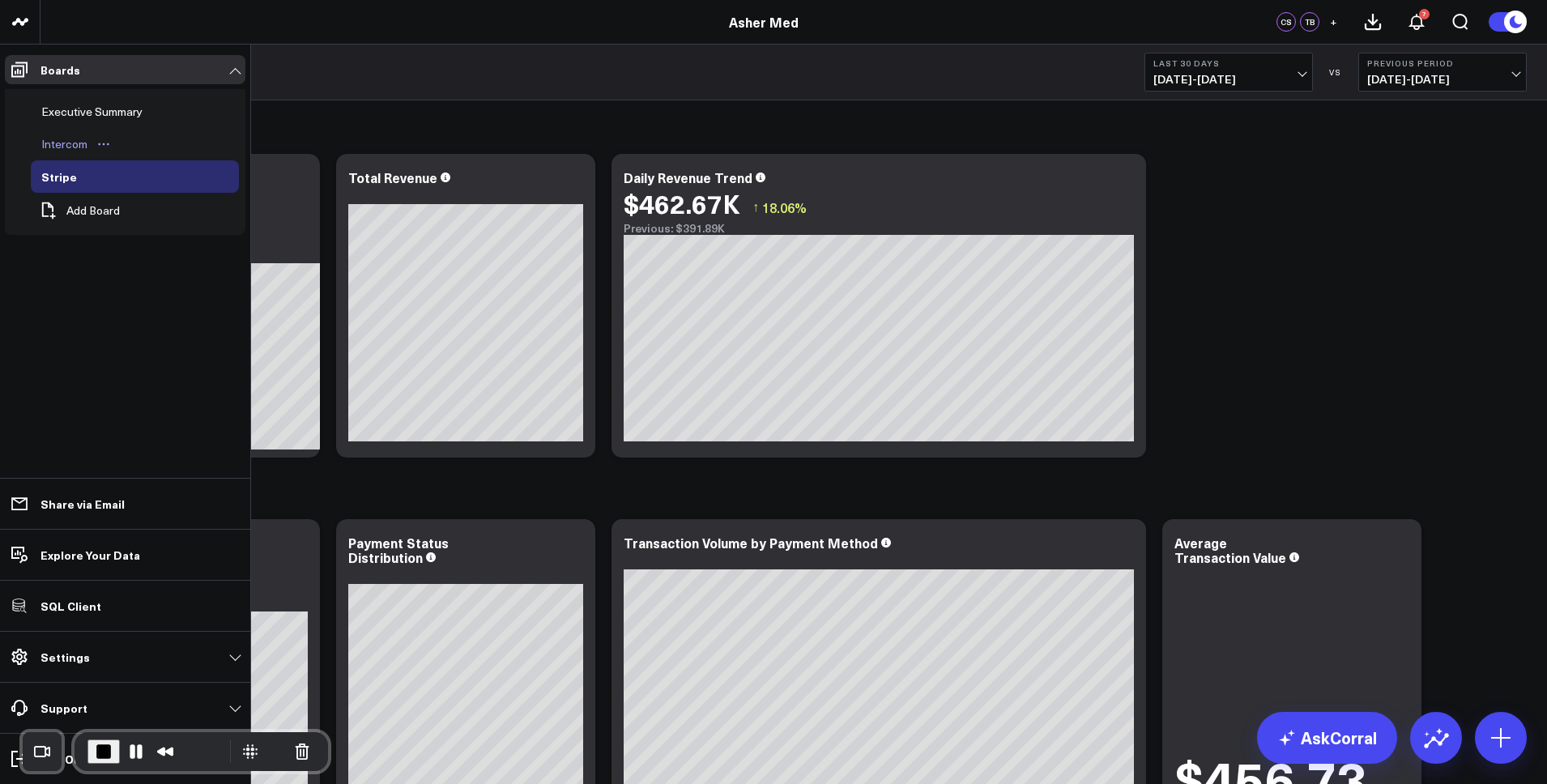
click at [68, 142] on div "Intercom" at bounding box center [64, 145] width 54 height 20
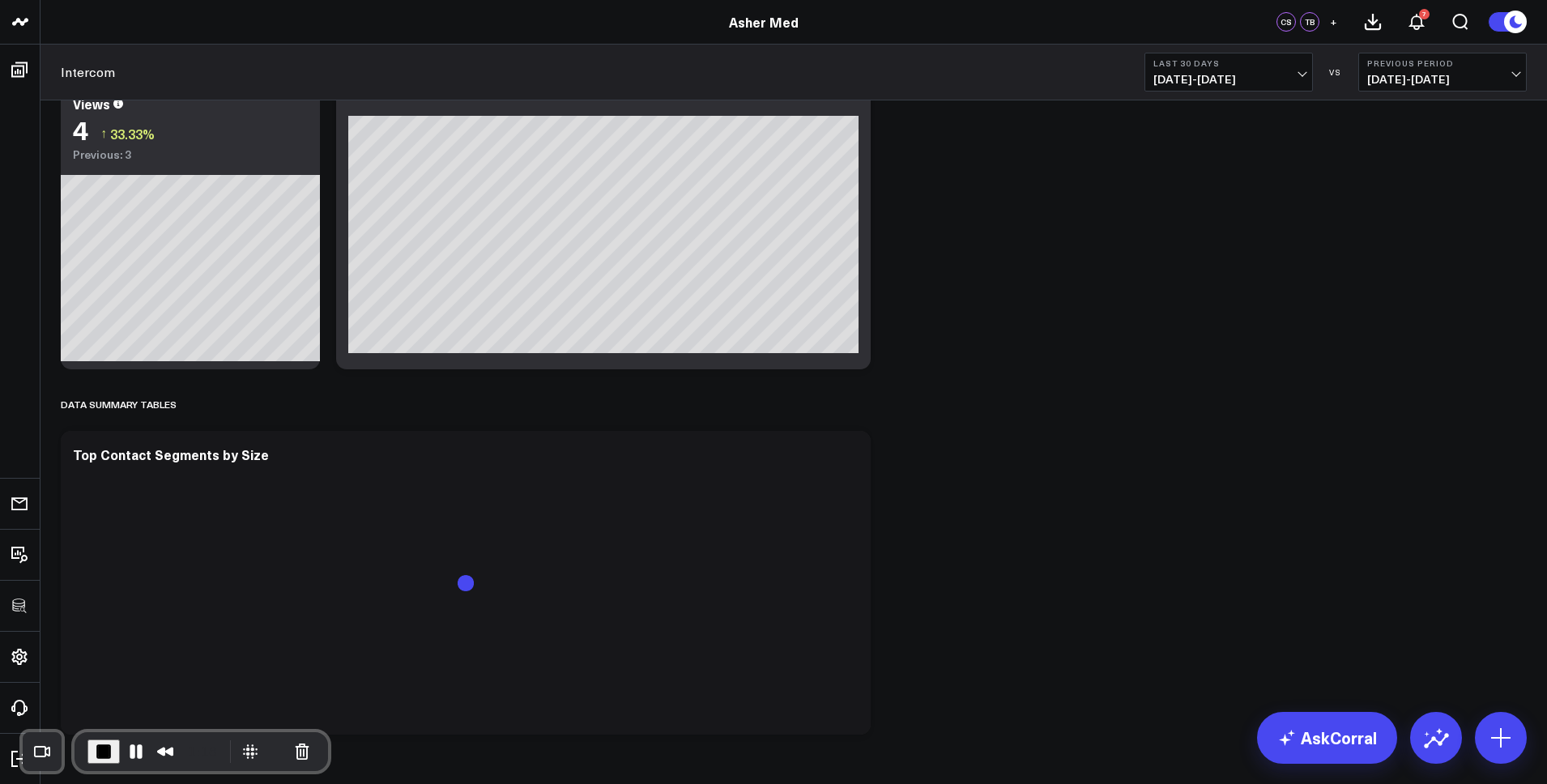
scroll to position [1195, 0]
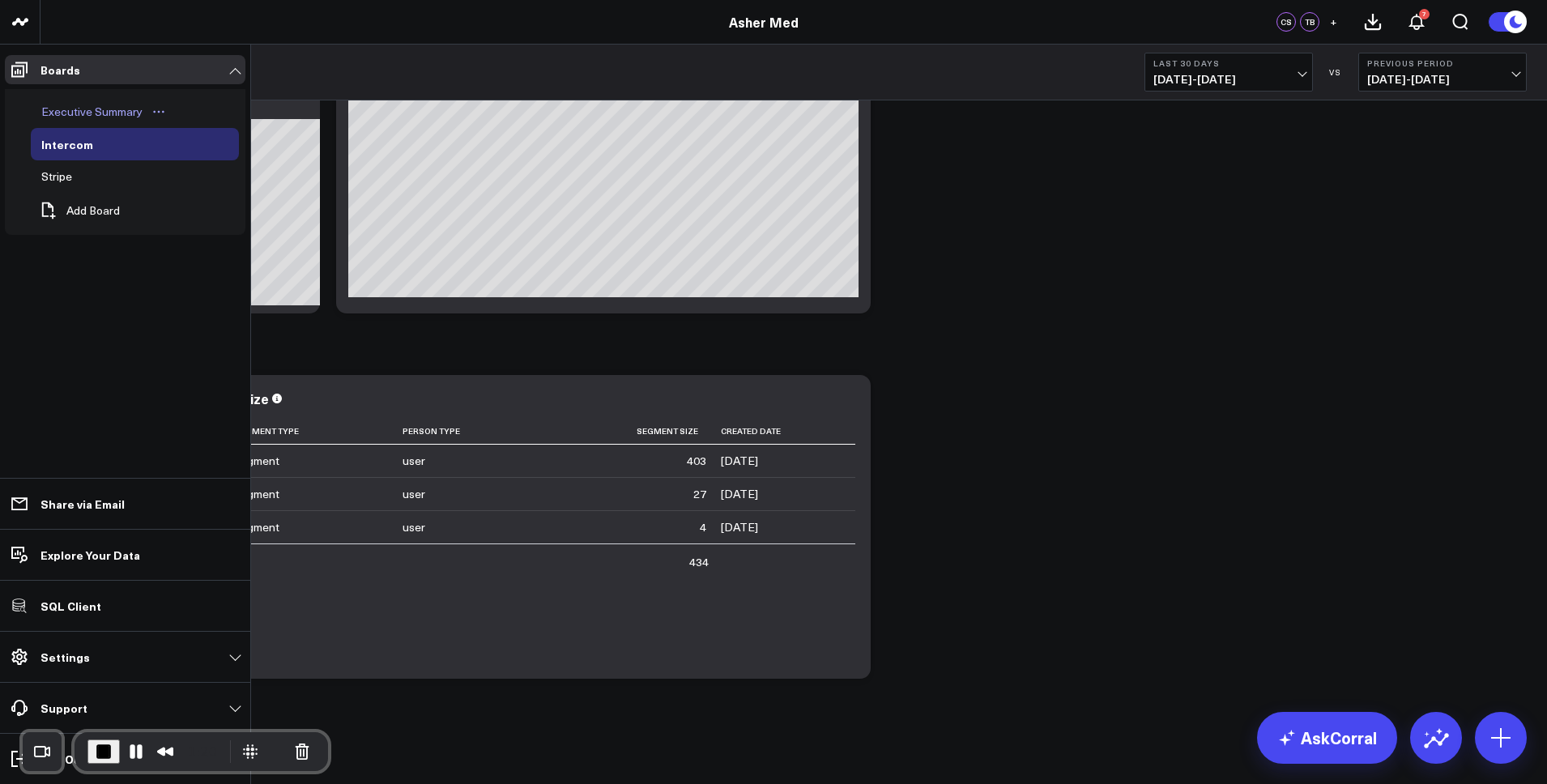
click at [96, 107] on div "Executive Summary" at bounding box center [92, 111] width 110 height 20
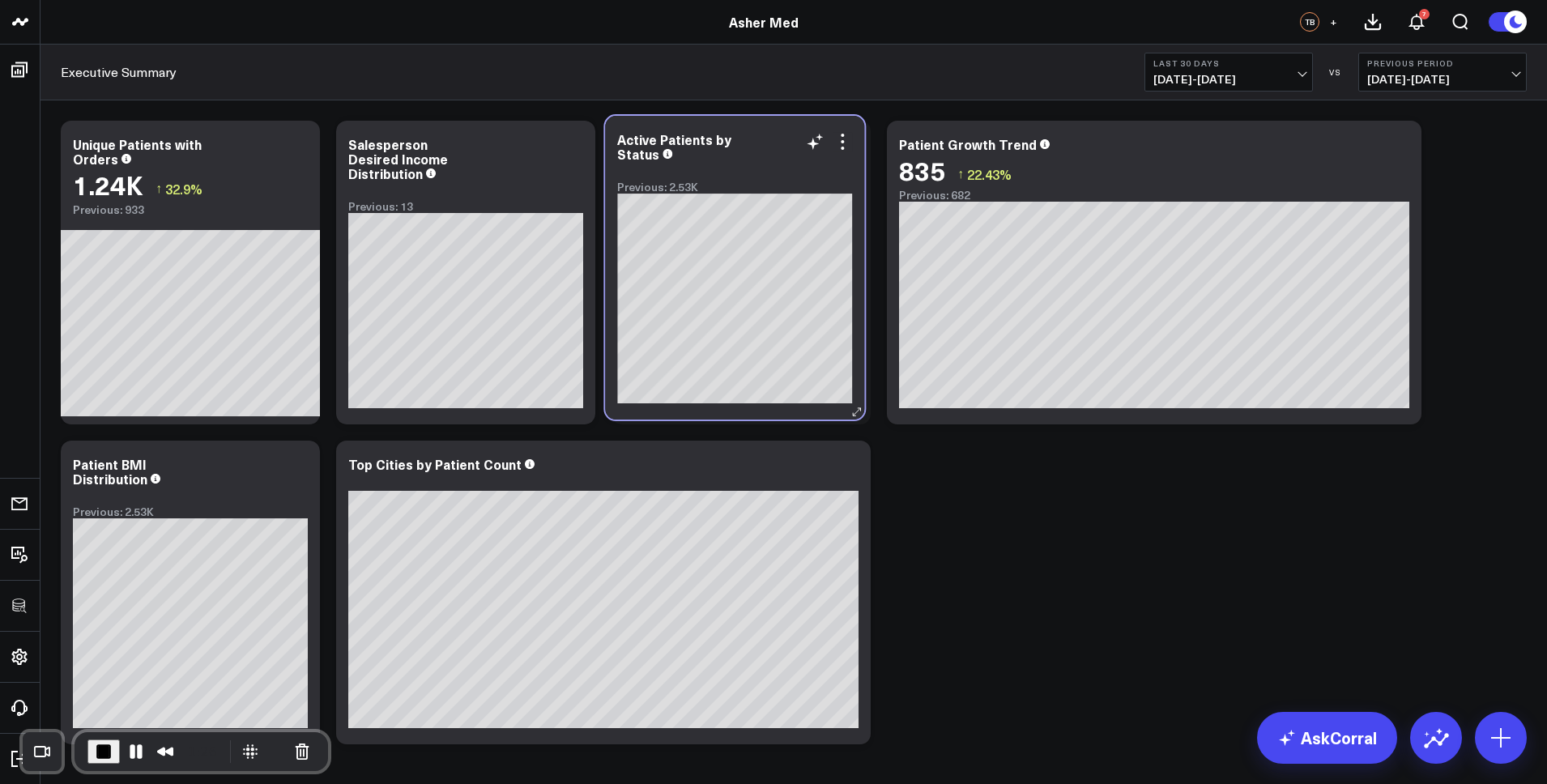
drag, startPoint x: 1318, startPoint y: 142, endPoint x: 761, endPoint y: 137, distance: 557.0
click at [761, 137] on div "Active Patients by Status" at bounding box center [734, 147] width 235 height 29
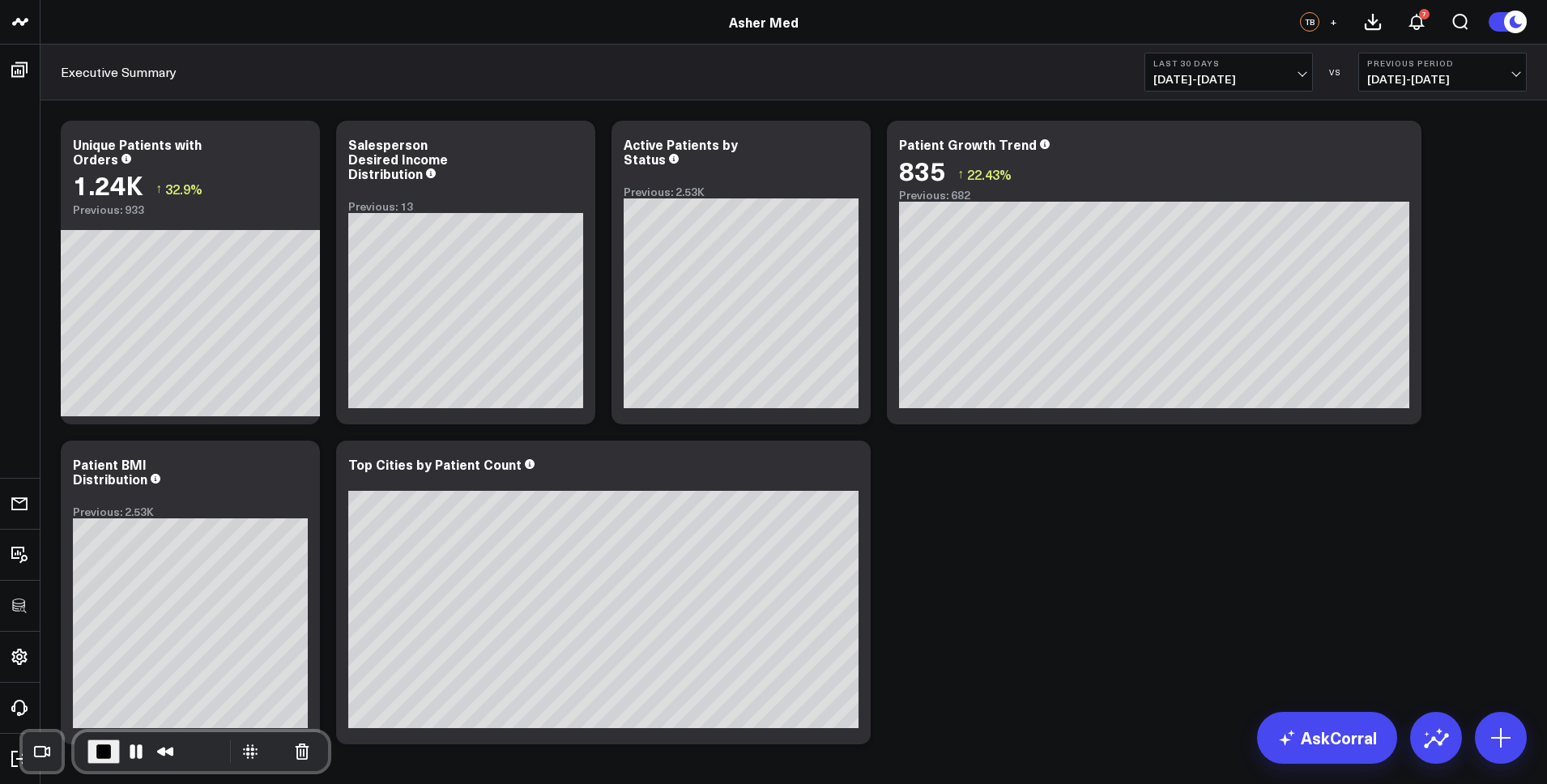
scroll to position [66, 0]
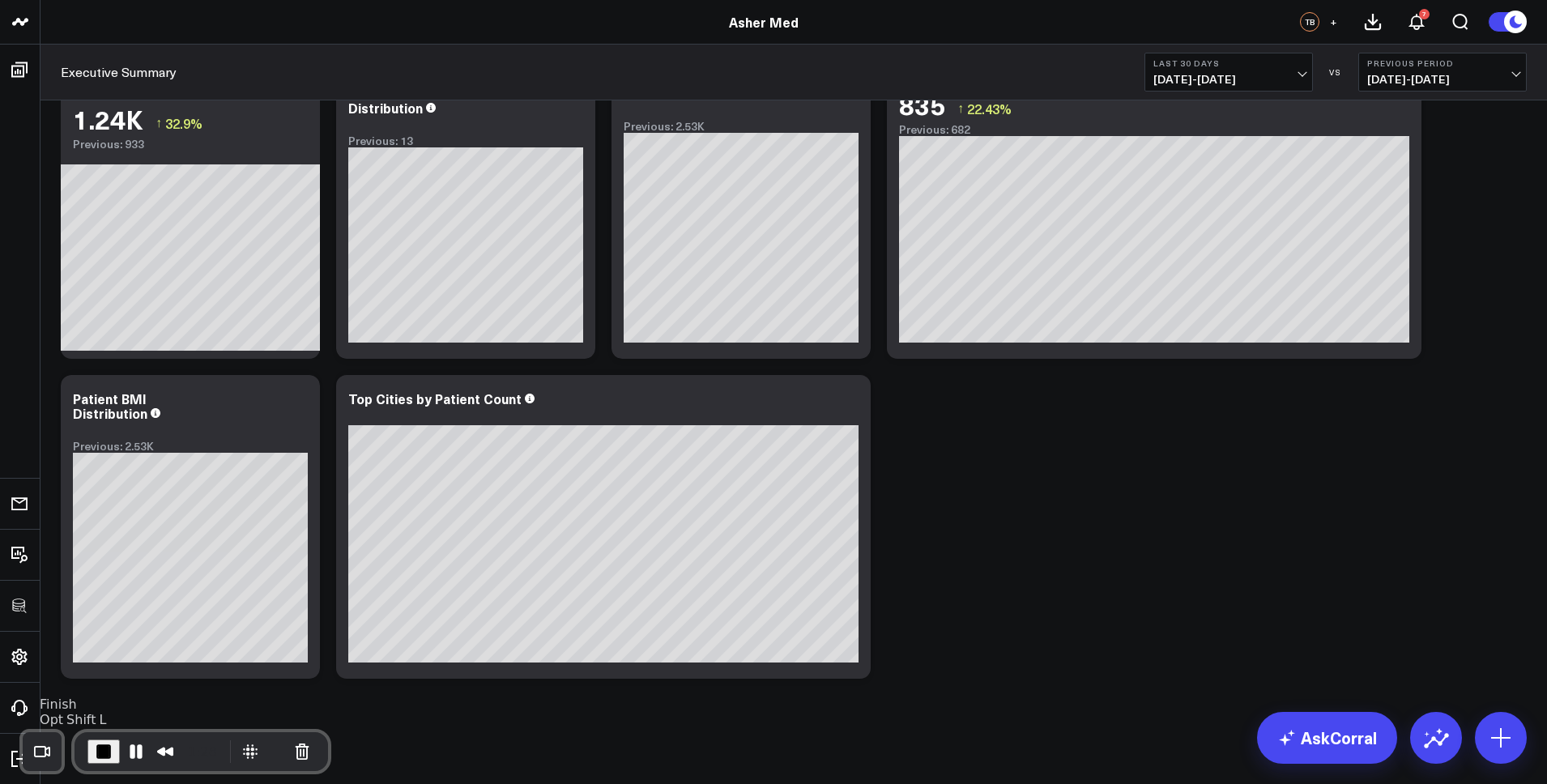
click at [104, 754] on span "End Recording" at bounding box center [103, 752] width 20 height 20
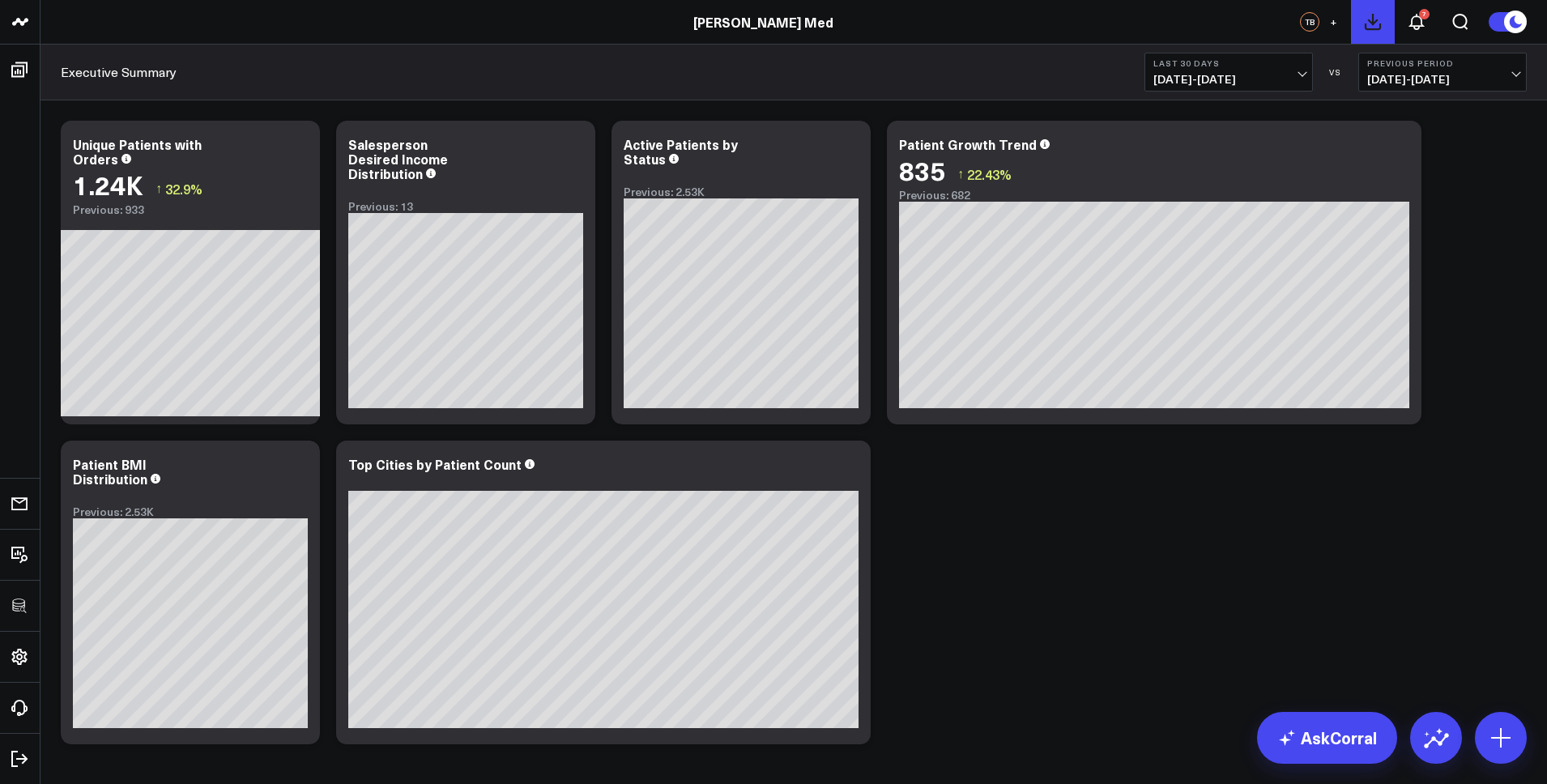
click at [1378, 21] on icon at bounding box center [1373, 22] width 20 height 20
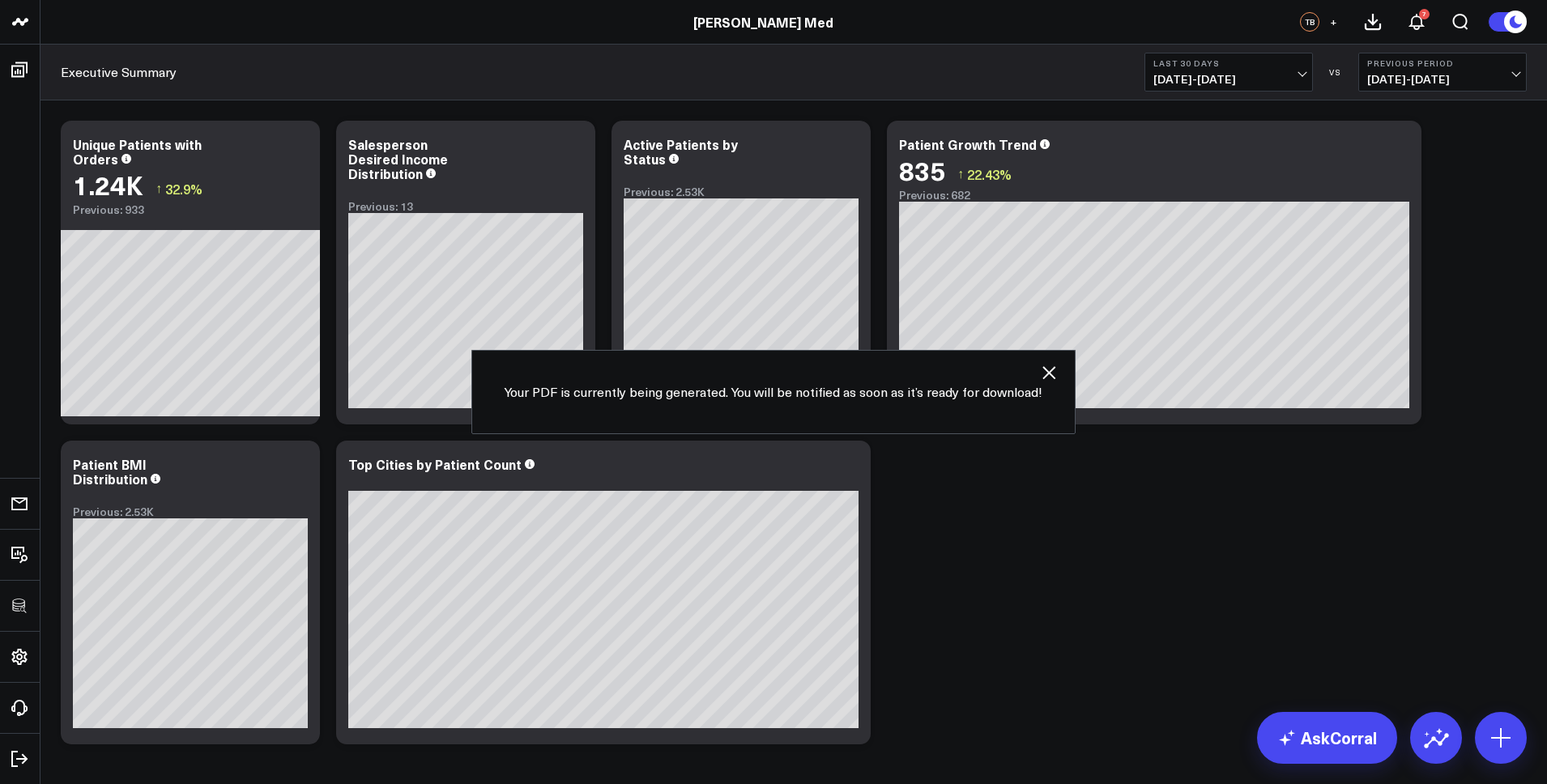
click at [1054, 381] on icon "button" at bounding box center [1050, 373] width 20 height 20
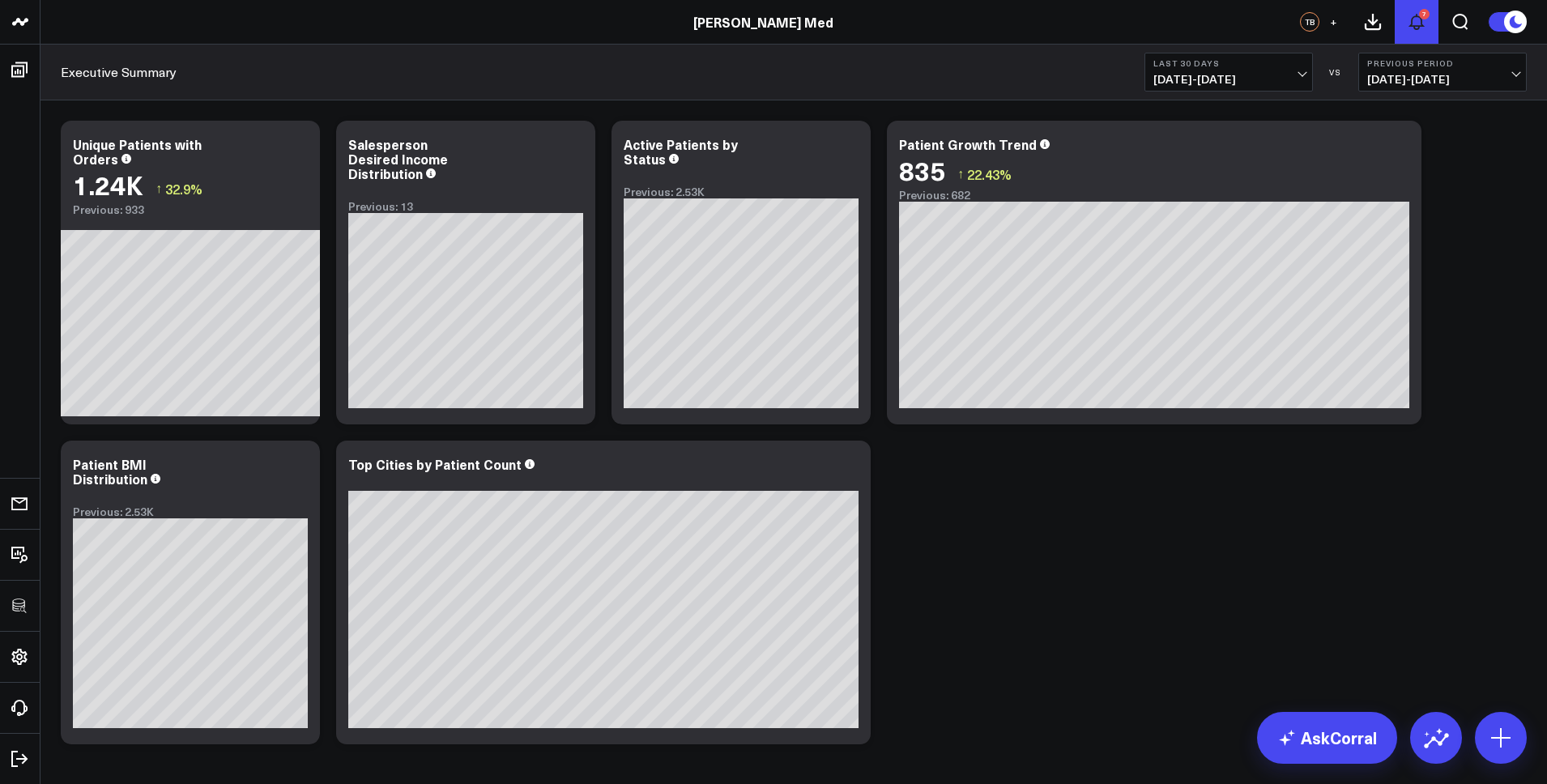
click at [1425, 24] on icon at bounding box center [1417, 22] width 20 height 20
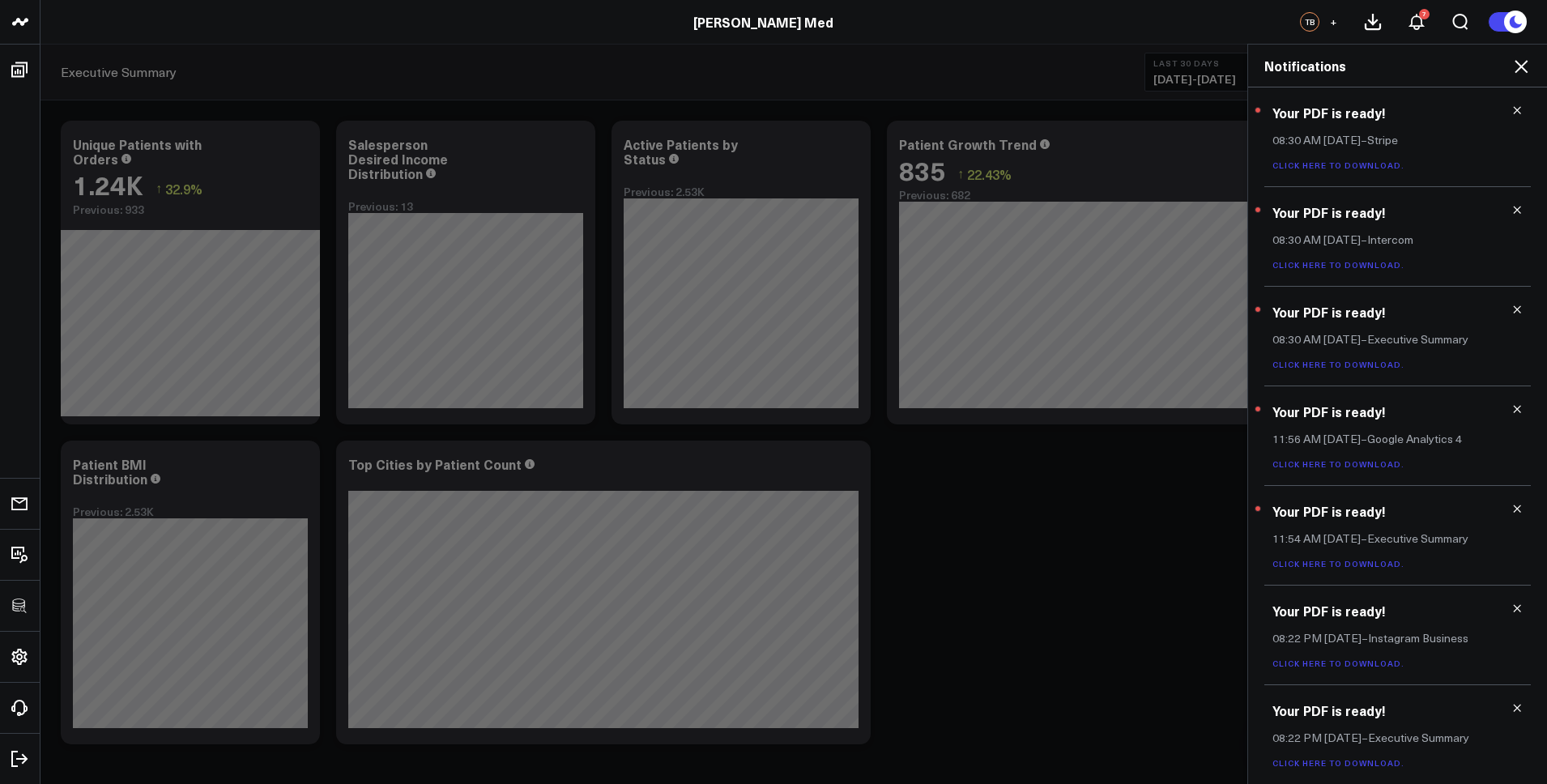
click at [1317, 163] on link "Click here to download." at bounding box center [1338, 165] width 132 height 12
click at [1327, 266] on link "Click here to download." at bounding box center [1338, 264] width 132 height 12
click at [1341, 359] on p "Click here to download." at bounding box center [1398, 363] width 250 height 12
click at [1340, 363] on link "Click here to download." at bounding box center [1338, 364] width 132 height 12
click at [1355, 164] on link "Click here to download." at bounding box center [1338, 165] width 132 height 12
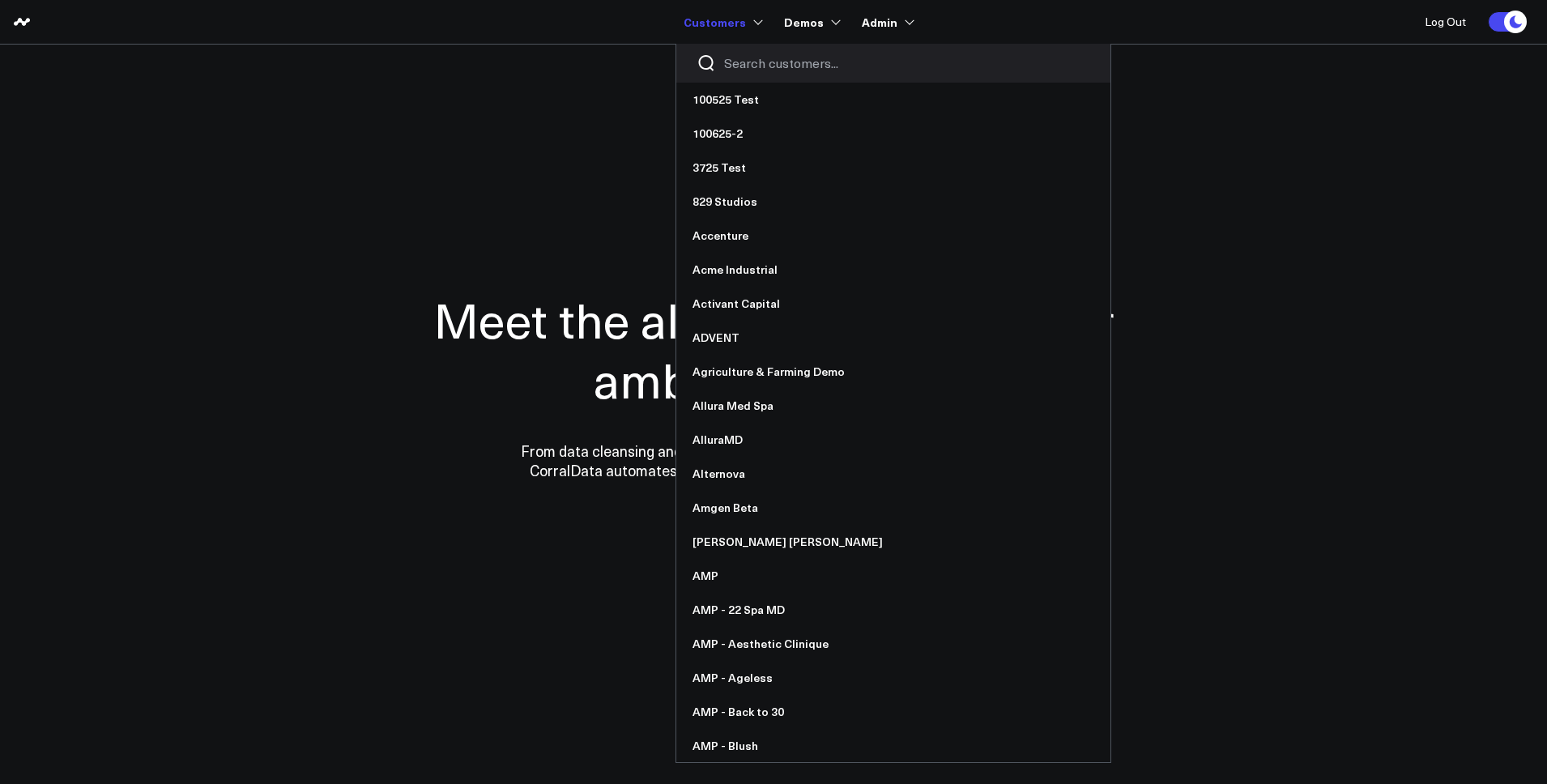
click at [741, 58] on input "Search customers input" at bounding box center [907, 63] width 366 height 18
type input "am"
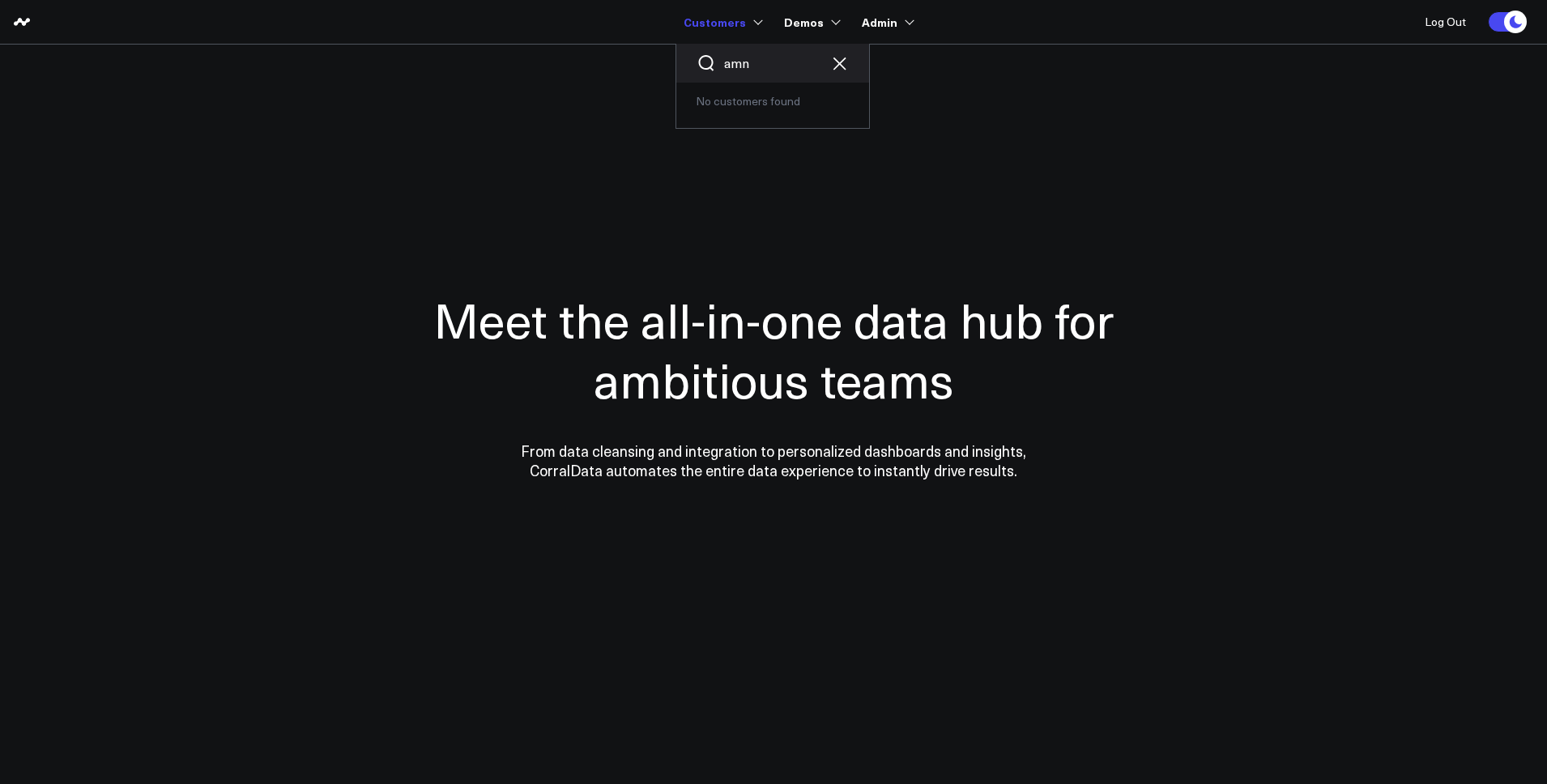
click at [774, 63] on input "amn" at bounding box center [773, 63] width 97 height 18
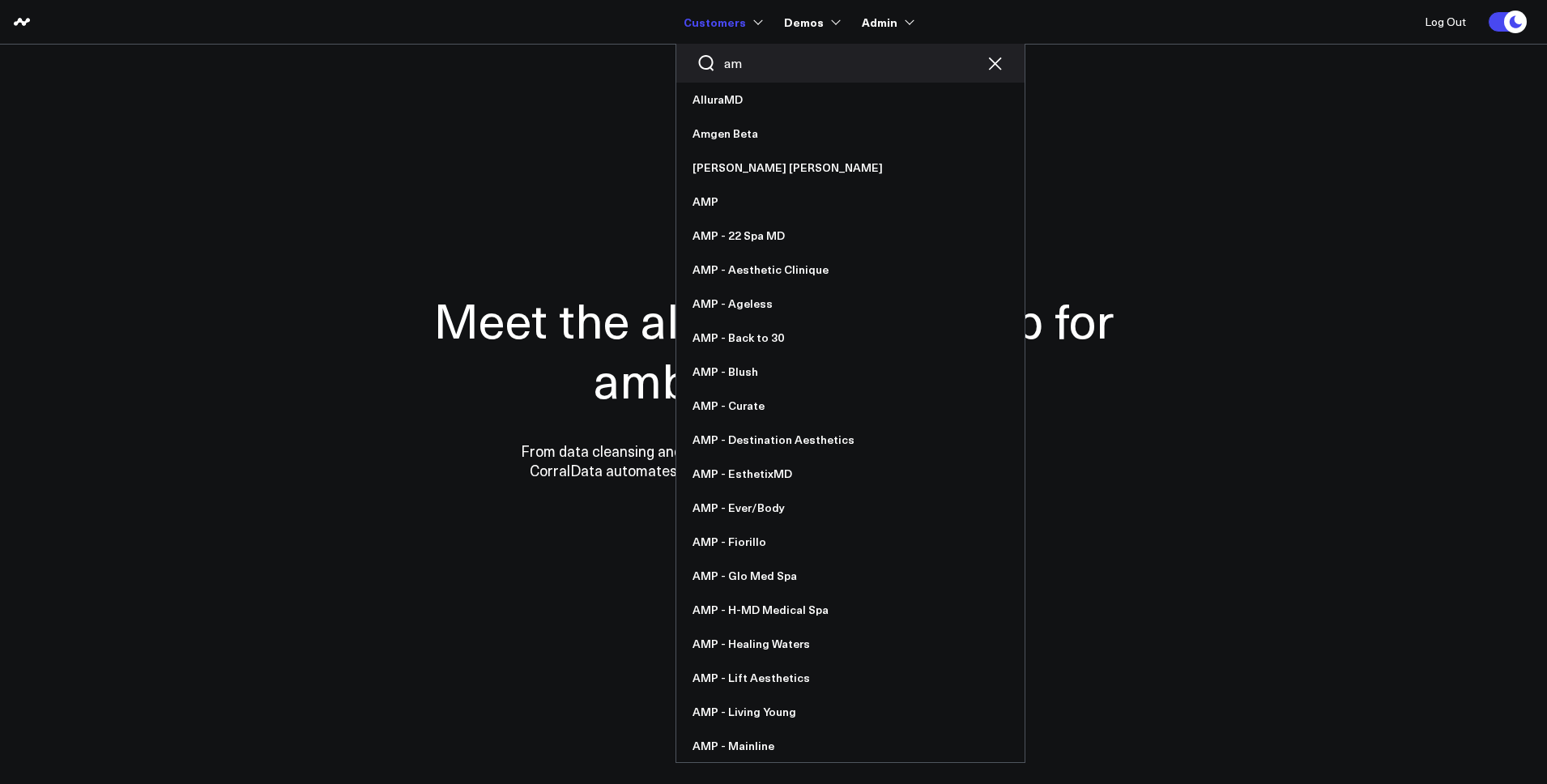
click at [775, 64] on input "am" at bounding box center [850, 63] width 253 height 18
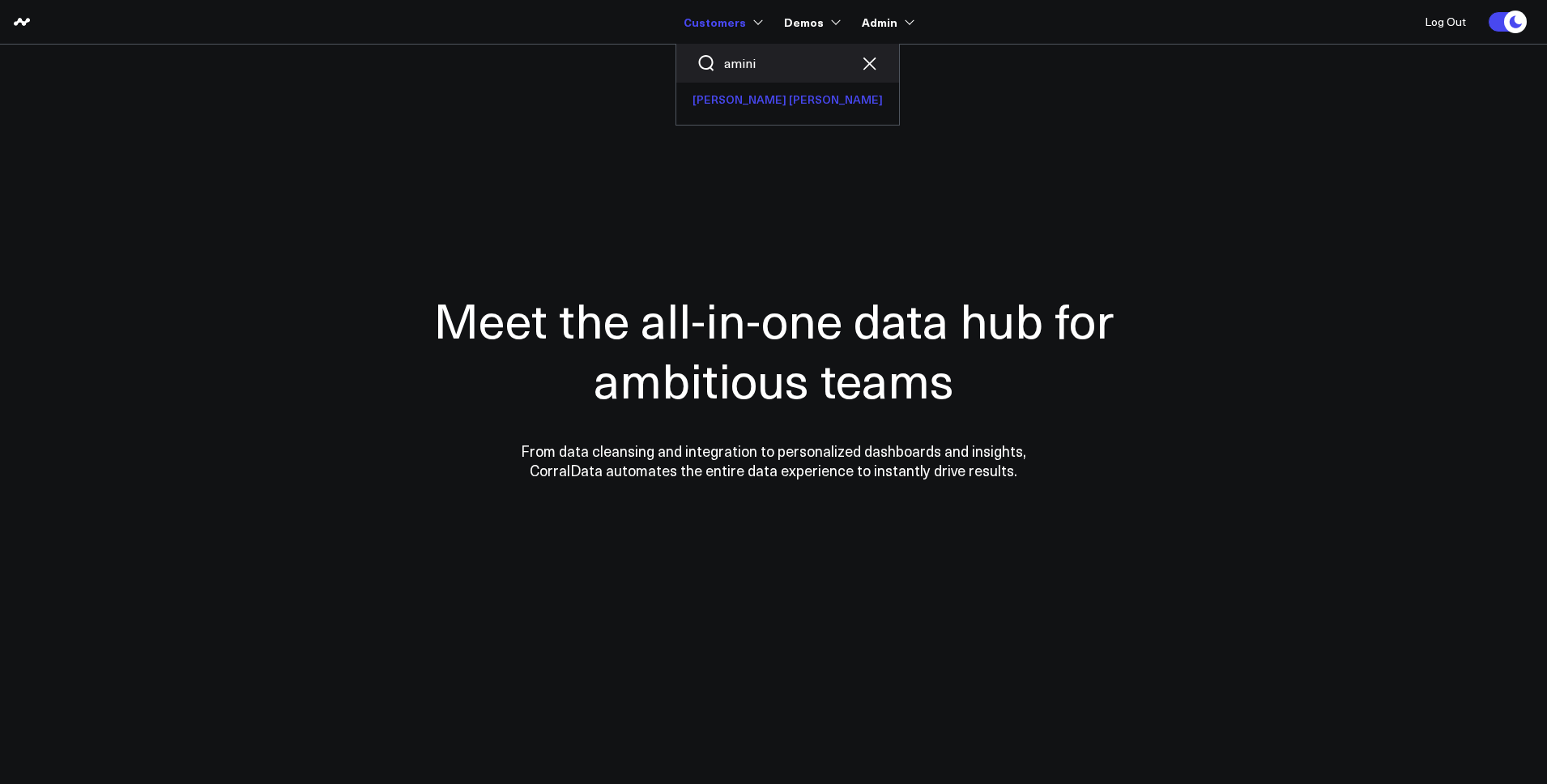
type input "amini"
click at [758, 104] on link "[PERSON_NAME] [PERSON_NAME]" at bounding box center [788, 100] width 223 height 34
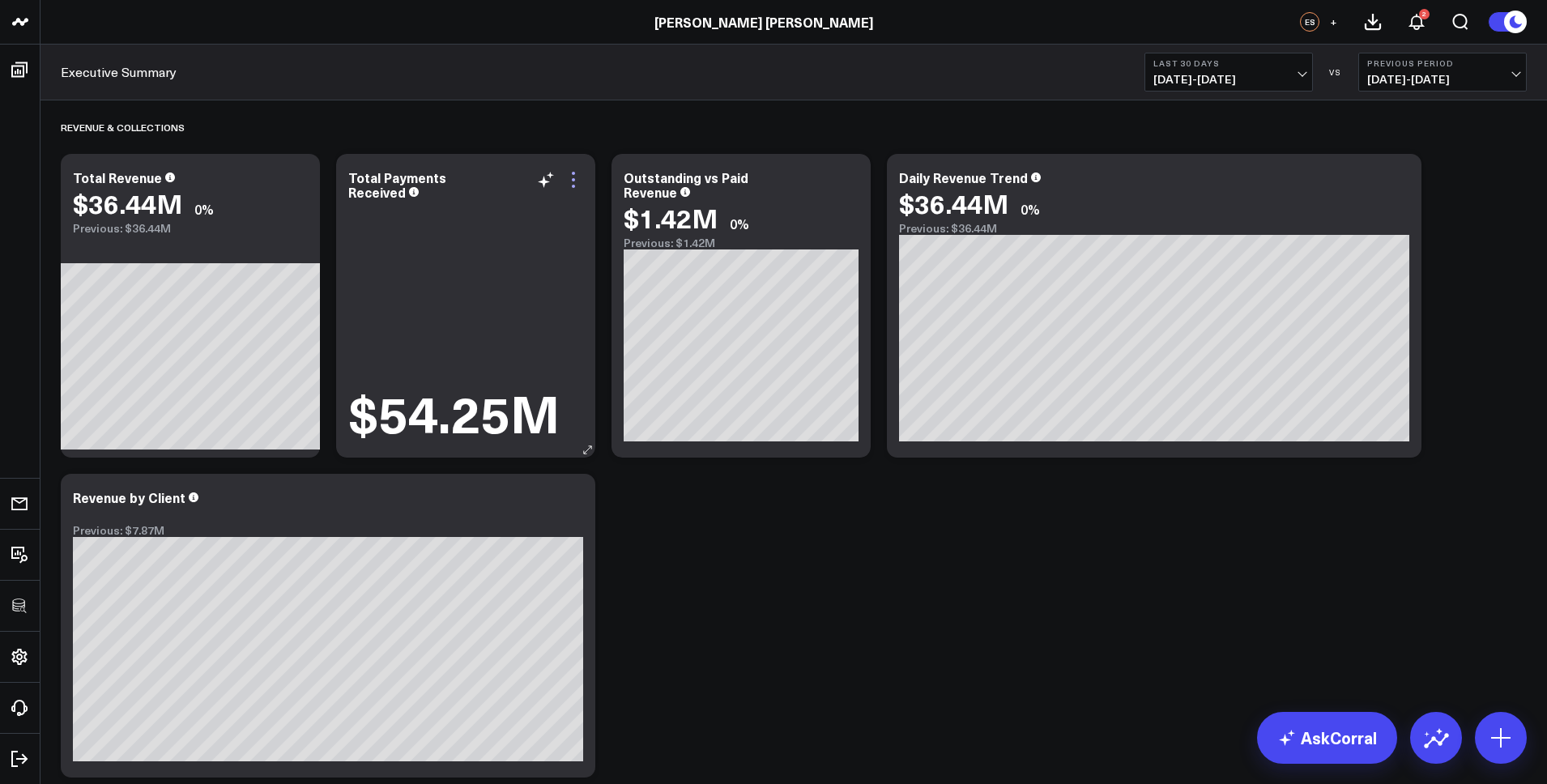
click at [572, 178] on icon at bounding box center [574, 180] width 4 height 4
click at [572, 174] on icon at bounding box center [574, 174] width 4 height 4
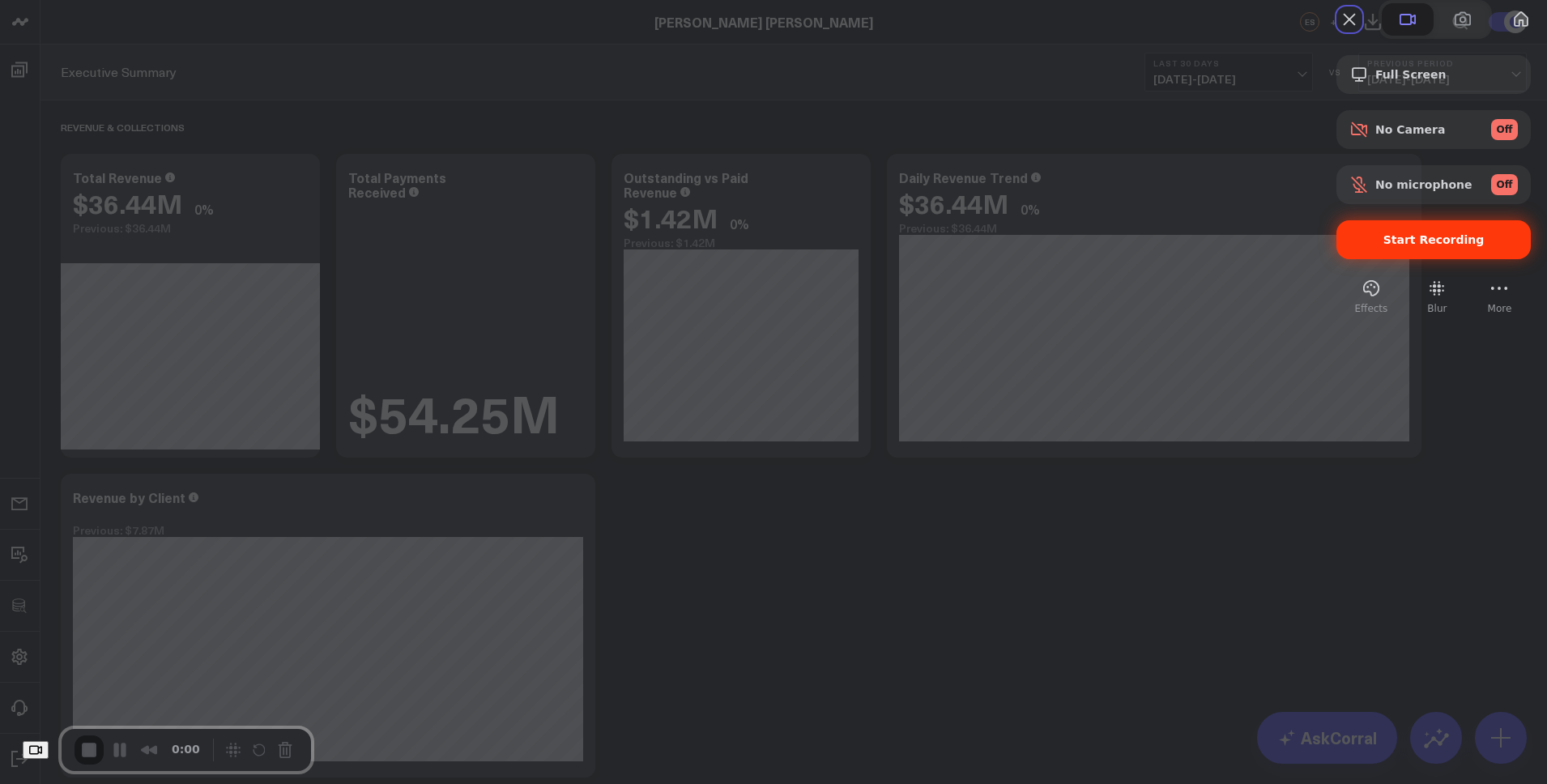
click at [1396, 246] on span "Start Recording" at bounding box center [1434, 239] width 102 height 13
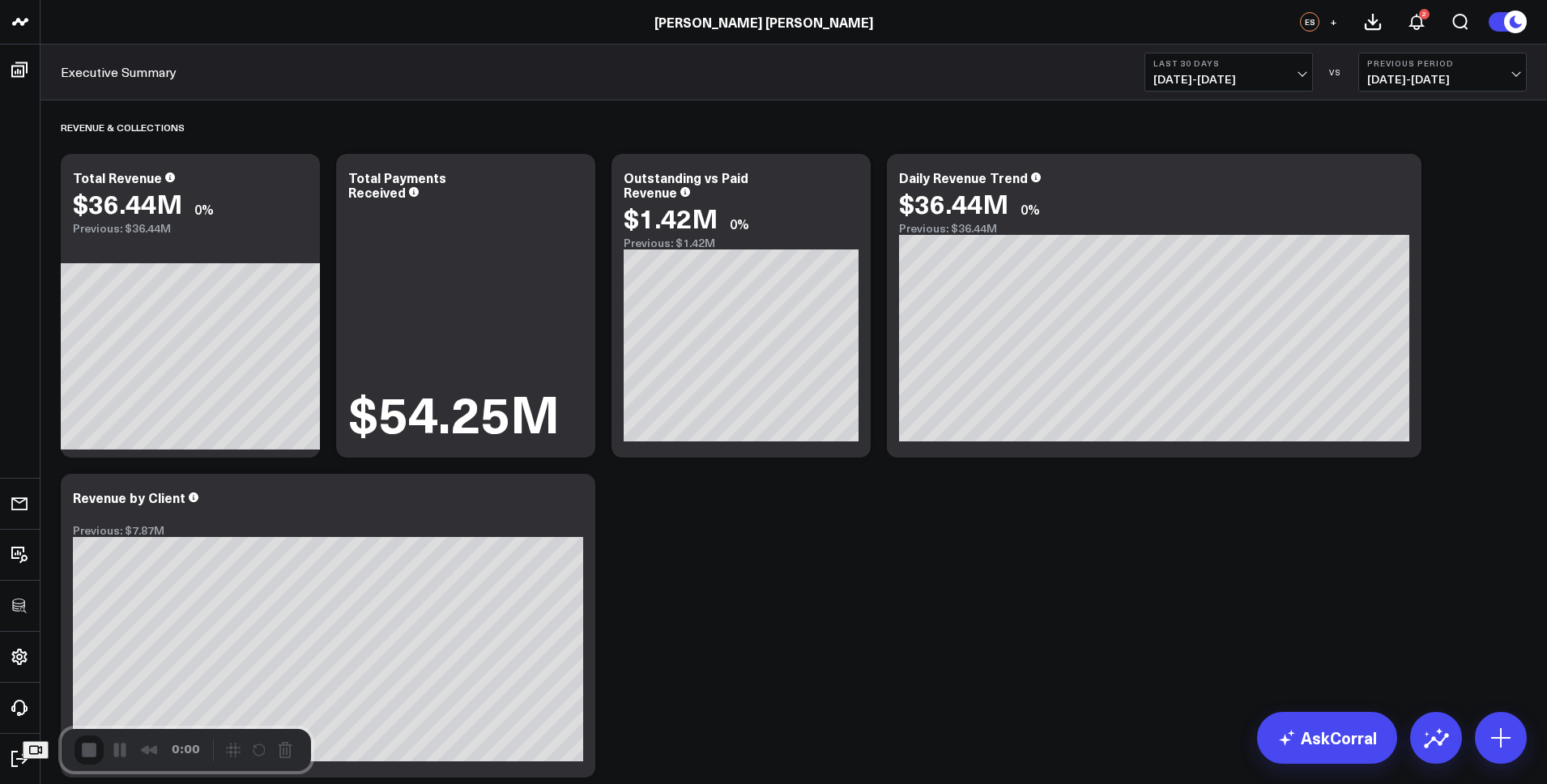
click at [574, 178] on icon at bounding box center [574, 180] width 4 height 4
click at [573, 182] on icon at bounding box center [574, 180] width 20 height 20
click at [575, 175] on icon at bounding box center [574, 180] width 20 height 20
click at [571, 173] on icon at bounding box center [574, 180] width 20 height 20
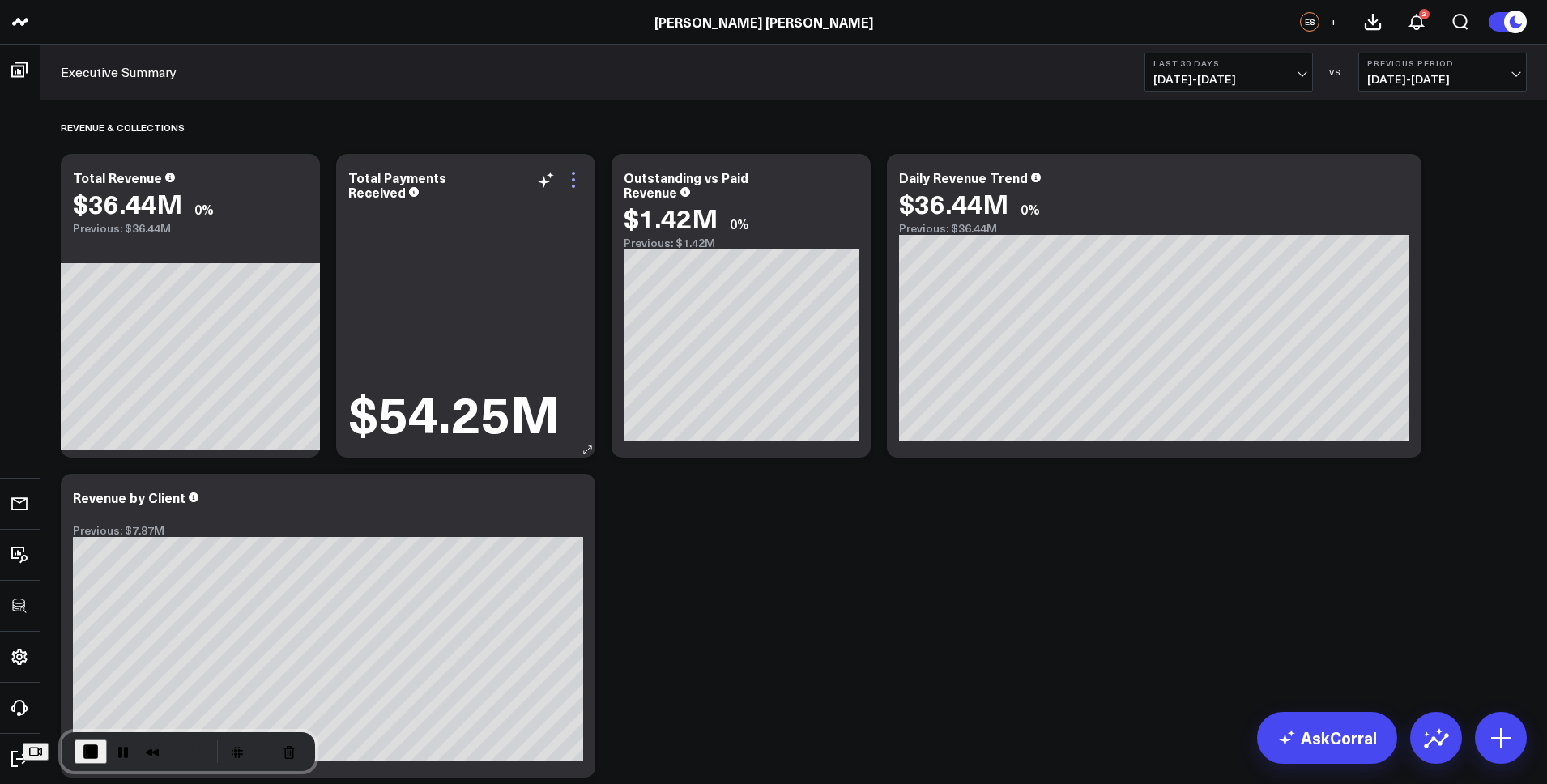
click at [575, 177] on icon at bounding box center [574, 180] width 20 height 20
click at [574, 180] on icon at bounding box center [574, 180] width 4 height 4
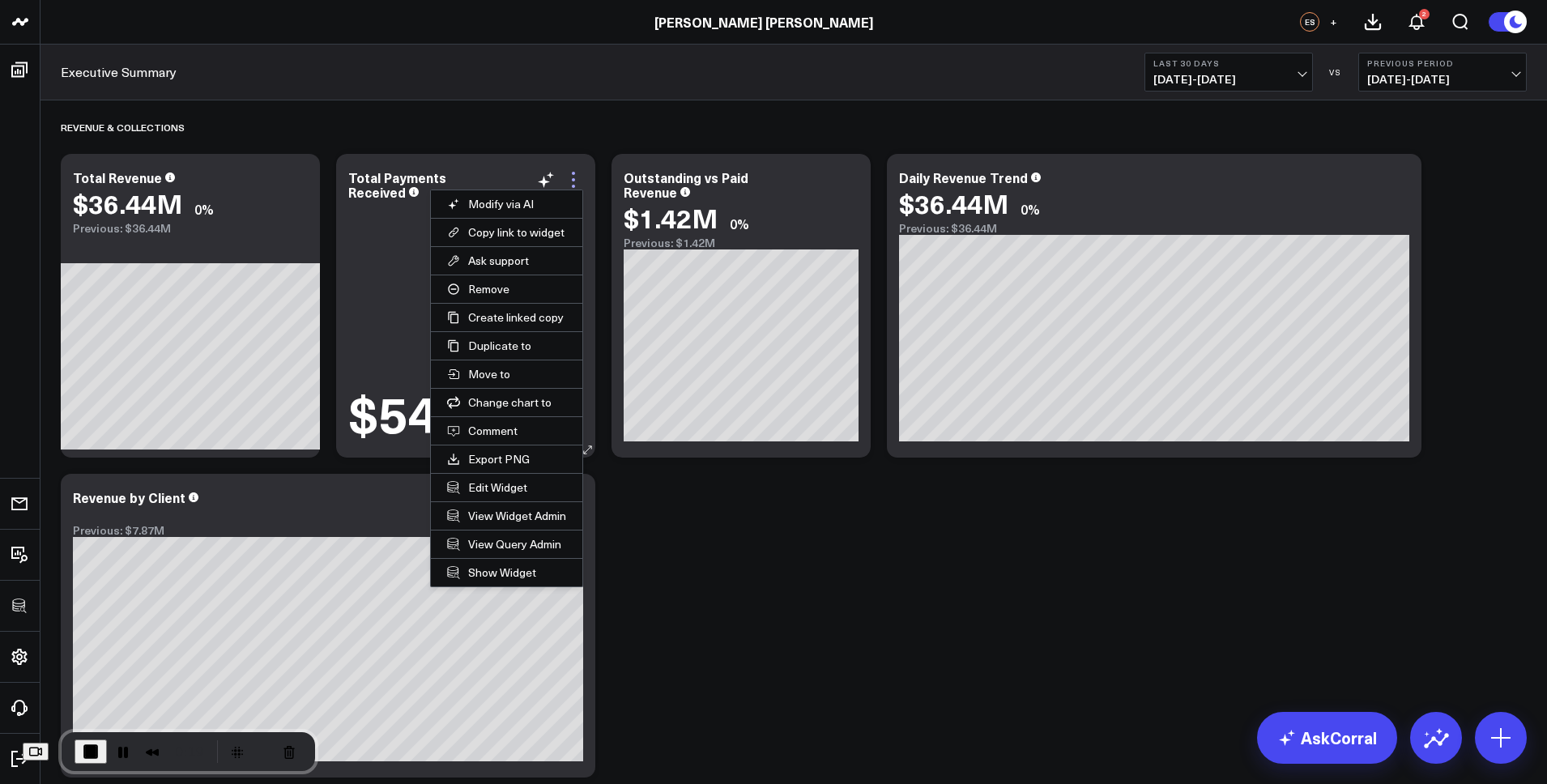
click at [574, 180] on icon at bounding box center [574, 180] width 4 height 4
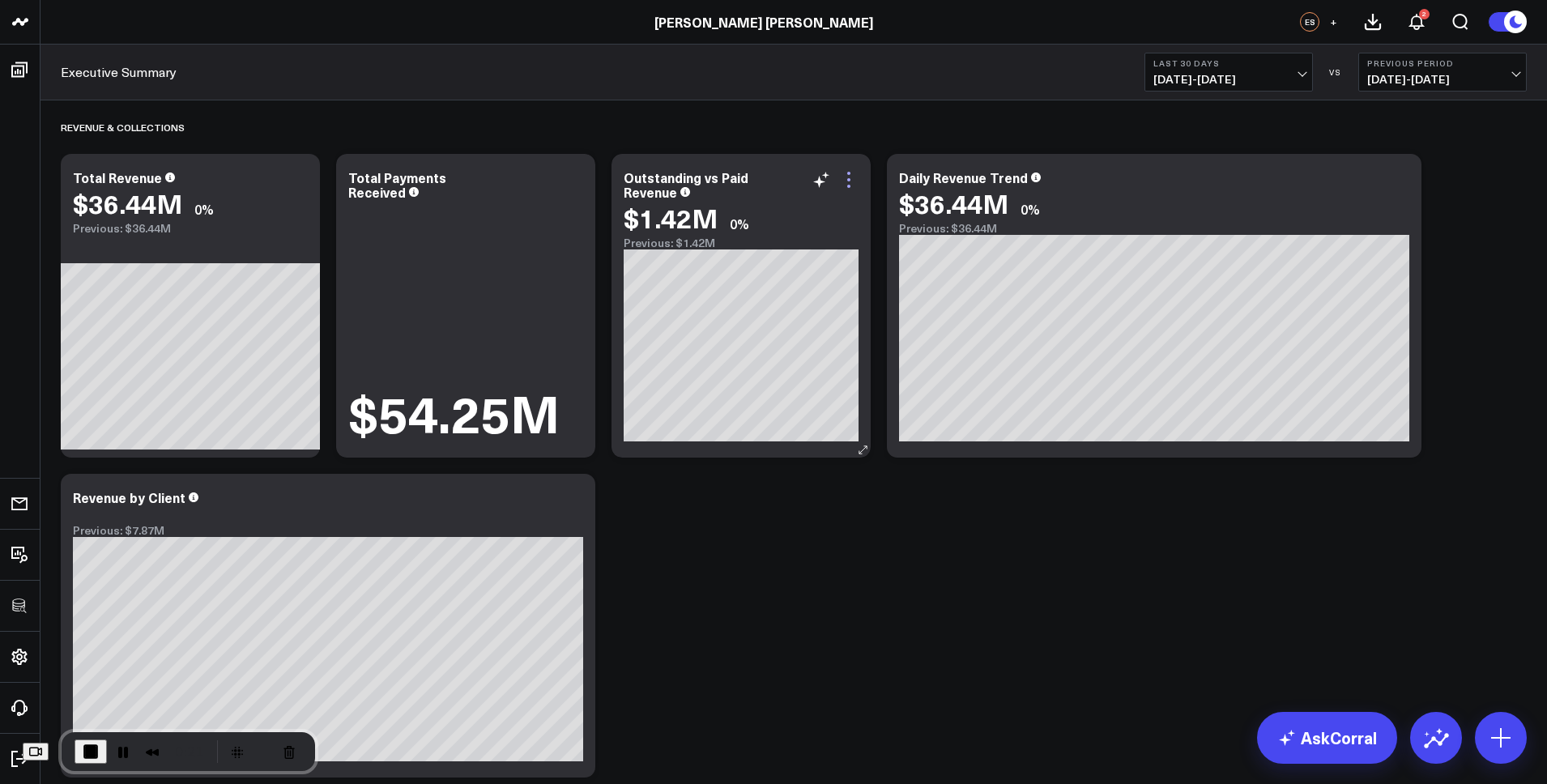
click at [852, 173] on icon at bounding box center [849, 180] width 20 height 20
click at [851, 170] on icon at bounding box center [849, 180] width 20 height 20
click at [577, 174] on icon at bounding box center [574, 180] width 20 height 20
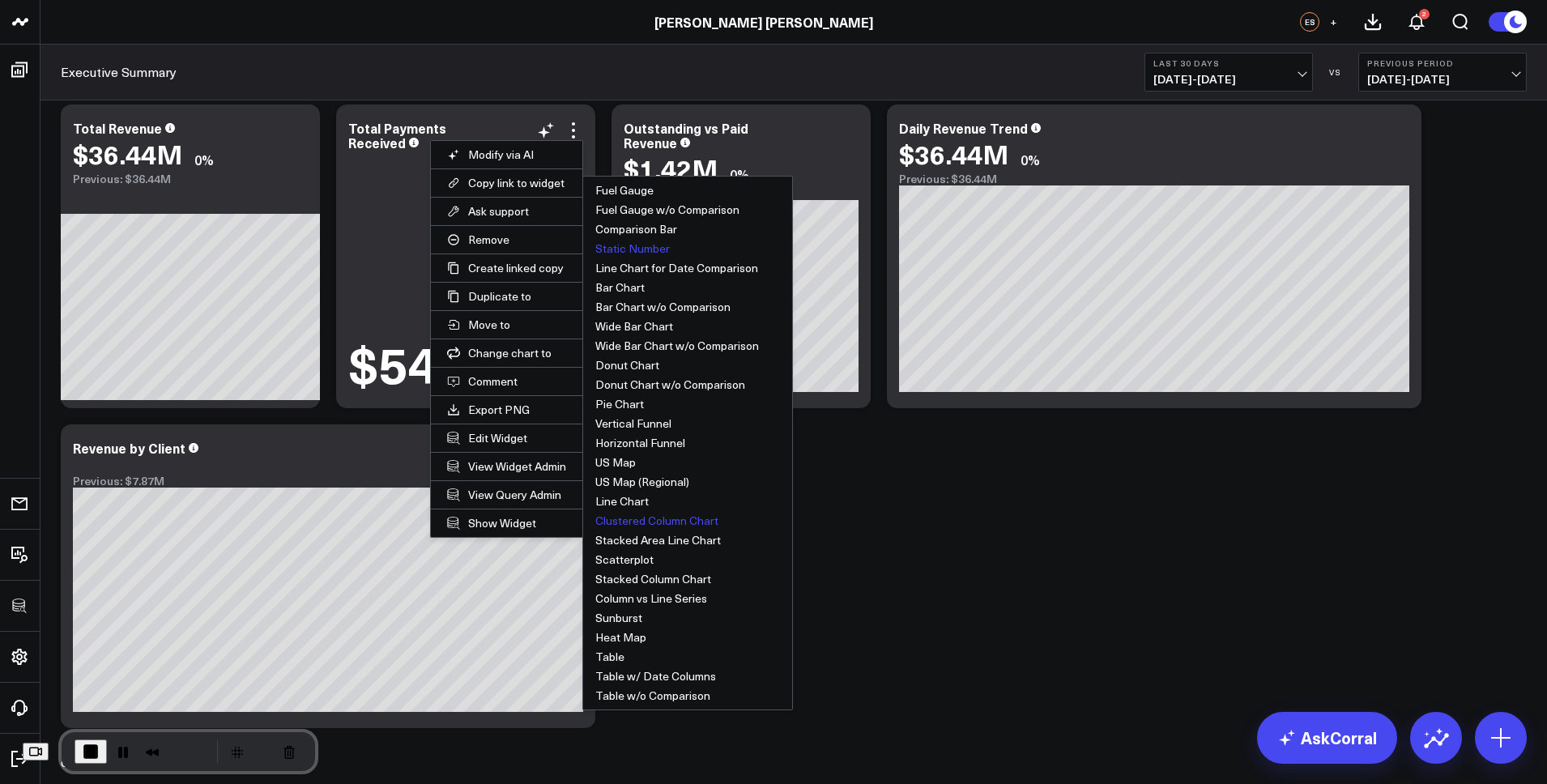
scroll to position [47, 0]
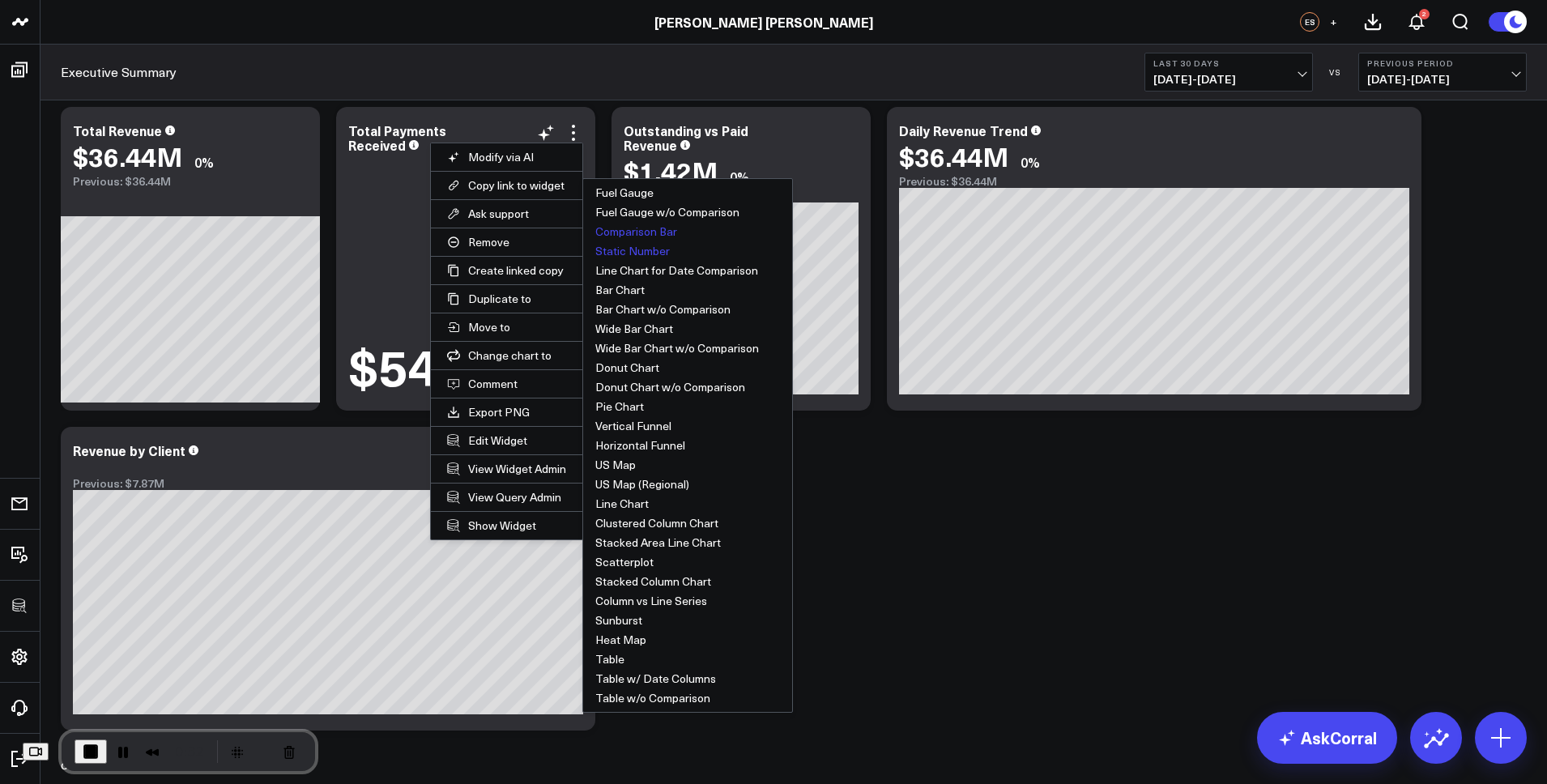
click at [623, 232] on button "Comparison Bar" at bounding box center [688, 232] width 209 height 20
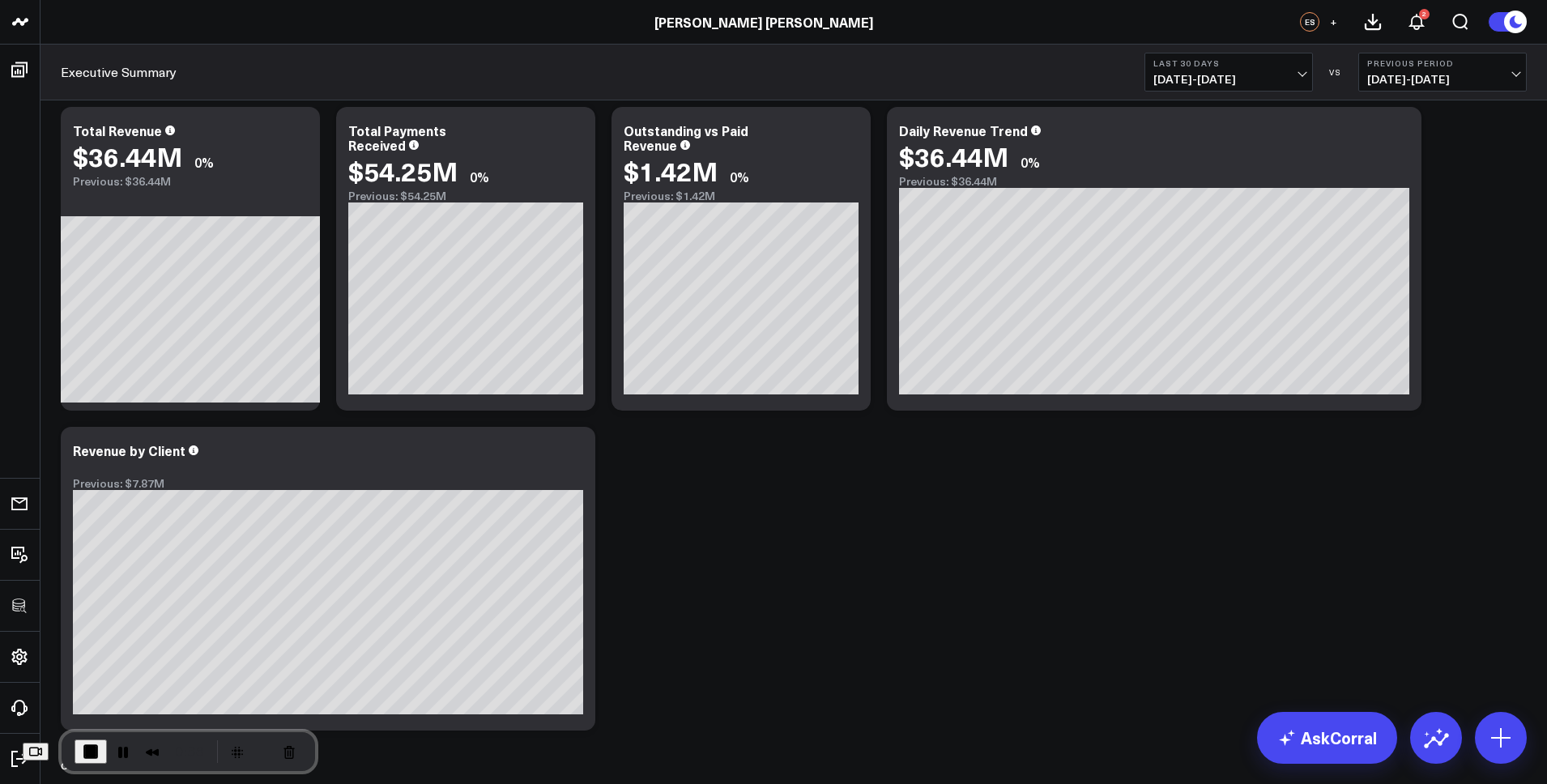
scroll to position [0, 0]
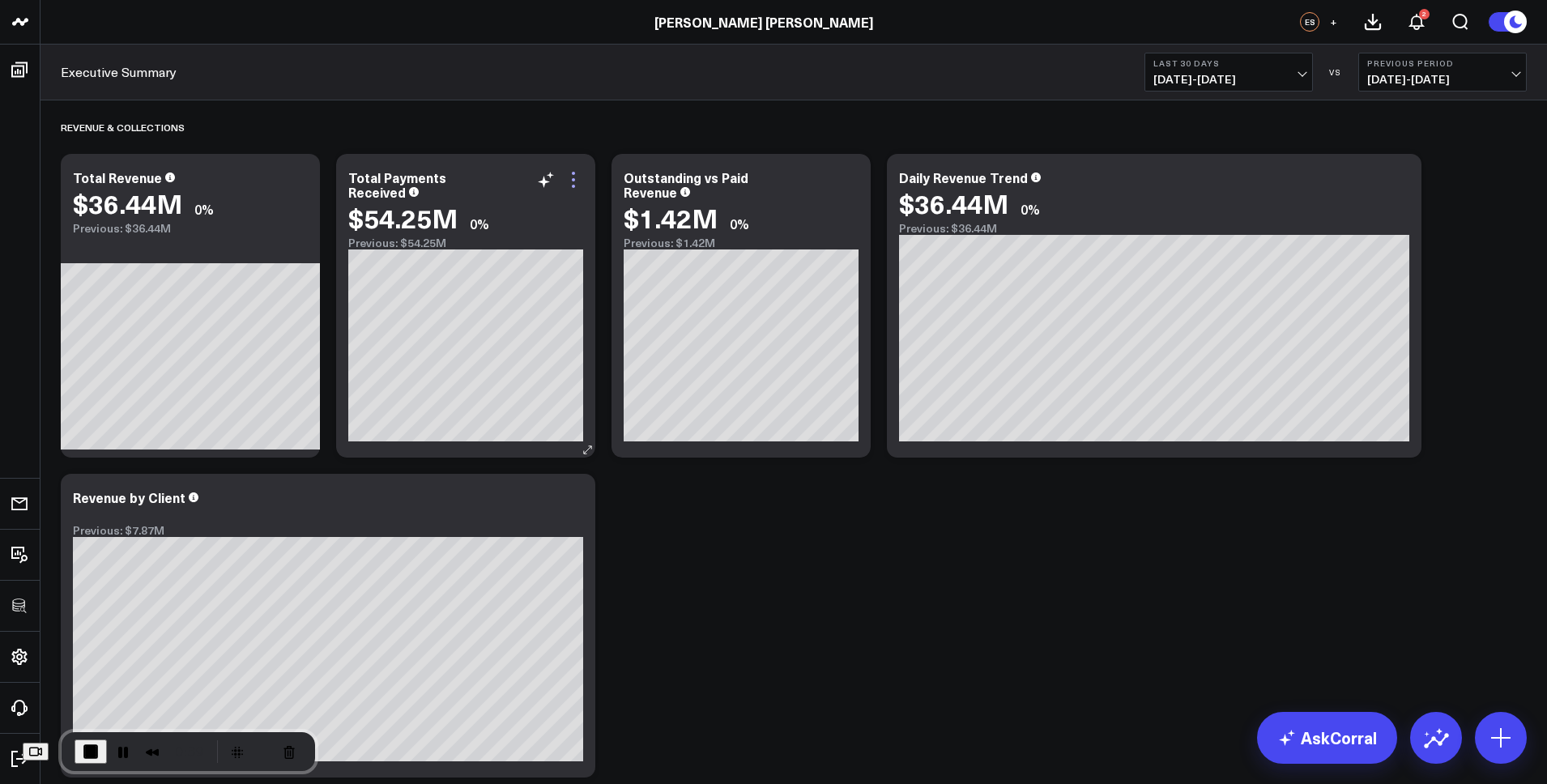
click at [573, 175] on icon at bounding box center [574, 180] width 20 height 20
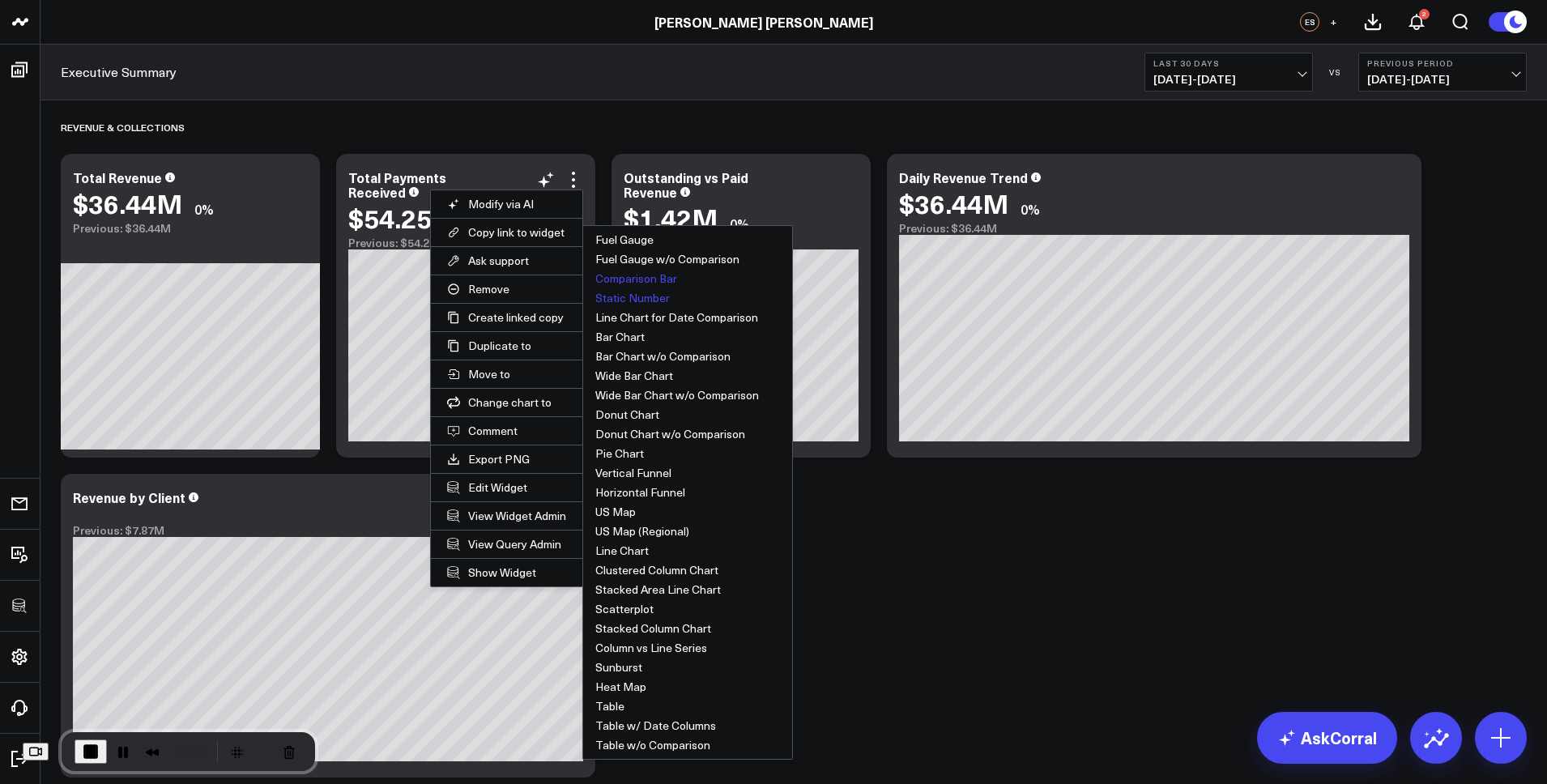
click at [624, 300] on button "Static Number" at bounding box center [688, 298] width 209 height 20
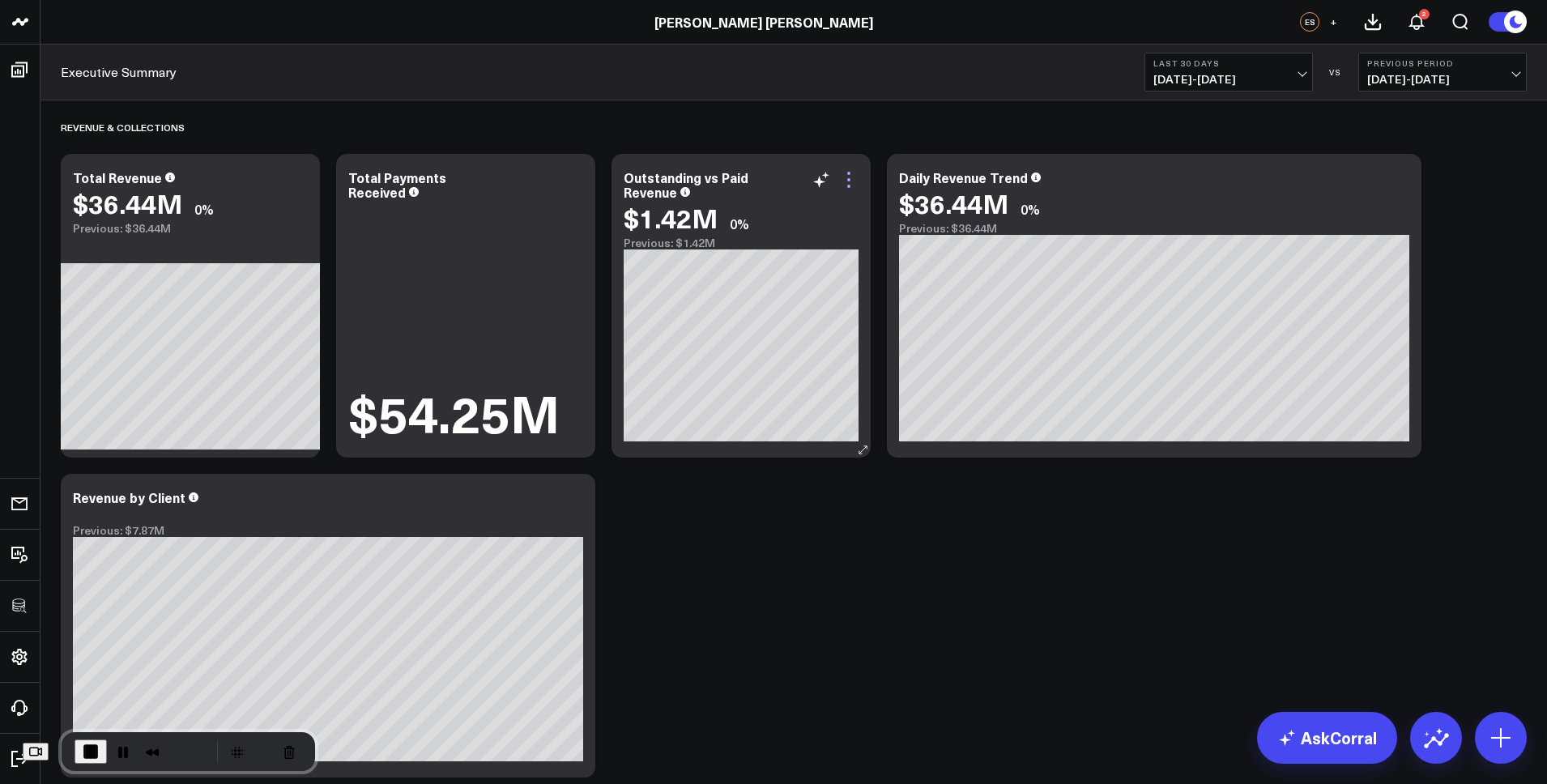
click at [851, 178] on icon at bounding box center [849, 180] width 20 height 20
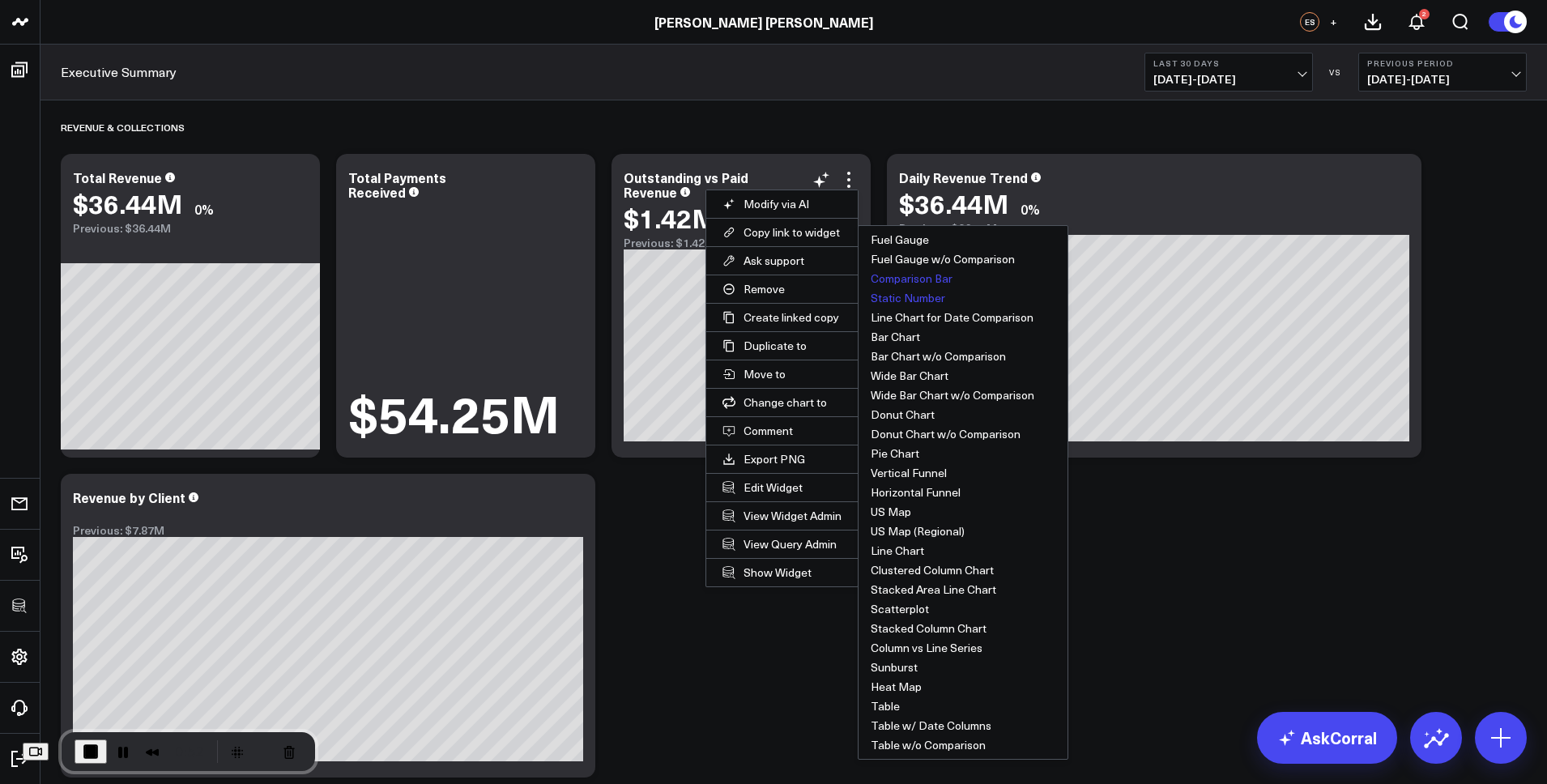
click at [912, 294] on button "Static Number" at bounding box center [963, 298] width 209 height 20
